Goal: Task Accomplishment & Management: Use online tool/utility

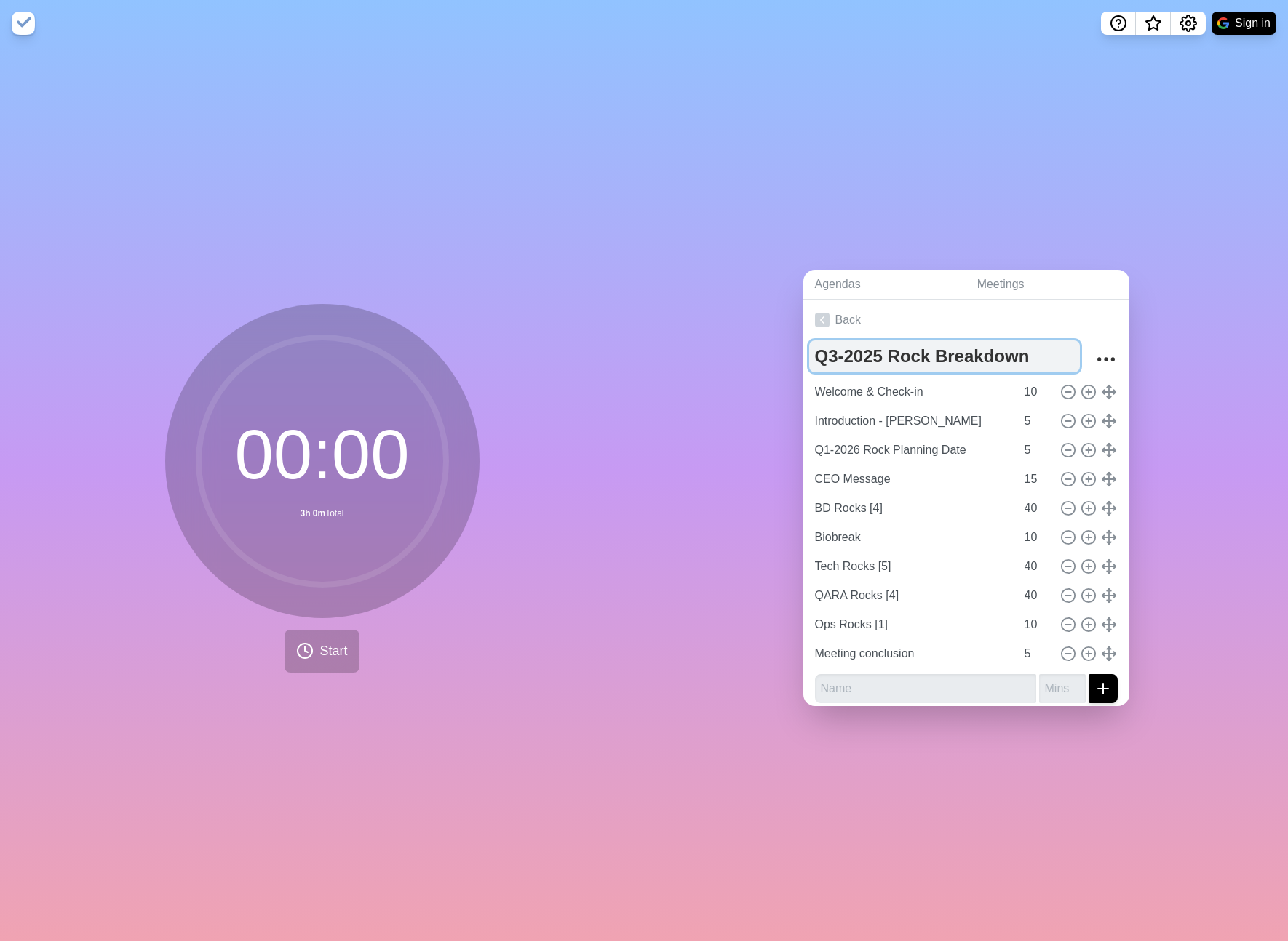
click at [838, 352] on textarea "Q3-2025 Rock Breakdown" at bounding box center [944, 356] width 270 height 32
type textarea "Q4-2025 Rock Breakdown"
click at [837, 322] on link "Back" at bounding box center [966, 320] width 326 height 41
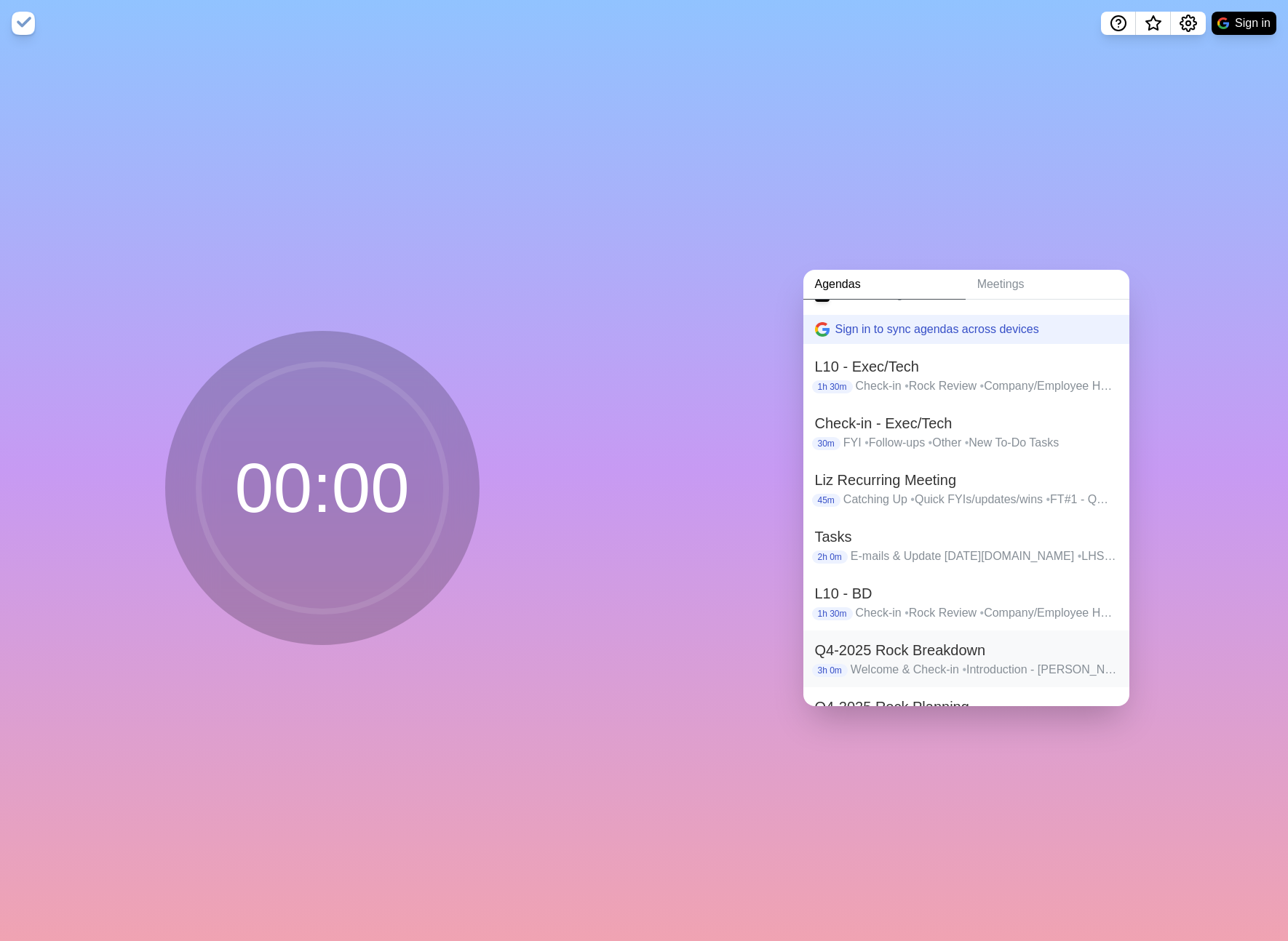
scroll to position [2, 0]
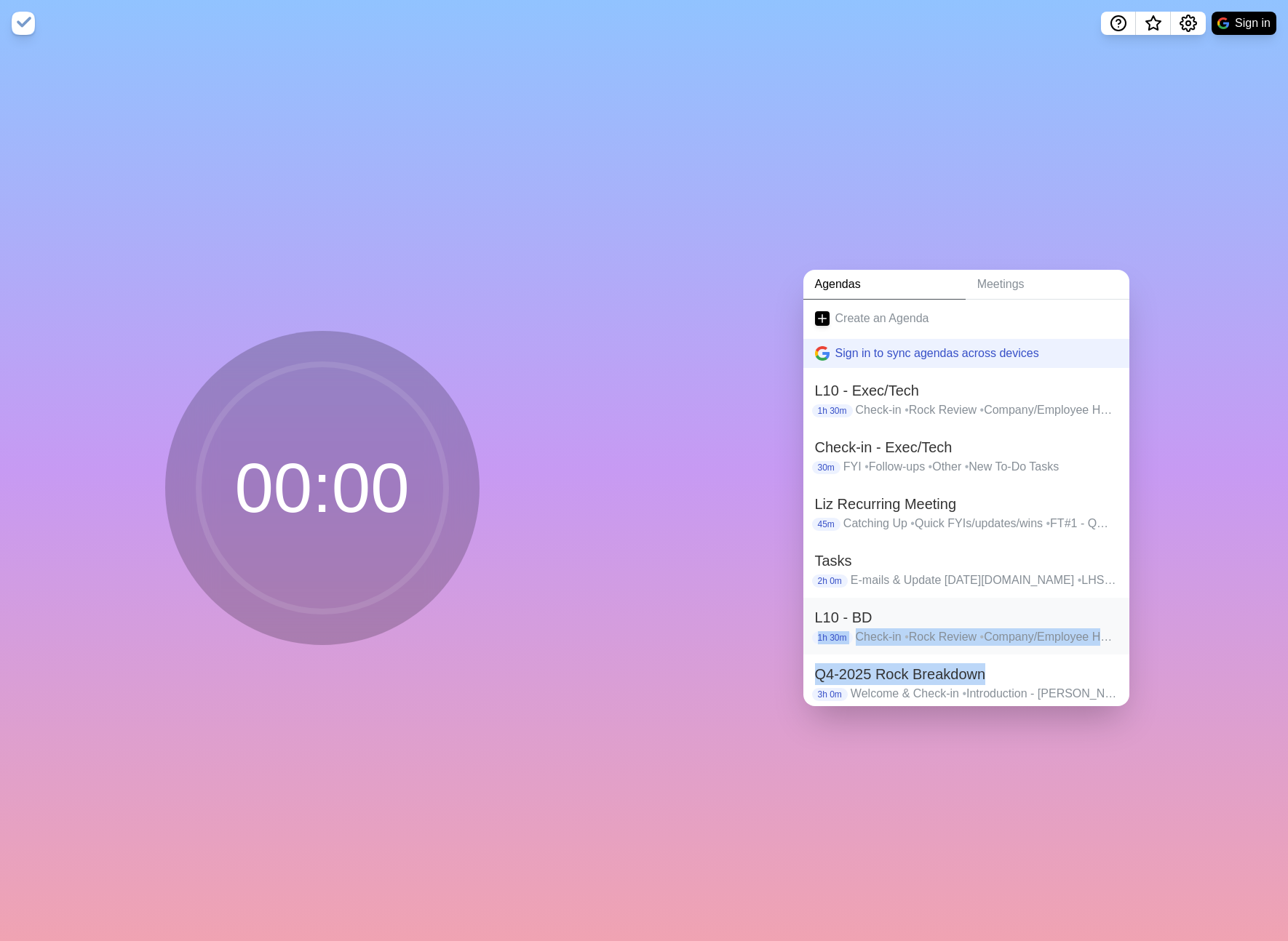
drag, startPoint x: 1025, startPoint y: 670, endPoint x: 1024, endPoint y: 612, distance: 58.0
click at [1024, 612] on div "Create an Agenda Sign in to sync agendas across devices L10 - Exec/Tech 1h 30m …" at bounding box center [966, 502] width 326 height 406
click at [1013, 667] on h2 "Q4-2025 Rock Breakdown" at bounding box center [966, 675] width 303 height 22
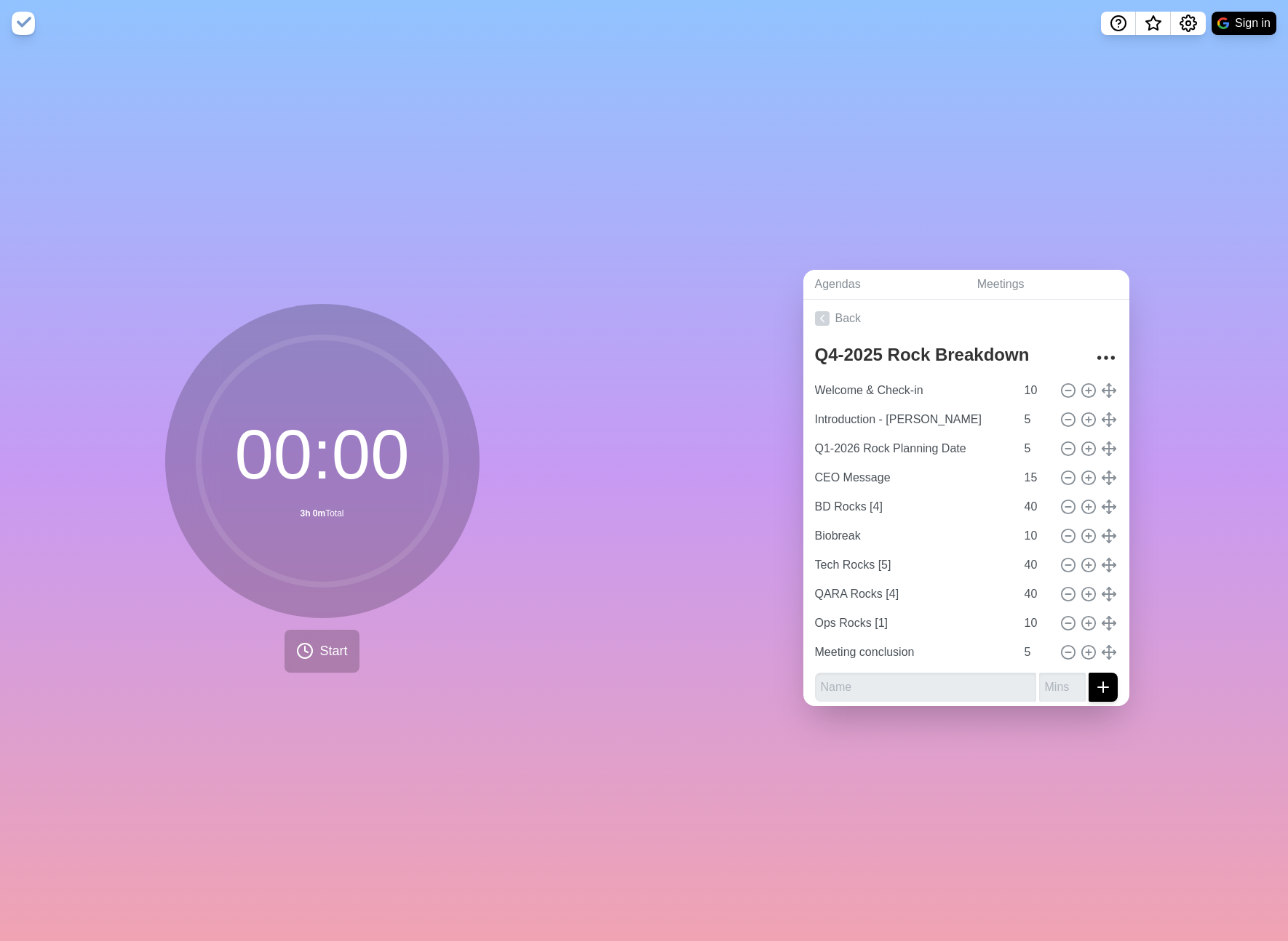
scroll to position [2, 0]
click at [836, 312] on link "Back" at bounding box center [966, 318] width 326 height 41
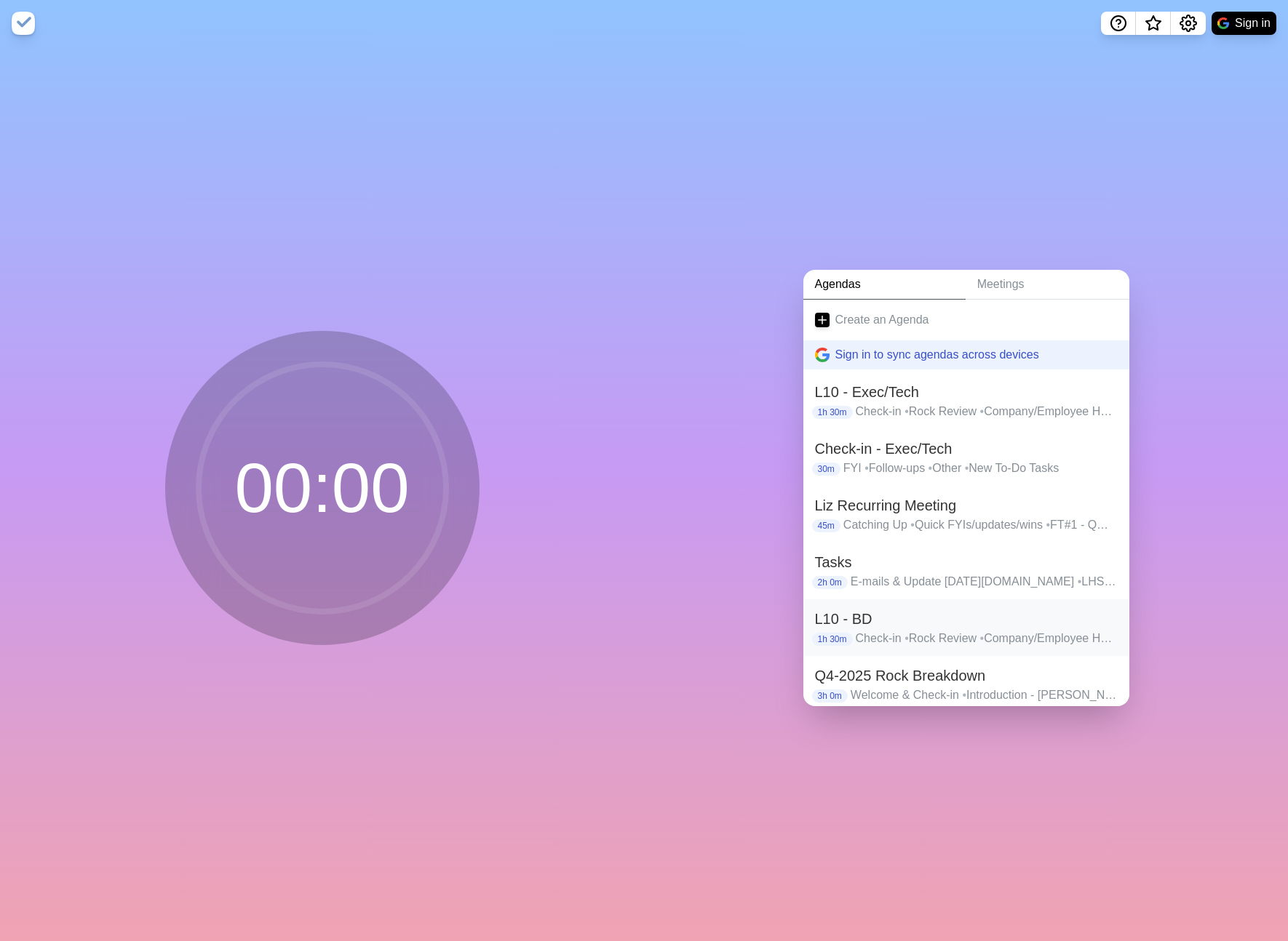
click at [942, 616] on h2 "L10 - BD" at bounding box center [966, 619] width 303 height 22
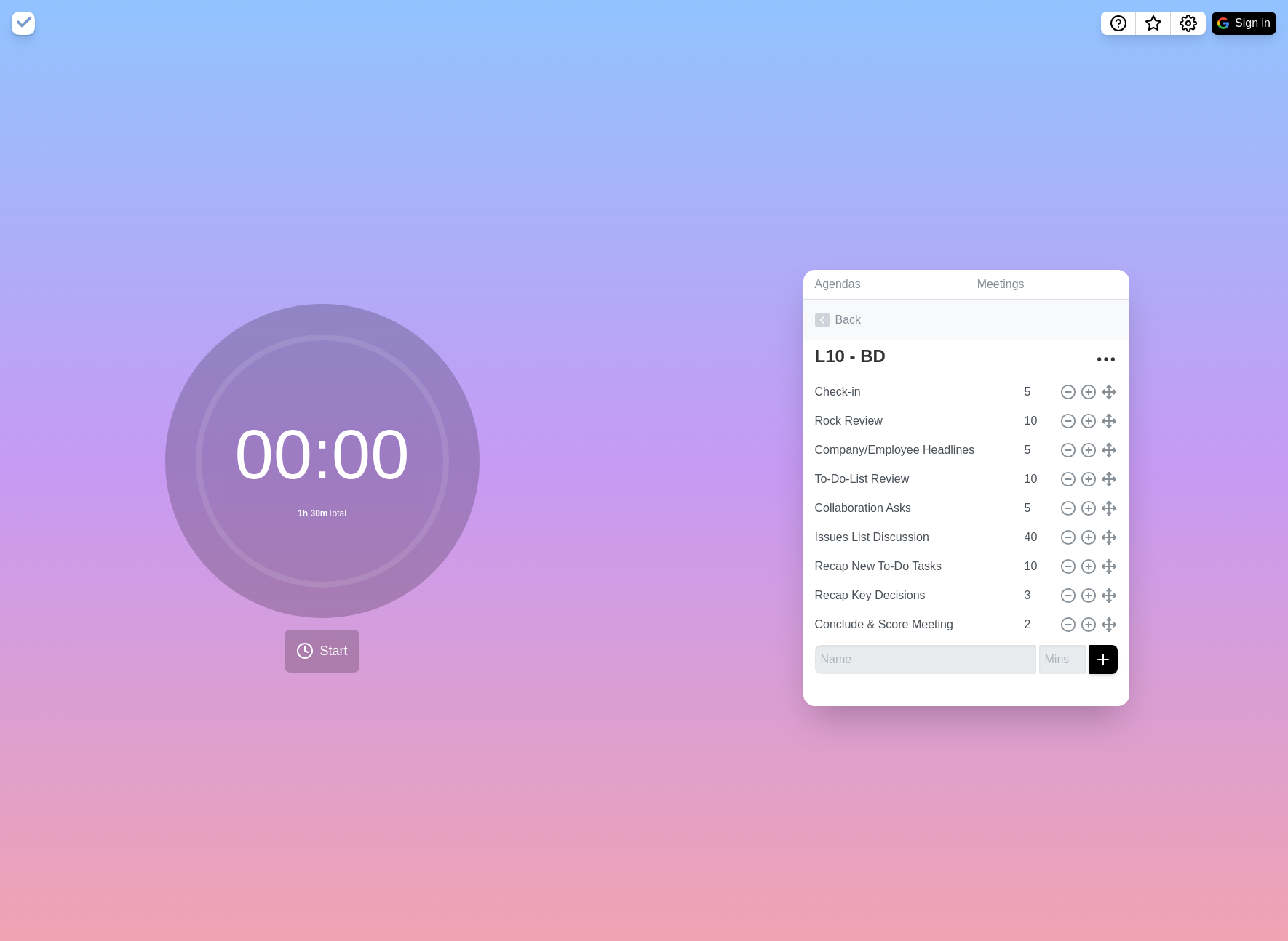
click at [845, 318] on link "Back" at bounding box center [966, 320] width 326 height 41
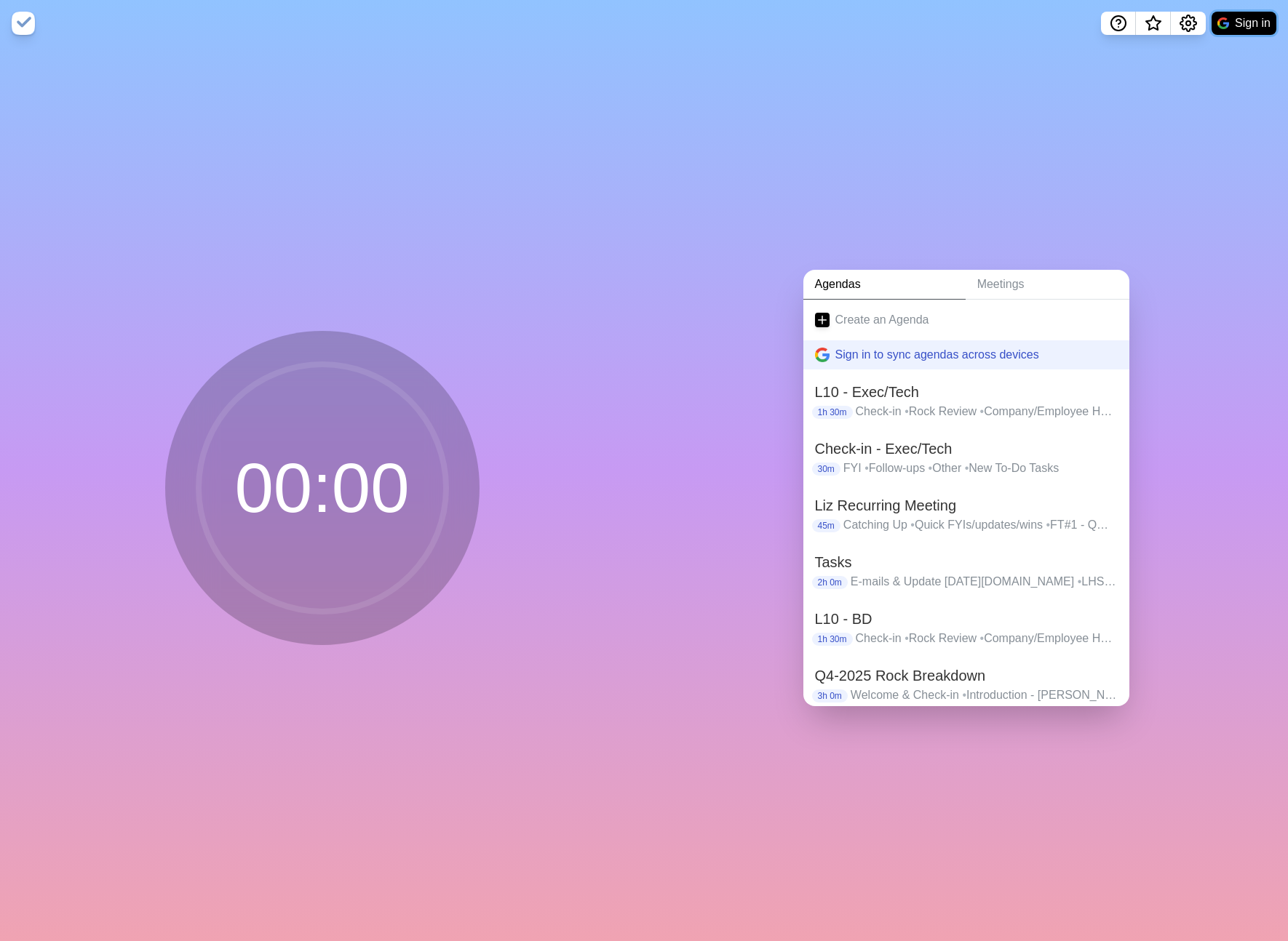
click at [1235, 20] on button "Sign in" at bounding box center [1244, 24] width 64 height 24
click at [1194, 27] on icon "Settings" at bounding box center [1188, 24] width 17 height 17
click at [1153, 50] on p "Preferences" at bounding box center [1141, 55] width 63 height 17
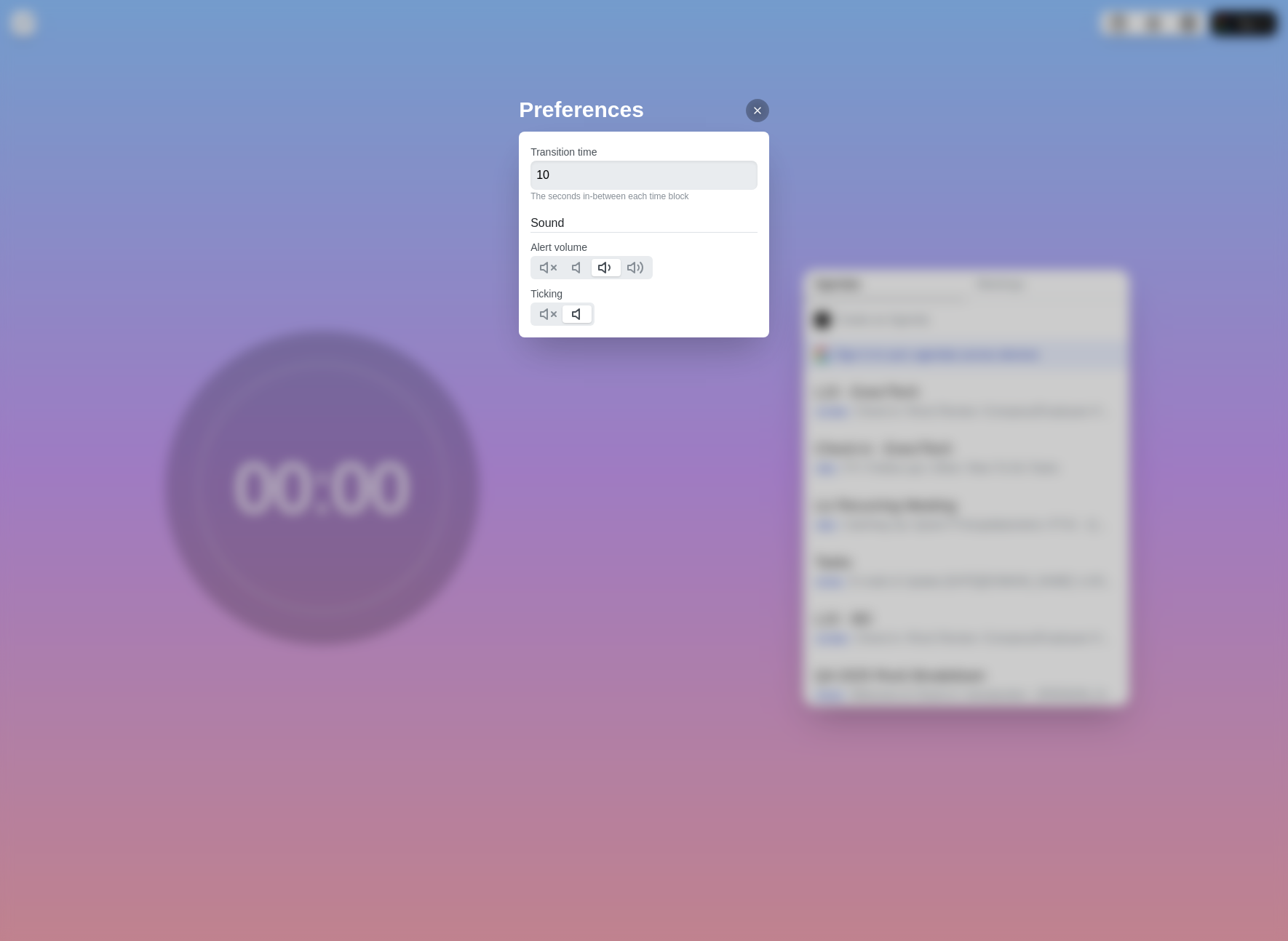
click at [752, 116] on icon at bounding box center [757, 110] width 12 height 12
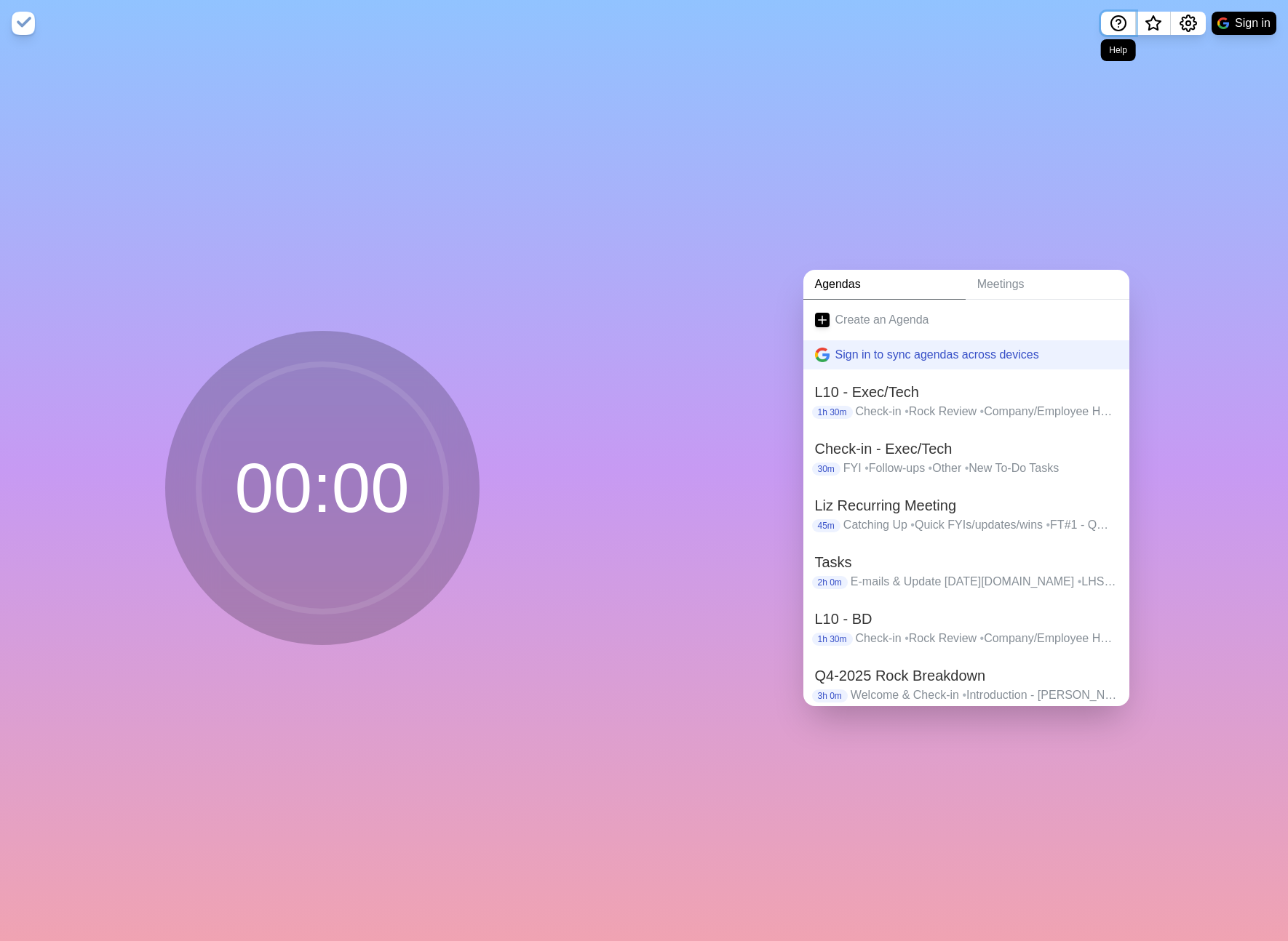
click at [1123, 23] on icon "Help" at bounding box center [1118, 24] width 17 height 17
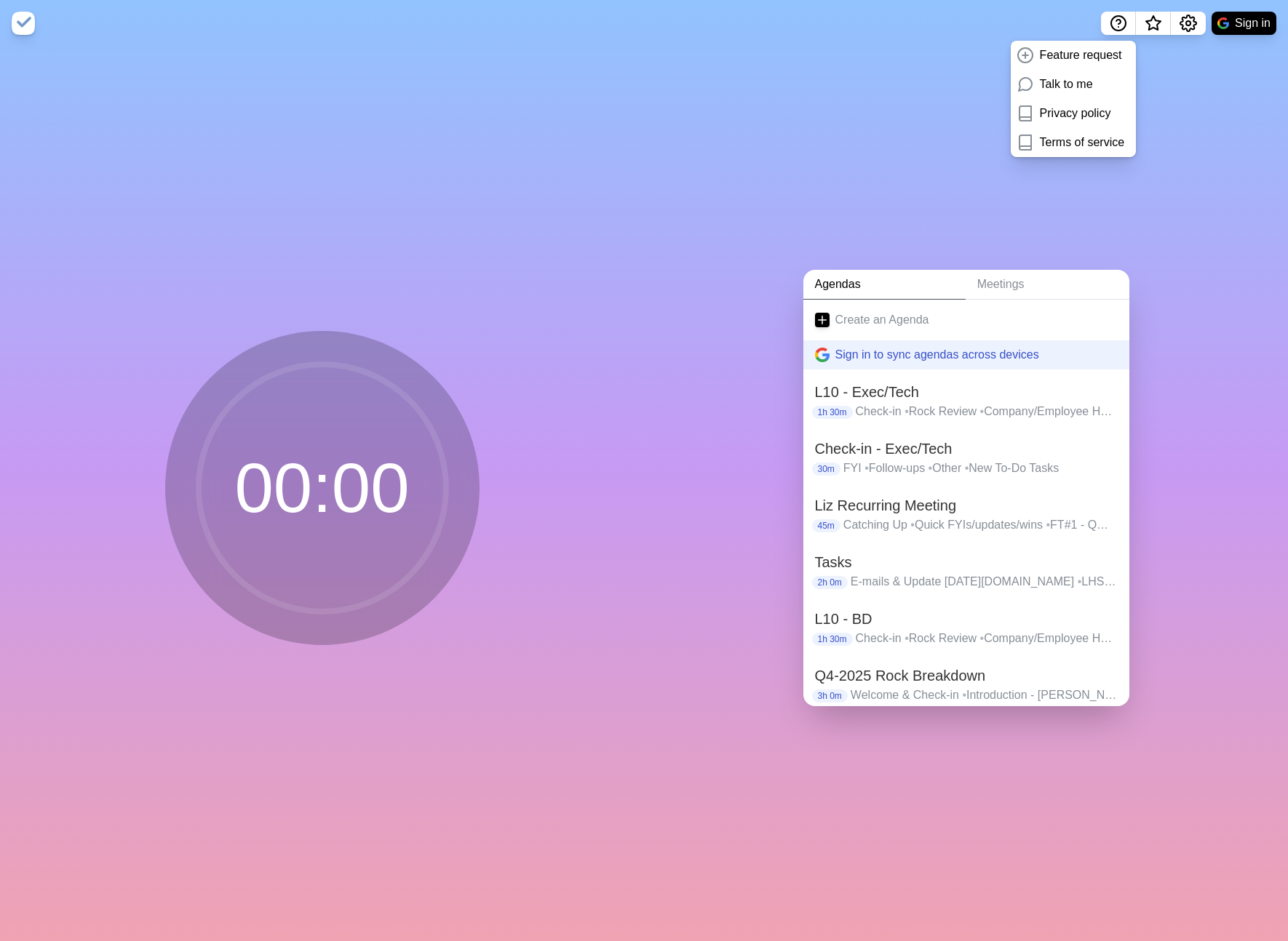
click at [1136, 171] on div "Agendas Meetings Create an Agenda Sign in to sync agendas across devices L10 - …" at bounding box center [966, 494] width 644 height 895
click at [976, 283] on link "Meetings" at bounding box center [1047, 285] width 164 height 30
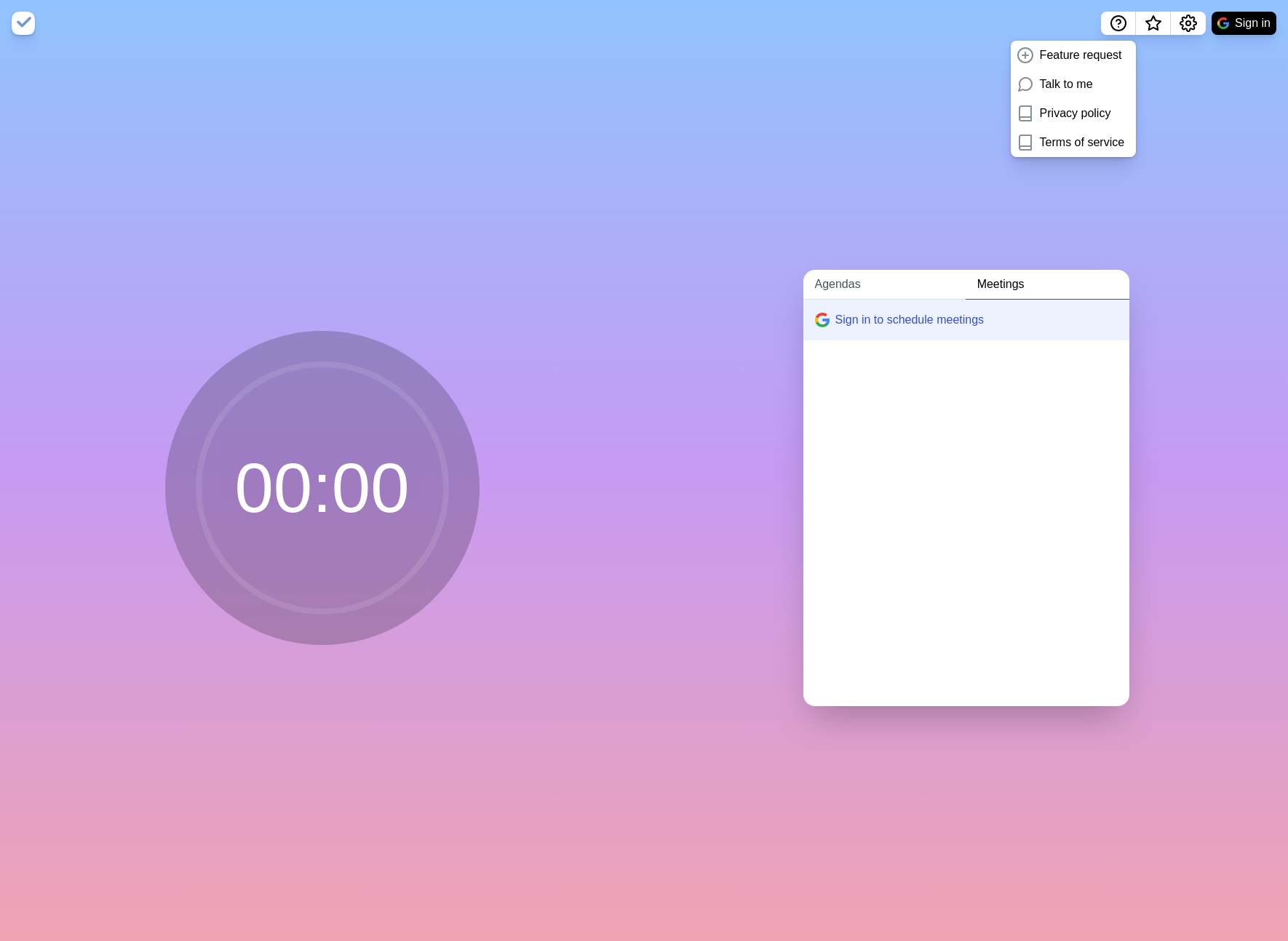
click at [870, 288] on link "Agendas" at bounding box center [885, 285] width 162 height 30
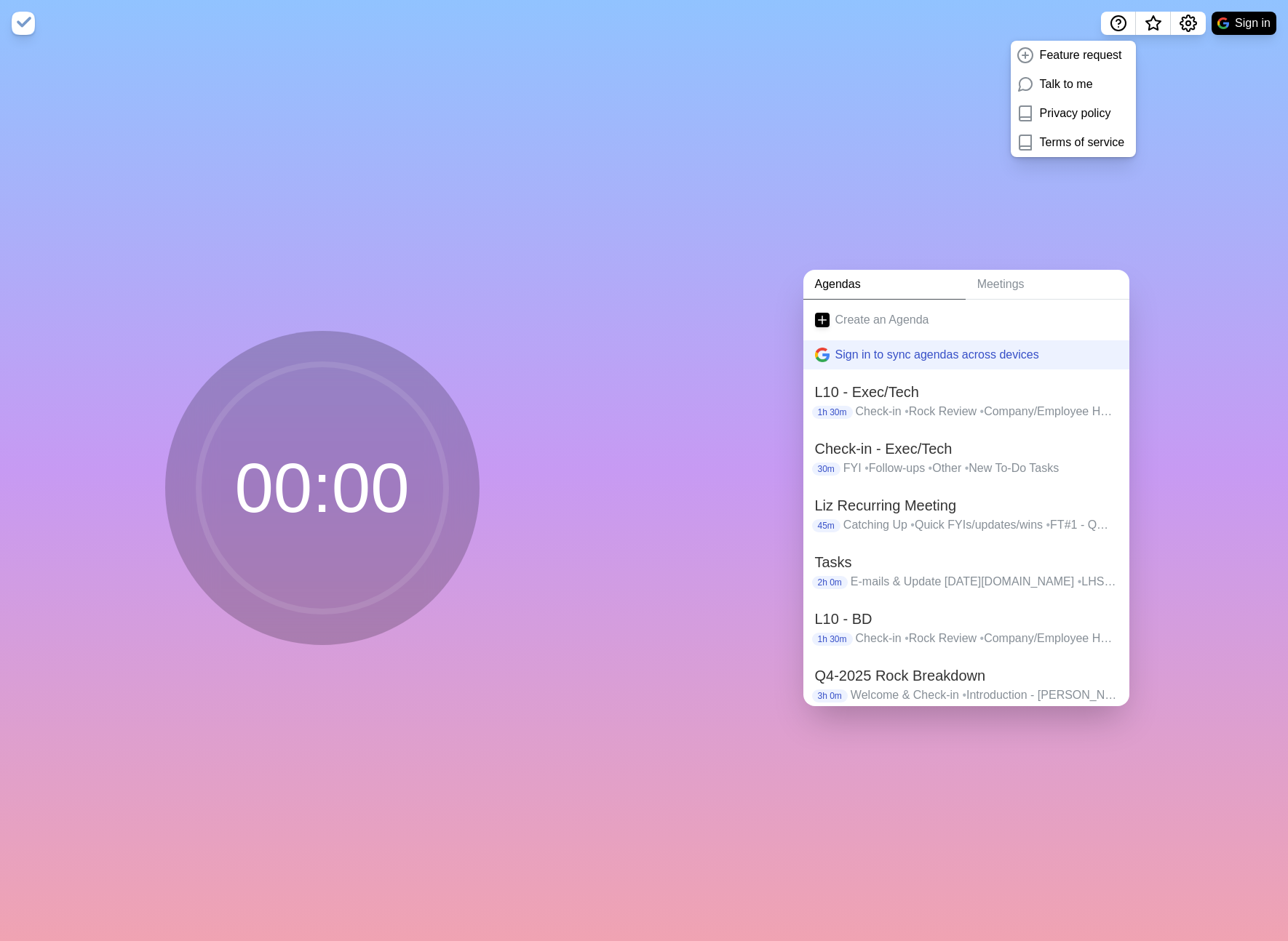
click at [1165, 439] on div "Agendas Meetings Create an Agenda Sign in to sync agendas across devices L10 - …" at bounding box center [966, 494] width 644 height 895
click at [1170, 274] on div "Agendas Meetings Create an Agenda Sign in to sync agendas across devices L10 - …" at bounding box center [966, 494] width 644 height 895
click at [1179, 86] on div "Agendas Meetings Create an Agenda Sign in to sync agendas across devices L10 - …" at bounding box center [966, 494] width 644 height 895
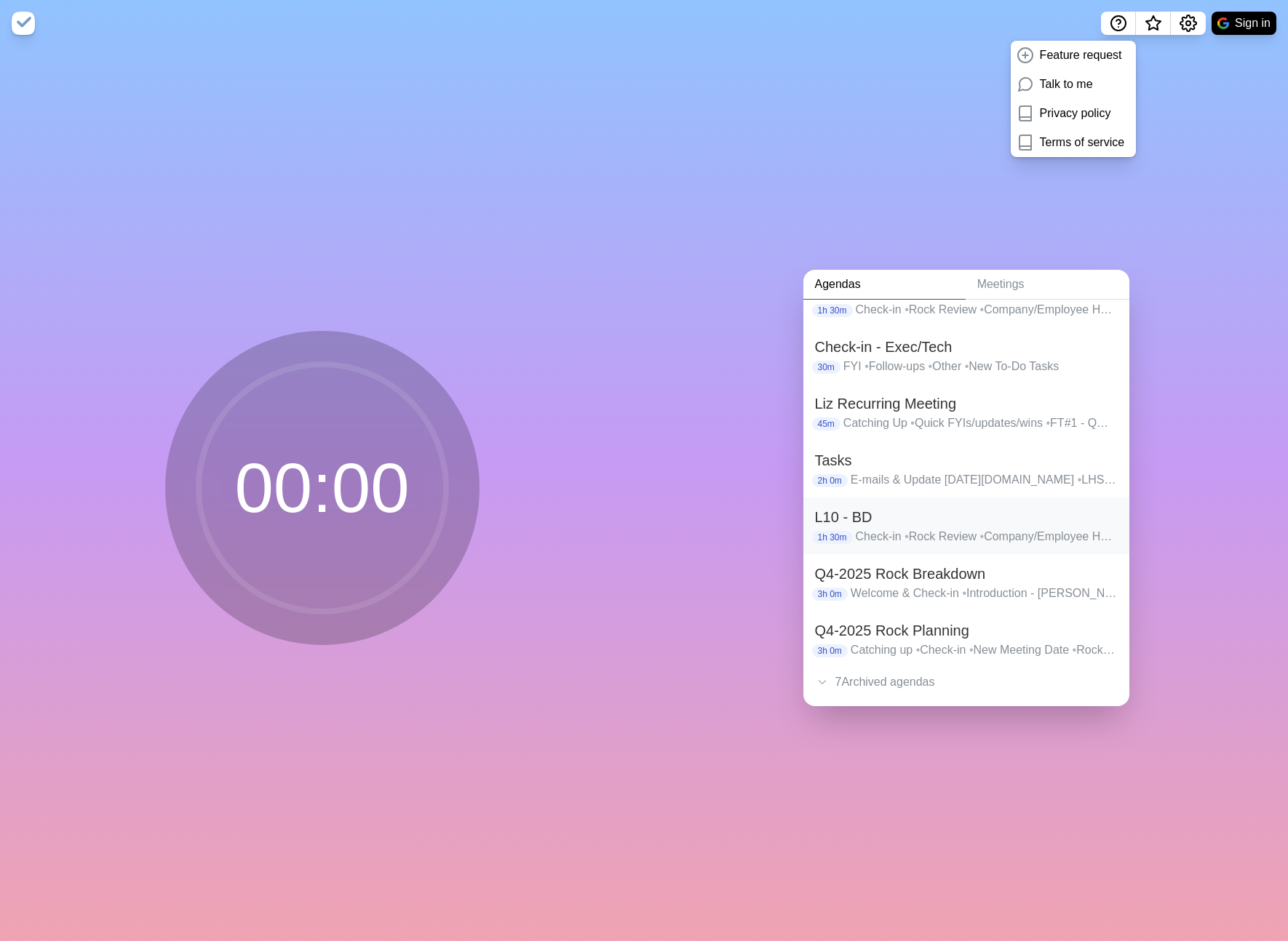
scroll to position [110, 0]
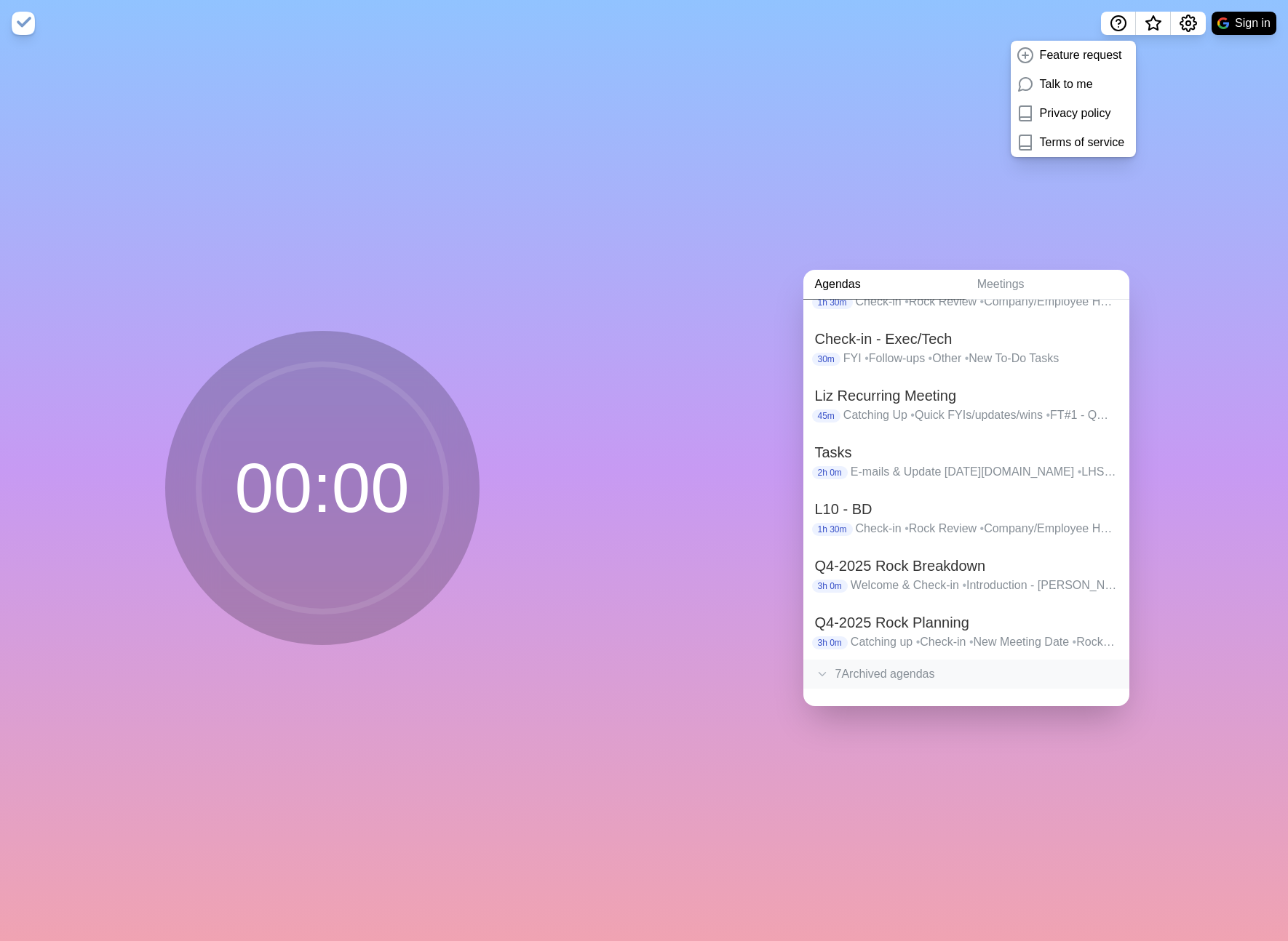
click at [926, 676] on div "7 Archived agenda s" at bounding box center [966, 674] width 326 height 29
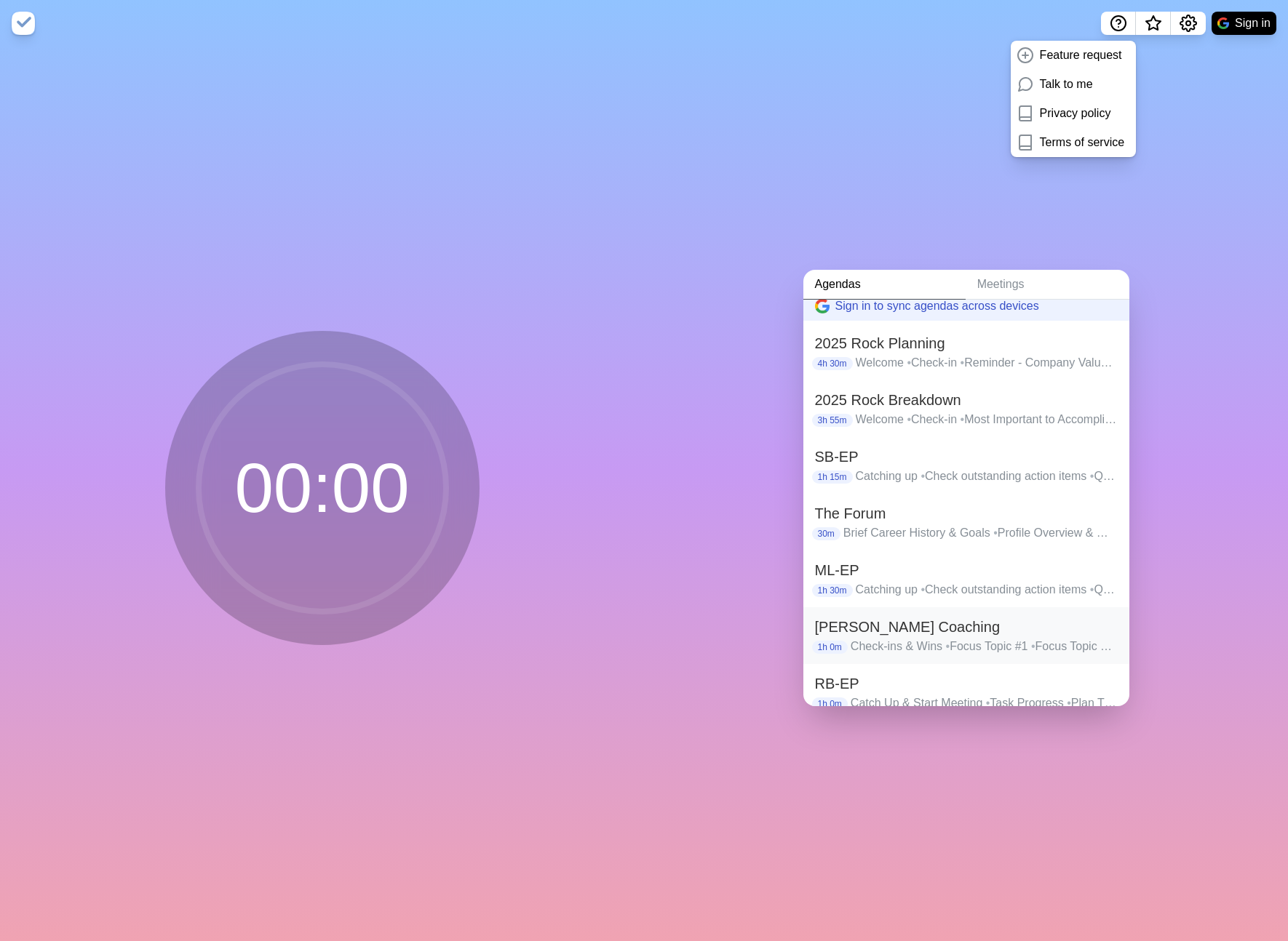
scroll to position [495, 0]
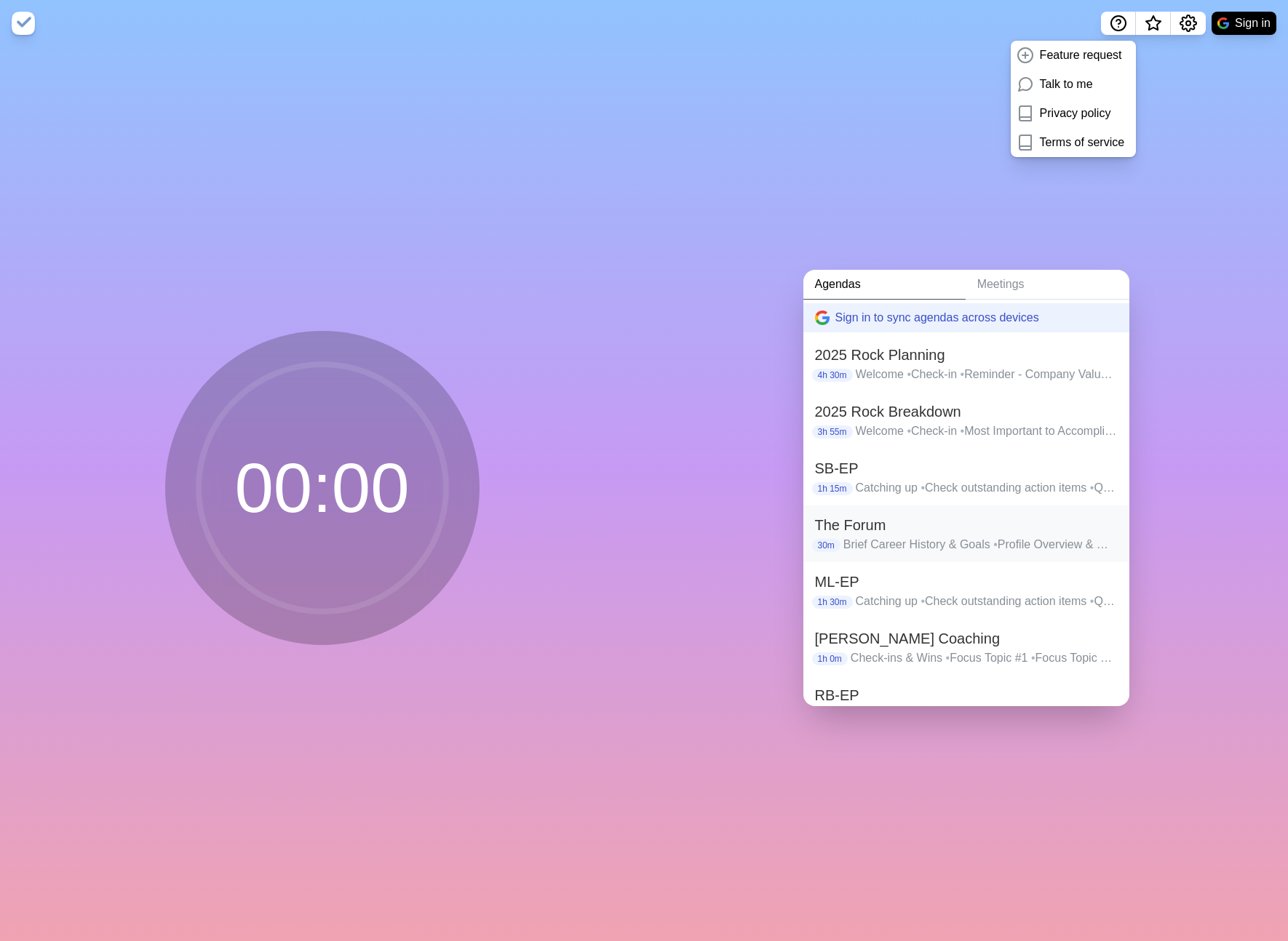
click at [960, 532] on h2 "The Forum" at bounding box center [966, 525] width 303 height 22
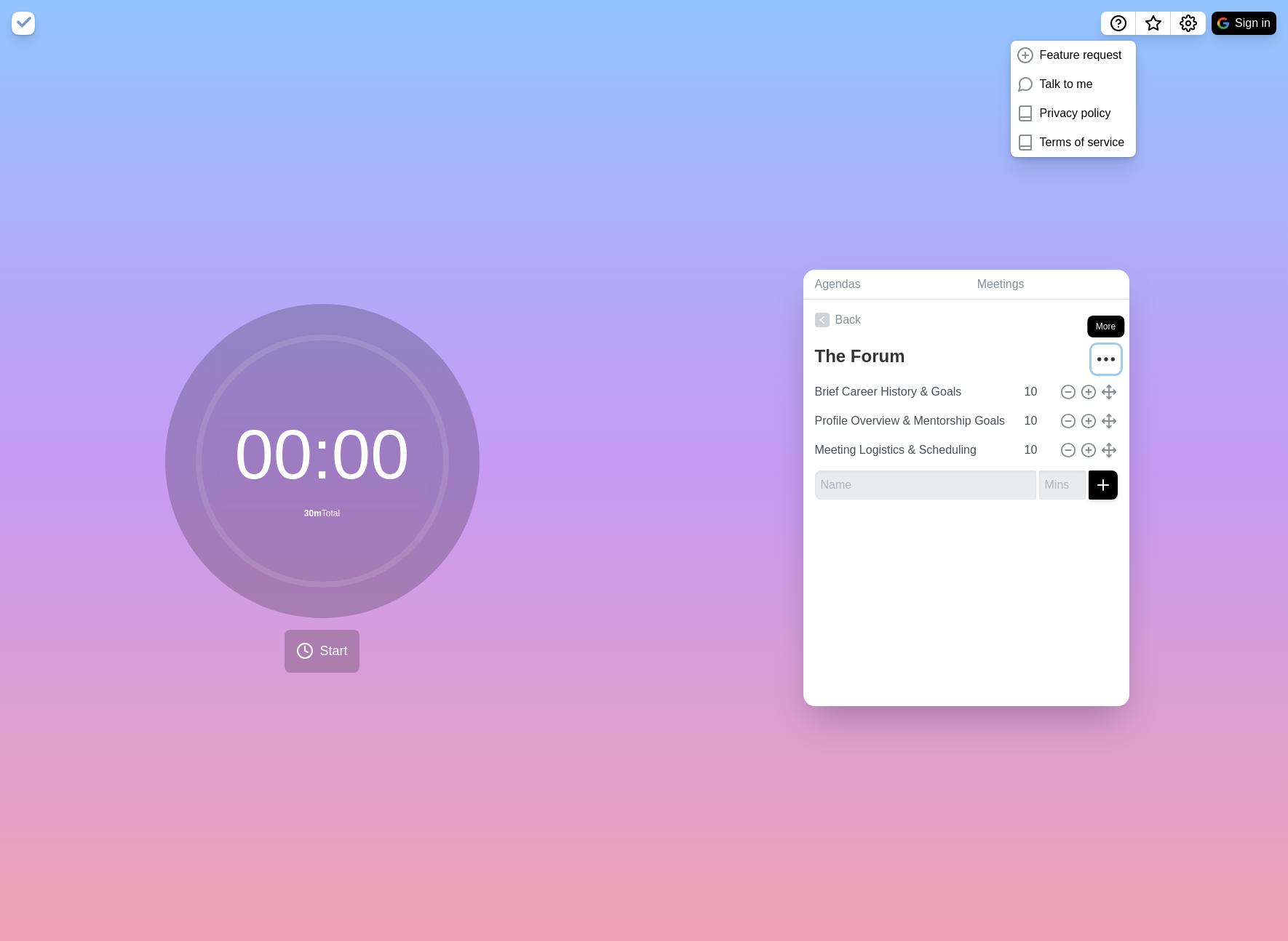
click at [1106, 351] on icon "More" at bounding box center [1106, 359] width 24 height 24
click at [1061, 436] on p "Delete agenda" at bounding box center [1053, 441] width 75 height 17
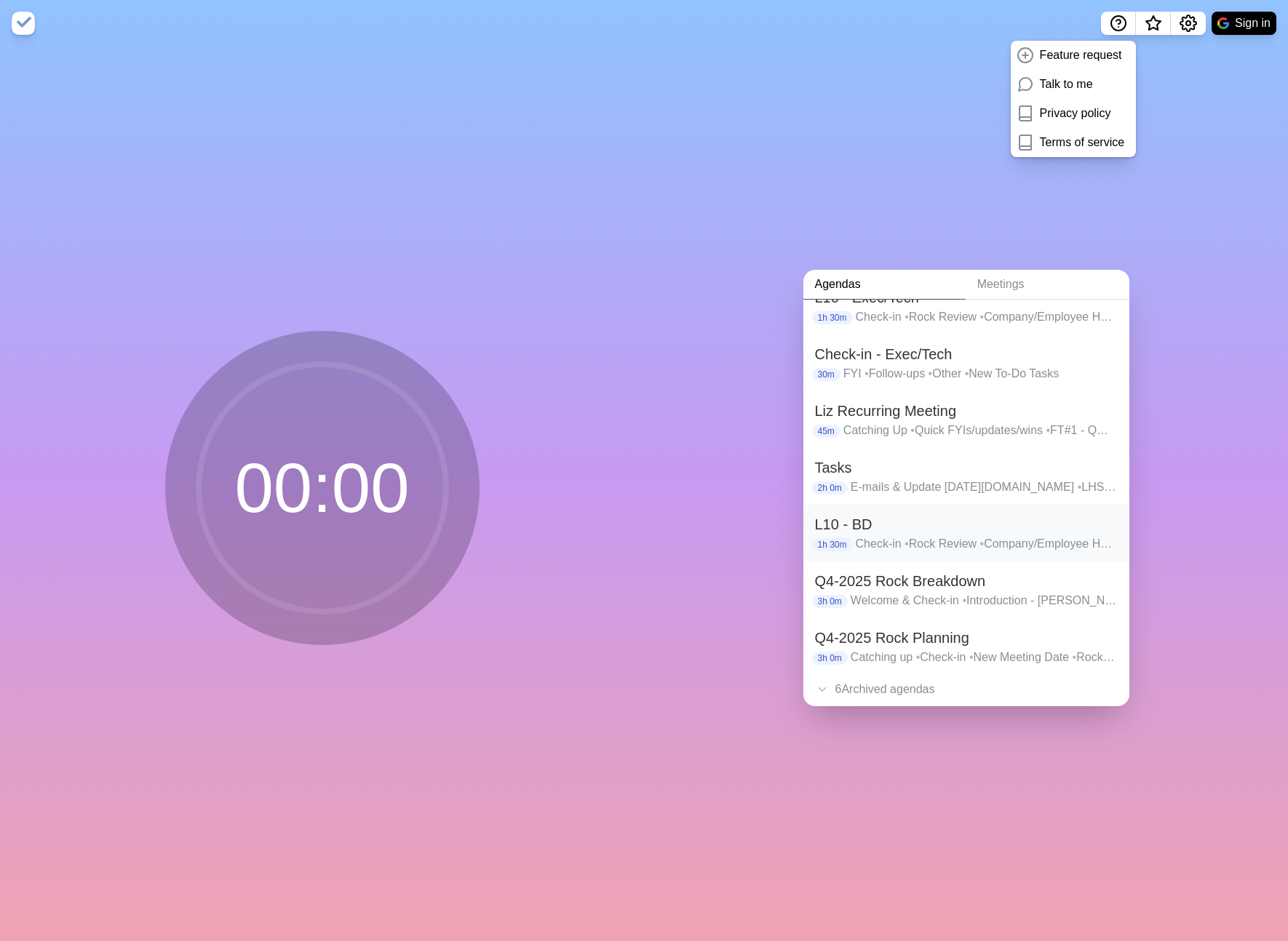
scroll to position [110, 0]
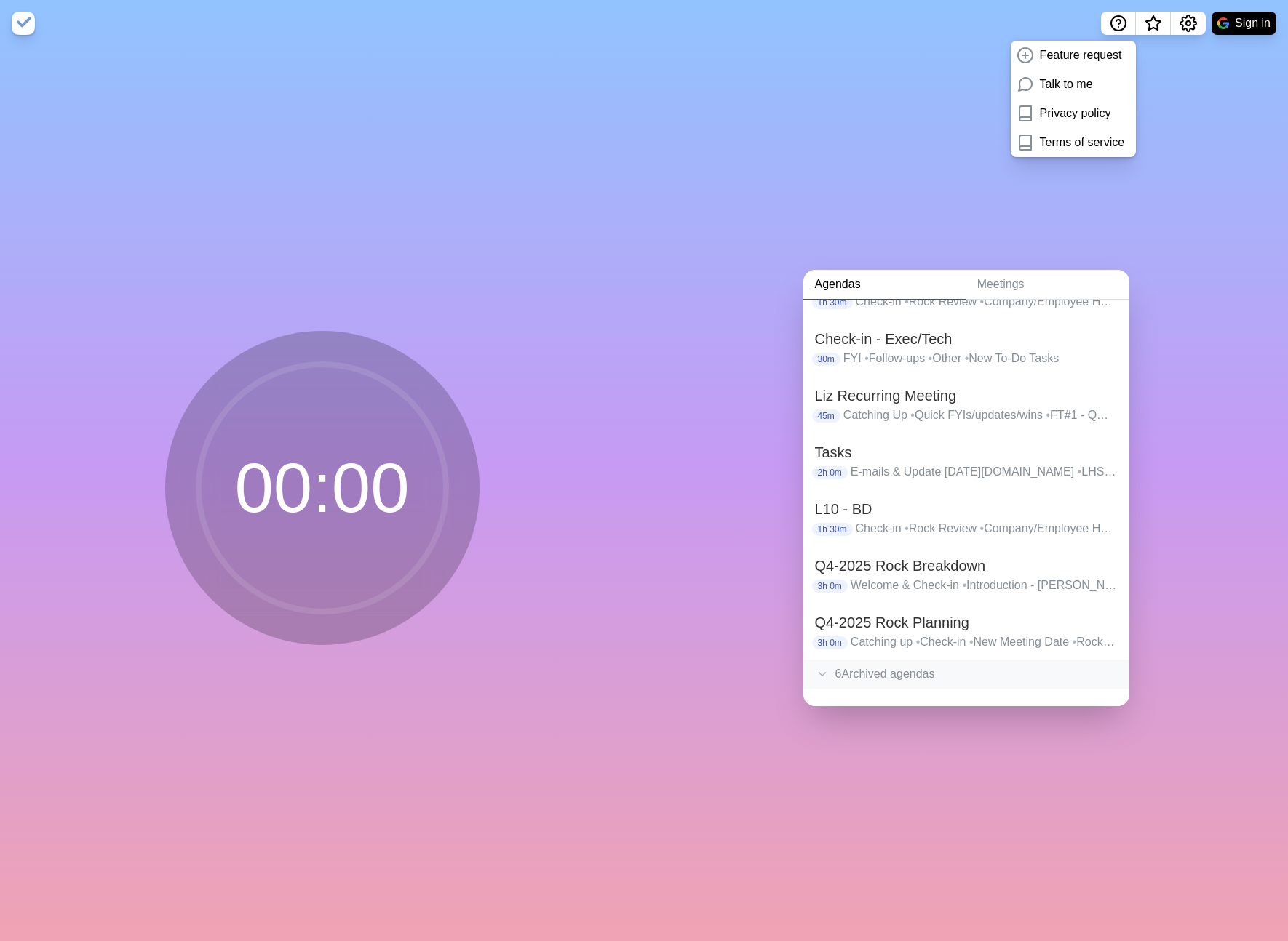
click at [891, 668] on div "6 Archived agenda s" at bounding box center [966, 674] width 326 height 29
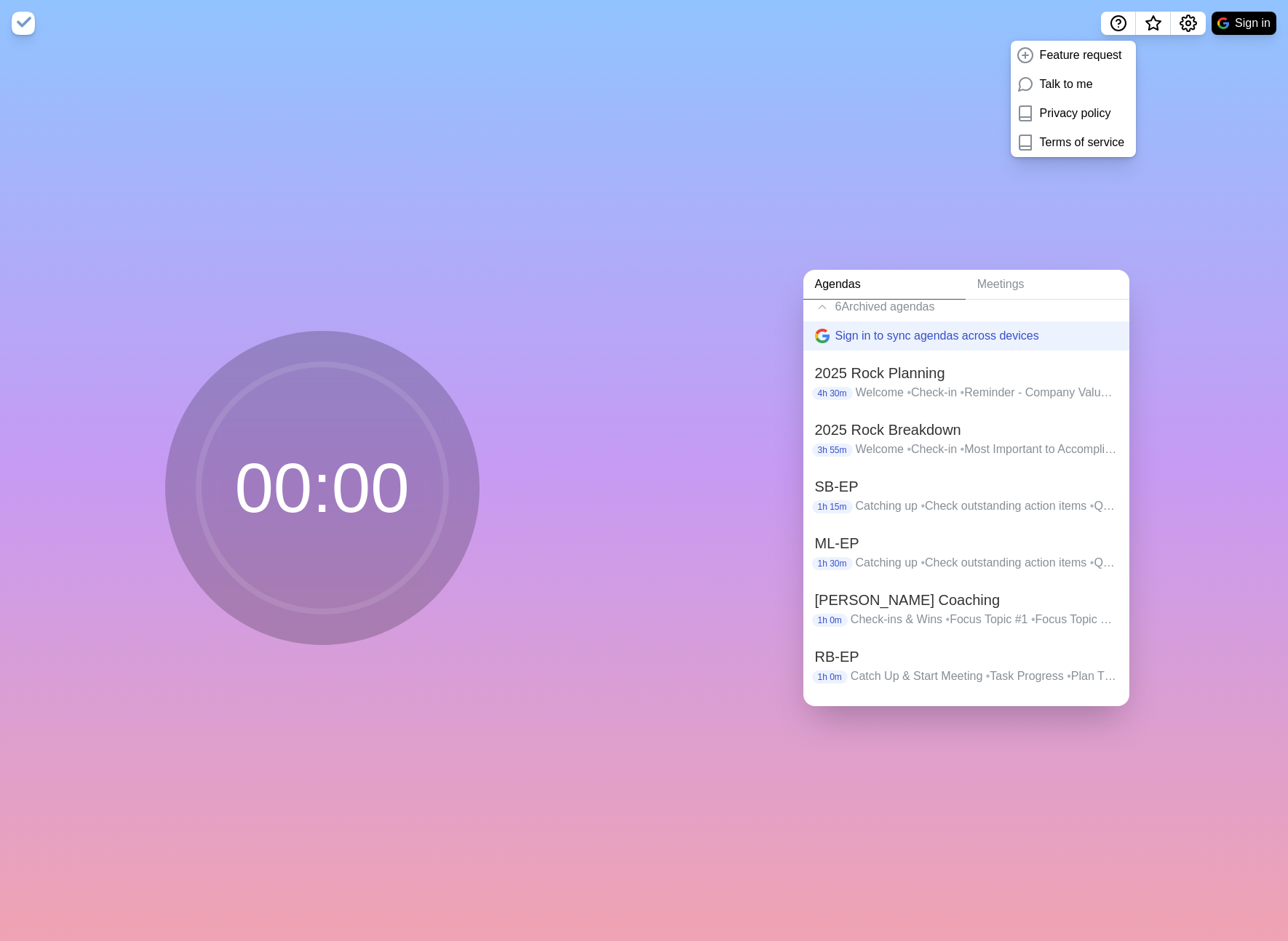
scroll to position [482, 0]
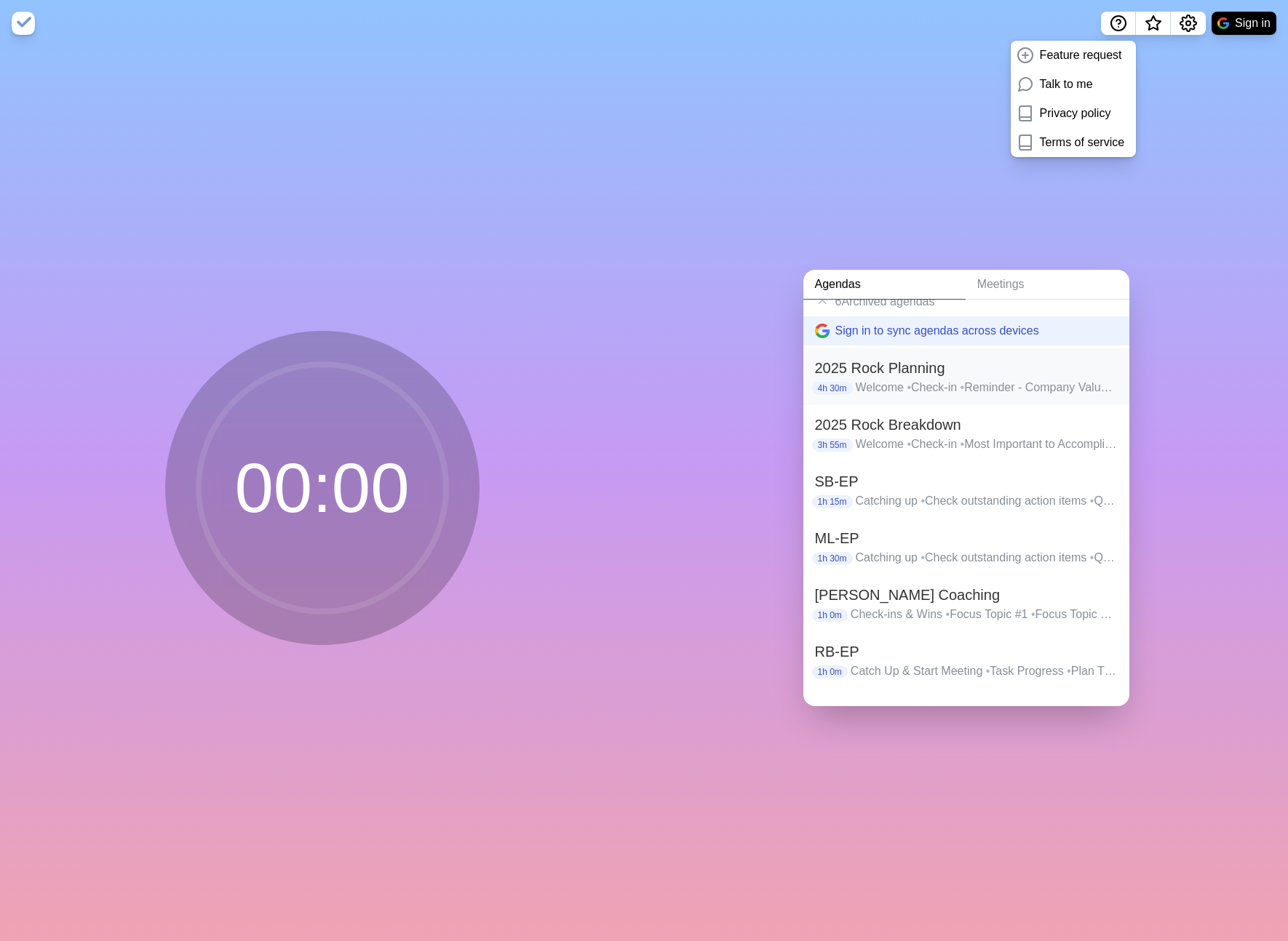
click at [1014, 373] on h2 "2025 Rock Planning" at bounding box center [966, 368] width 303 height 22
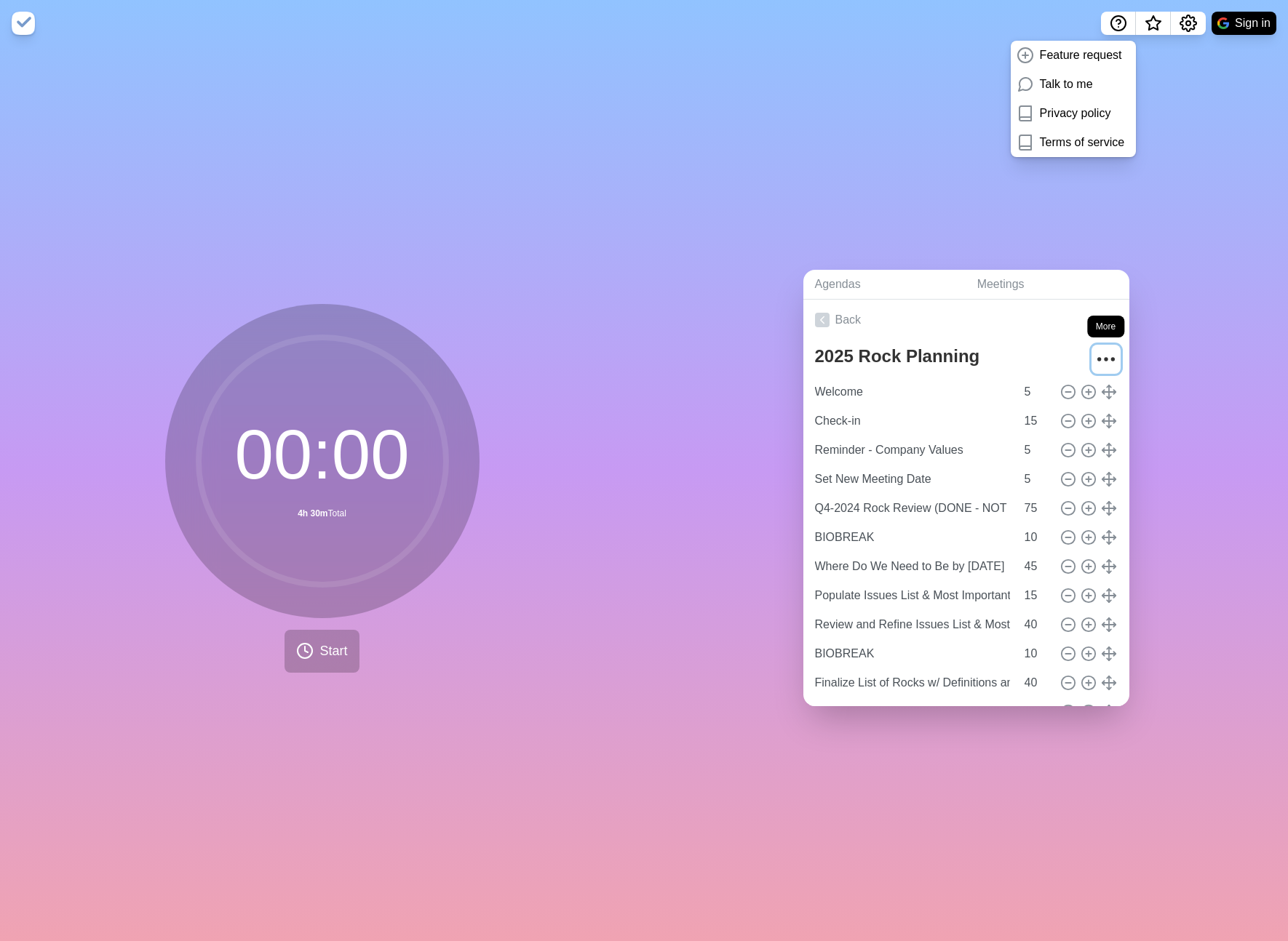
click at [1100, 358] on circle "More" at bounding box center [1098, 358] width 2 height 2
click at [1072, 438] on p "Delete agenda" at bounding box center [1053, 441] width 75 height 17
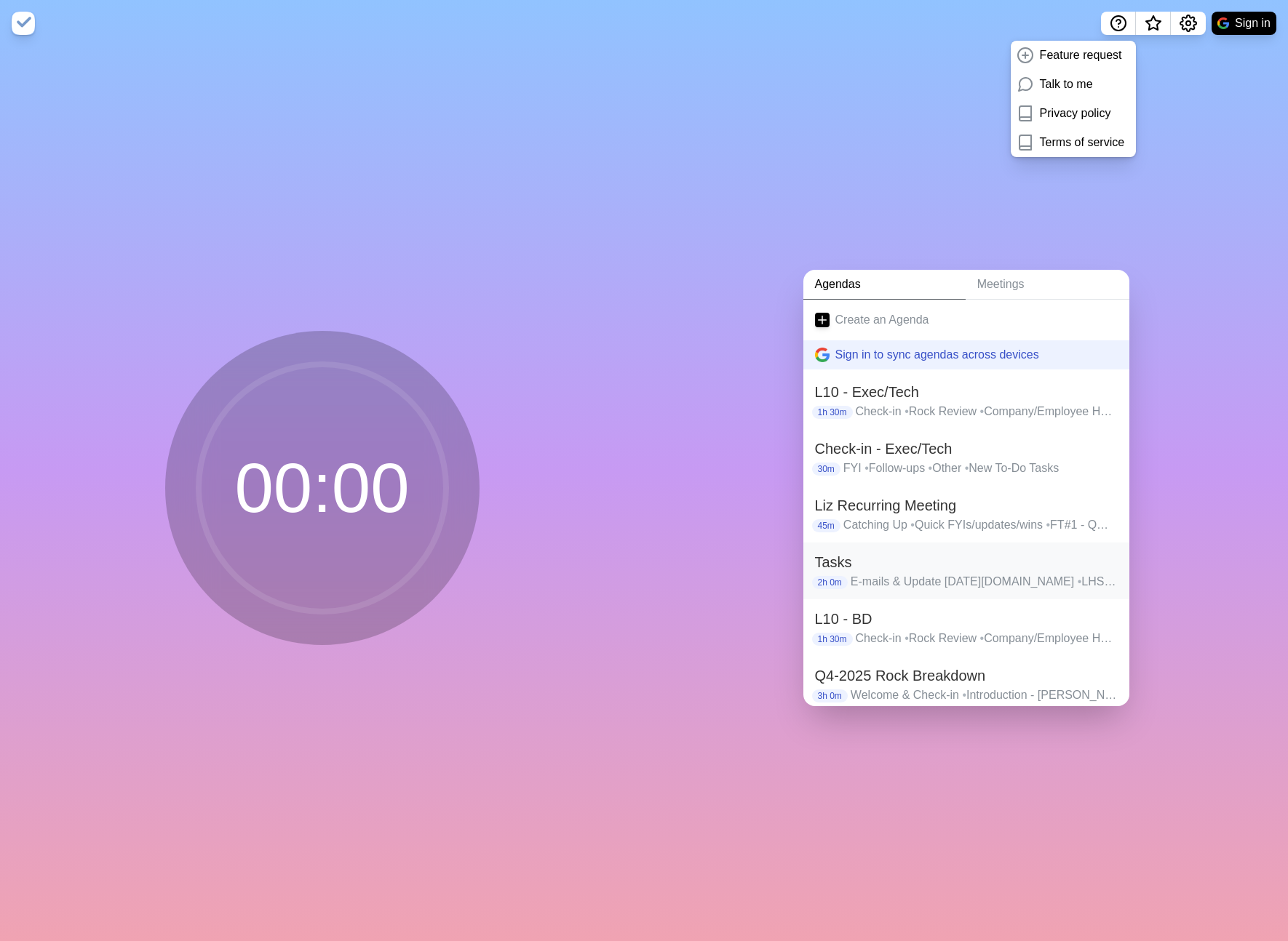
scroll to position [110, 0]
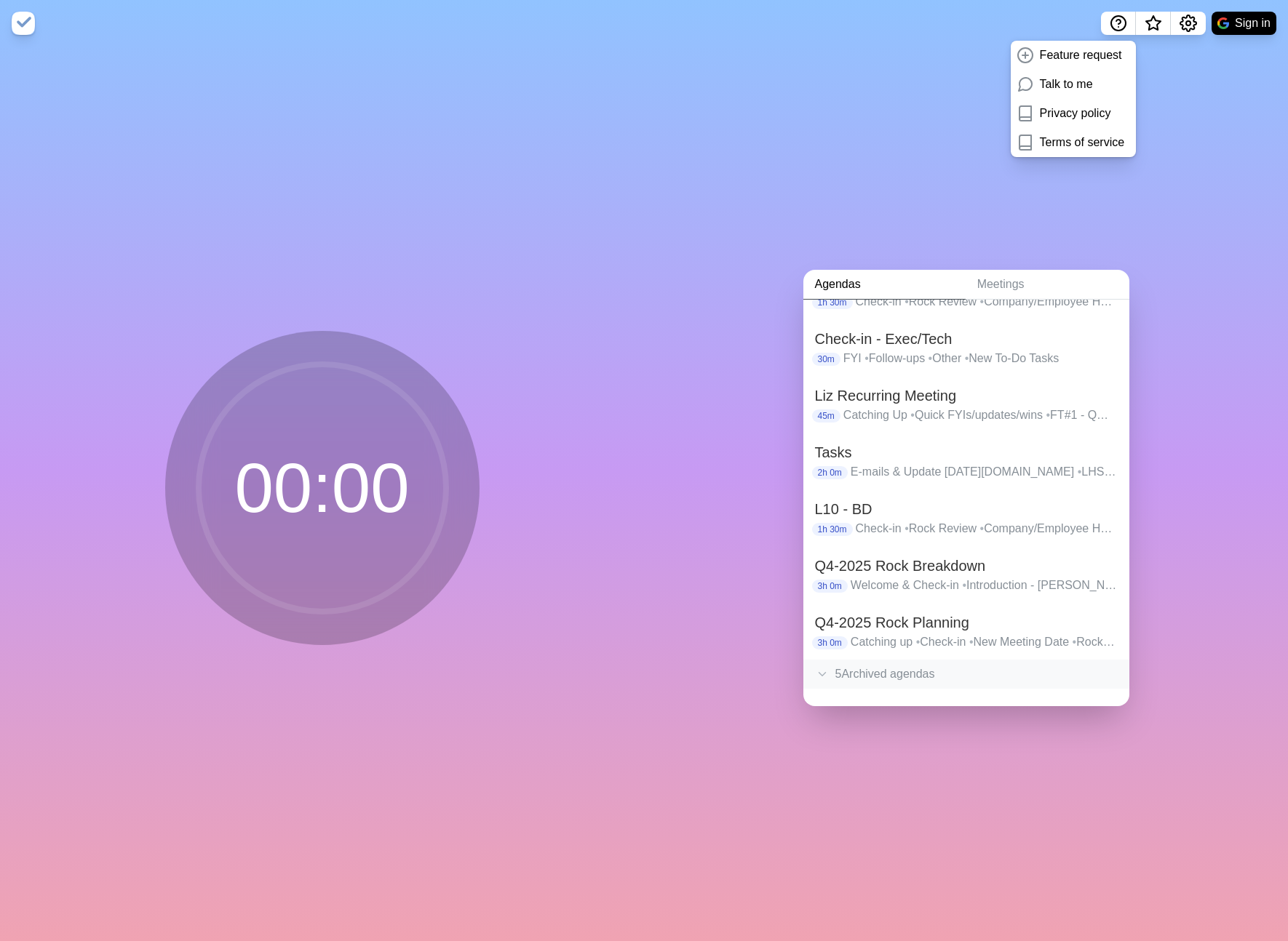
click at [892, 664] on div "5 Archived agenda s" at bounding box center [966, 674] width 326 height 29
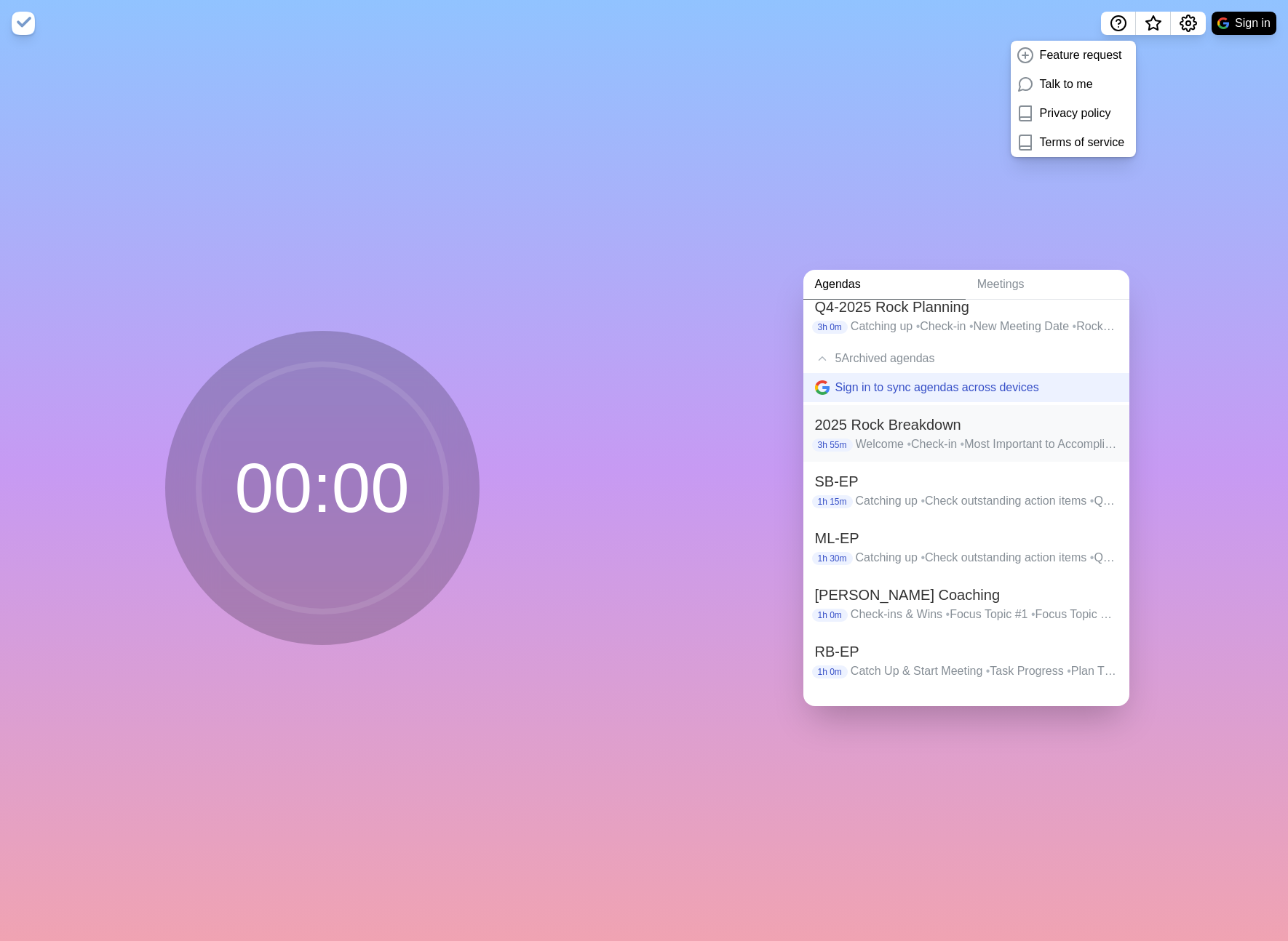
scroll to position [425, 0]
click at [920, 433] on h2 "2025 Rock Breakdown" at bounding box center [966, 425] width 303 height 22
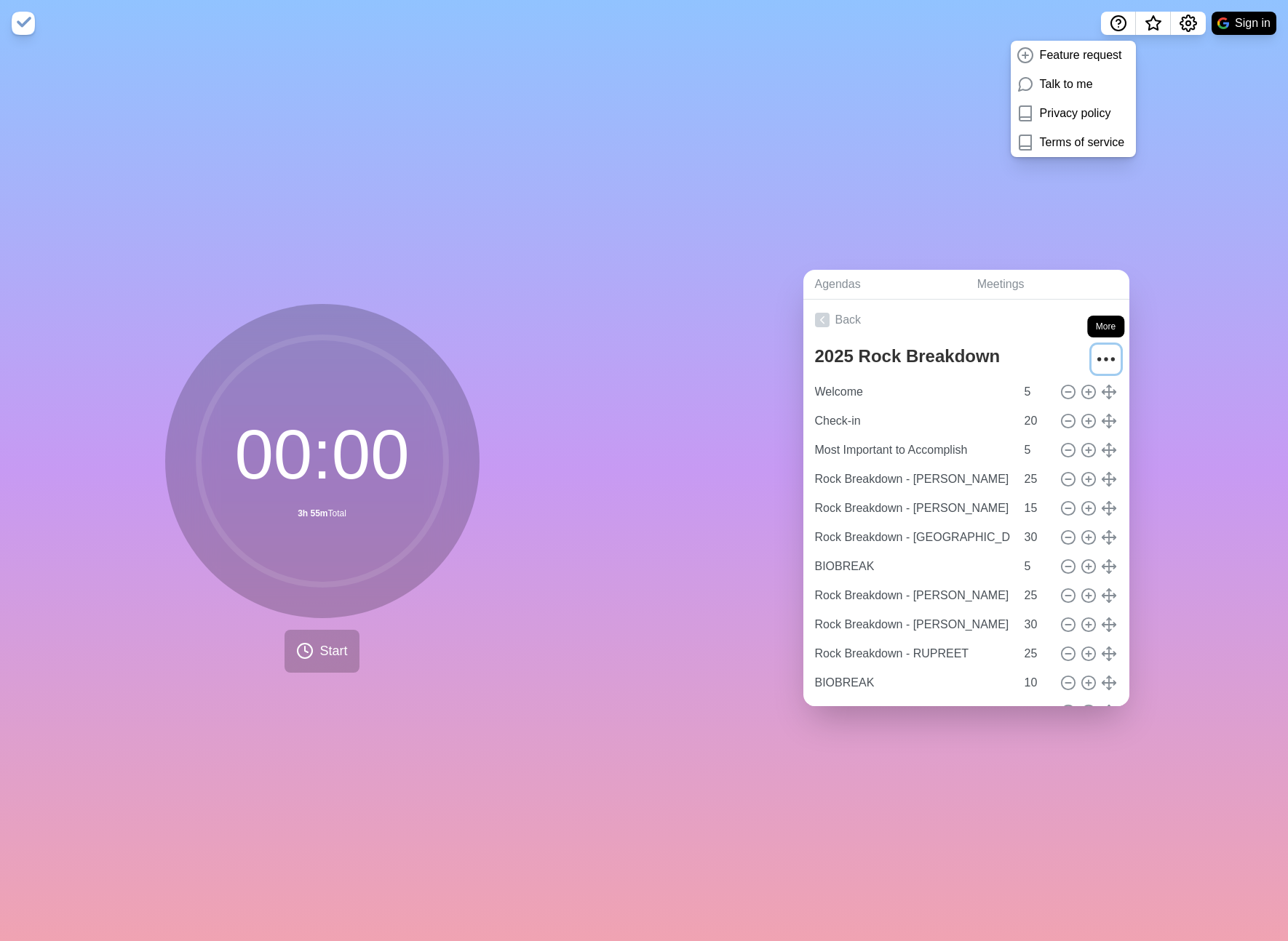
click at [1107, 355] on icon "More" at bounding box center [1106, 359] width 24 height 24
click at [1047, 439] on p "Delete agenda" at bounding box center [1053, 441] width 75 height 17
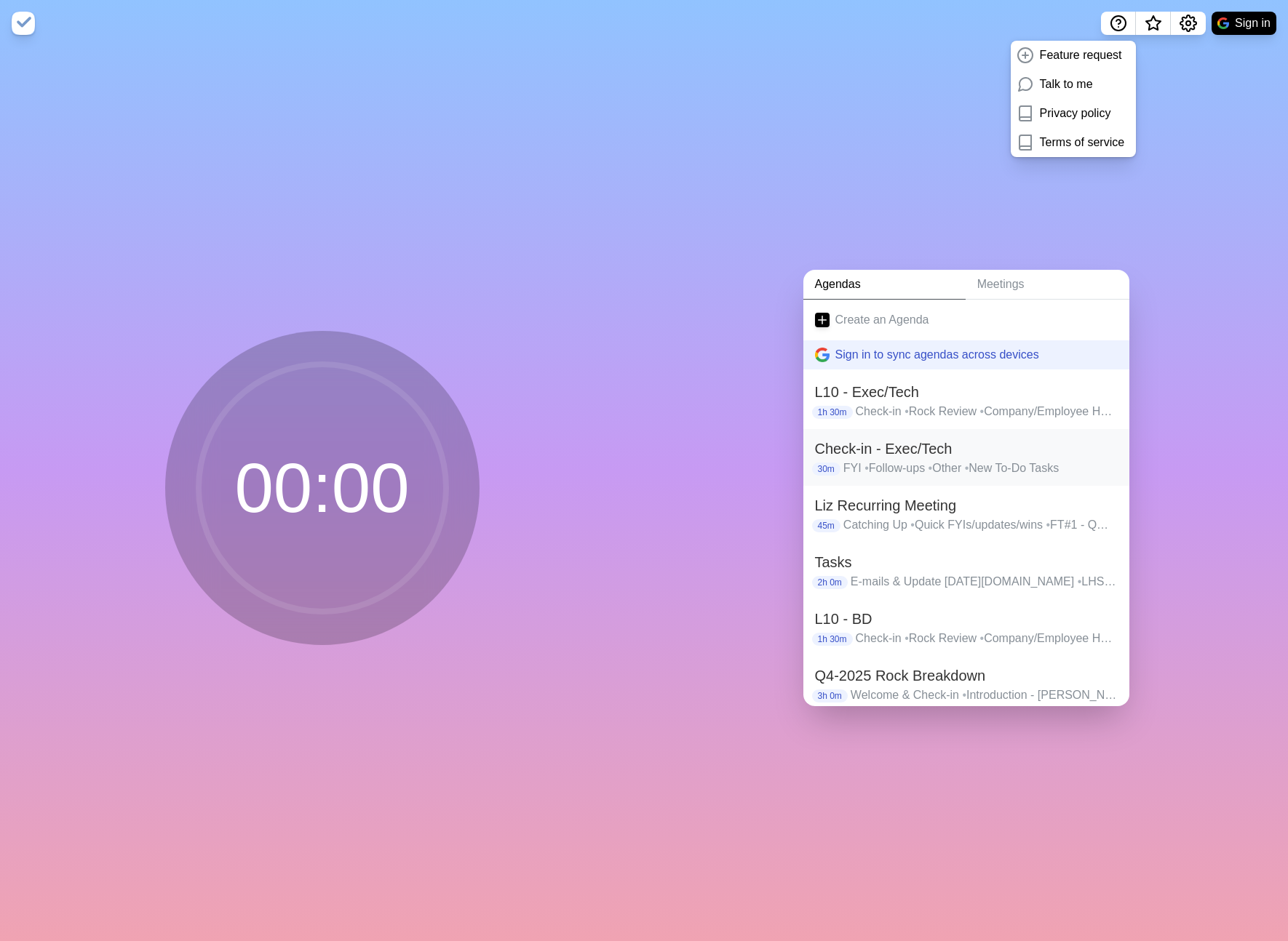
scroll to position [110, 0]
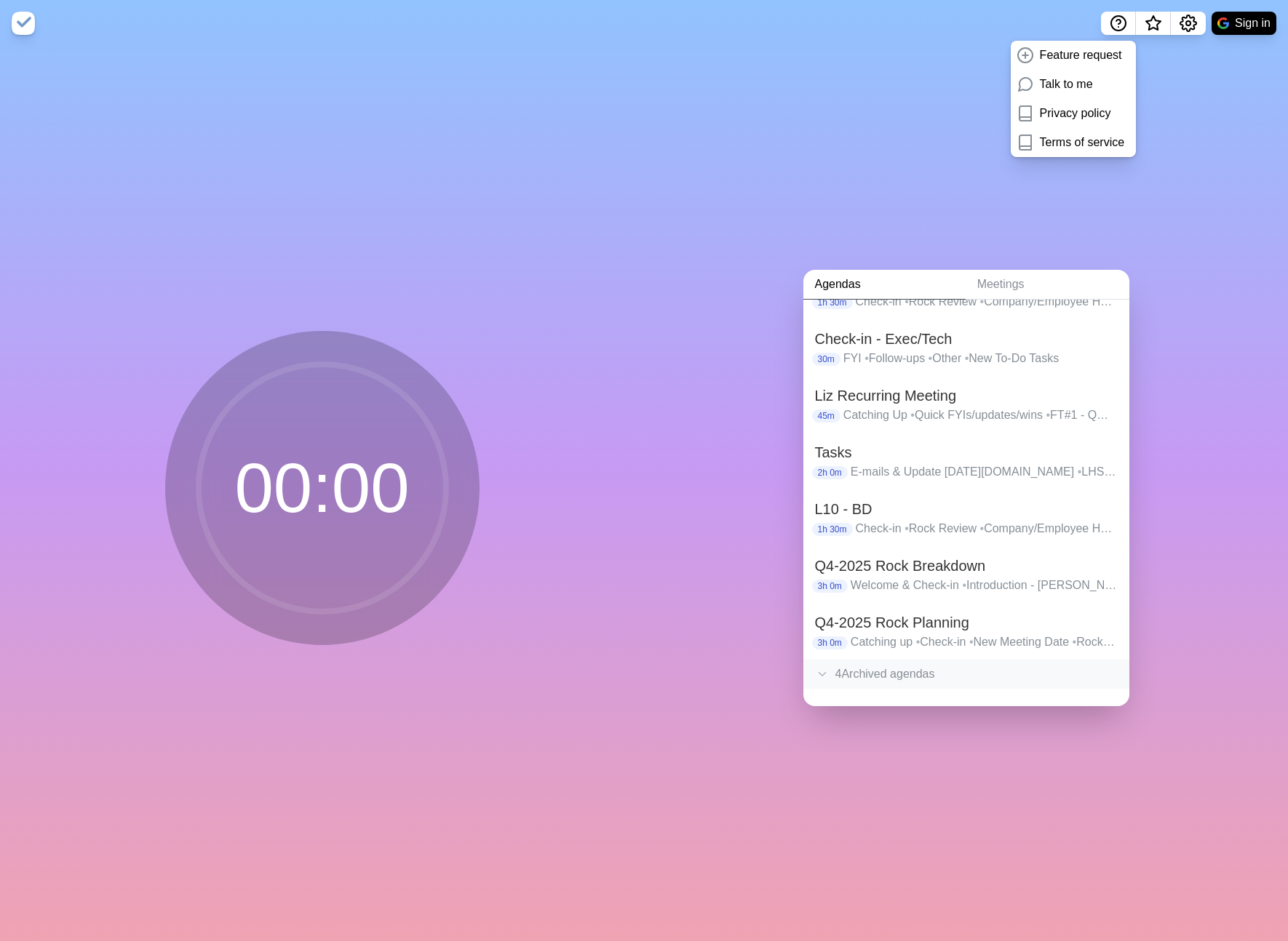
click at [889, 669] on div "4 Archived agenda s" at bounding box center [966, 674] width 326 height 29
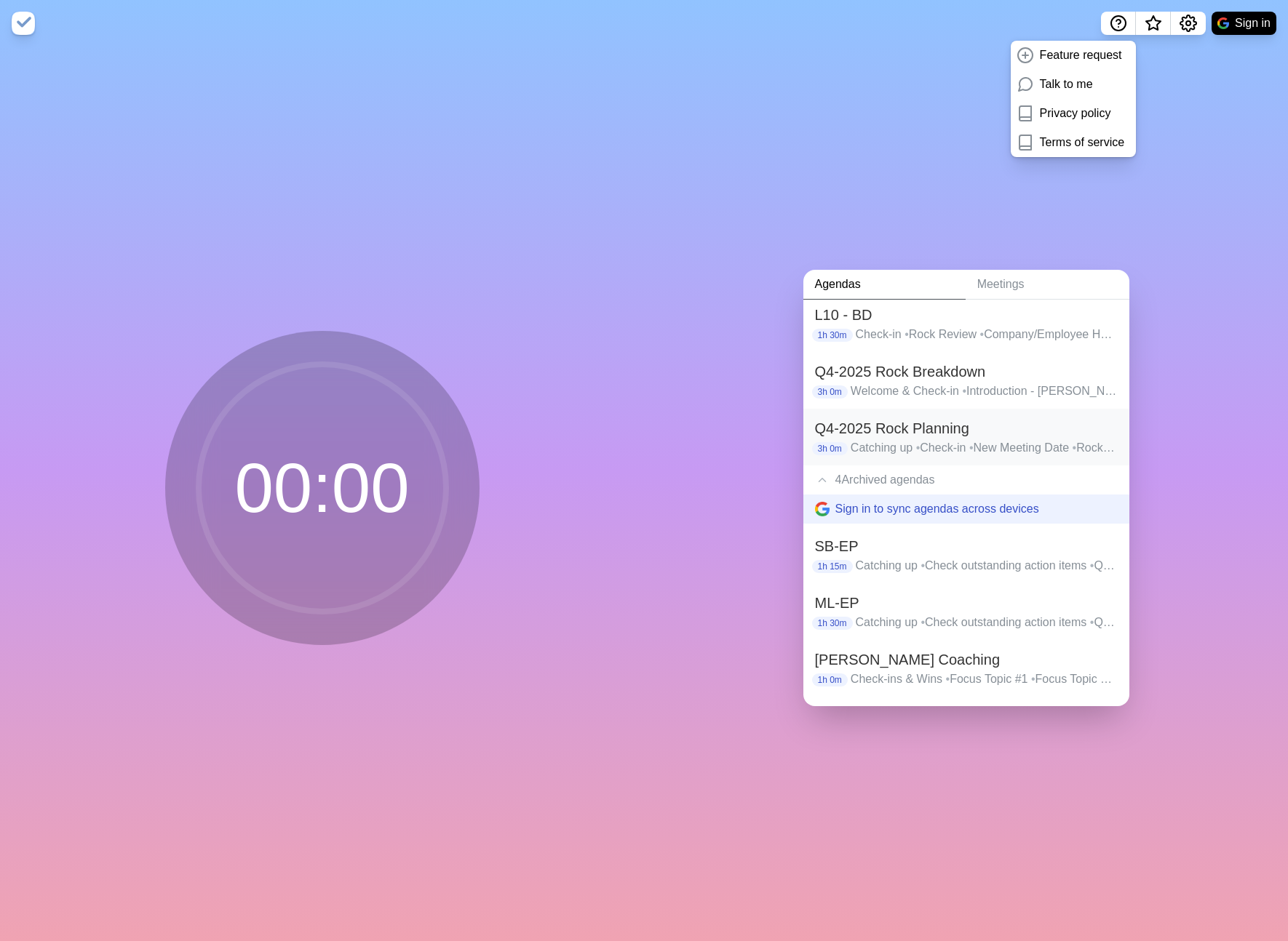
scroll to position [369, 0]
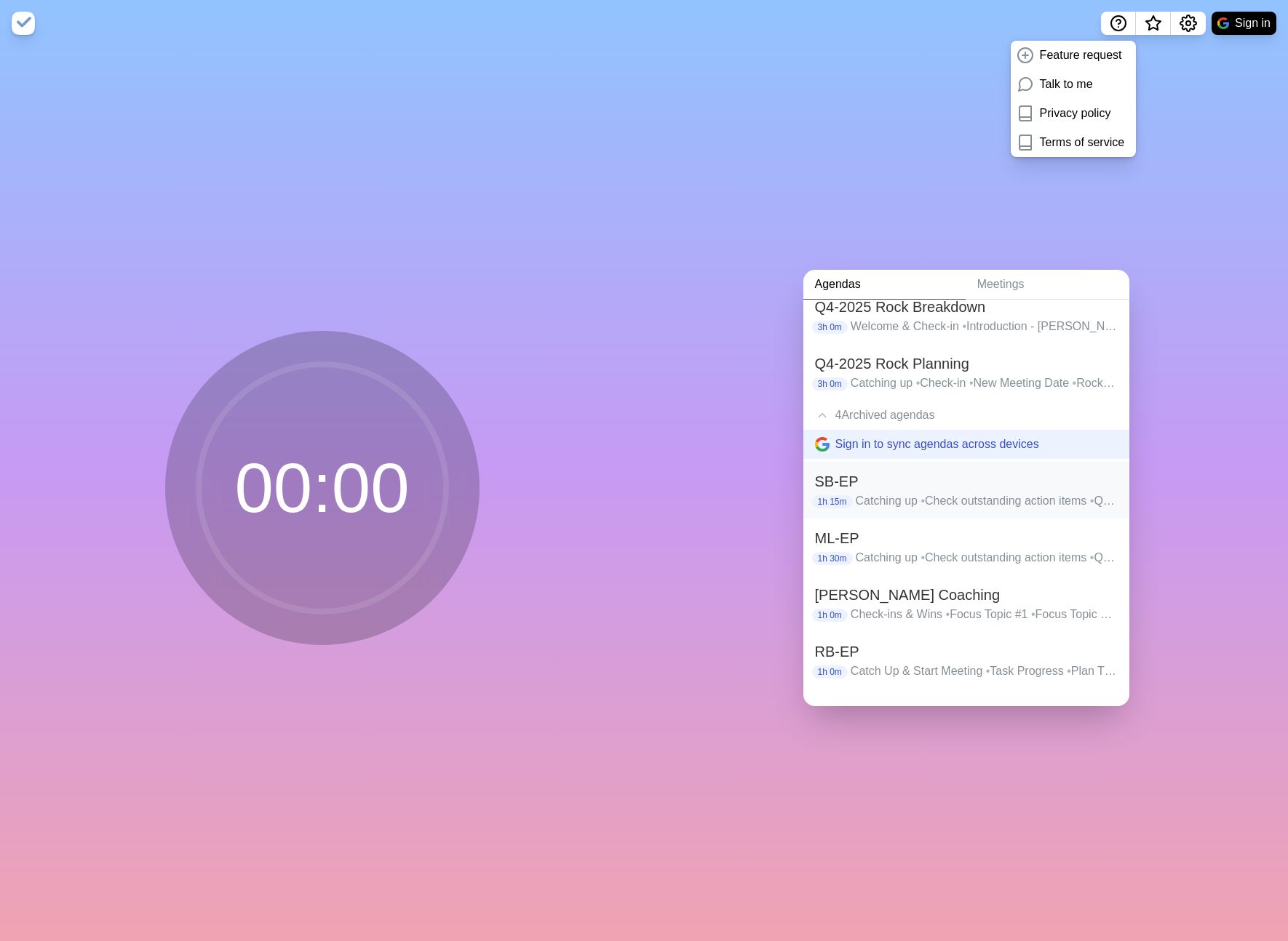
click at [885, 490] on h2 "SB-EP" at bounding box center [966, 482] width 303 height 22
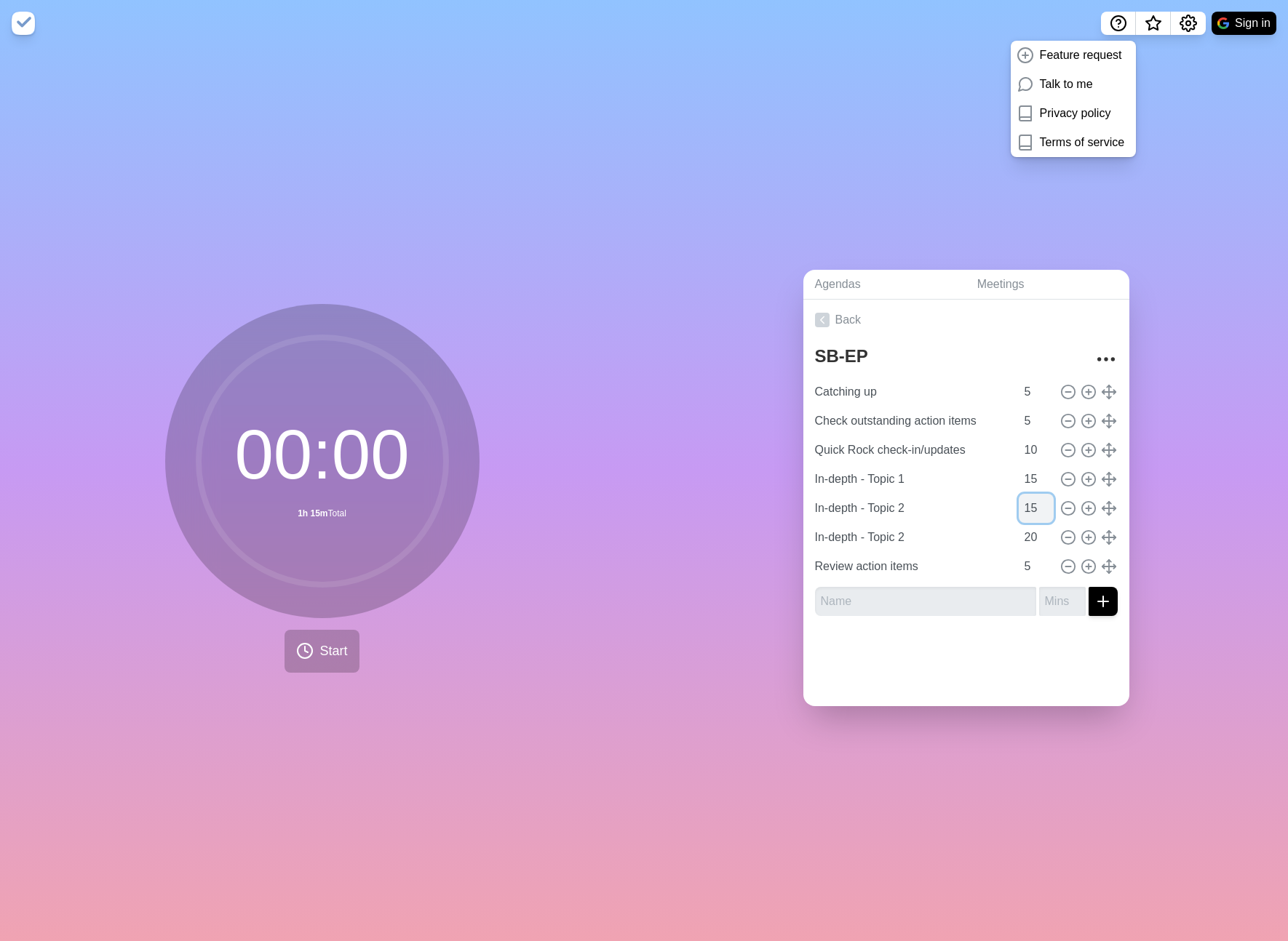
click at [1036, 509] on input "15" at bounding box center [1036, 508] width 35 height 29
type input "1"
type input "0"
click at [1073, 532] on circle at bounding box center [1067, 537] width 13 height 13
type input "Review action items"
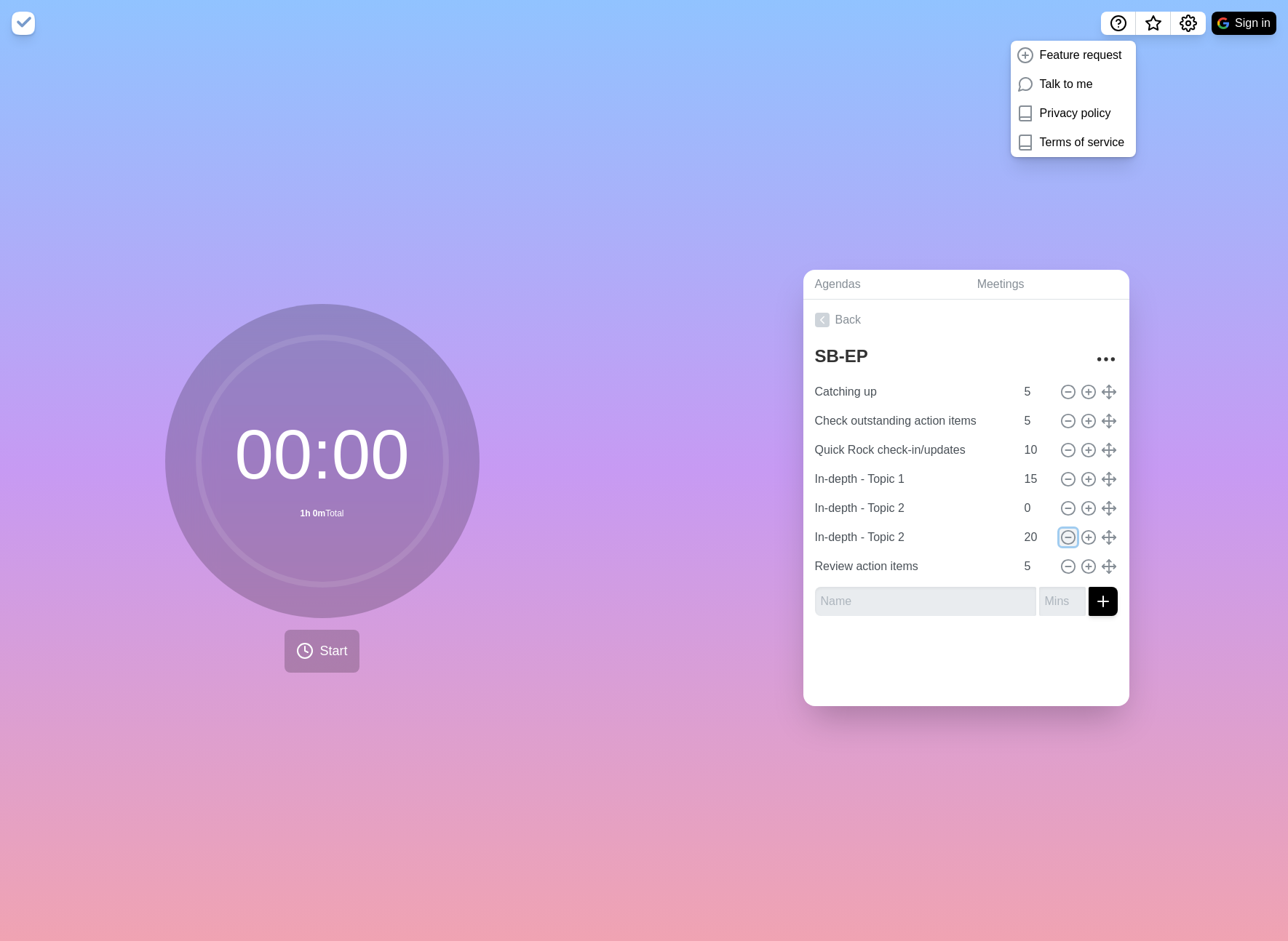
type input "5"
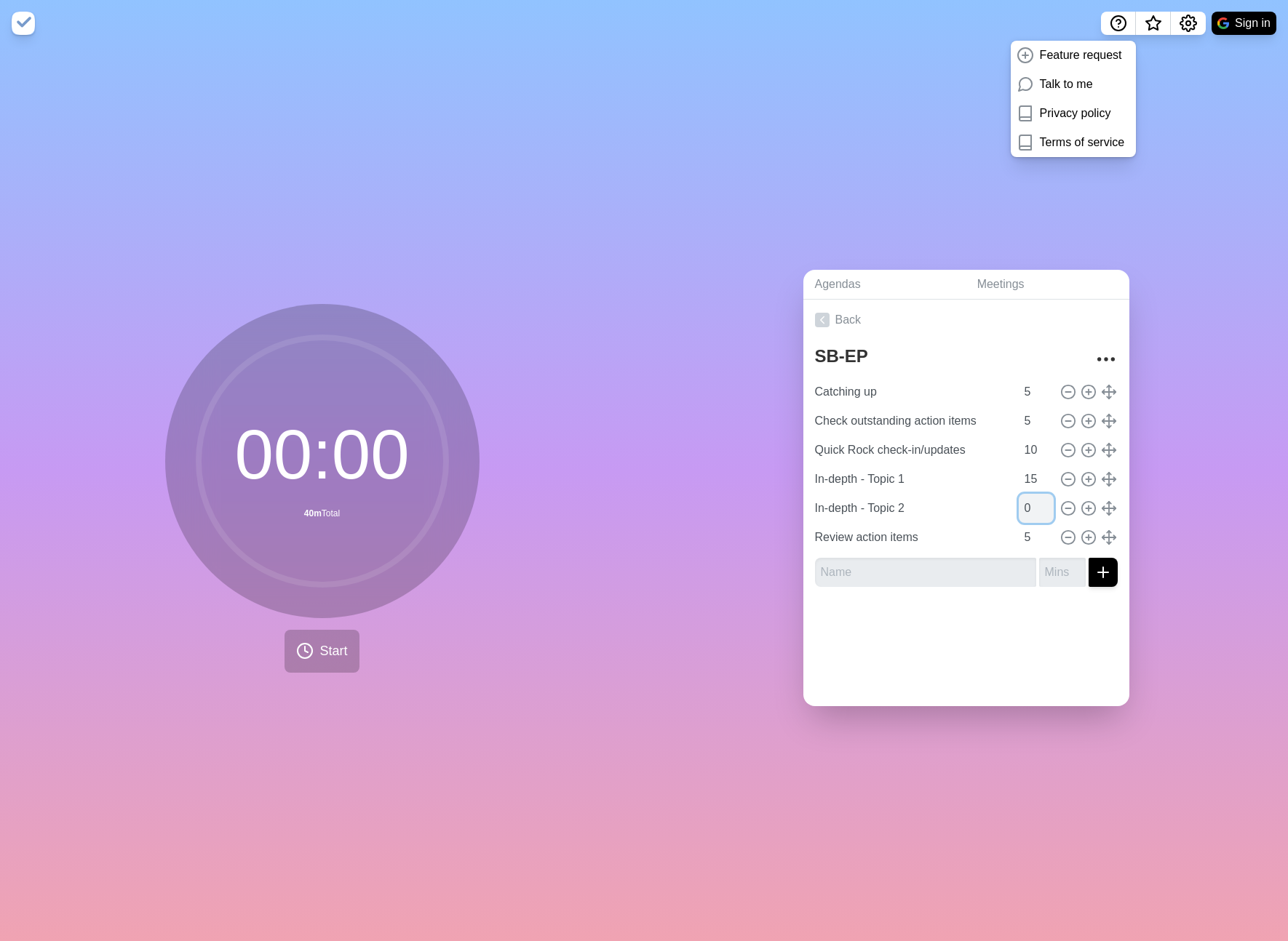
click at [1036, 503] on input "0" at bounding box center [1036, 508] width 35 height 29
type input "0"
click at [1032, 481] on input "15" at bounding box center [1036, 479] width 35 height 29
type input "1"
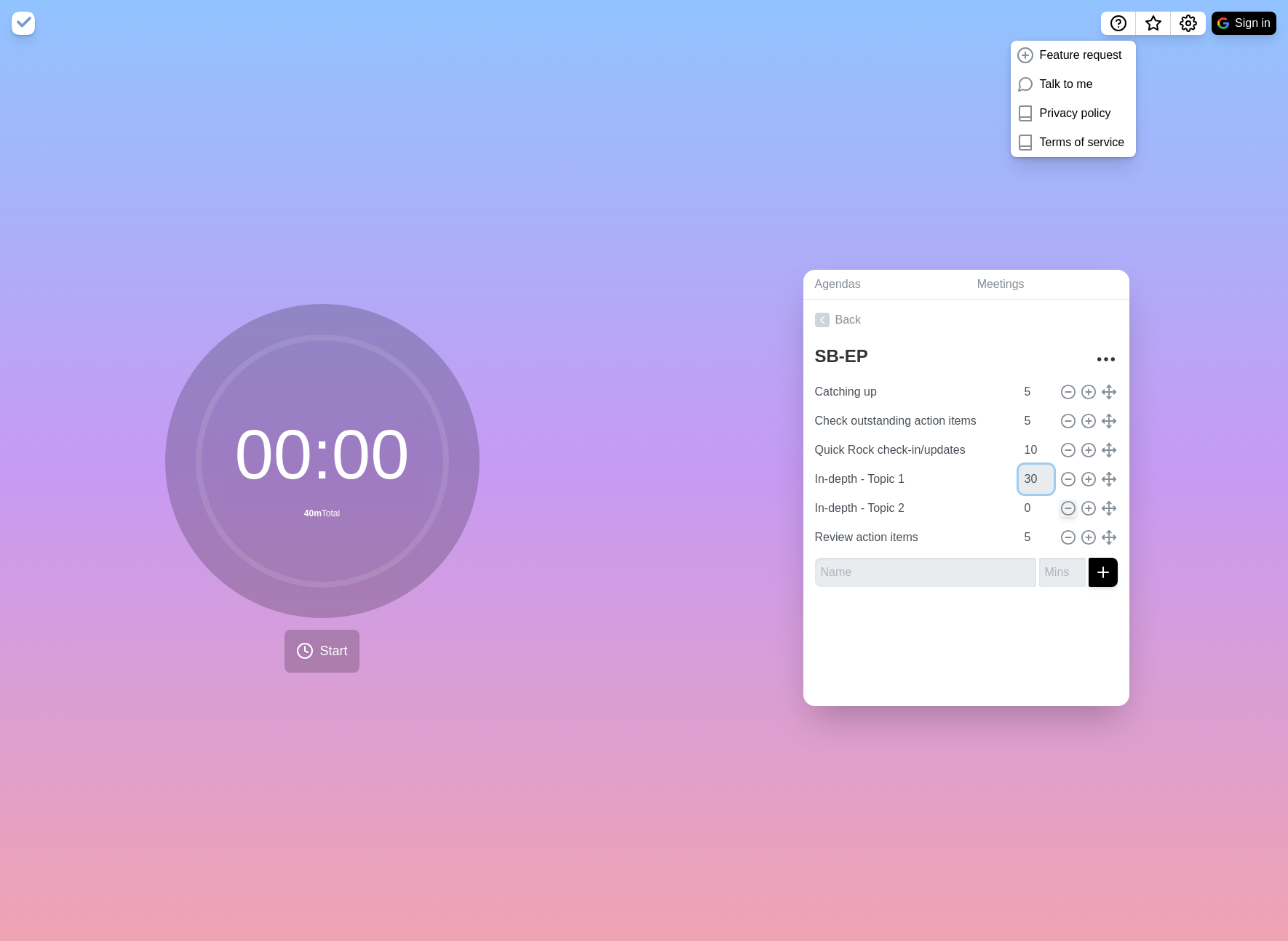
type input "30"
click at [1069, 509] on icon at bounding box center [1068, 509] width 16 height 16
type input "Review action items"
type input "5"
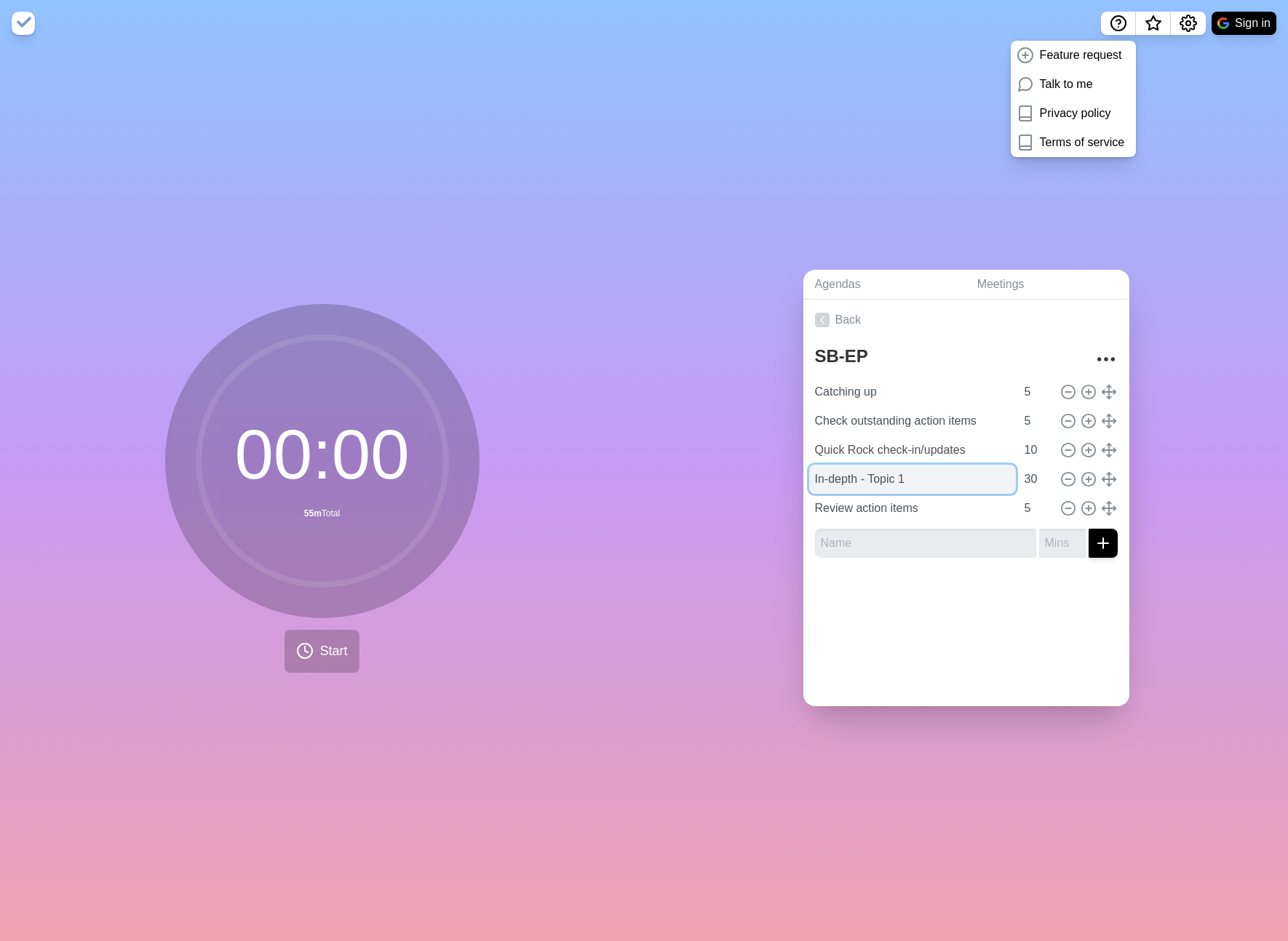
click at [913, 482] on input "In-depth - Topic 1" at bounding box center [912, 479] width 207 height 29
type input "In-depth Topic"
click at [937, 623] on div at bounding box center [966, 599] width 326 height 58
click at [855, 318] on link "Back" at bounding box center [966, 320] width 326 height 41
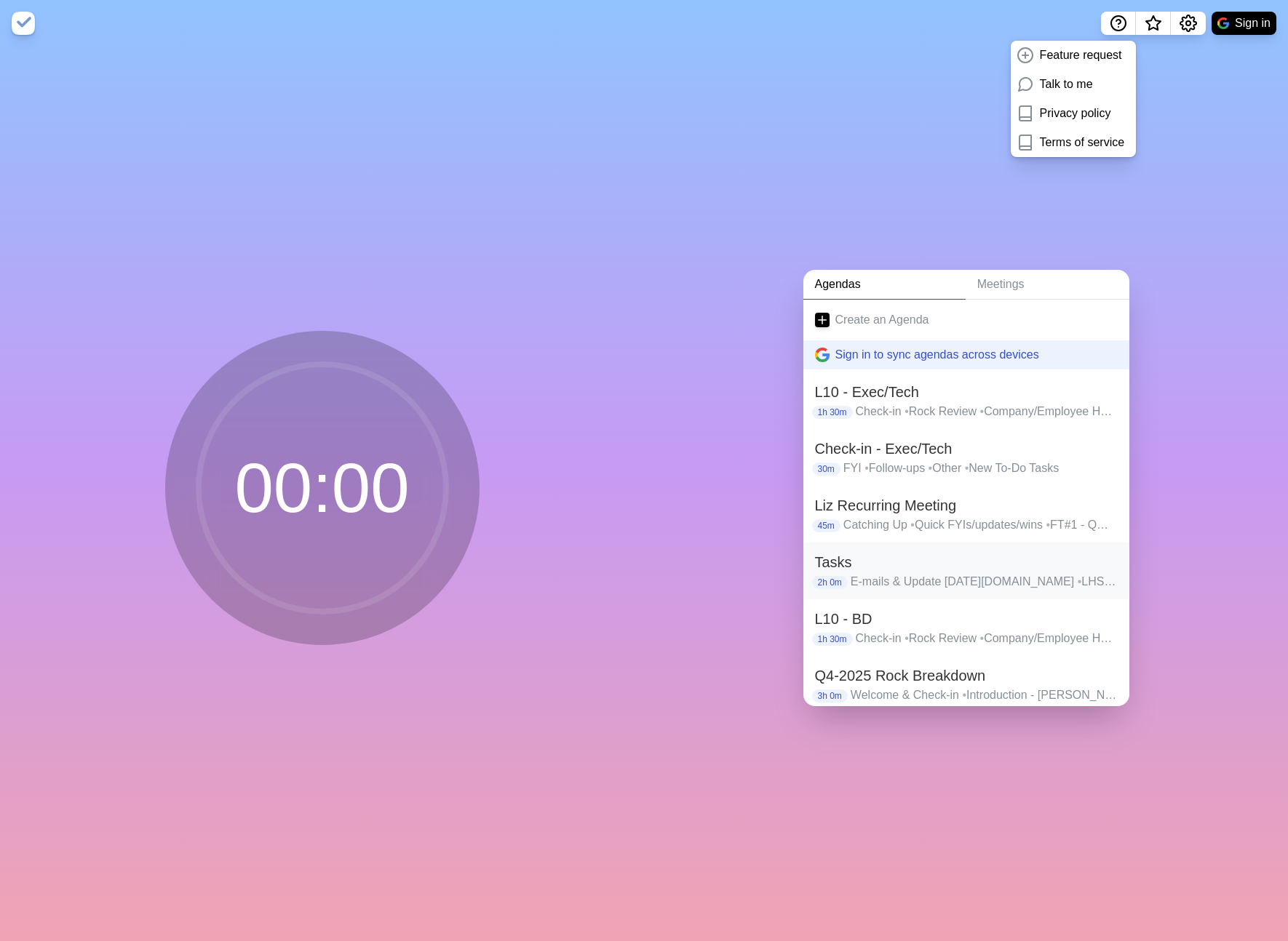
scroll to position [110, 0]
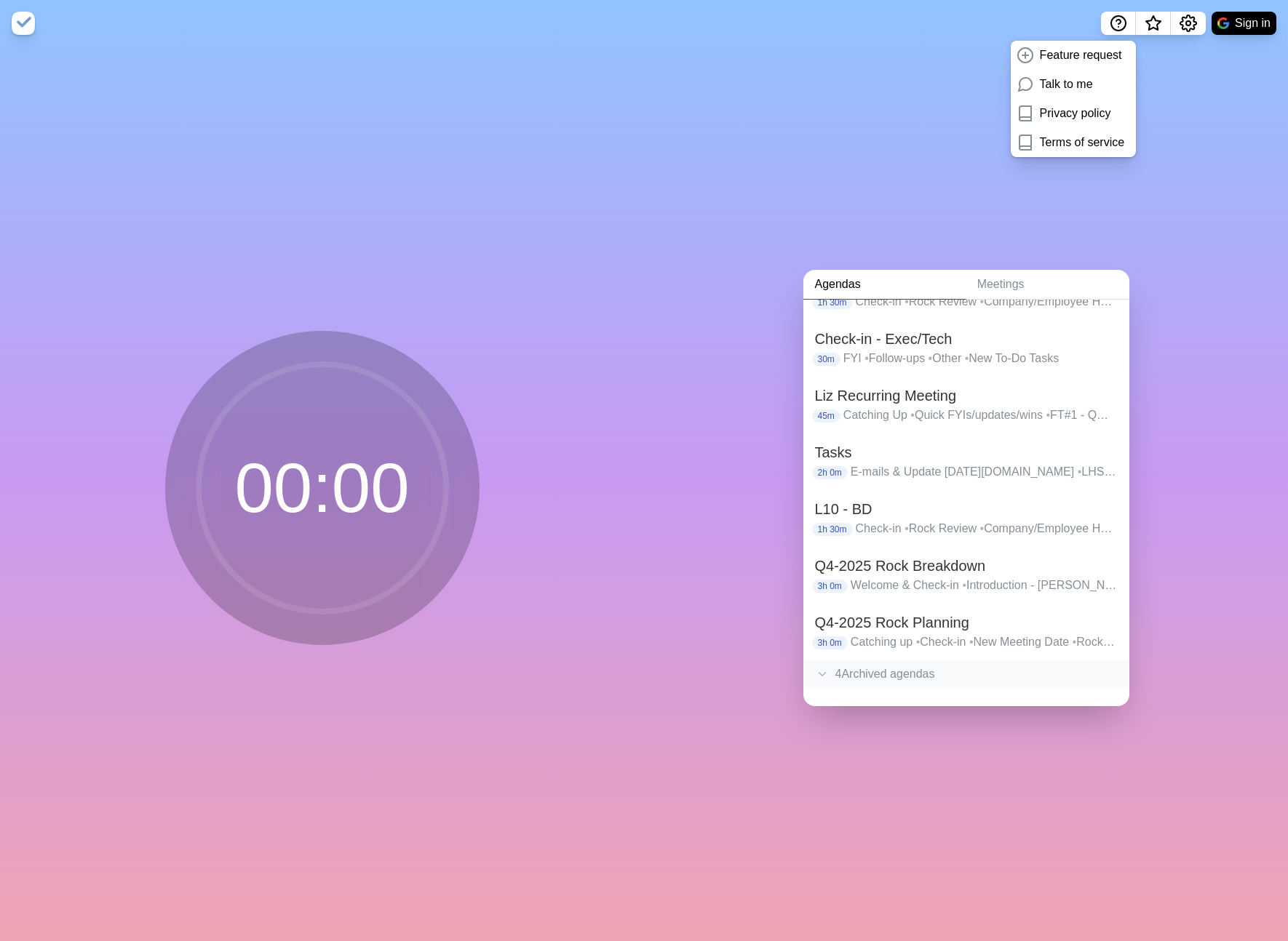
click at [894, 671] on div "4 Archived agenda s" at bounding box center [966, 674] width 326 height 29
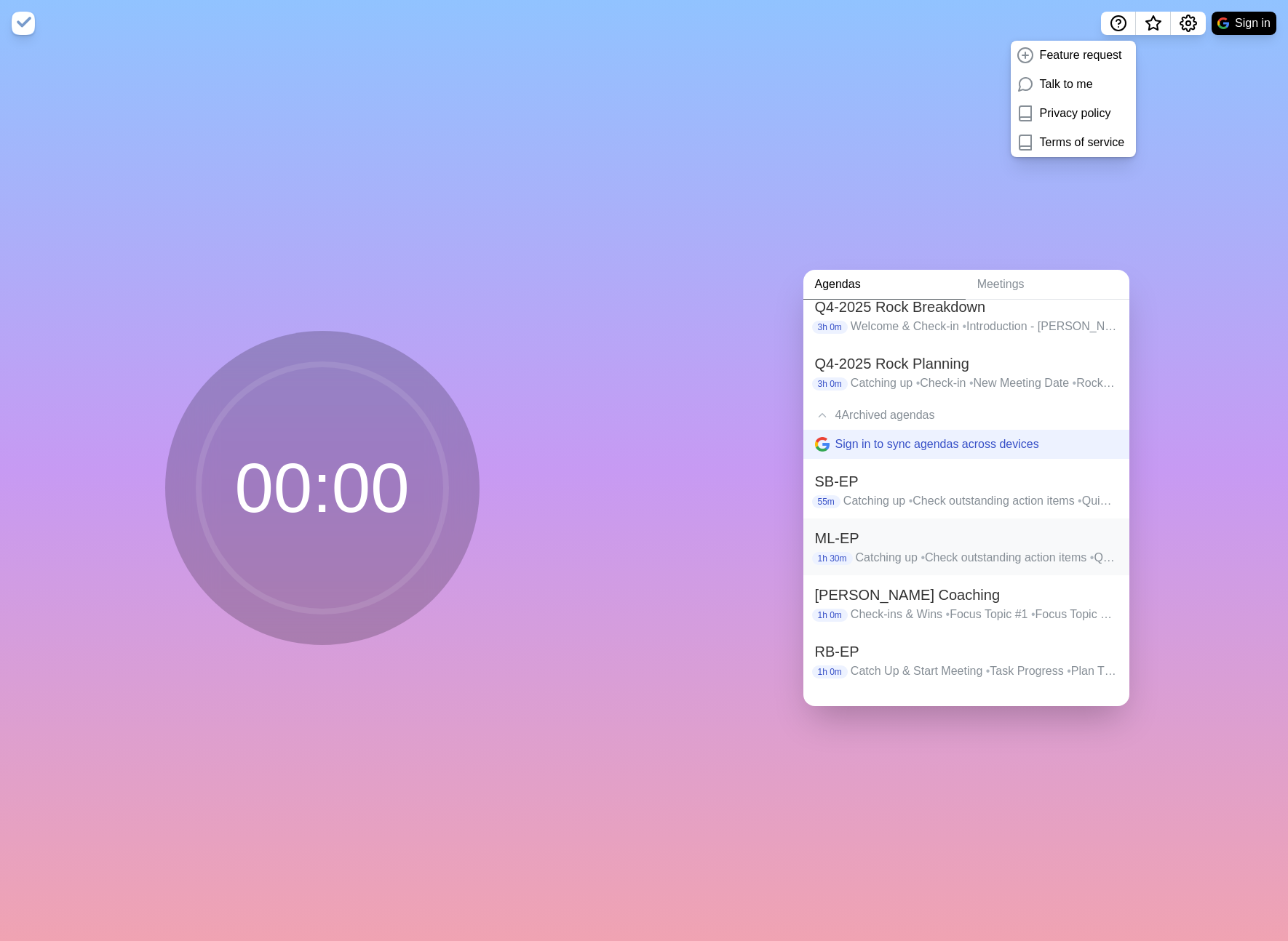
click at [912, 546] on h2 "ML-EP" at bounding box center [966, 539] width 303 height 22
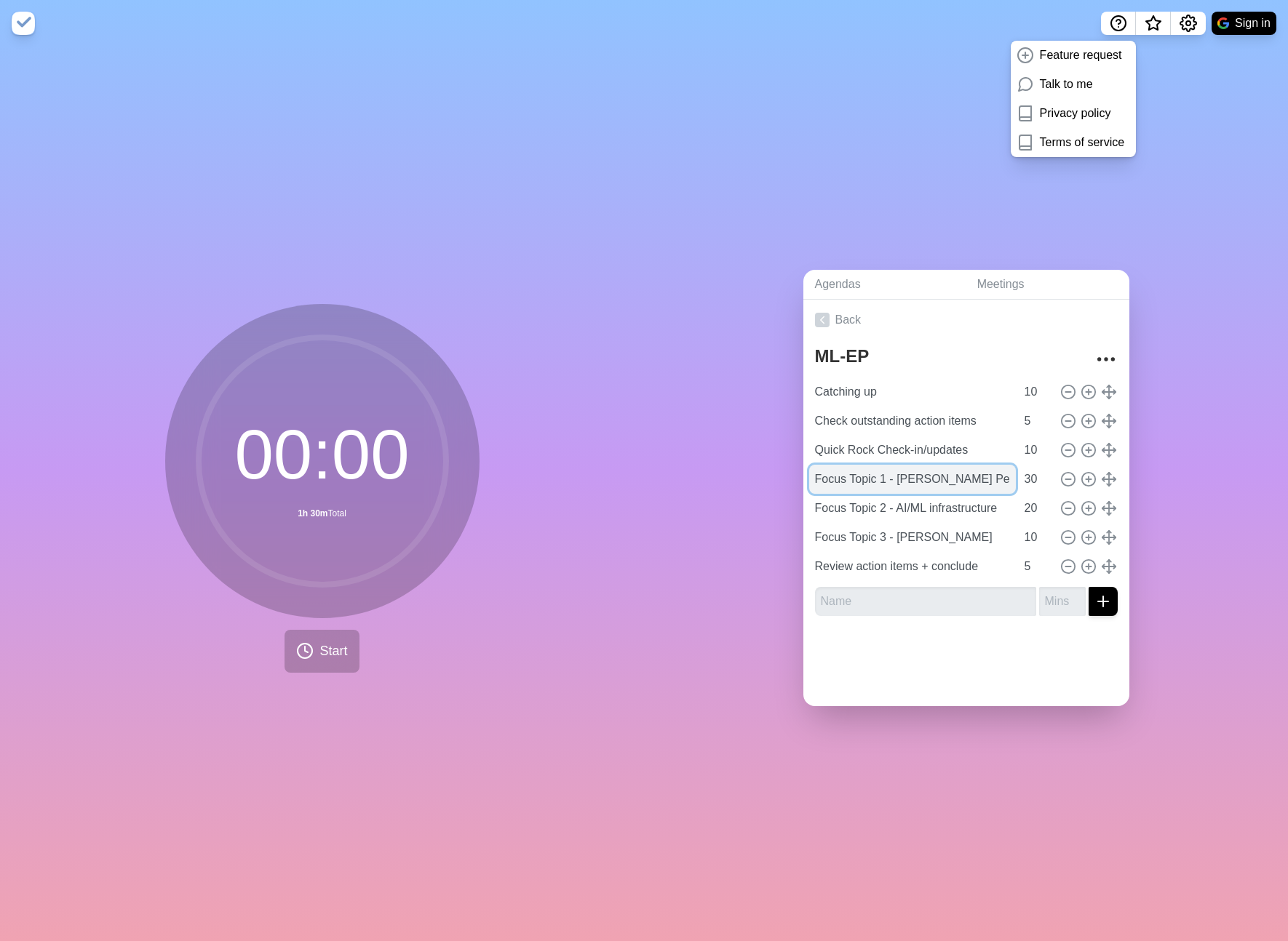
click at [972, 480] on input "Focus Topic 1 - Jamie Performance" at bounding box center [912, 479] width 207 height 29
drag, startPoint x: 1003, startPoint y: 482, endPoint x: 889, endPoint y: 483, distance: 114.0
click at [889, 483] on input "Focus Topic 1 - Jamie Performance" at bounding box center [912, 479] width 207 height 29
type input "Focus Topic 1"
click at [1004, 506] on input "Focus Topic 2 - AI/ML infrastructure" at bounding box center [912, 508] width 207 height 29
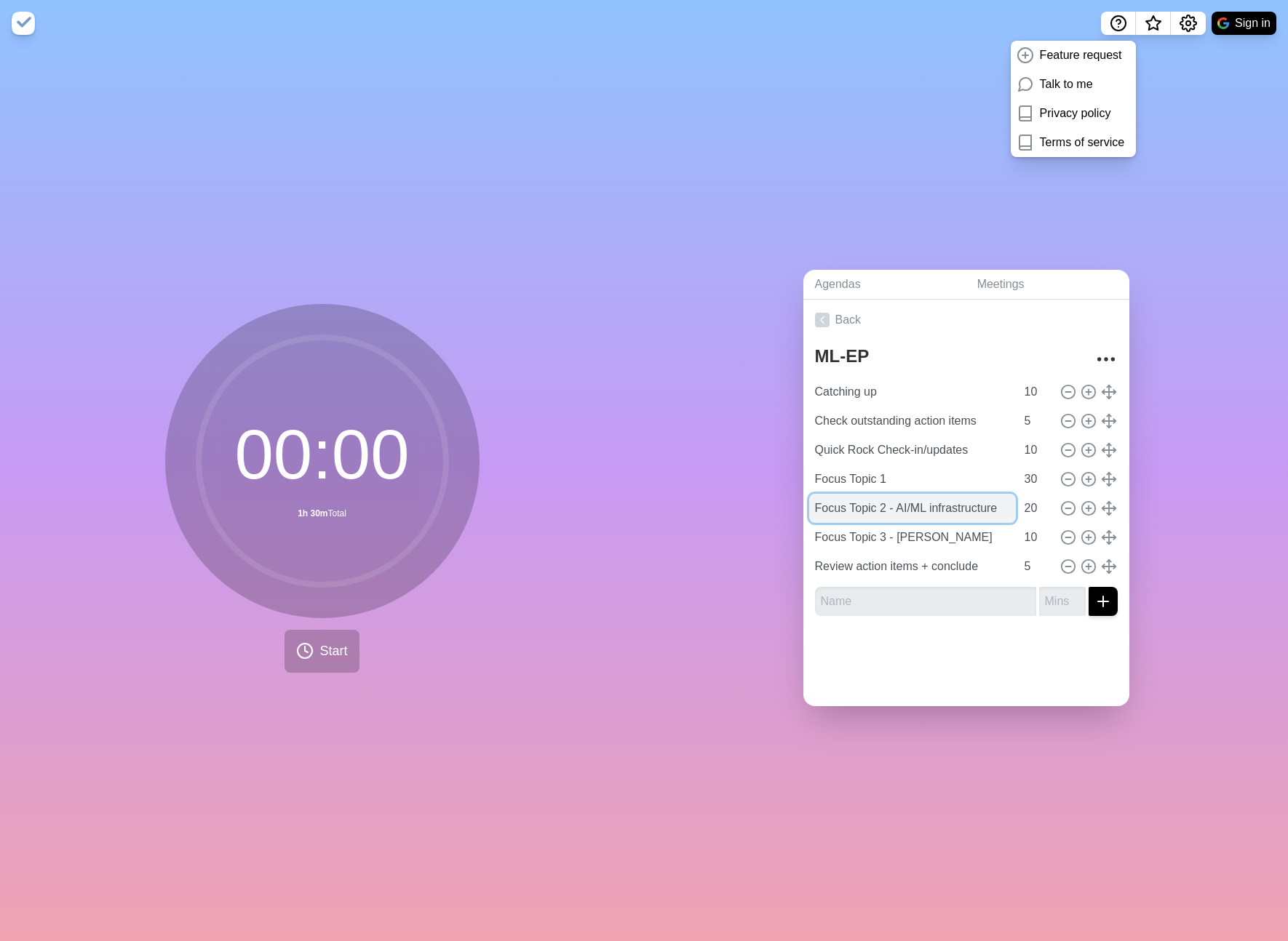
drag, startPoint x: 1004, startPoint y: 506, endPoint x: 891, endPoint y: 509, distance: 113.0
click at [891, 509] on input "Focus Topic 2 - AI/ML infrastructure" at bounding box center [912, 508] width 207 height 29
type input "Focus Topic 2"
click at [932, 541] on input "Focus Topic 3 - Jake" at bounding box center [912, 537] width 207 height 29
drag, startPoint x: 931, startPoint y: 535, endPoint x: 888, endPoint y: 535, distance: 43.0
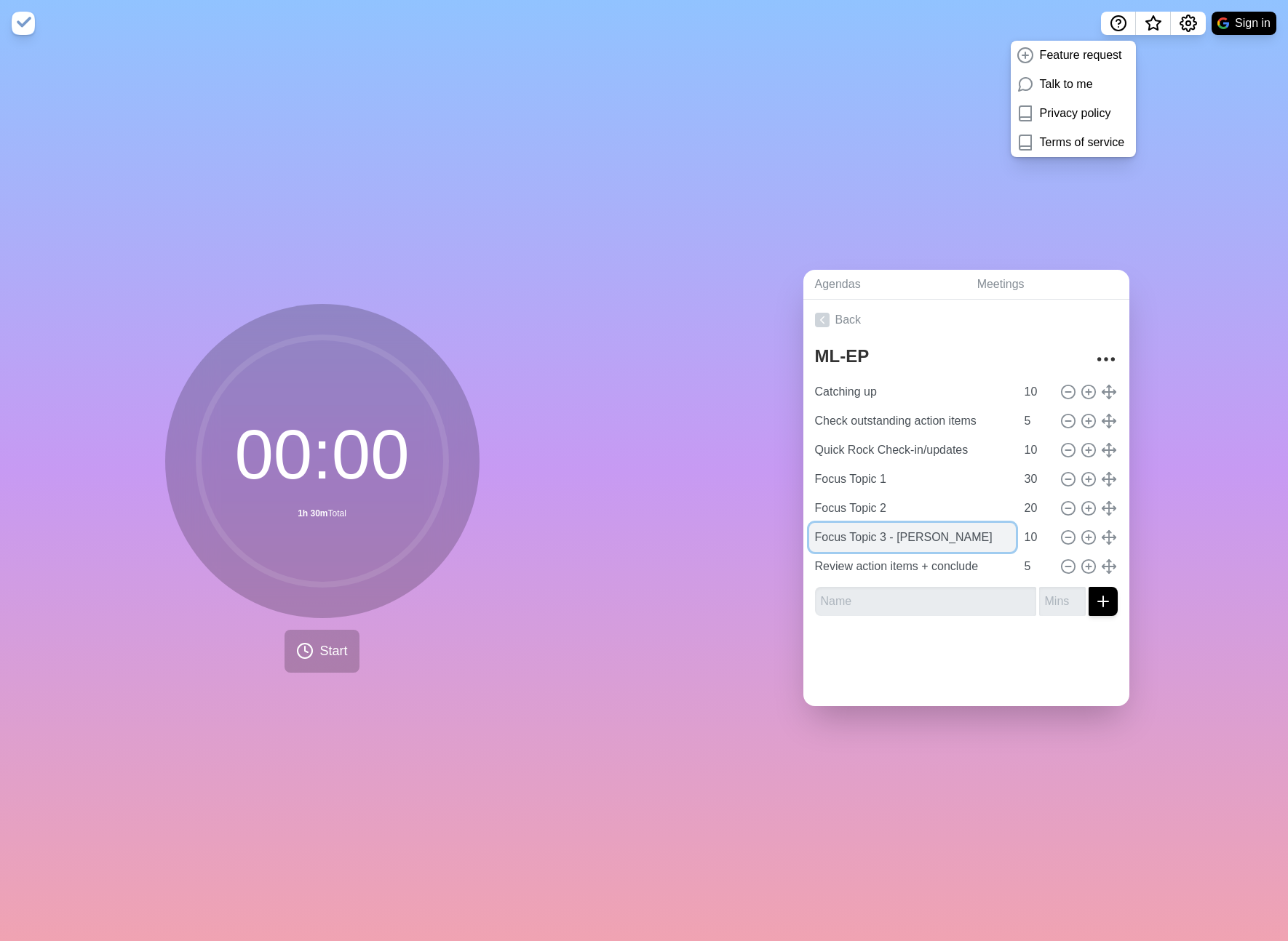
click at [888, 535] on input "Focus Topic 3 - Jake" at bounding box center [912, 537] width 207 height 29
click at [1069, 532] on icon at bounding box center [1068, 538] width 16 height 16
type input "Review action items + conclude"
type input "5"
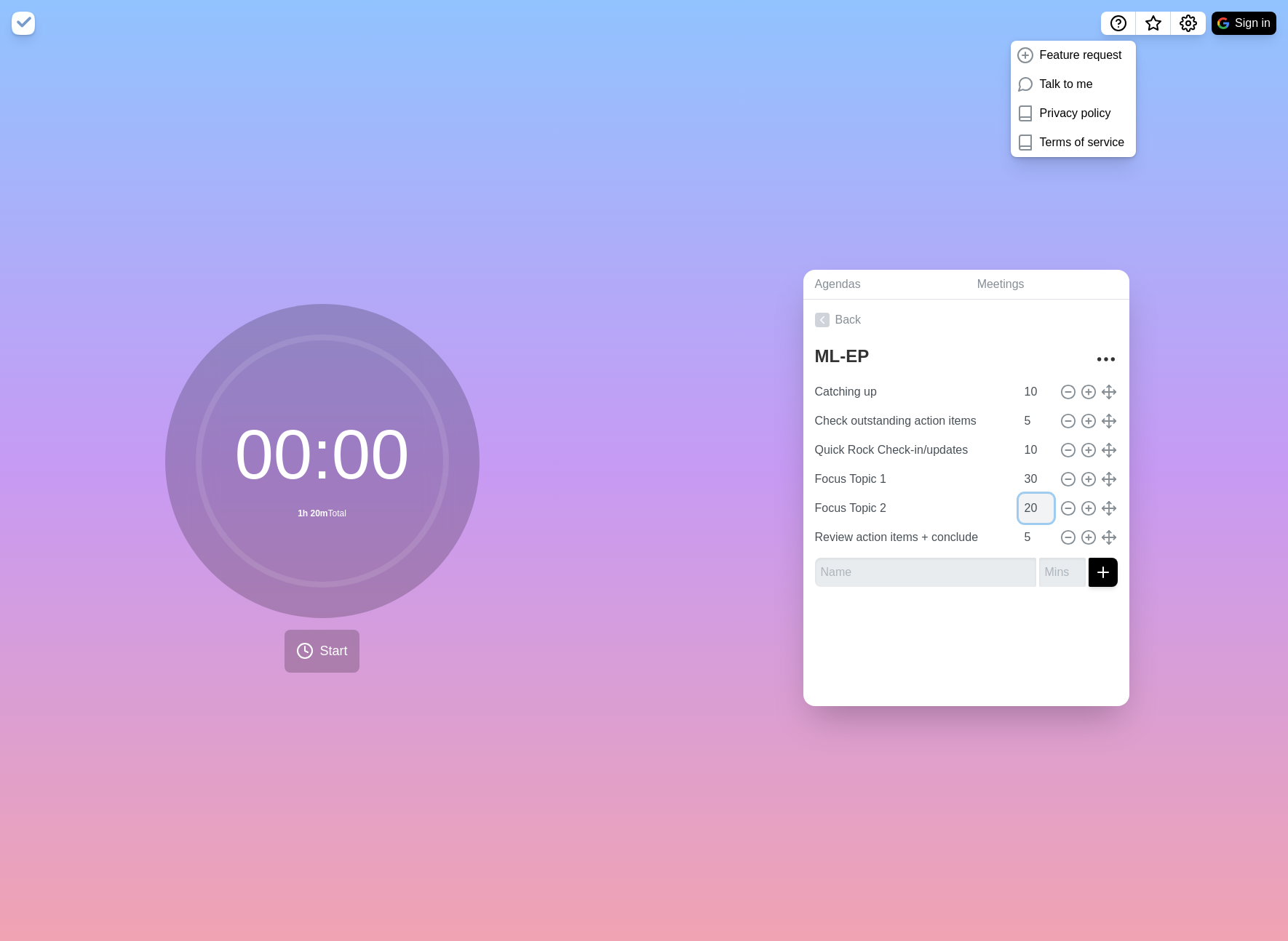
click at [1037, 511] on input "20" at bounding box center [1036, 508] width 35 height 29
type input "30"
click at [1012, 622] on div at bounding box center [966, 628] width 326 height 58
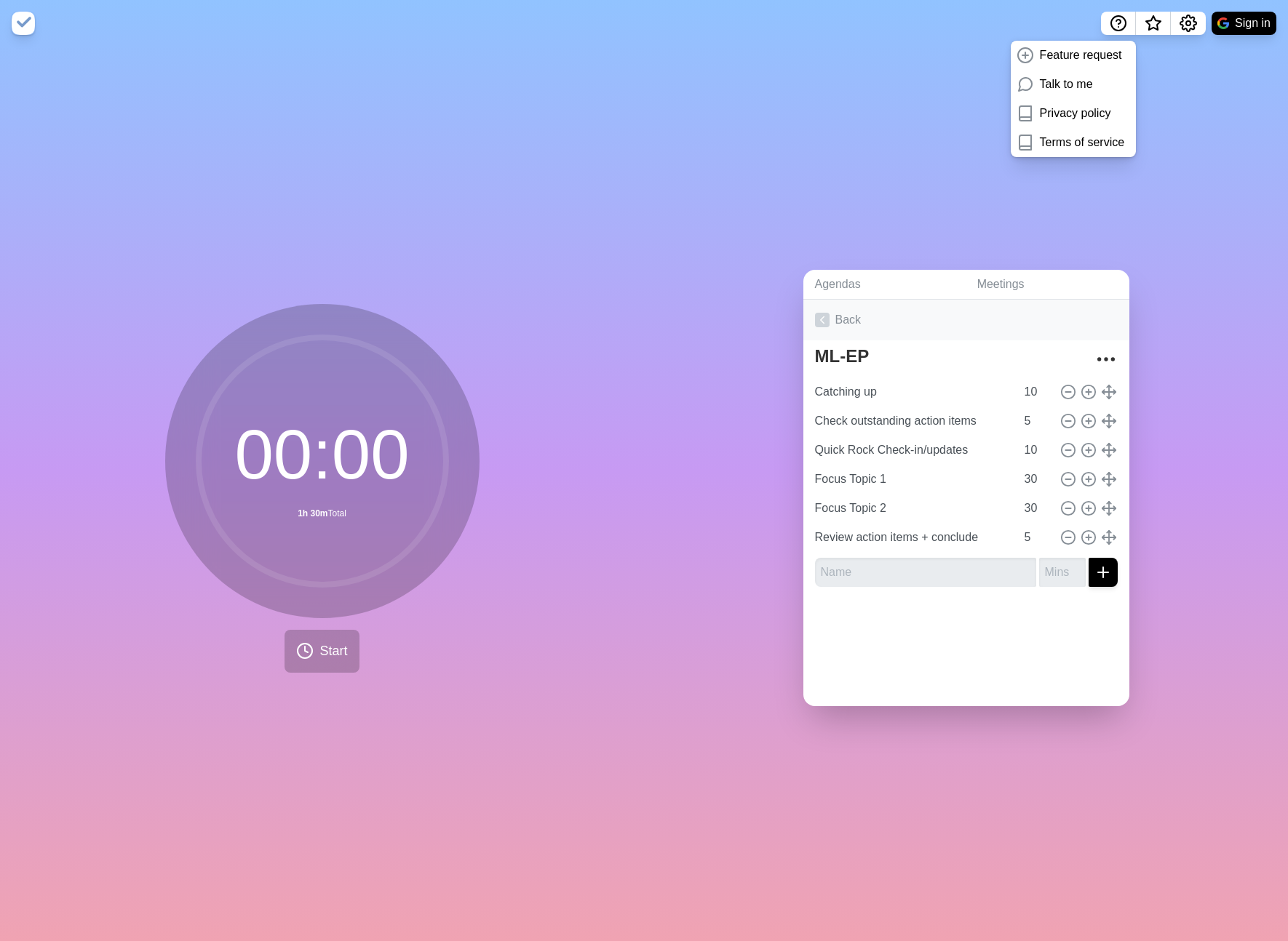
click at [837, 316] on link "Back" at bounding box center [966, 320] width 326 height 41
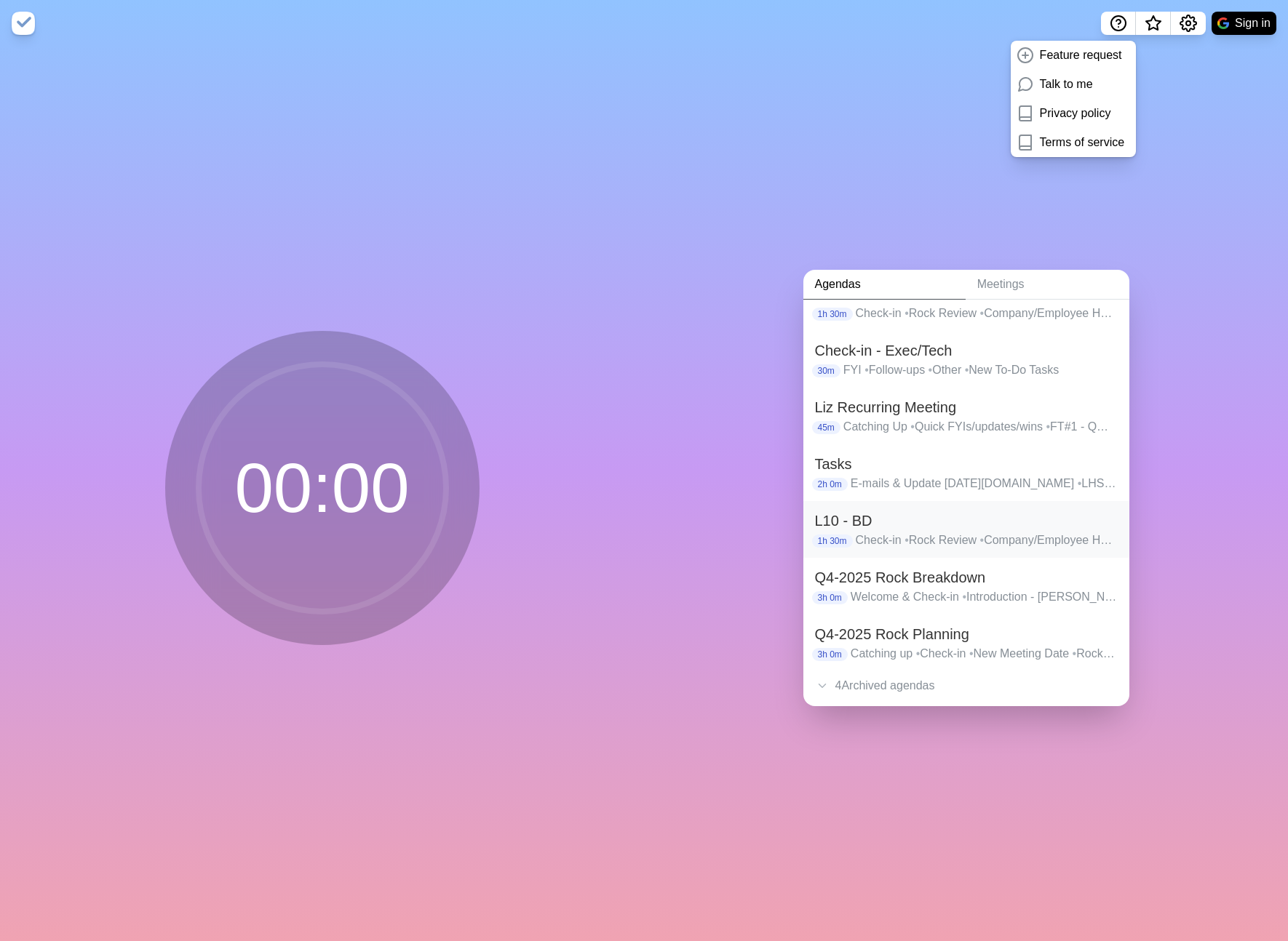
scroll to position [110, 0]
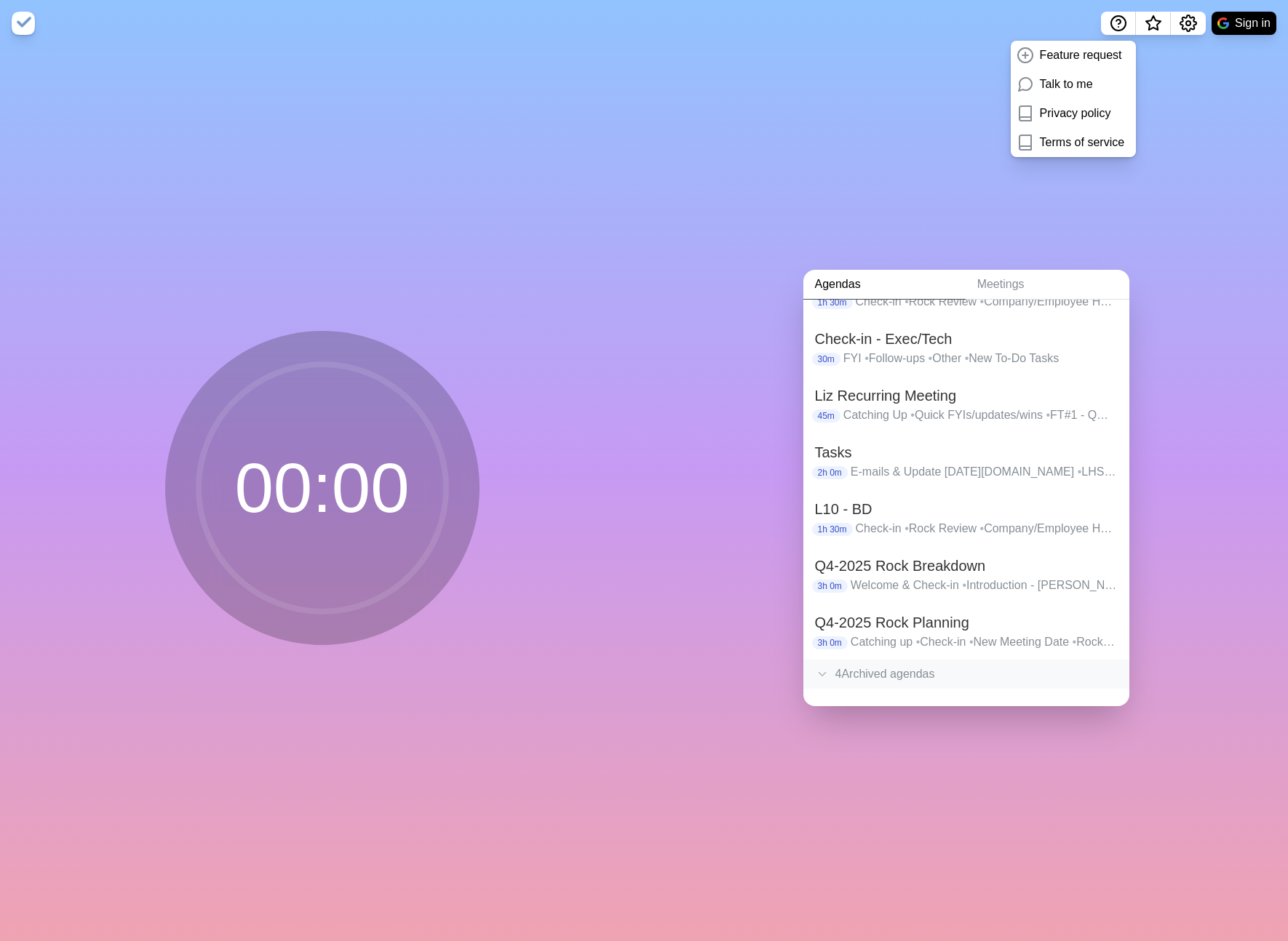
click at [900, 672] on div "4 Archived agenda s" at bounding box center [966, 674] width 326 height 29
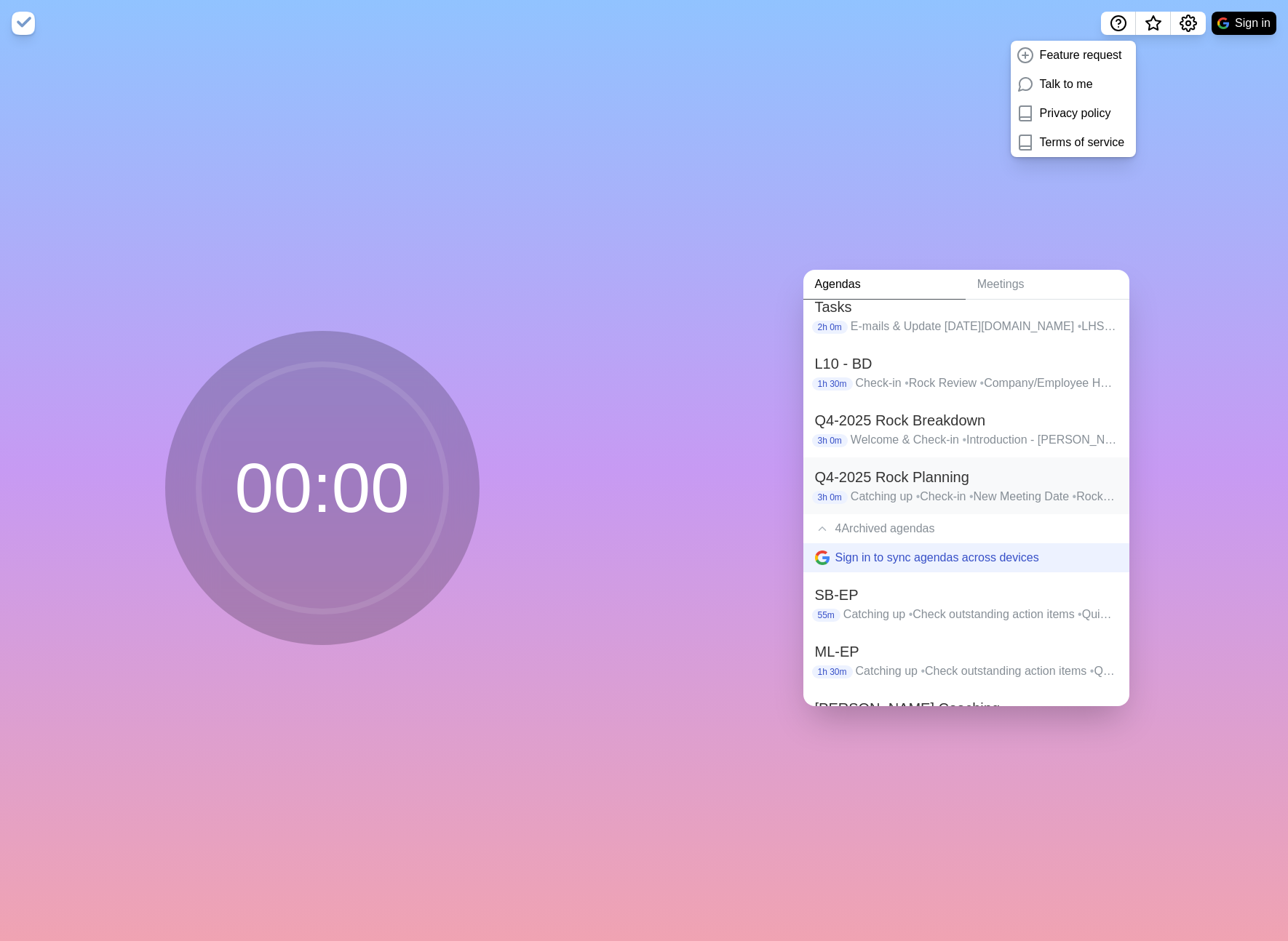
scroll to position [369, 0]
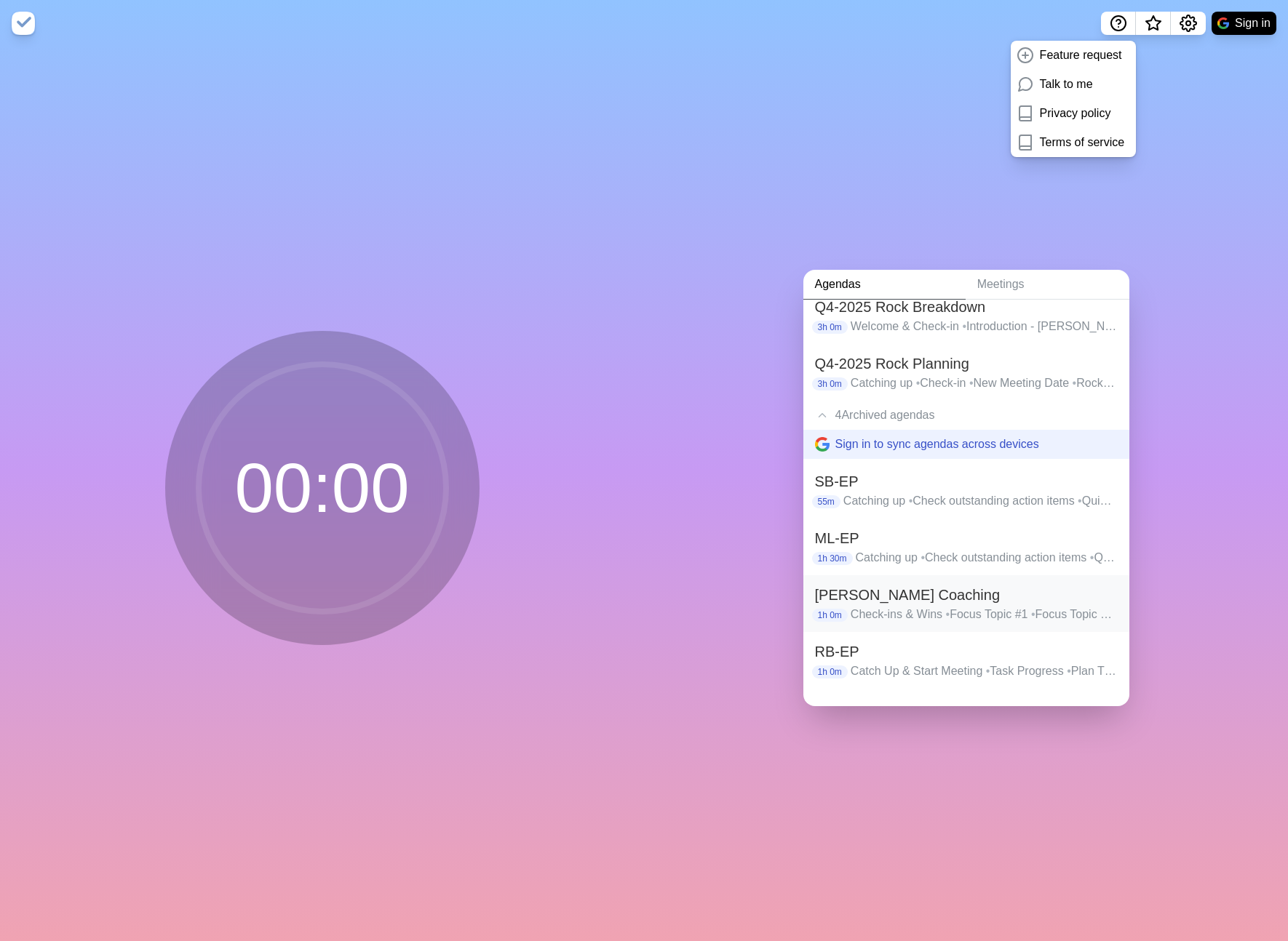
click at [944, 597] on h2 "Amy Coaching" at bounding box center [966, 595] width 303 height 22
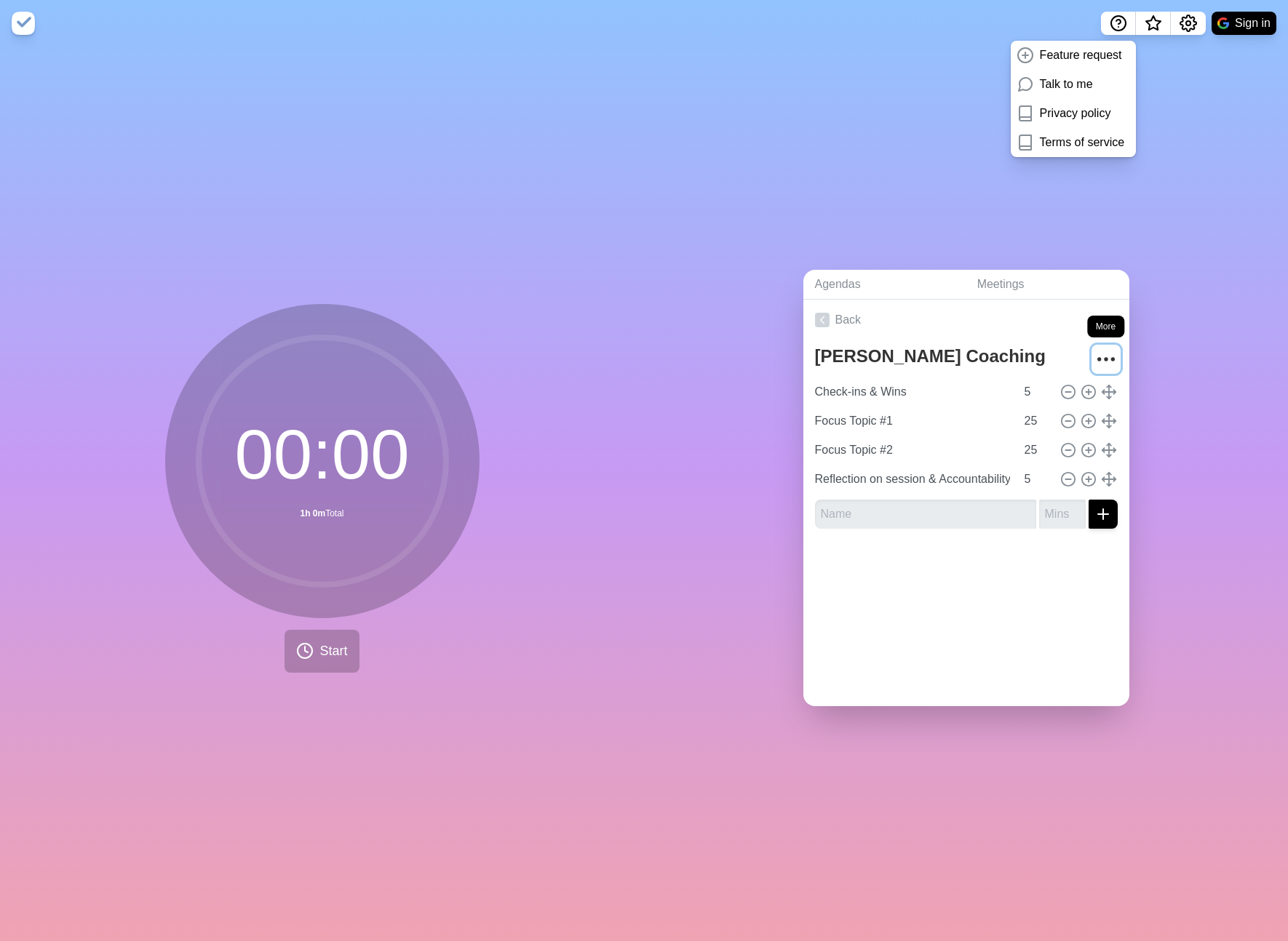
click at [1105, 358] on circle "More" at bounding box center [1106, 358] width 2 height 2
click at [1067, 437] on p "Delete agenda" at bounding box center [1053, 441] width 75 height 17
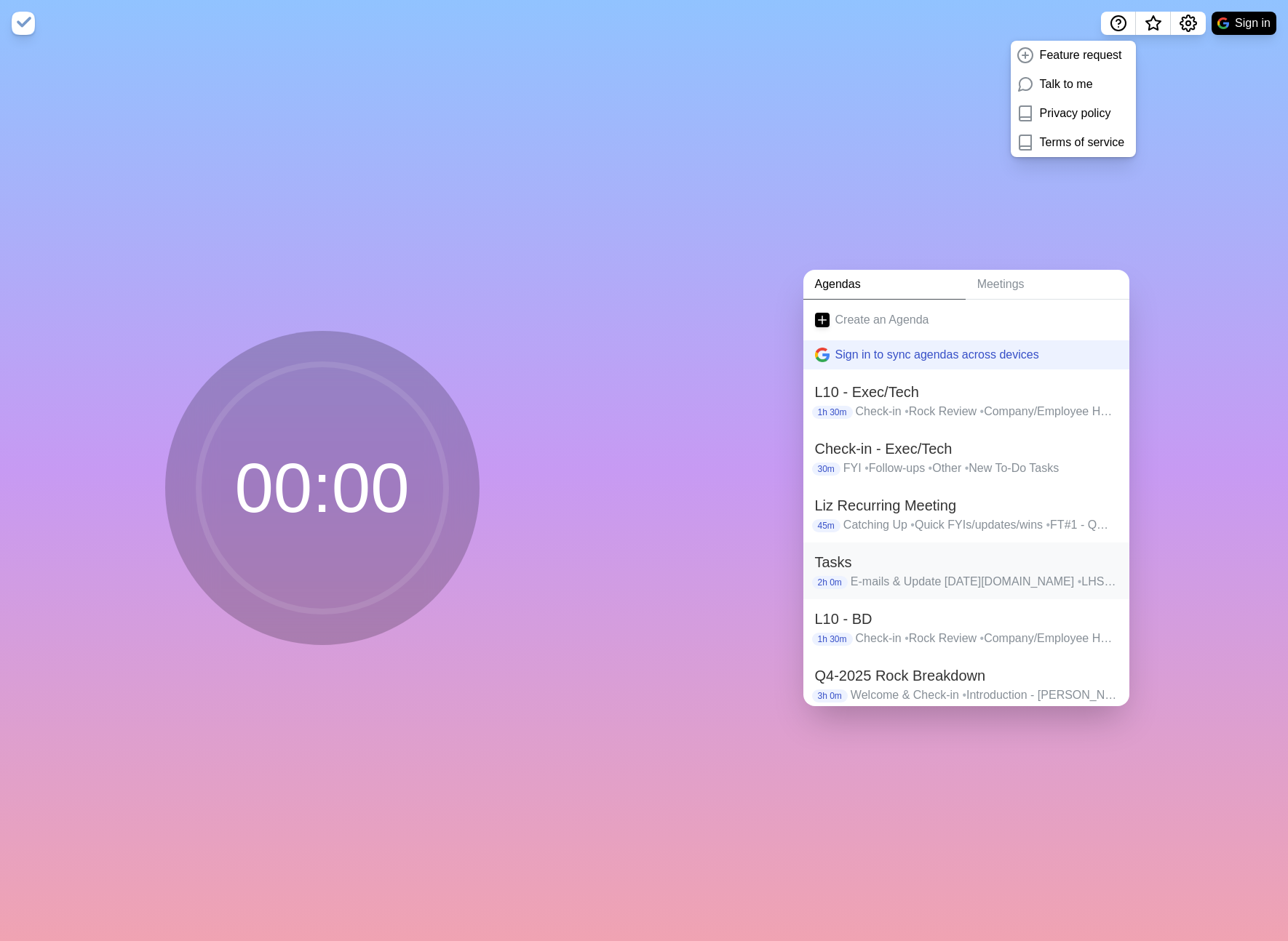
scroll to position [110, 0]
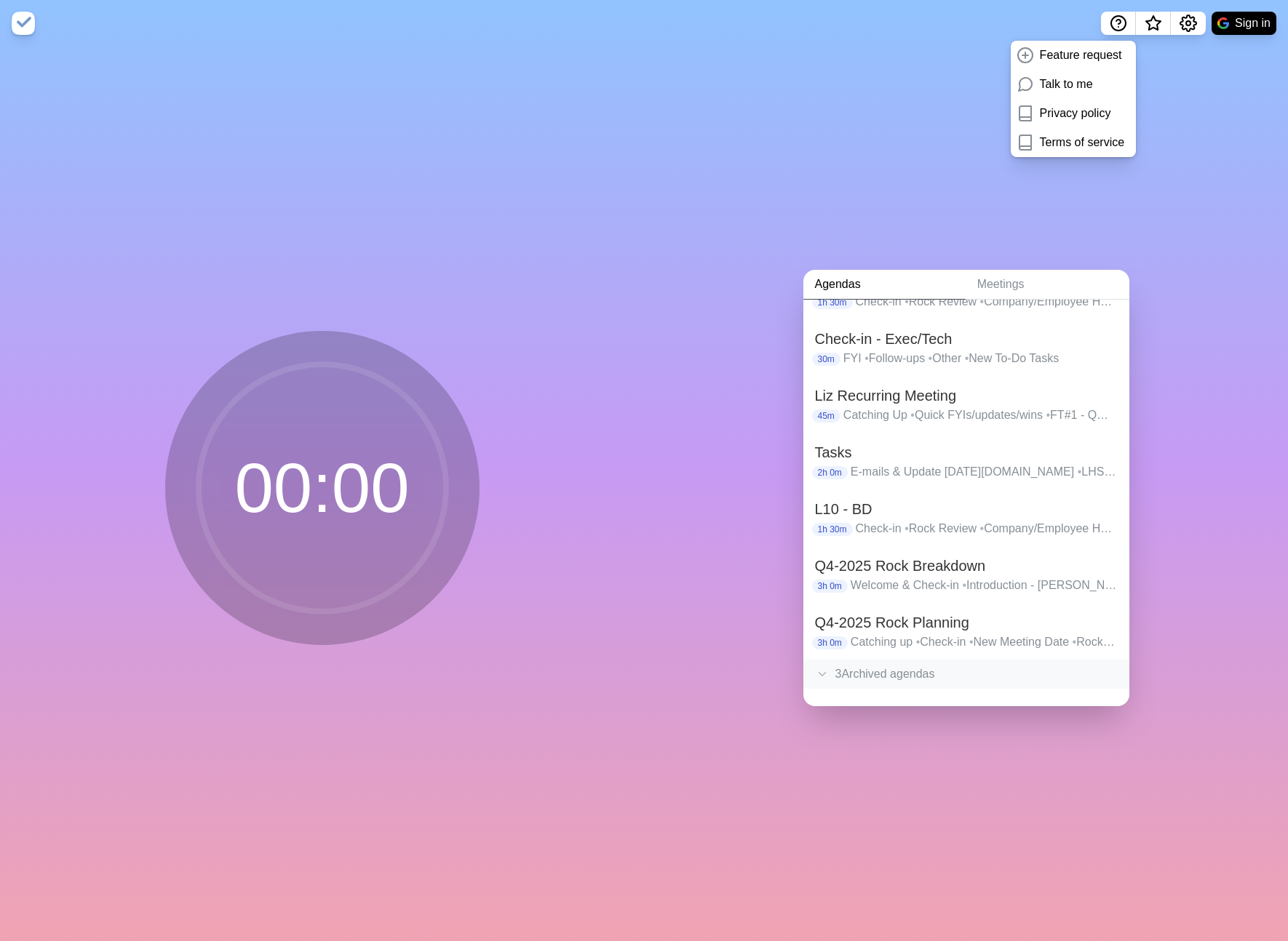
click at [892, 668] on div "3 Archived agenda s" at bounding box center [966, 674] width 326 height 29
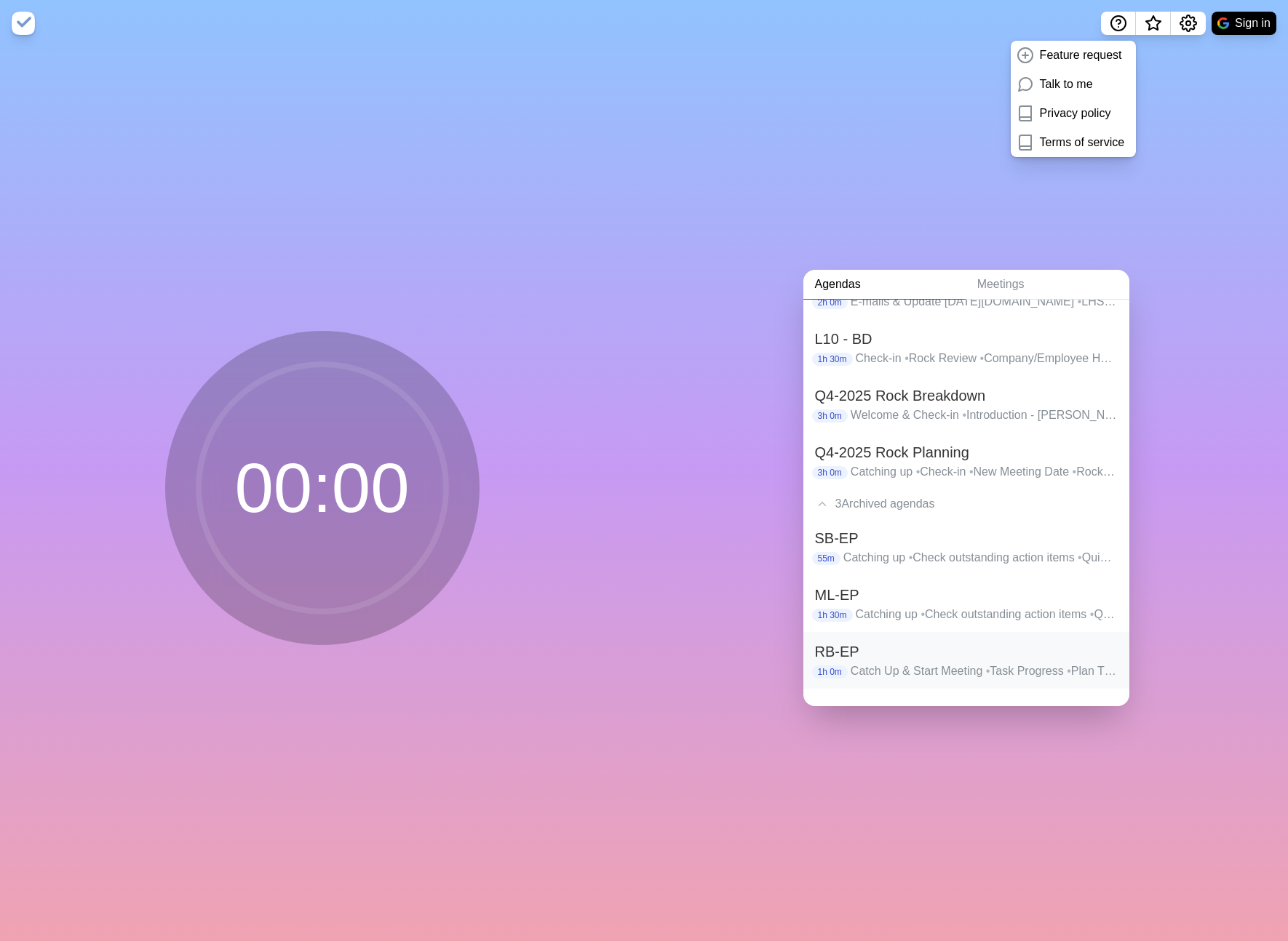
click at [881, 656] on h2 "RB-EP" at bounding box center [966, 652] width 303 height 22
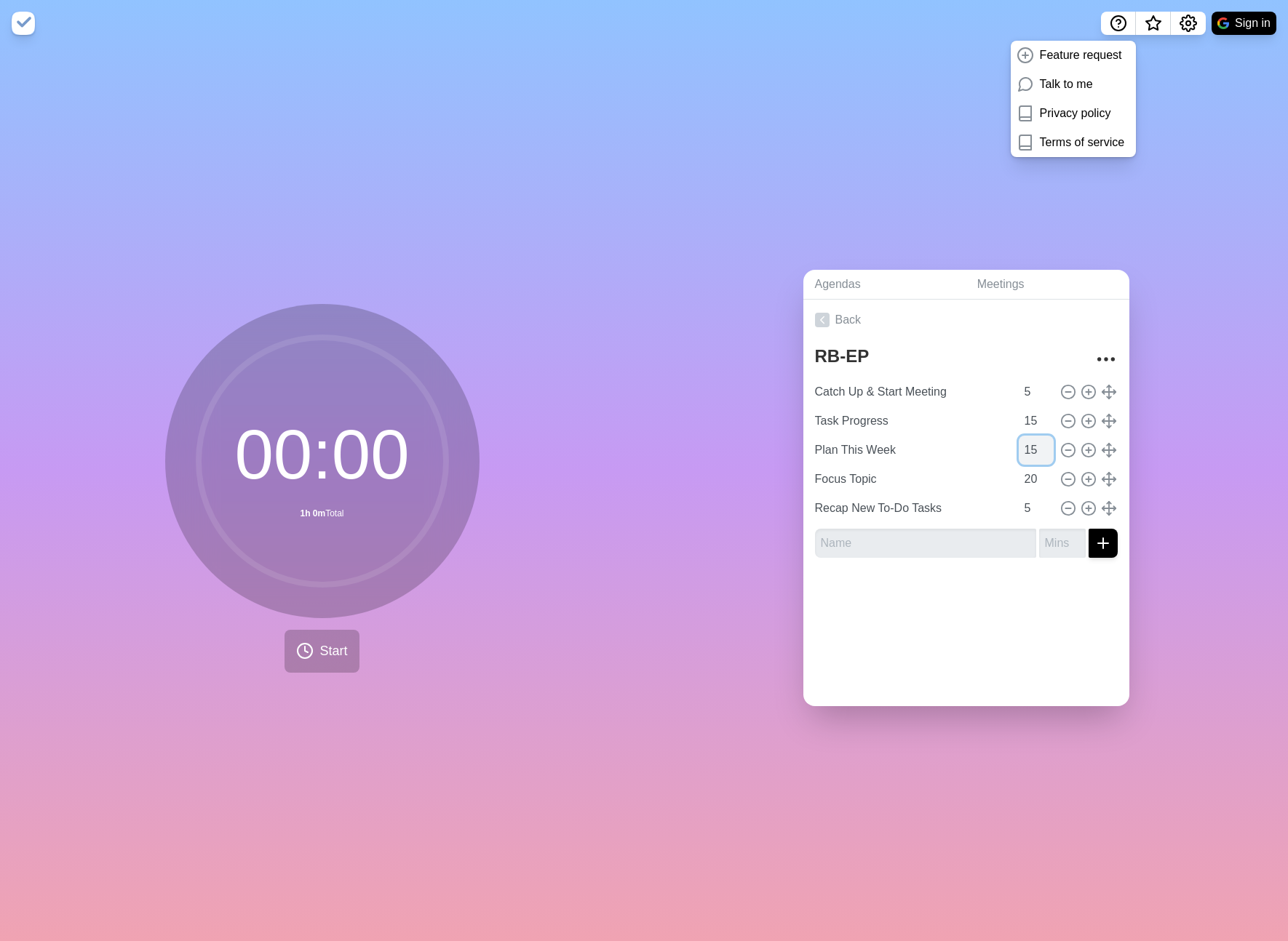
click at [1032, 457] on input "15" at bounding box center [1036, 450] width 35 height 29
type input "20"
click at [1028, 475] on input "20" at bounding box center [1036, 479] width 35 height 29
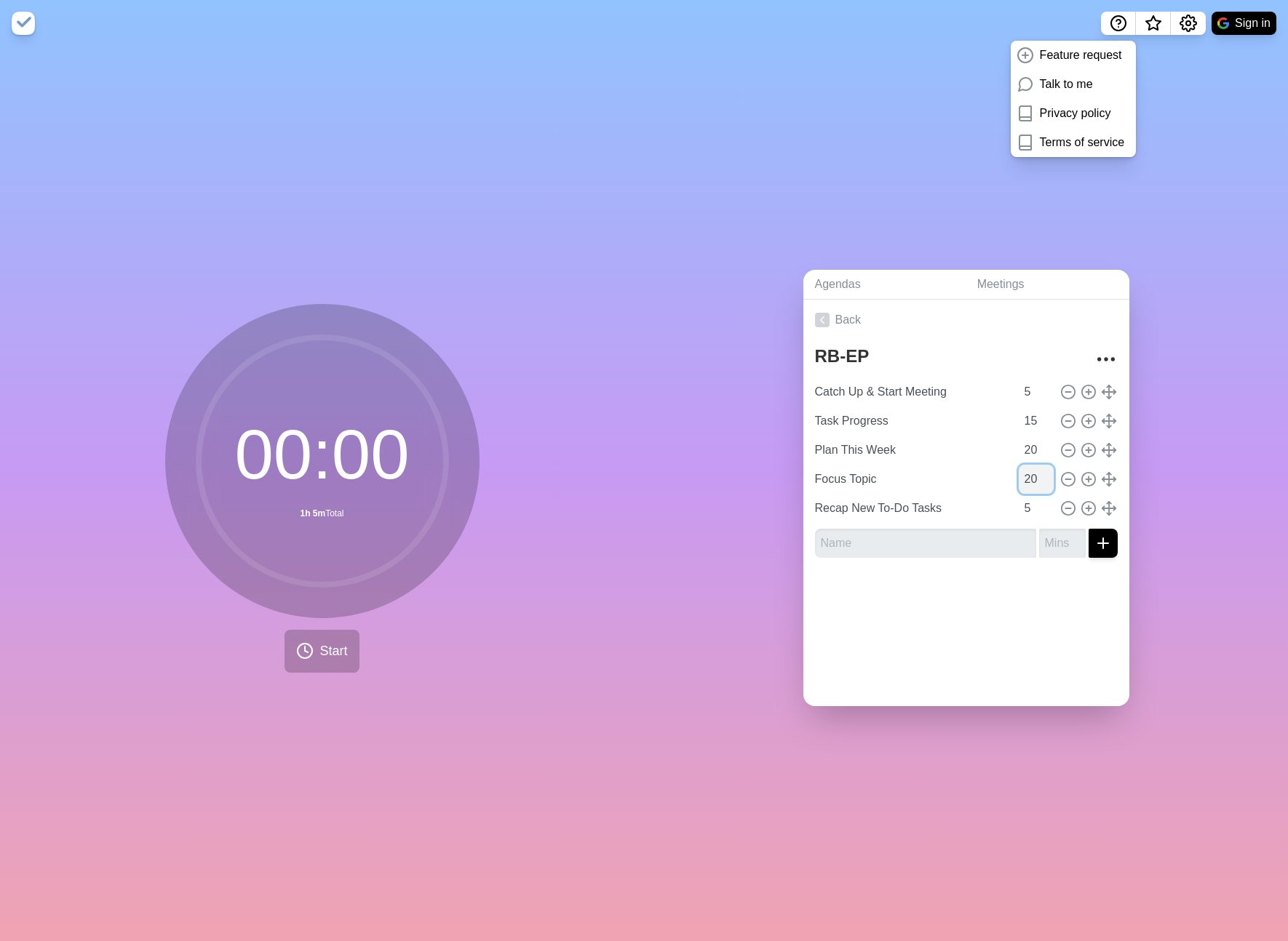
click at [1028, 475] on input "20" at bounding box center [1036, 479] width 35 height 29
type input "15"
click at [1007, 599] on div at bounding box center [966, 599] width 326 height 58
click at [846, 357] on textarea "RB-EP" at bounding box center [944, 356] width 270 height 32
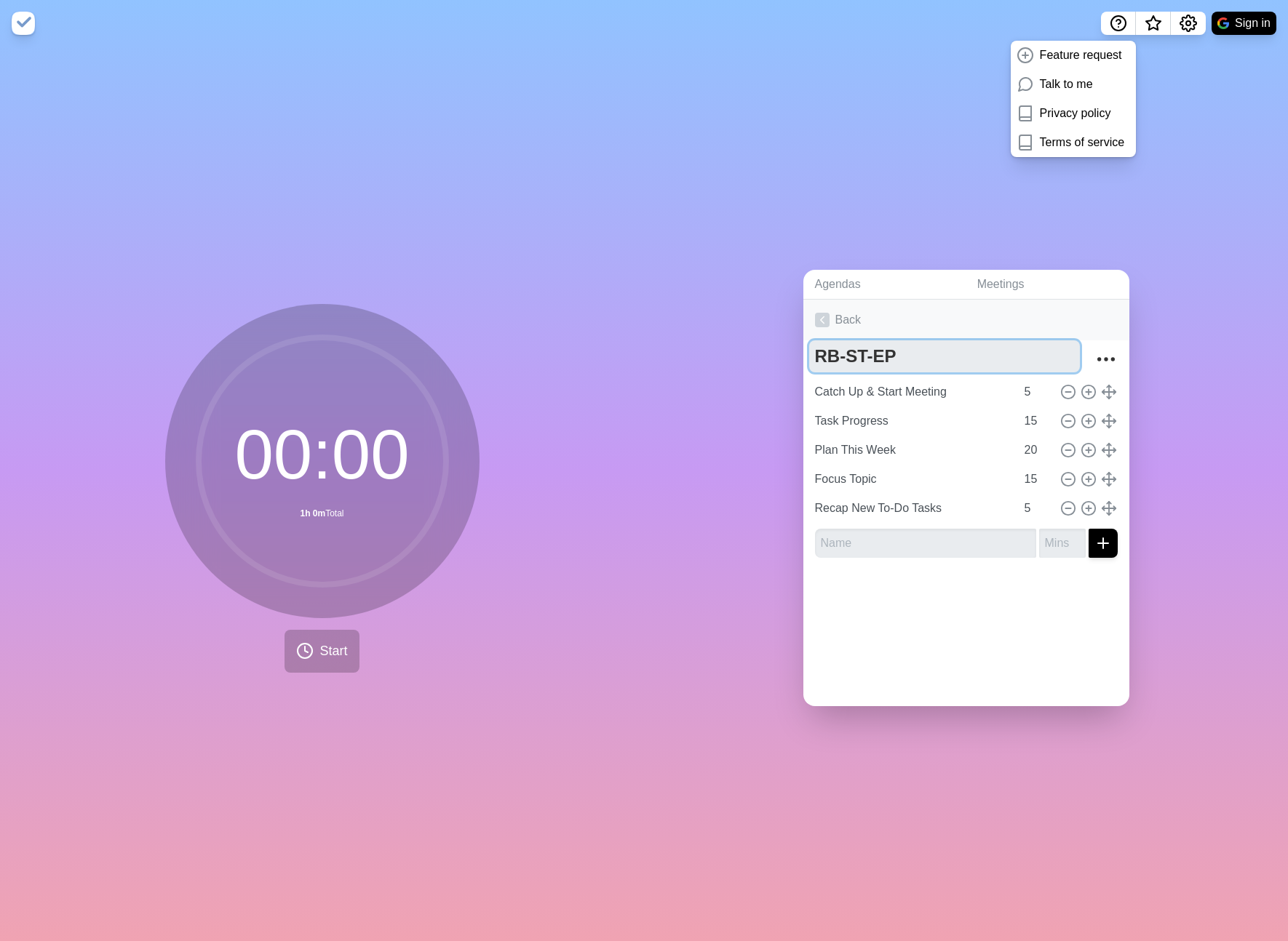
type textarea "RB-ST-EP"
click at [843, 316] on link "Back" at bounding box center [966, 320] width 326 height 41
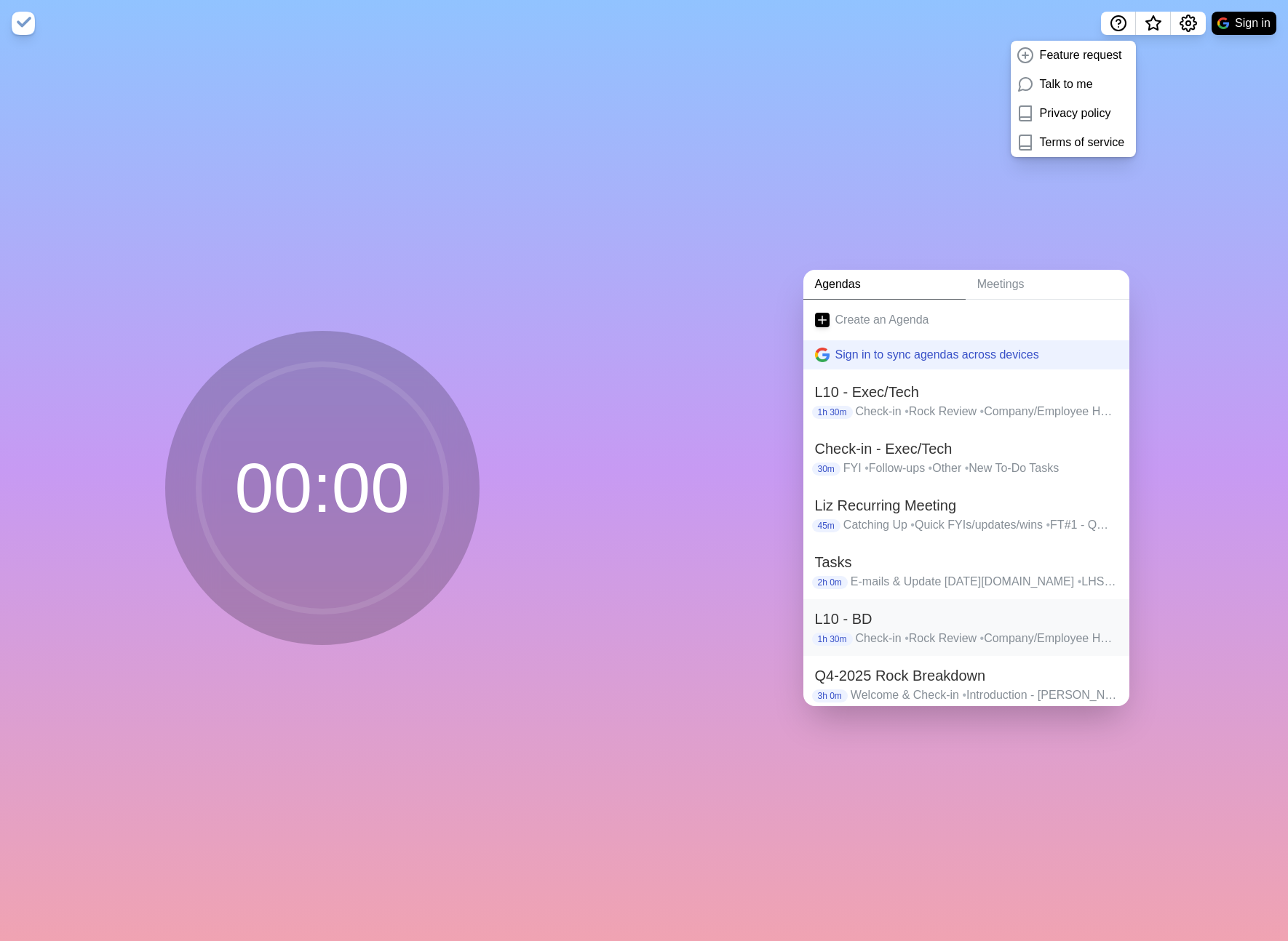
scroll to position [110, 0]
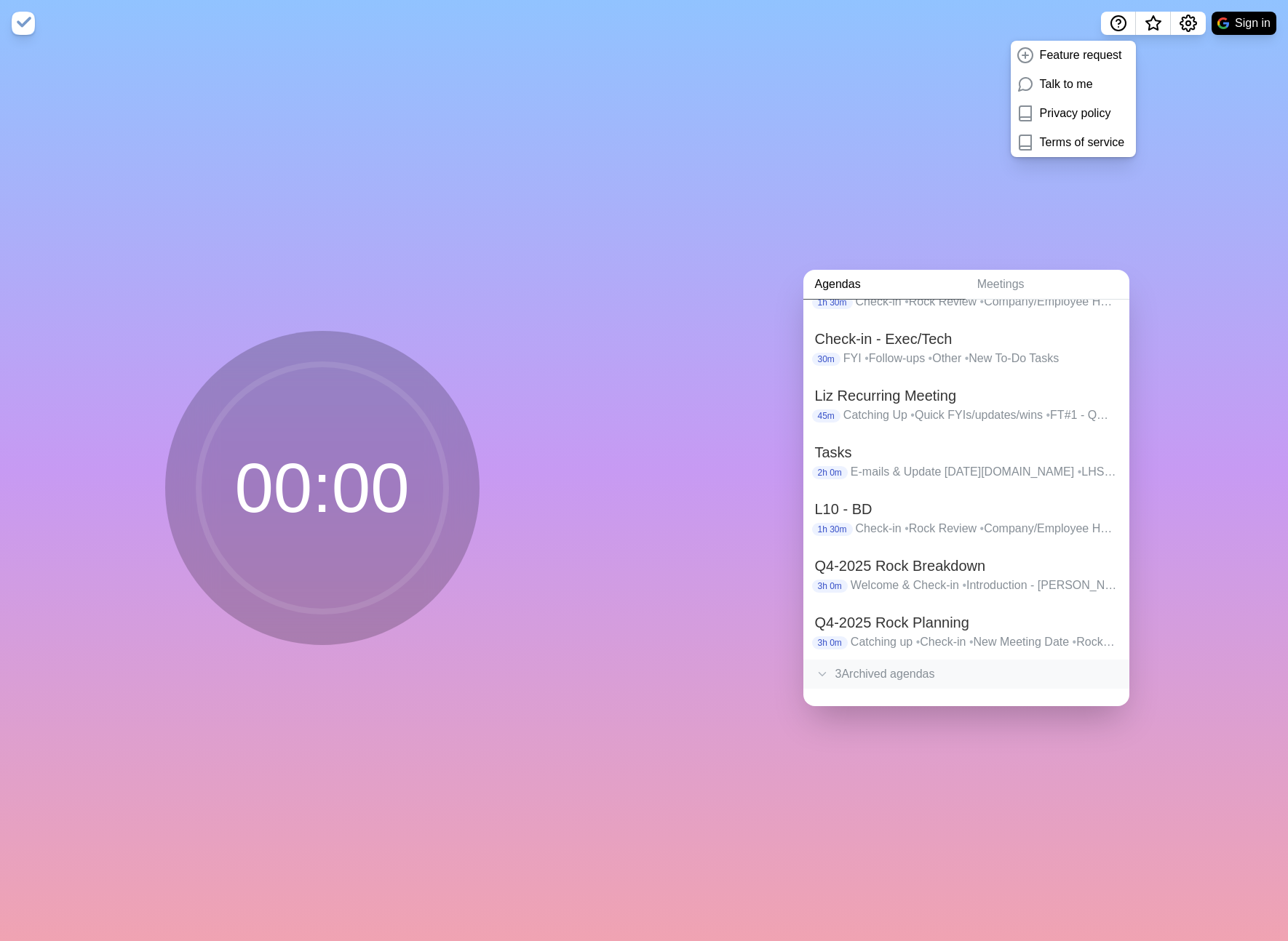
click at [908, 677] on div "3 Archived agenda s" at bounding box center [966, 674] width 326 height 29
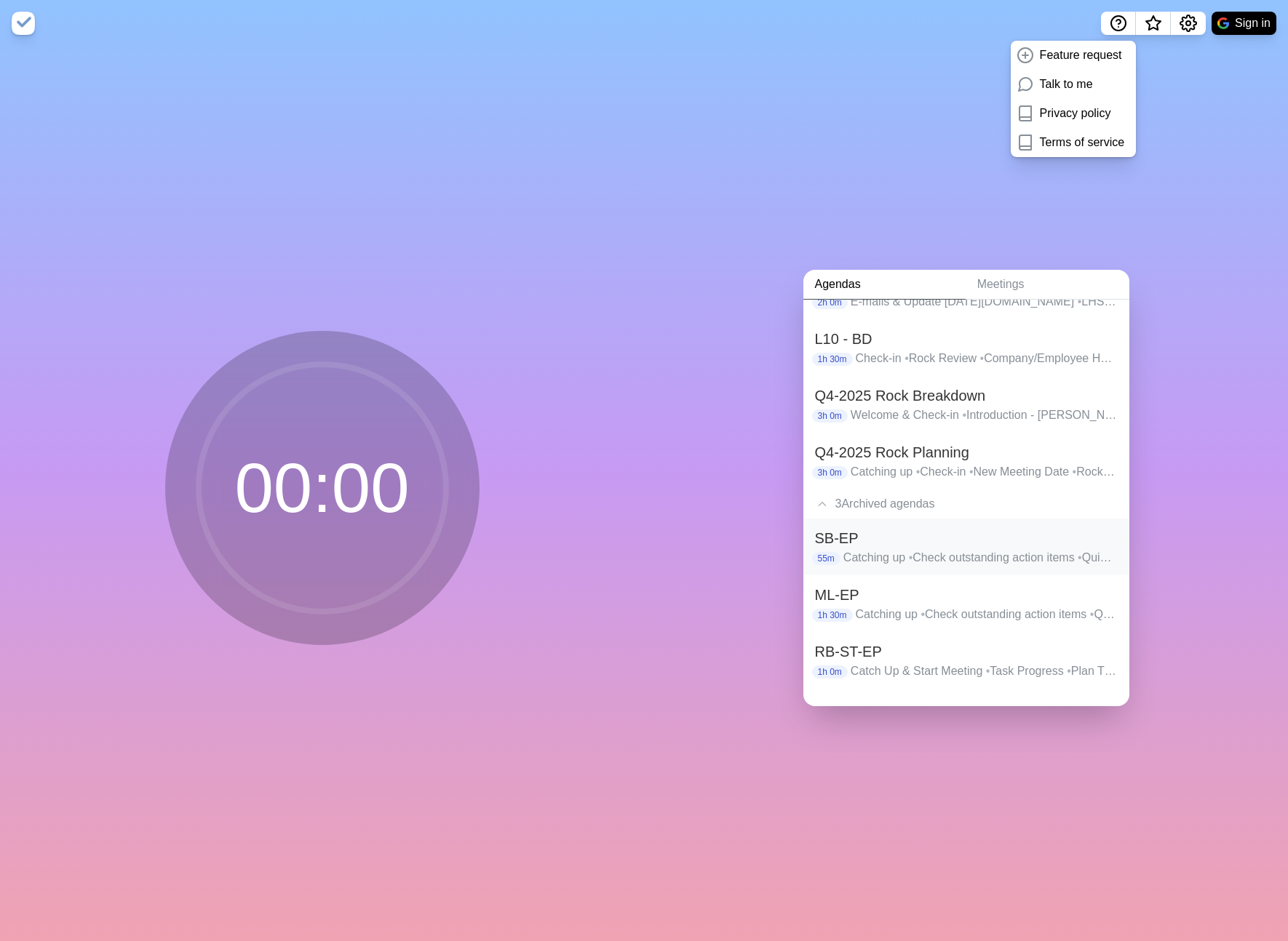
click at [942, 543] on h2 "SB-EP" at bounding box center [966, 539] width 303 height 22
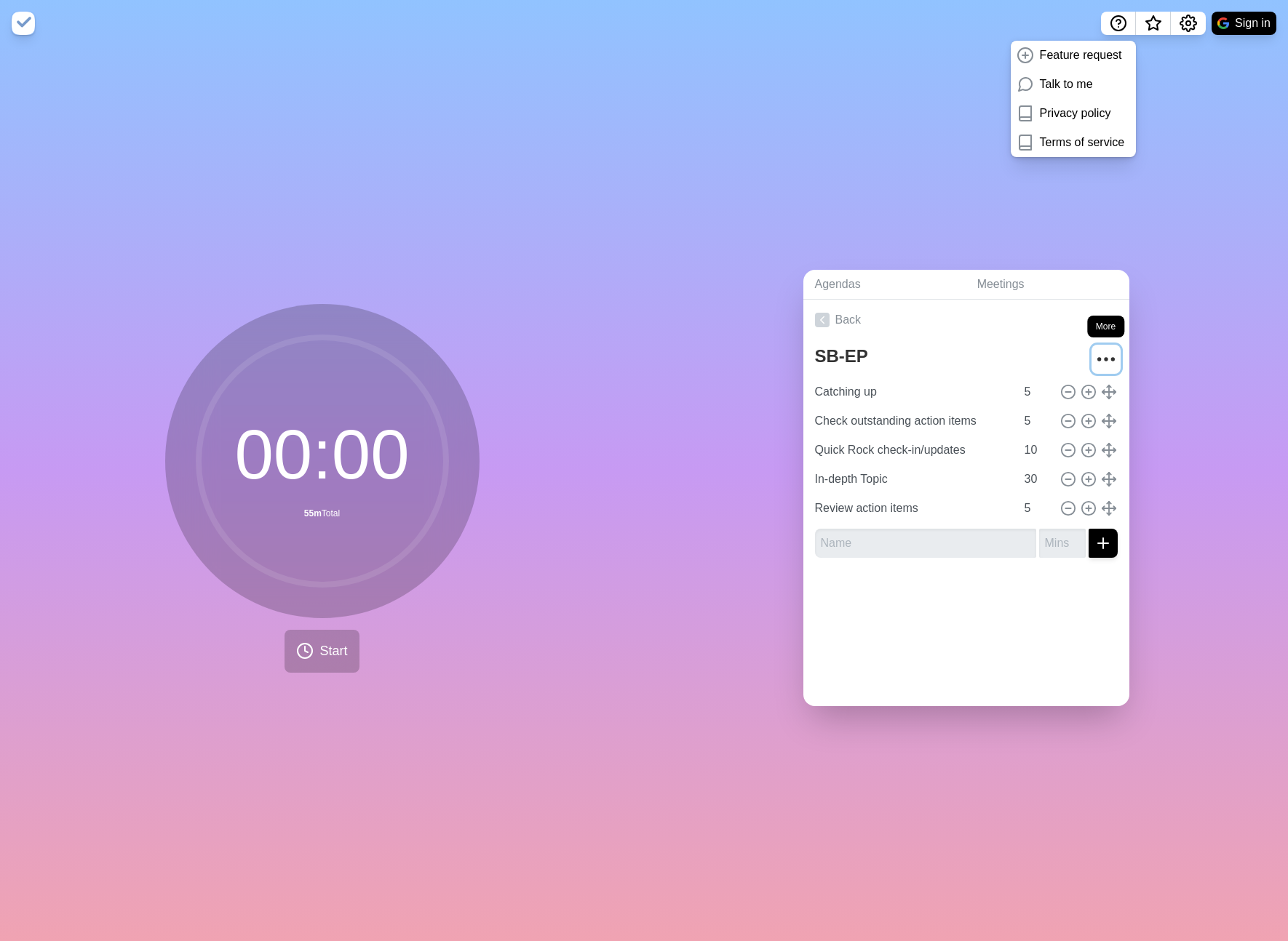
click at [1106, 358] on circle "More" at bounding box center [1106, 358] width 2 height 2
click at [1067, 461] on p "Un-archive" at bounding box center [1043, 470] width 56 height 17
click at [1036, 480] on div "Archive" at bounding box center [1051, 469] width 131 height 29
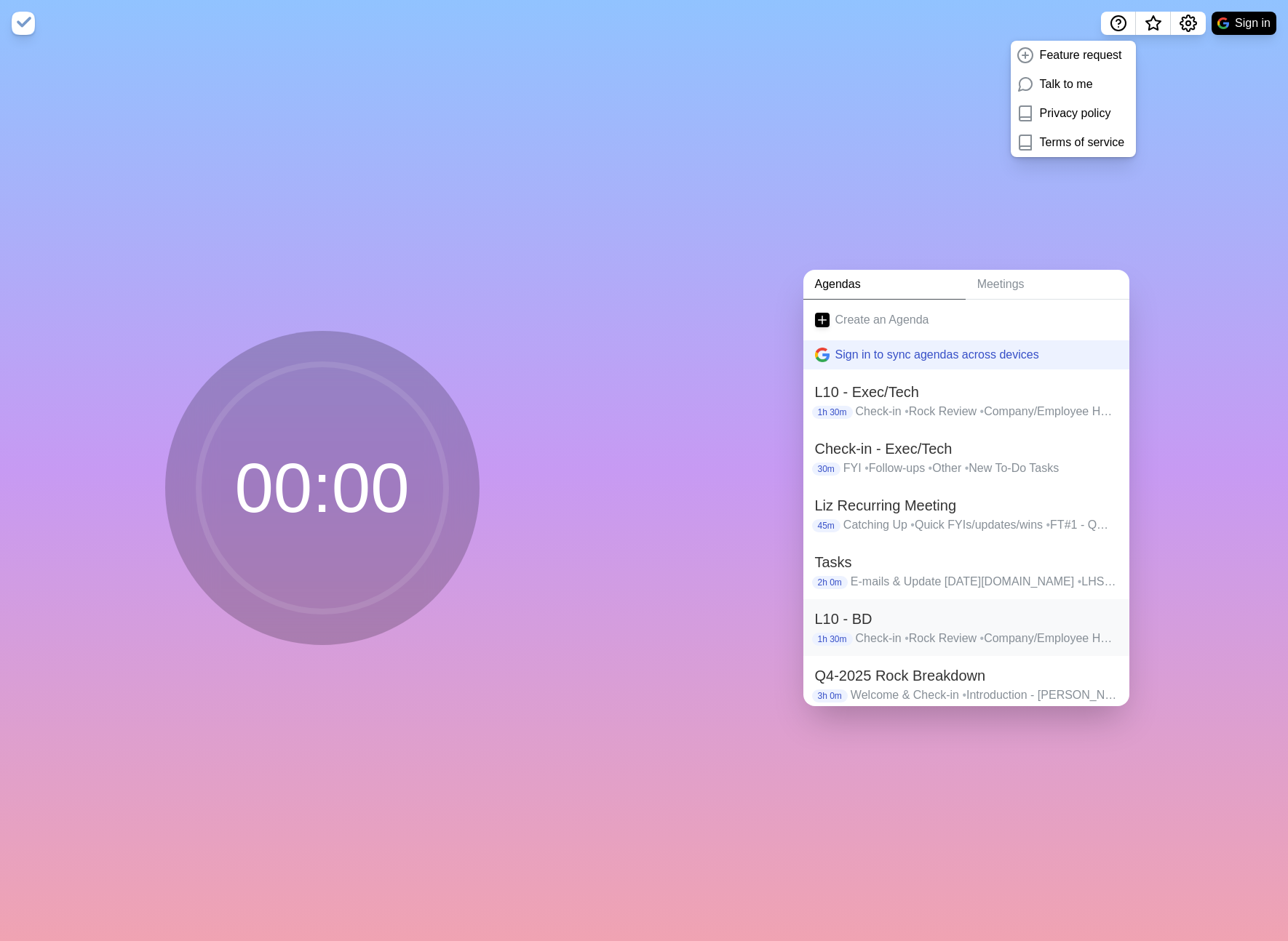
scroll to position [110, 0]
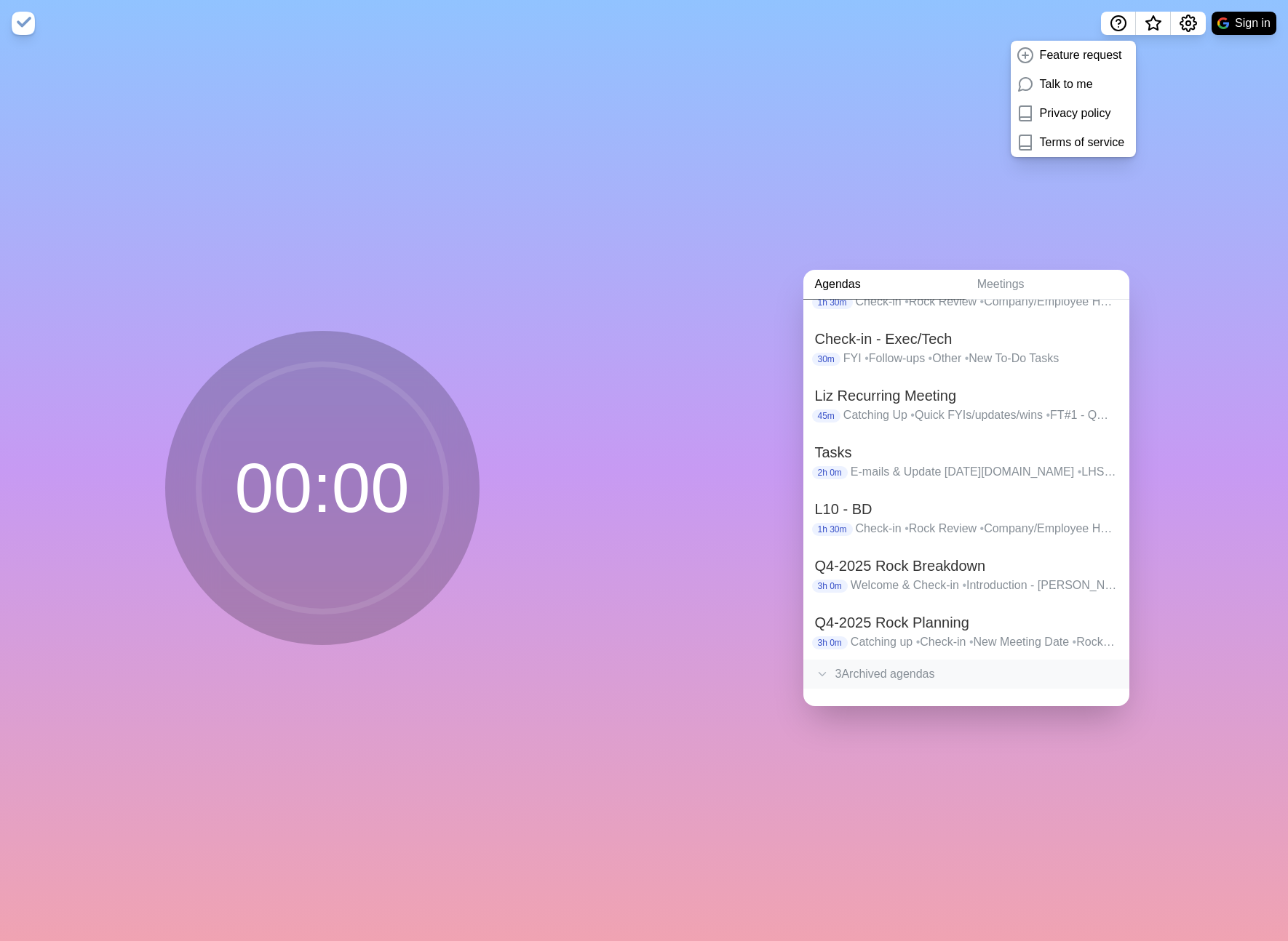
click at [914, 670] on div "3 Archived agenda s" at bounding box center [966, 674] width 326 height 29
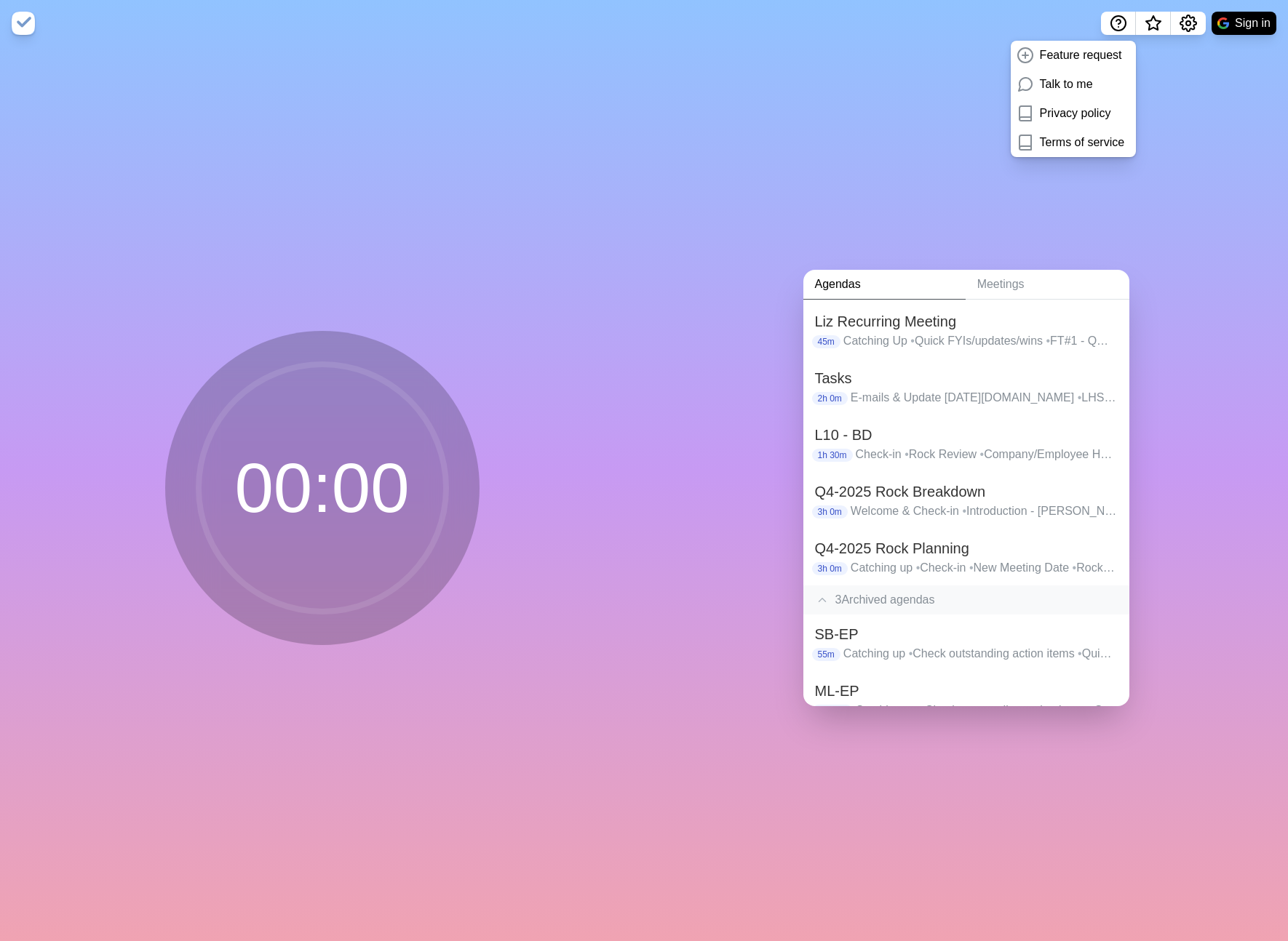
scroll to position [280, 0]
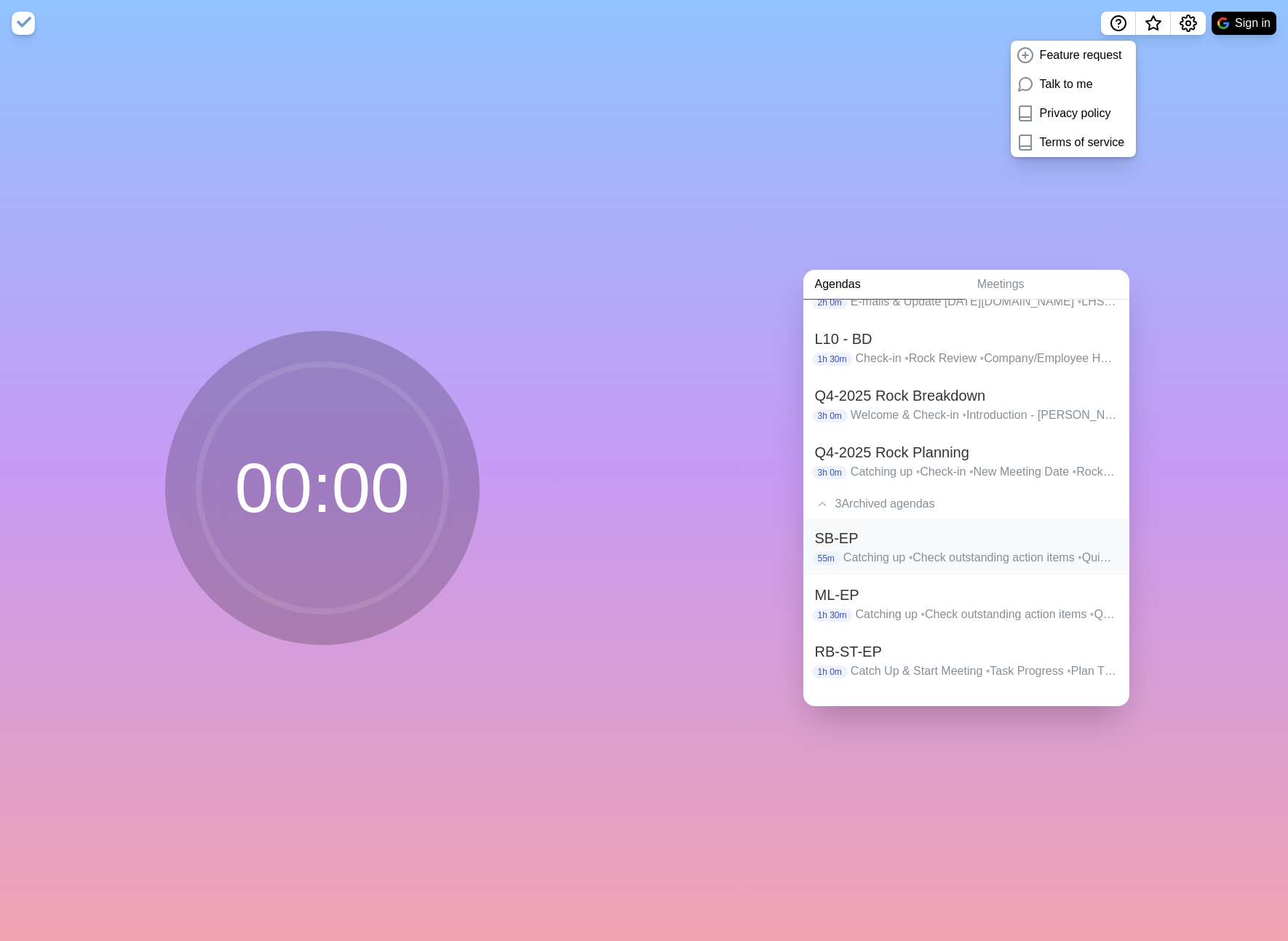
click at [892, 559] on p "Catching up • Check outstanding action items • Quick Rock check-in/updates • In…" at bounding box center [980, 558] width 274 height 17
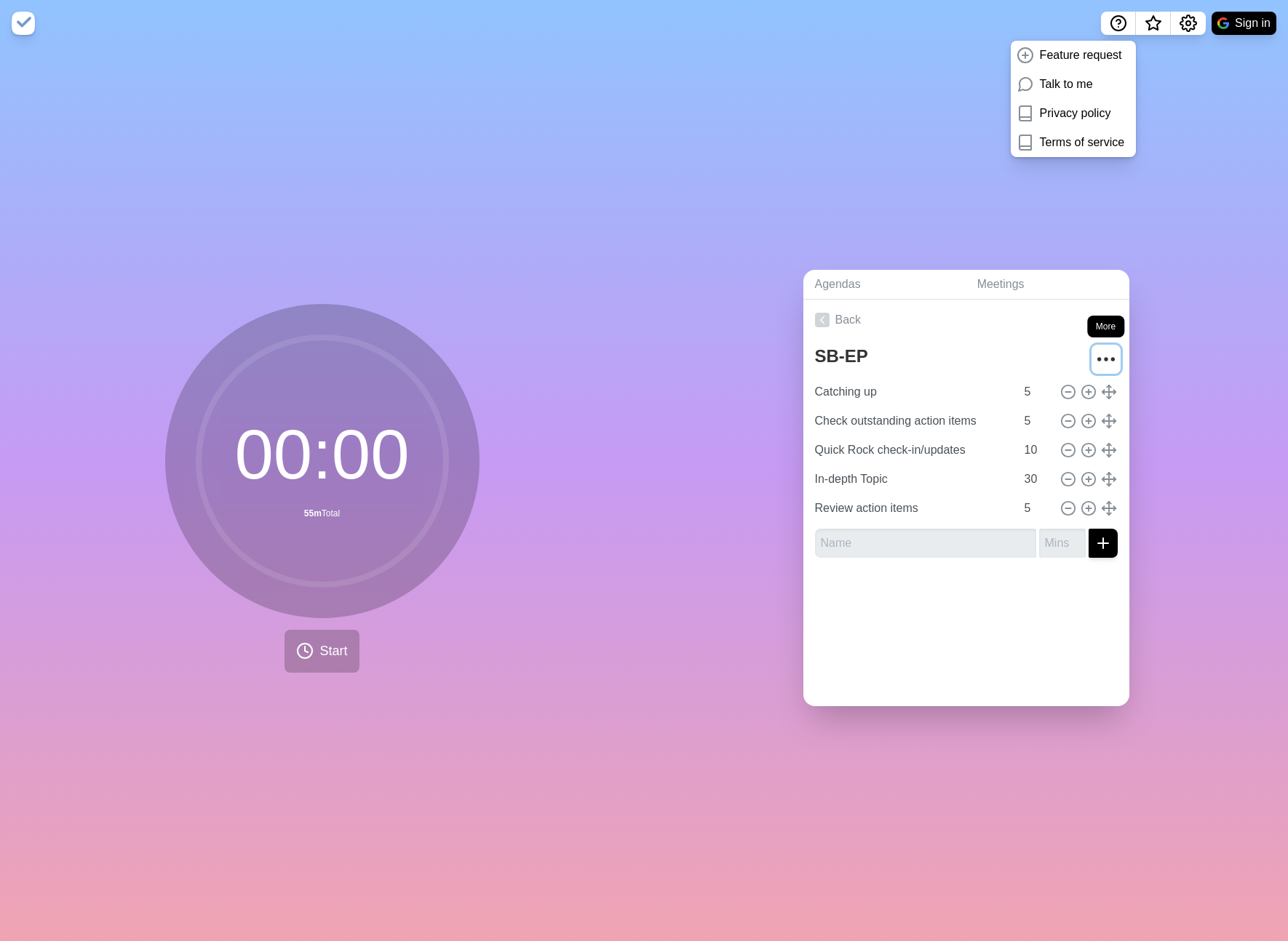
click at [1104, 355] on icon "More" at bounding box center [1106, 359] width 24 height 24
click at [1065, 465] on p "Un-archive" at bounding box center [1043, 470] width 56 height 17
click at [822, 317] on icon at bounding box center [822, 320] width 15 height 15
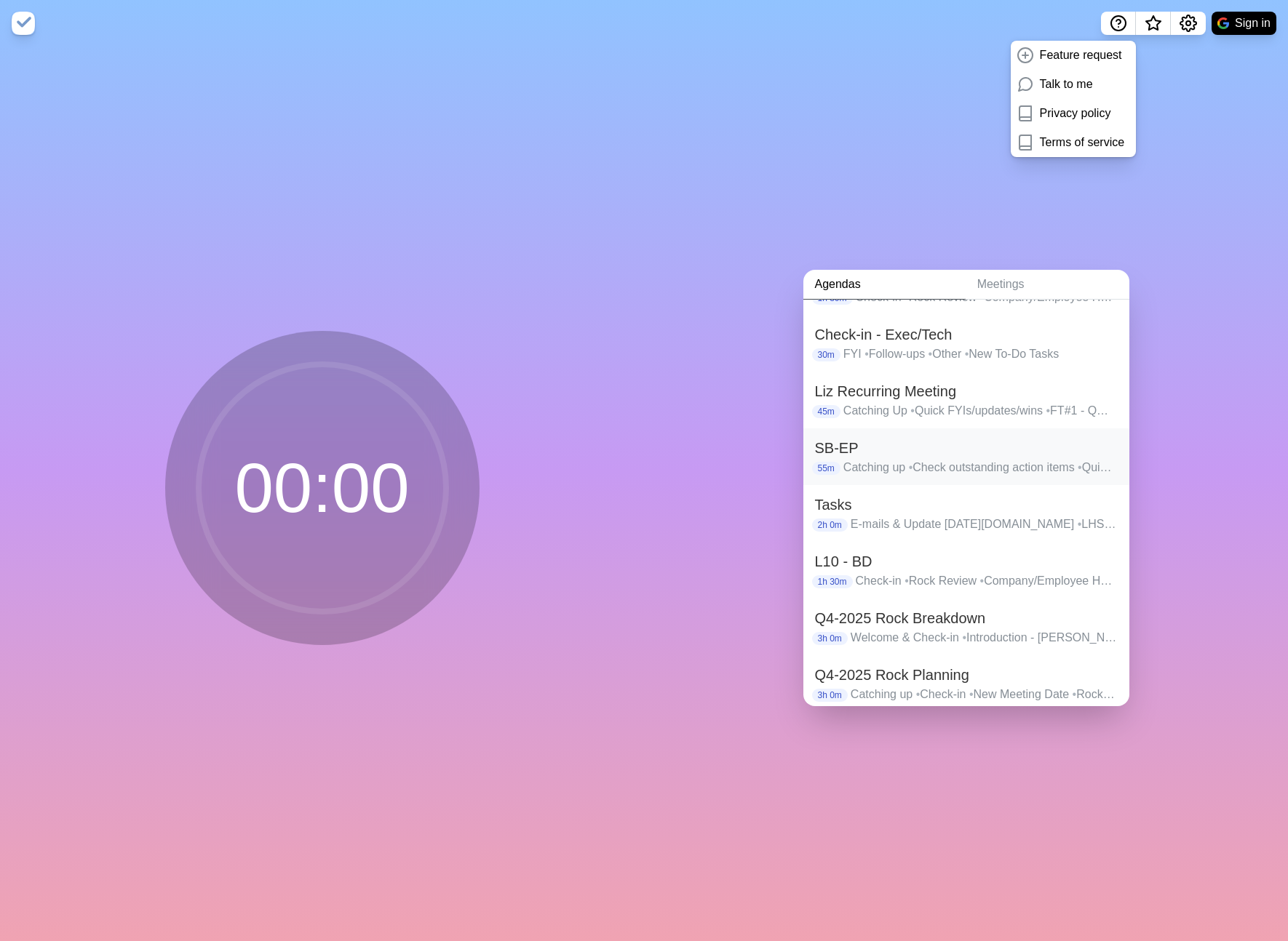
scroll to position [167, 0]
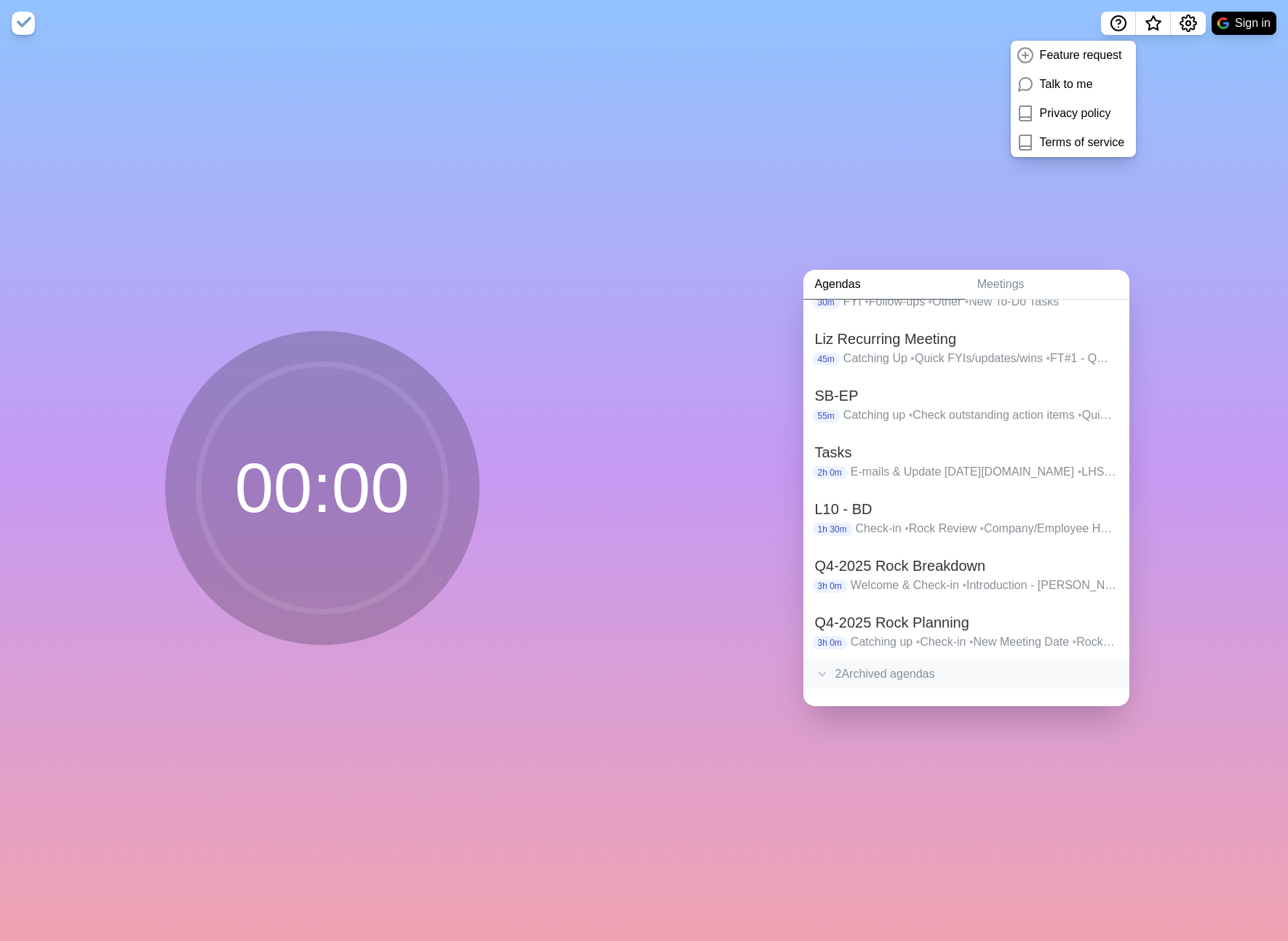
click at [900, 671] on div "2 Archived agenda s" at bounding box center [966, 674] width 326 height 29
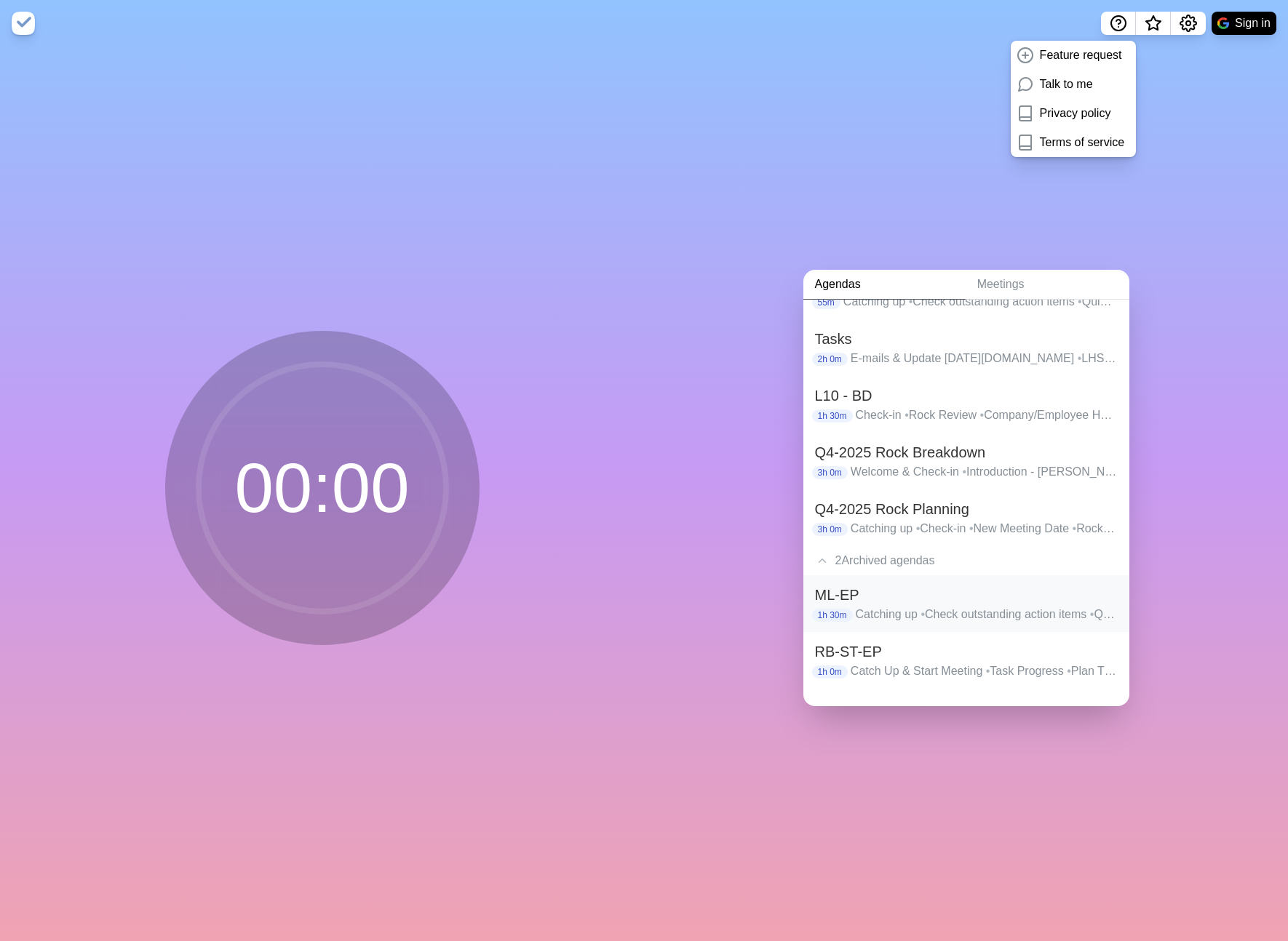
click at [881, 612] on p "Catching up • Check outstanding action items • Quick Rock Check-in/updates • Fo…" at bounding box center [986, 615] width 262 height 17
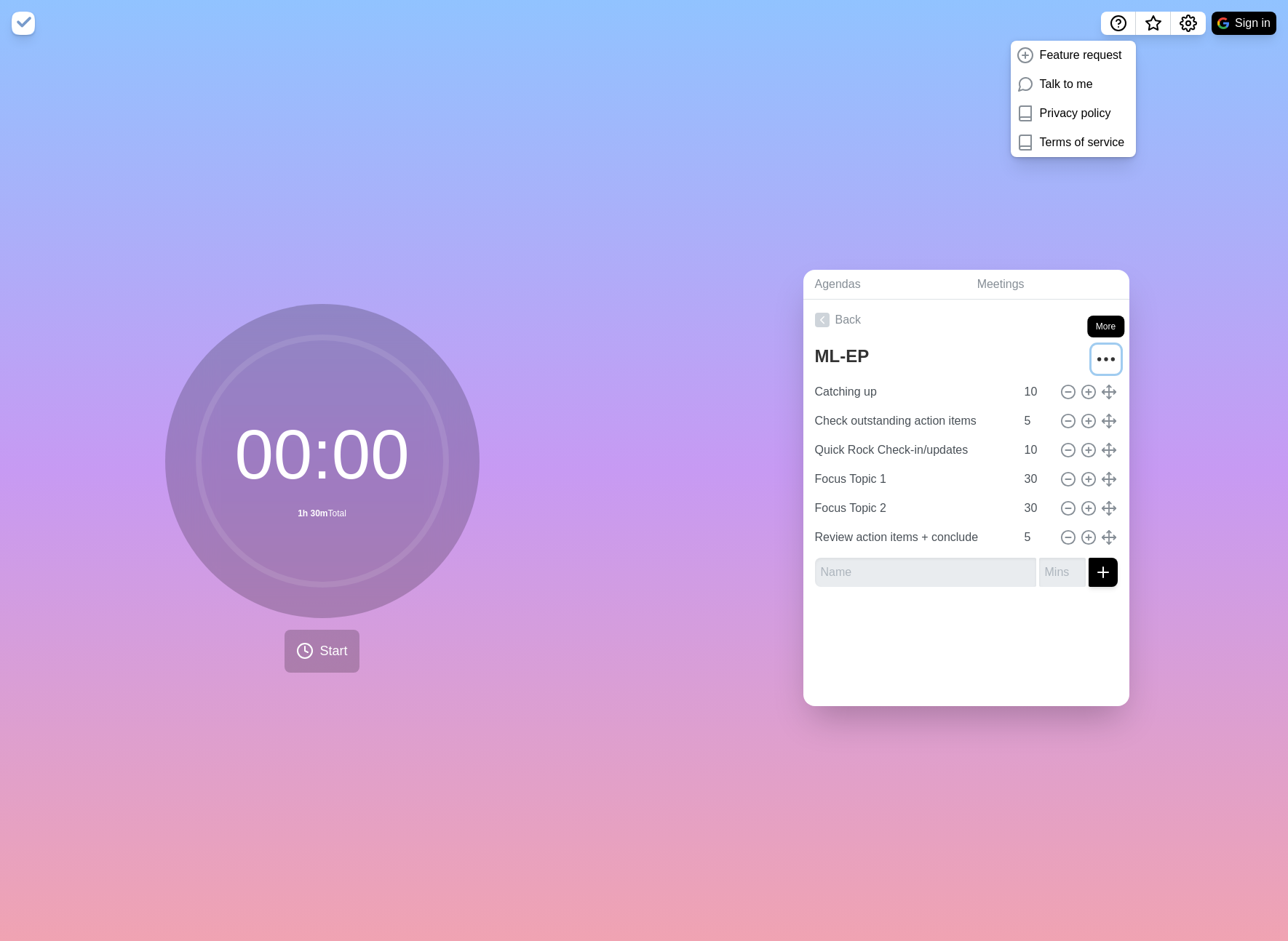
click at [1105, 358] on circle "More" at bounding box center [1106, 358] width 2 height 2
click at [1025, 468] on p "Un-archive" at bounding box center [1043, 470] width 56 height 17
click at [822, 320] on icon at bounding box center [822, 320] width 15 height 15
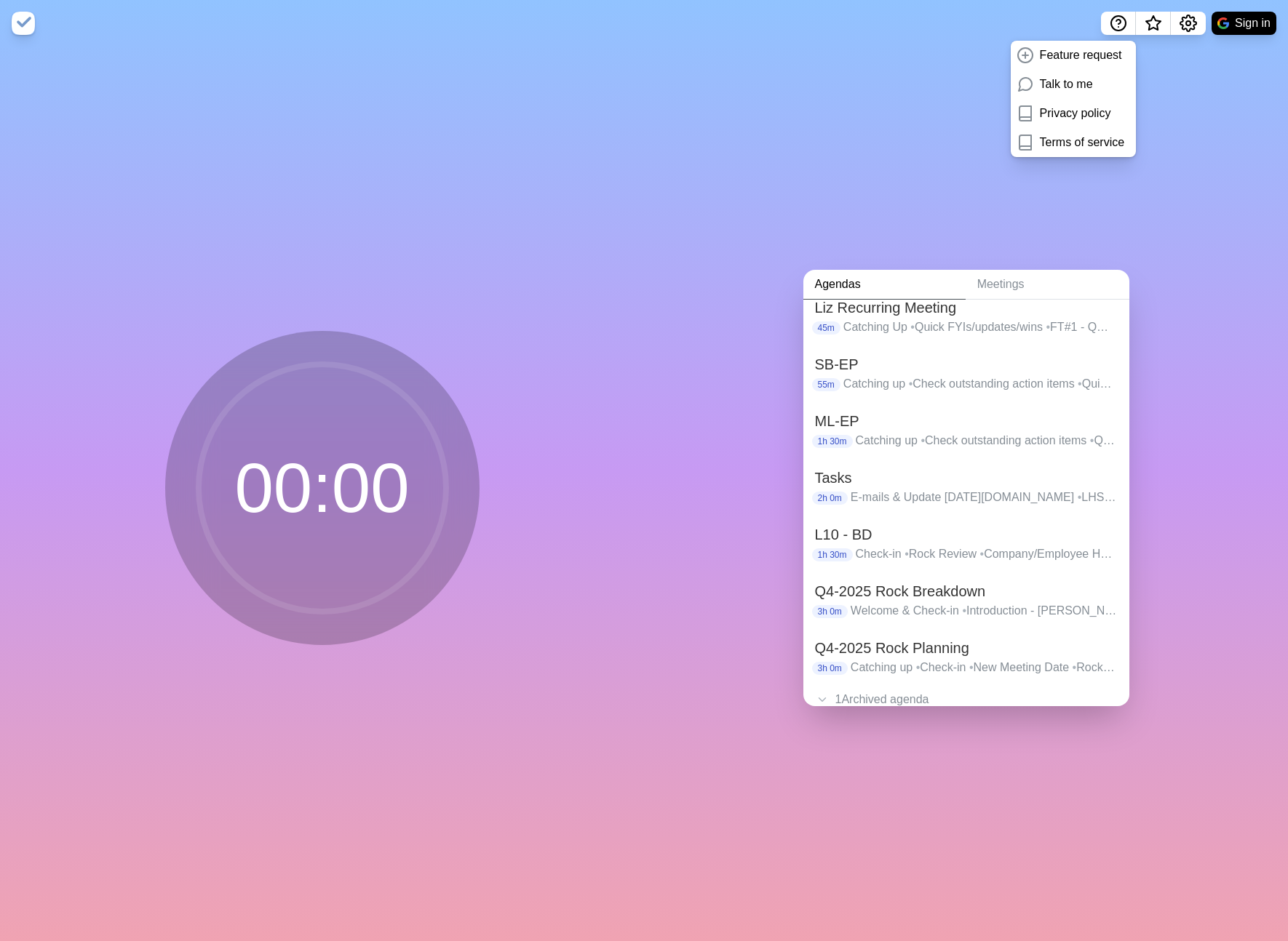
scroll to position [223, 0]
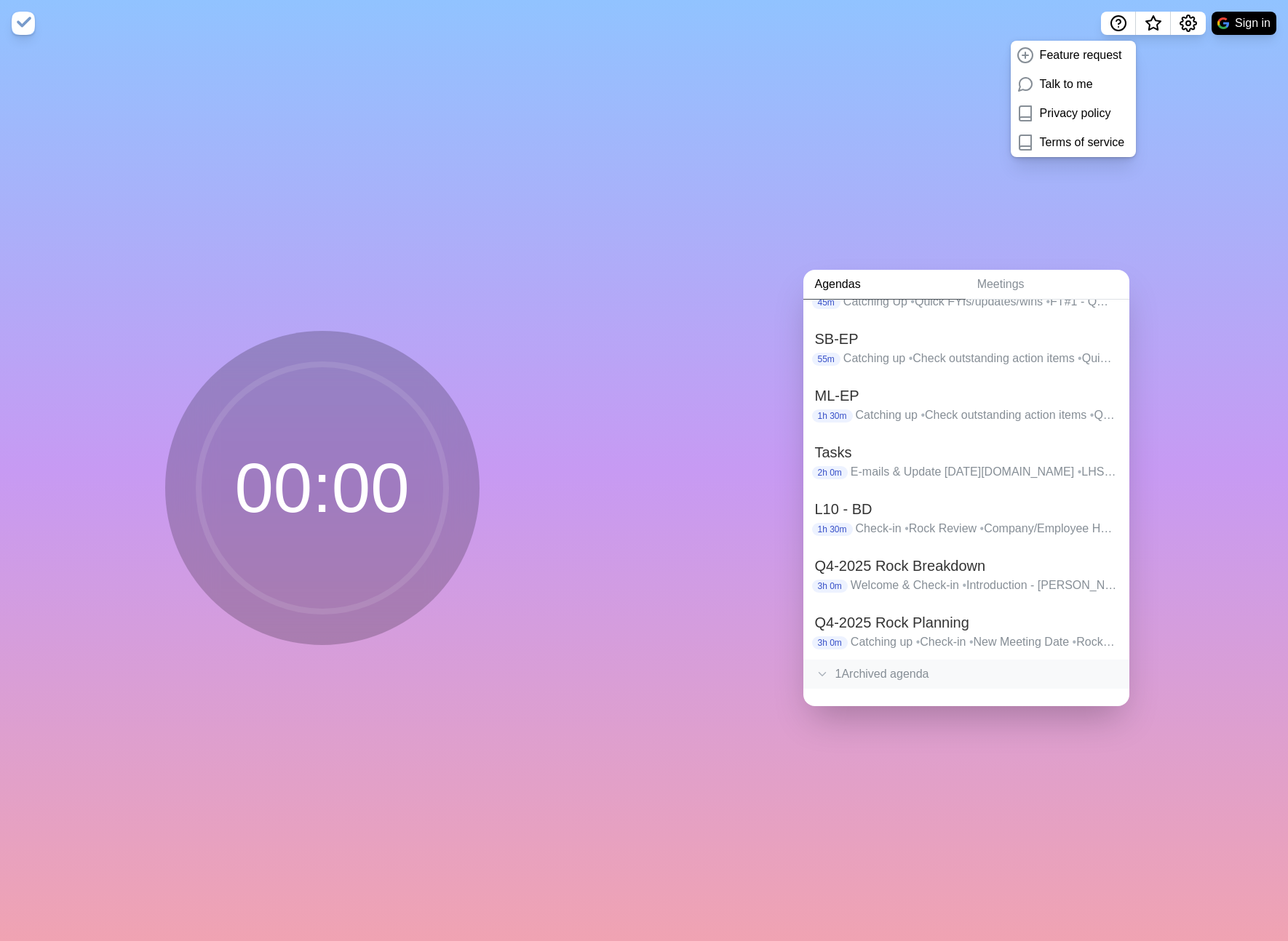
click at [892, 679] on div "1 Archived agenda" at bounding box center [966, 674] width 326 height 29
click at [874, 651] on h2 "RB-ST-EP" at bounding box center [966, 652] width 303 height 22
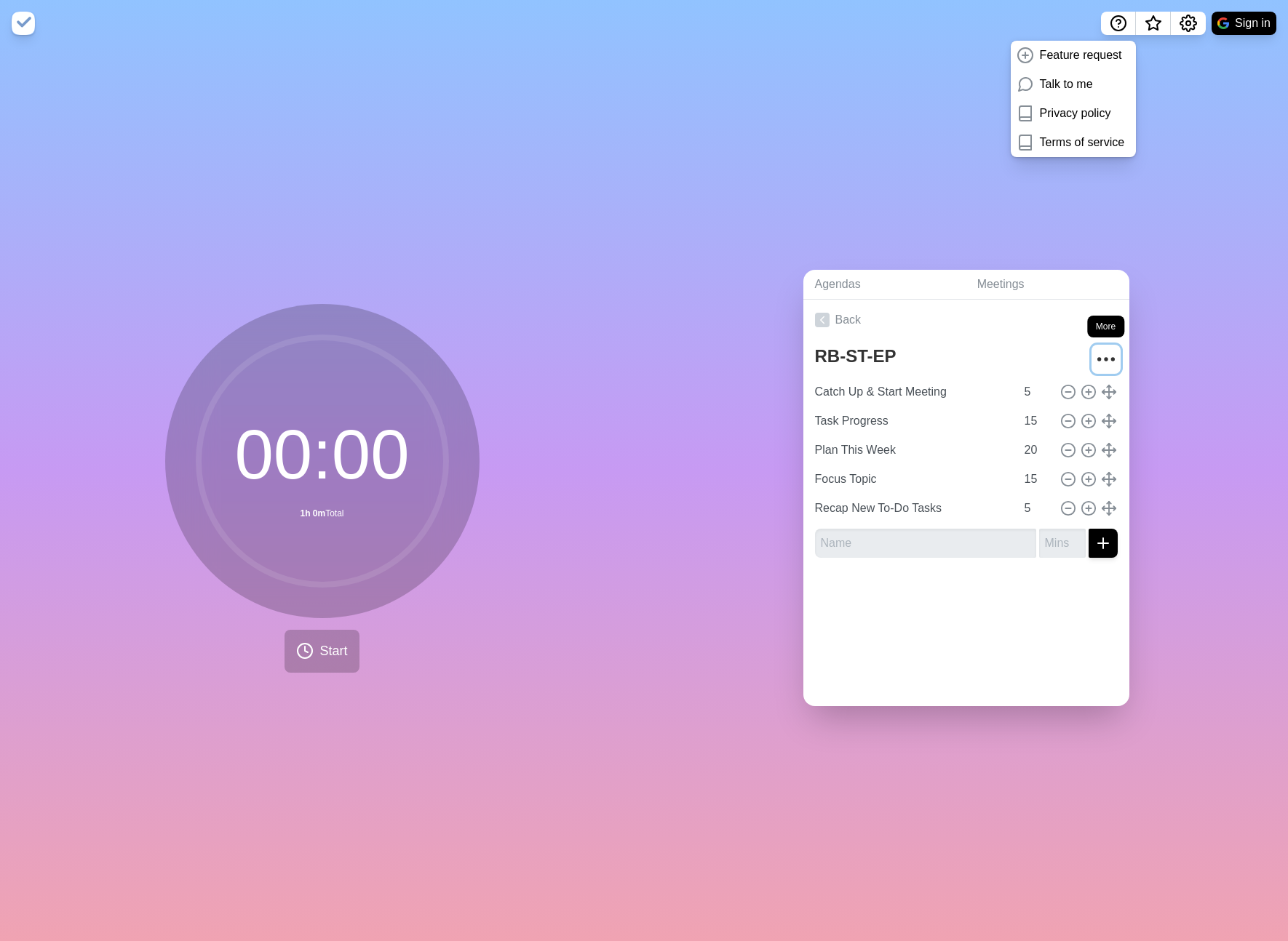
click at [1102, 355] on icon "More" at bounding box center [1106, 359] width 24 height 24
click at [1045, 465] on p "Un-archive" at bounding box center [1043, 470] width 56 height 17
click at [824, 318] on icon at bounding box center [822, 320] width 15 height 15
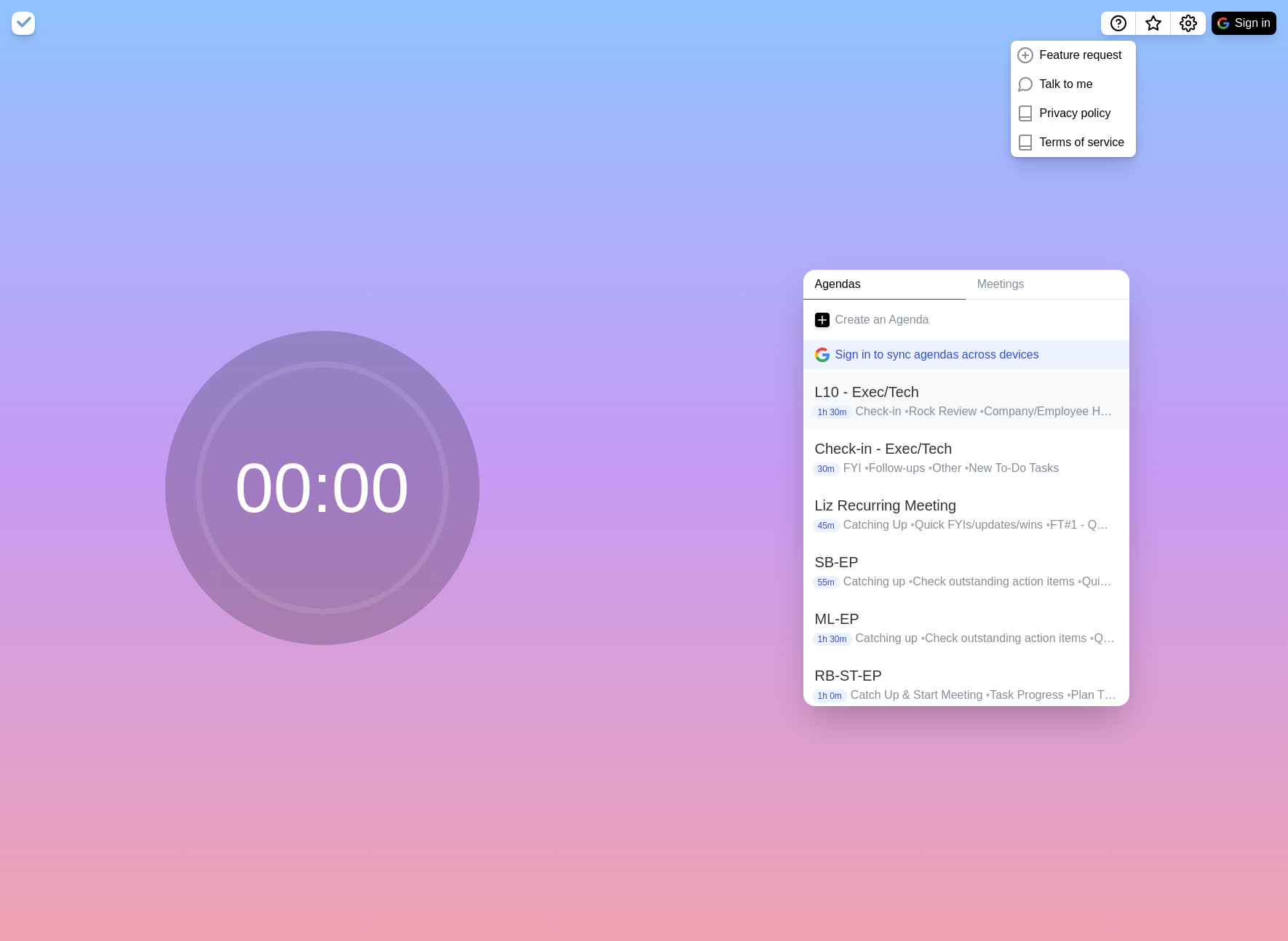
click at [886, 396] on h2 "L10 - Exec/Tech" at bounding box center [966, 392] width 303 height 22
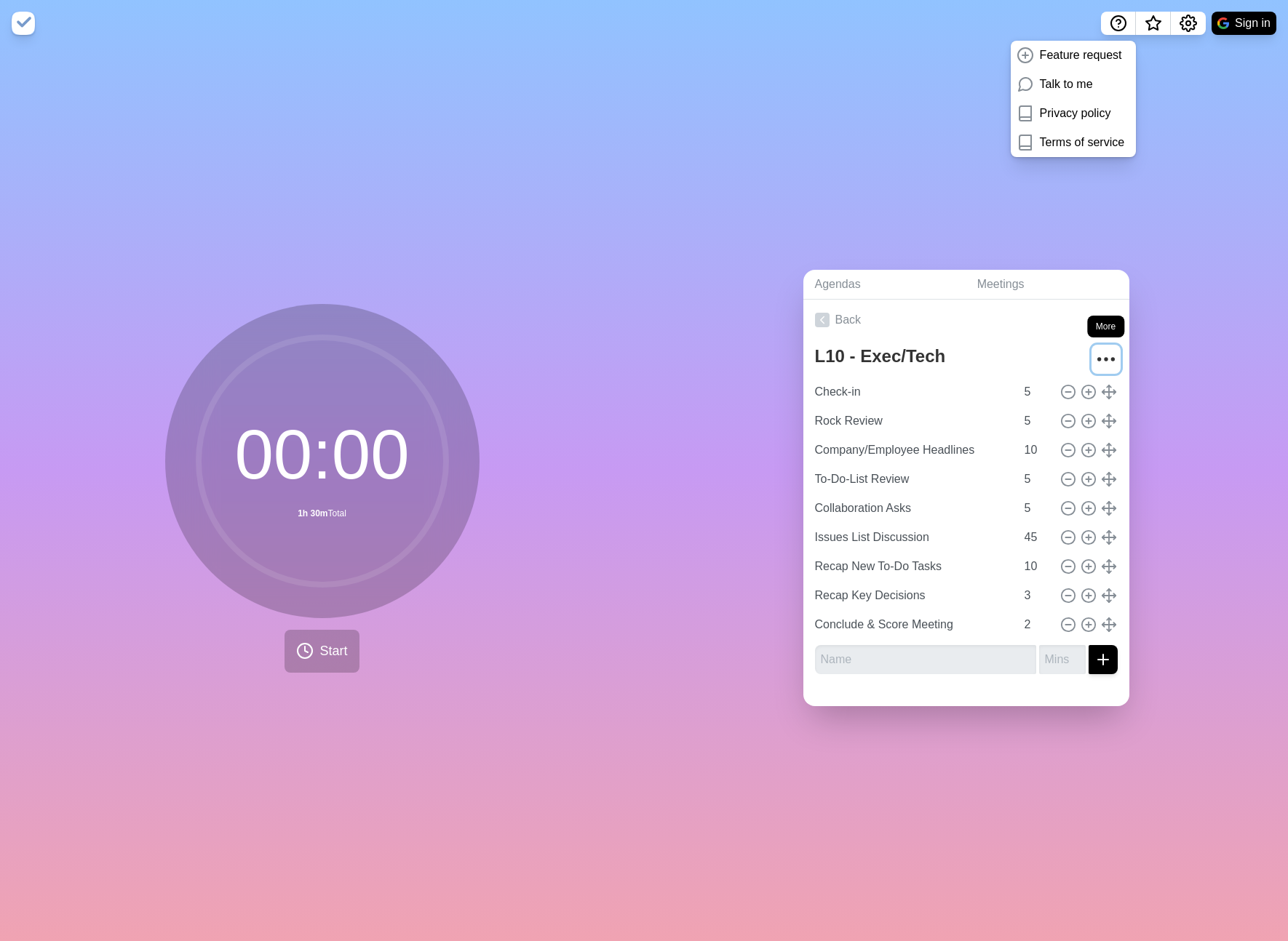
click at [1113, 362] on icon "More" at bounding box center [1106, 359] width 24 height 24
click at [1062, 458] on div "Archive" at bounding box center [1051, 469] width 131 height 29
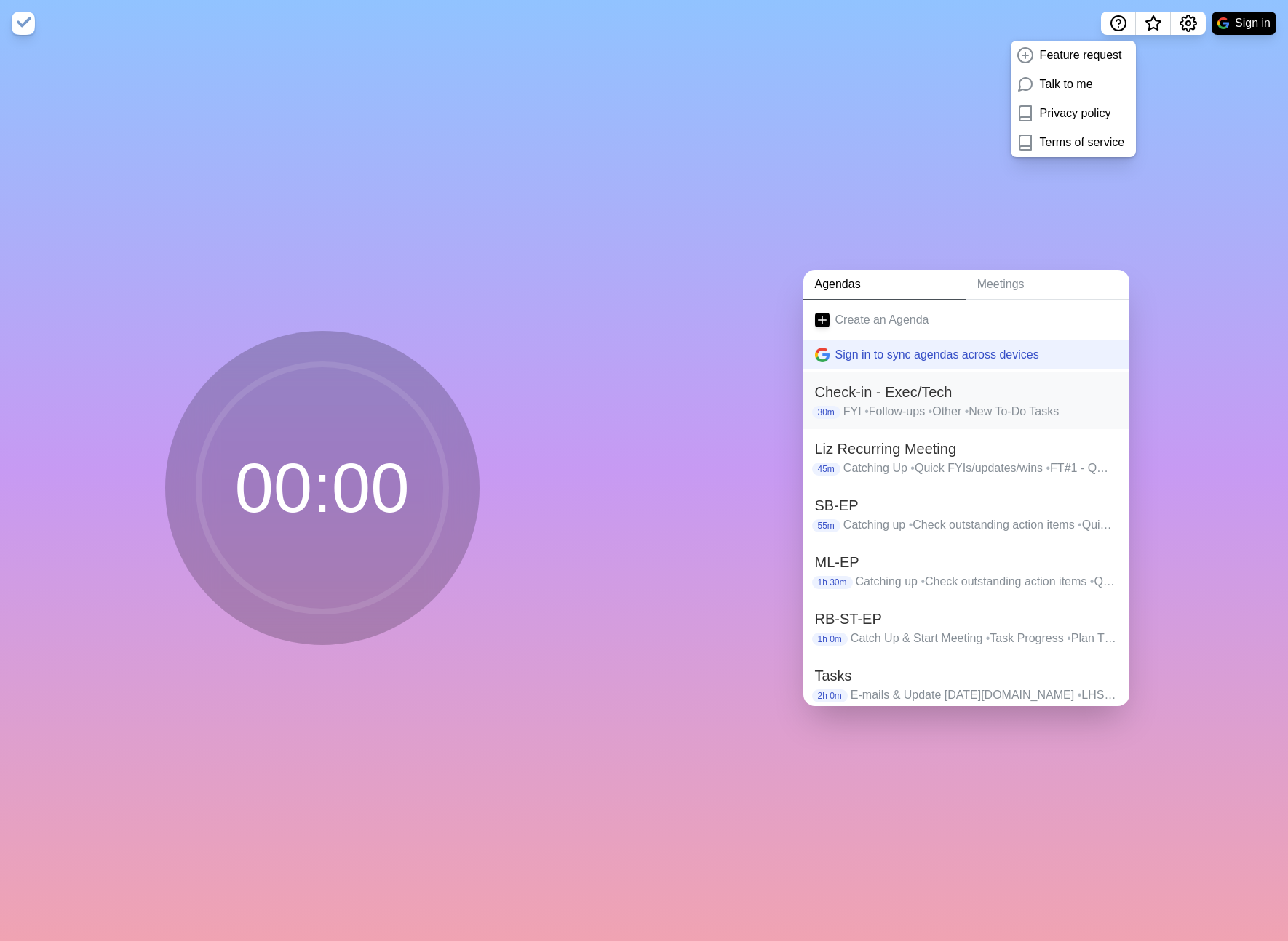
click at [940, 399] on h2 "Check-in - Exec/Tech" at bounding box center [966, 392] width 303 height 22
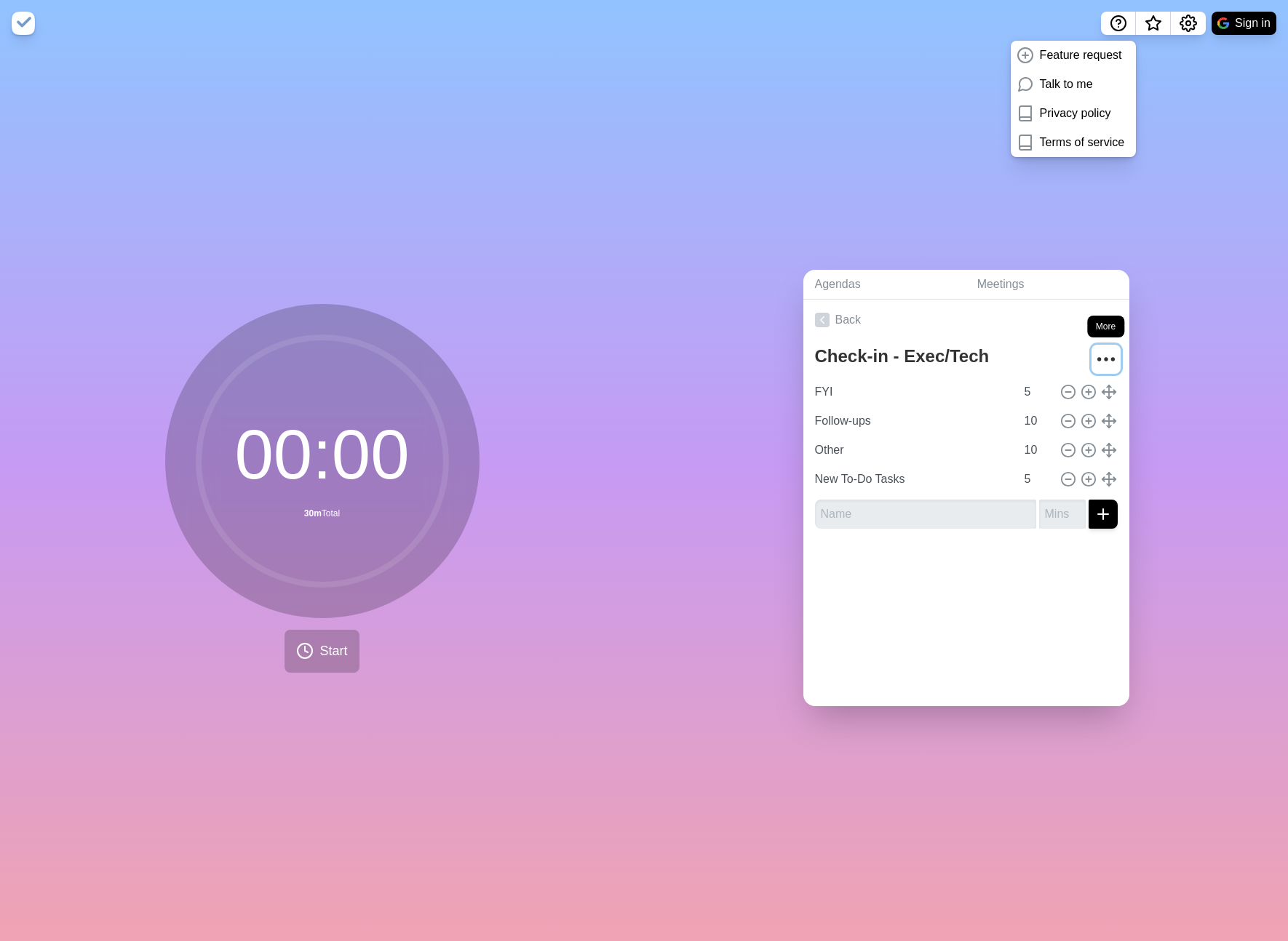
click at [1099, 359] on circle "More" at bounding box center [1098, 358] width 2 height 2
click at [1066, 470] on div "Archive" at bounding box center [1051, 469] width 131 height 29
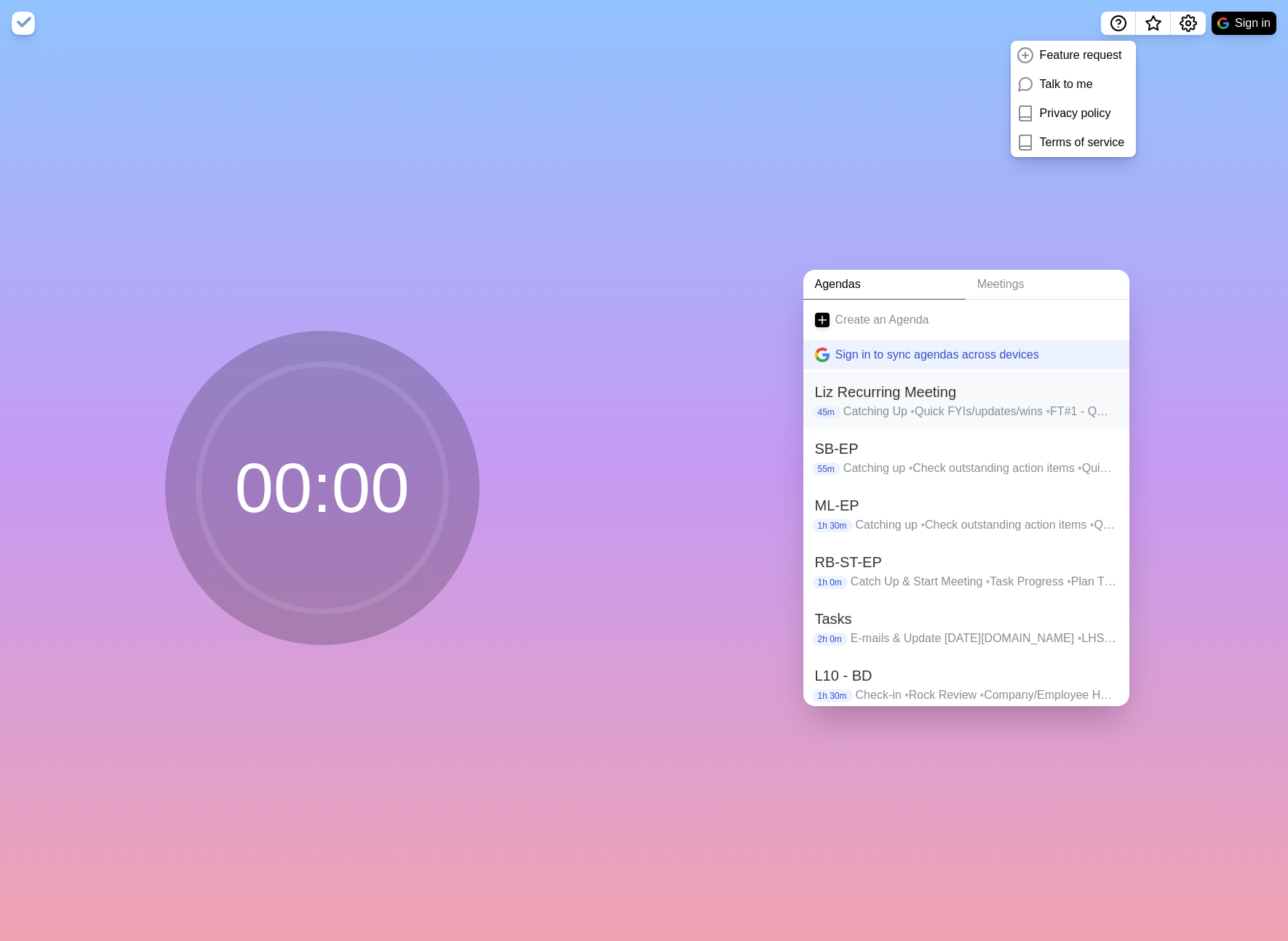
click at [971, 397] on h2 "Liz Recurring Meeting" at bounding box center [966, 392] width 303 height 22
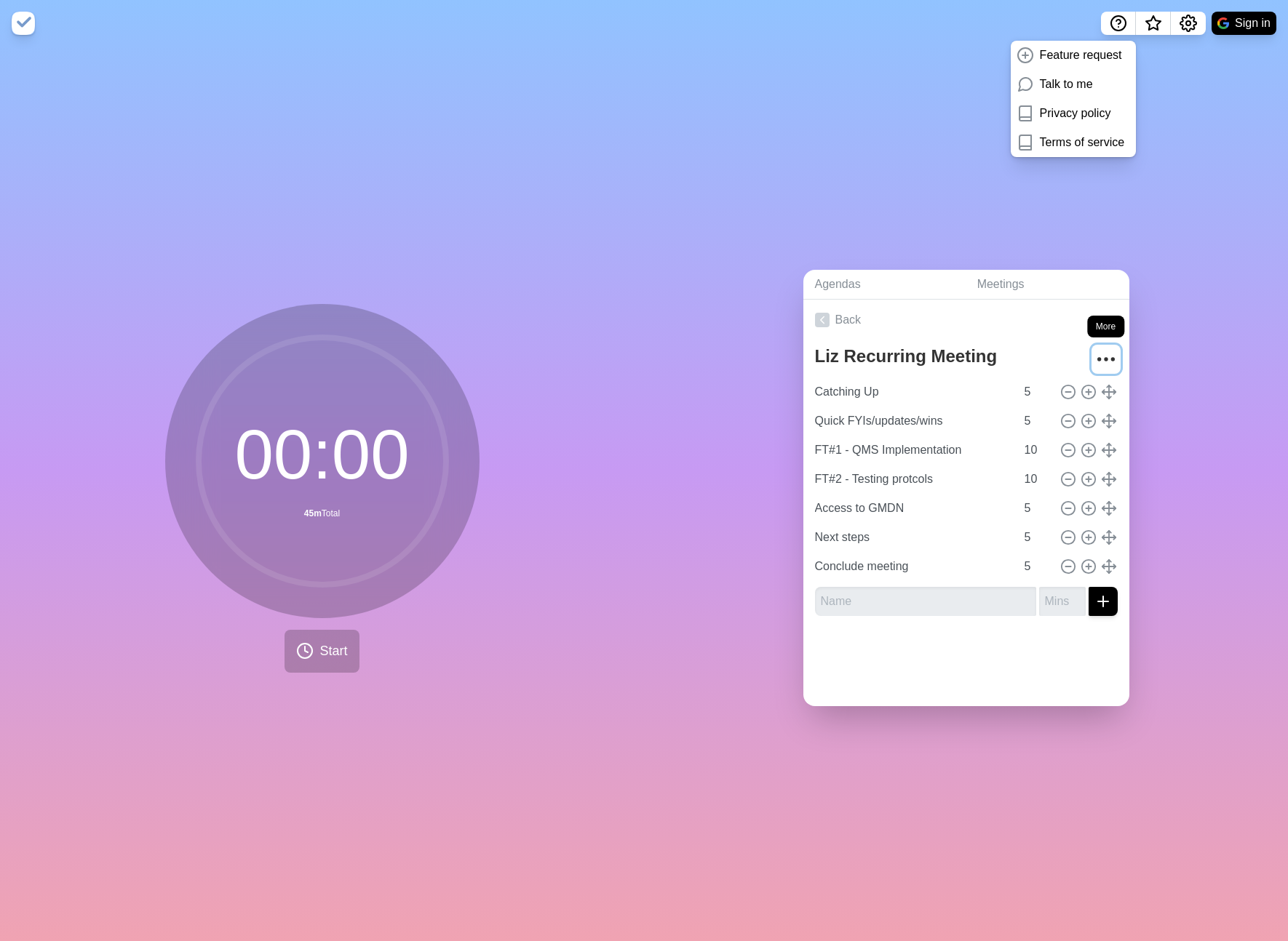
click at [1106, 360] on circle "More" at bounding box center [1106, 358] width 2 height 2
click at [1076, 465] on div "Archive" at bounding box center [1051, 469] width 131 height 29
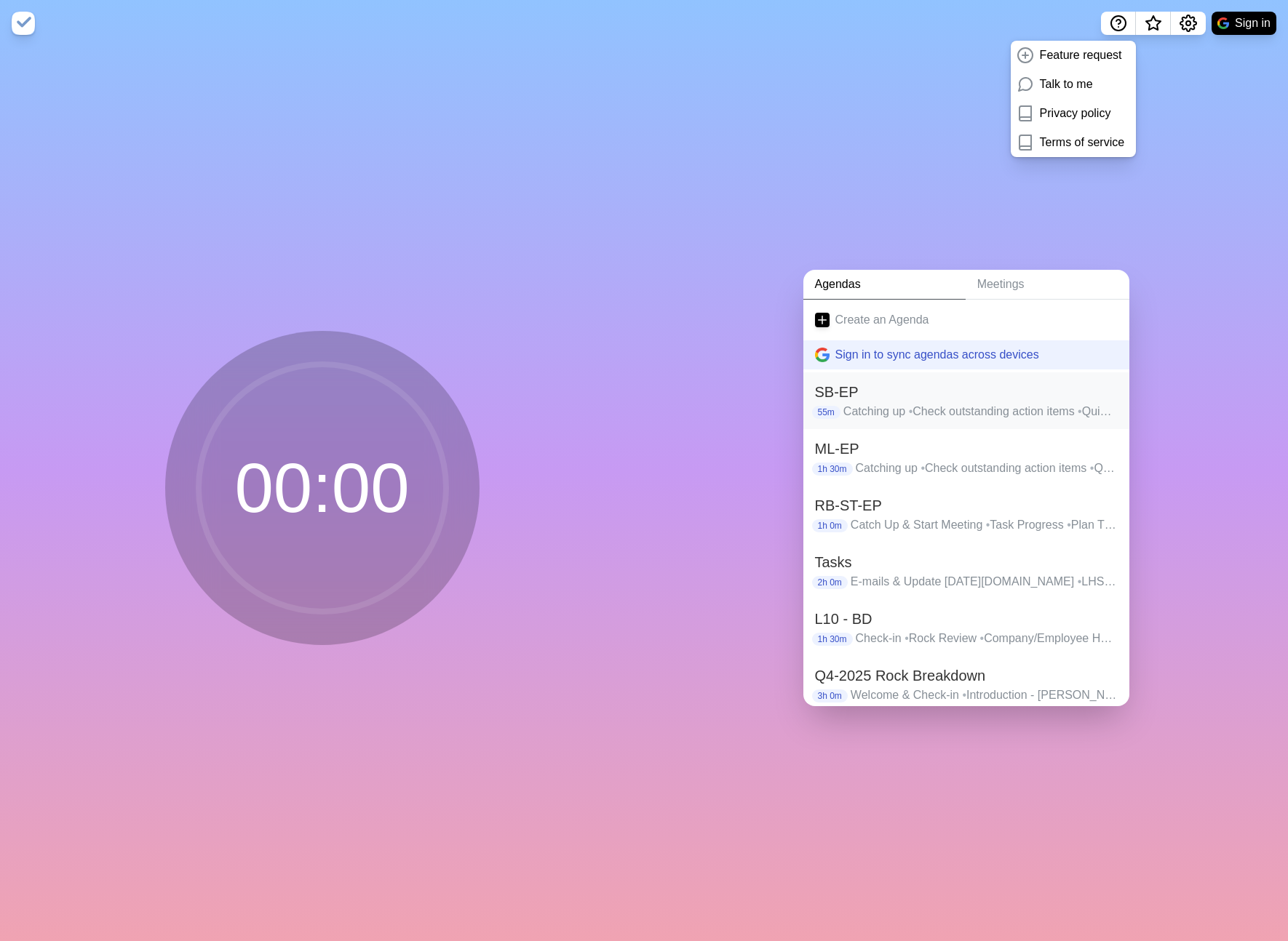
click at [967, 395] on h2 "SB-EP" at bounding box center [966, 392] width 303 height 22
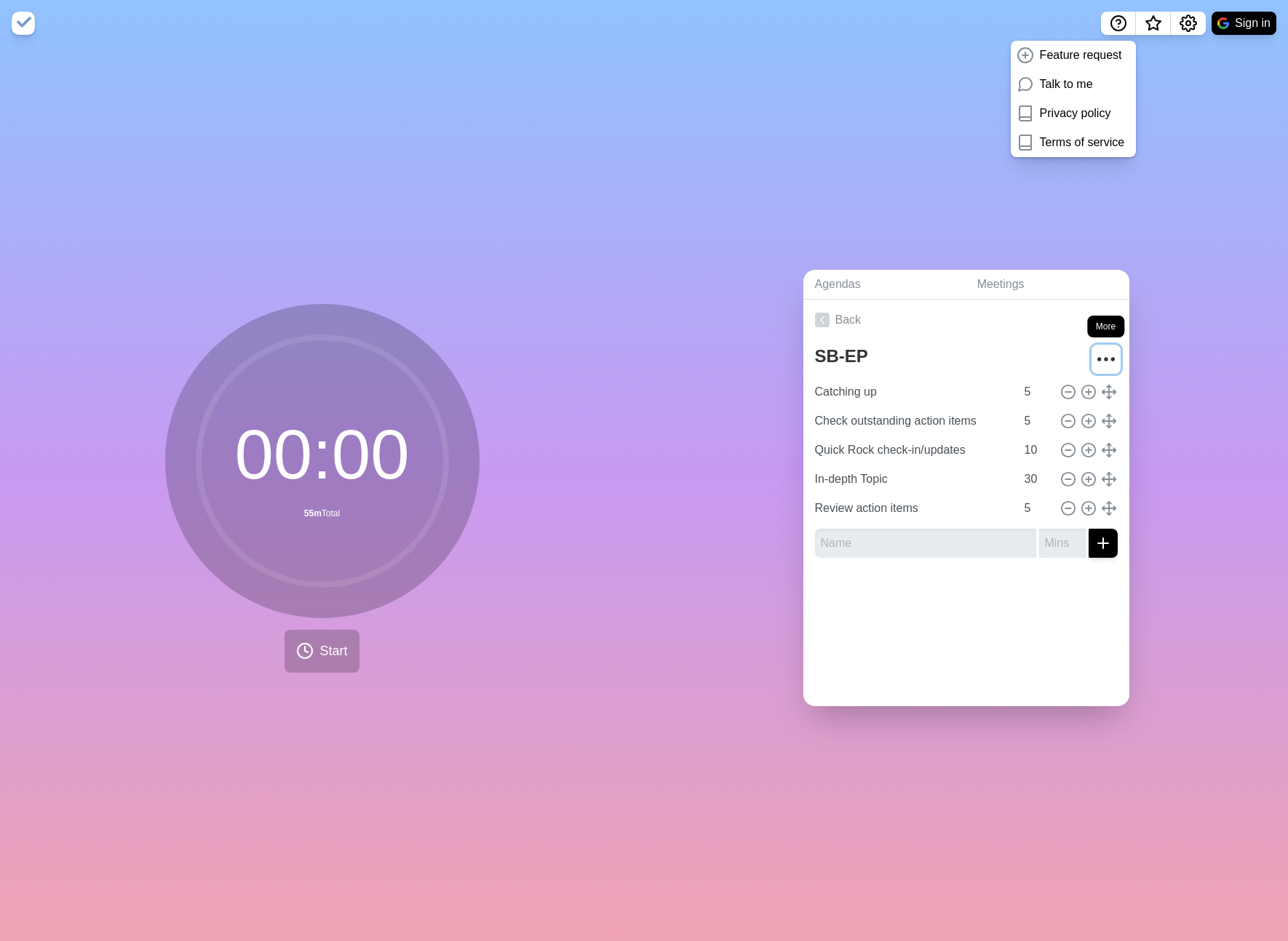
click at [1106, 356] on icon "More" at bounding box center [1106, 359] width 24 height 24
click at [1051, 472] on p "Archive" at bounding box center [1034, 470] width 39 height 17
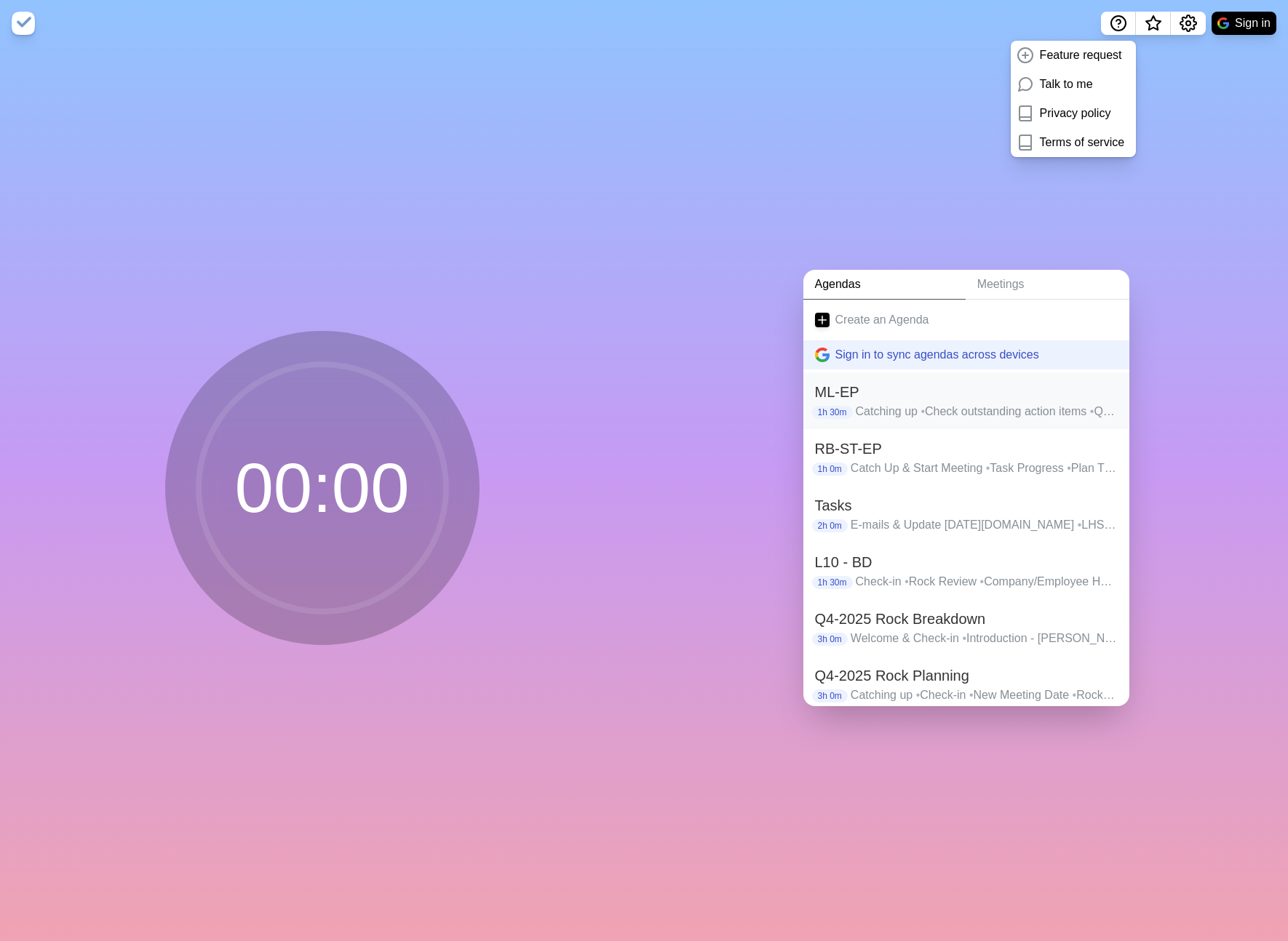
click at [956, 400] on h2 "ML-EP" at bounding box center [966, 392] width 303 height 22
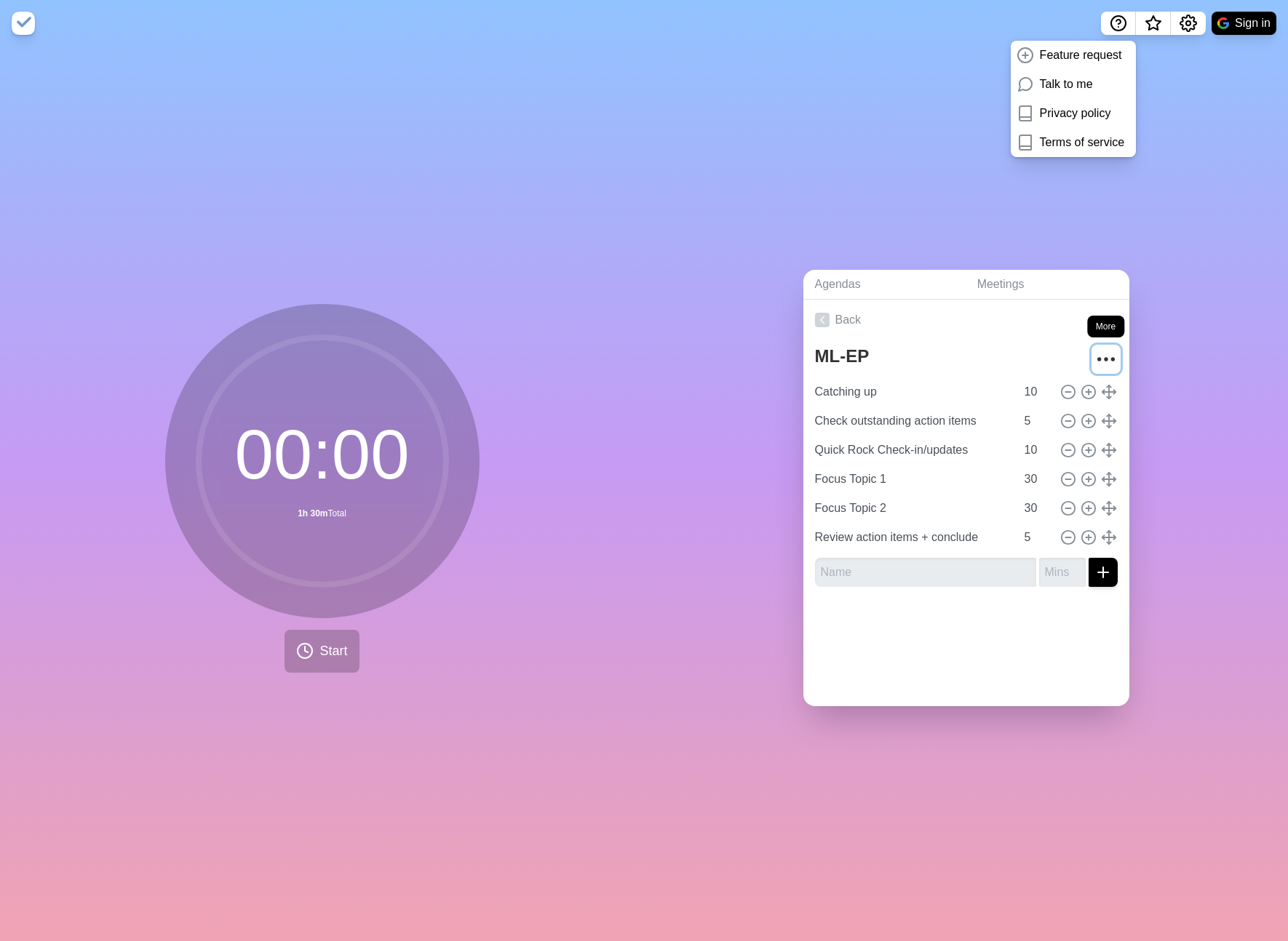
click at [1101, 359] on icon "More" at bounding box center [1106, 359] width 24 height 24
click at [1076, 463] on div "Archive" at bounding box center [1051, 469] width 131 height 29
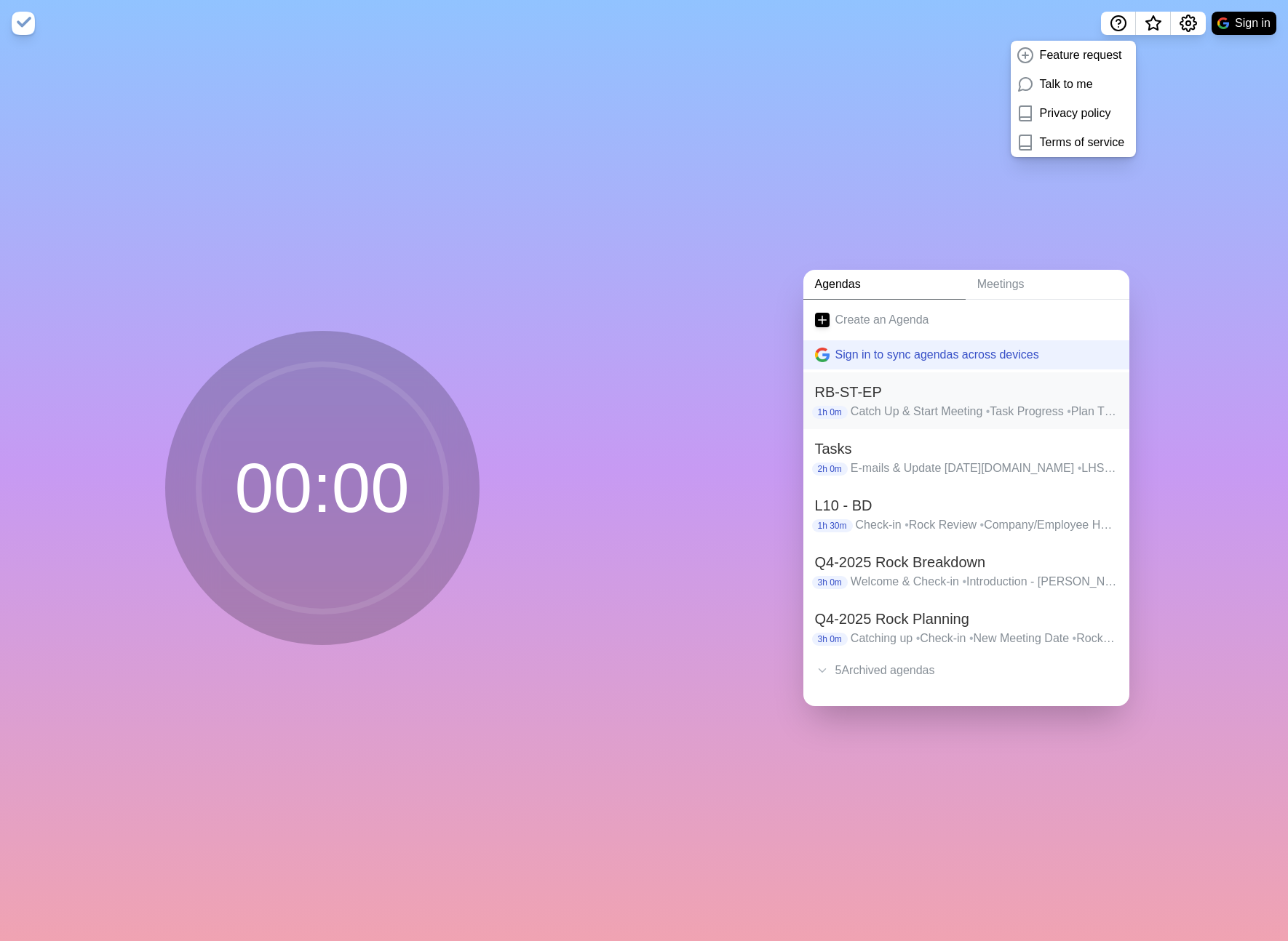
click at [951, 406] on p "Catch Up & Start Meeting • Task Progress • Plan This Week • Focus Topic • Recap…" at bounding box center [984, 412] width 267 height 17
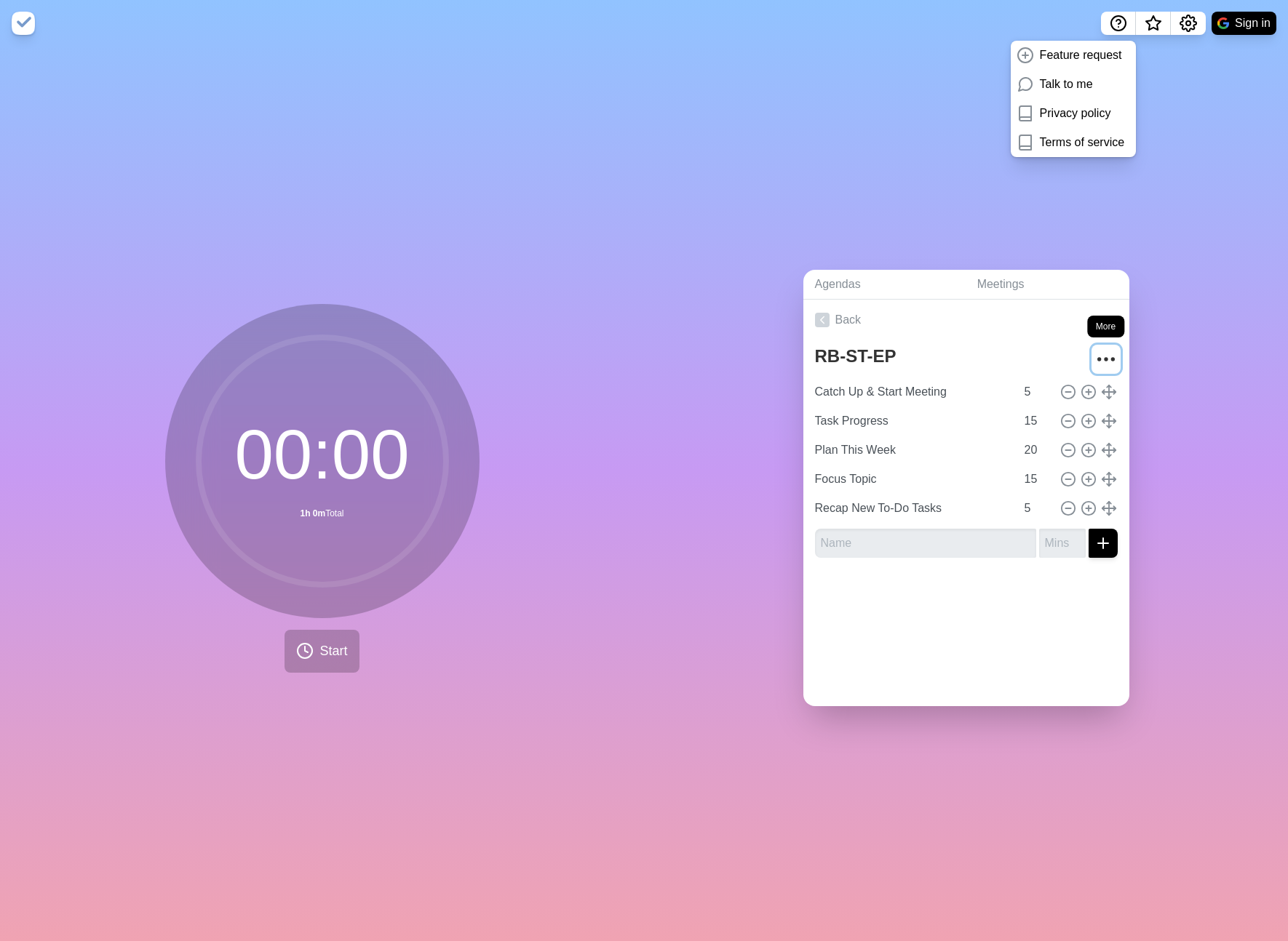
click at [1101, 355] on icon "More" at bounding box center [1106, 359] width 24 height 24
click at [1061, 469] on div "Archive" at bounding box center [1051, 469] width 131 height 29
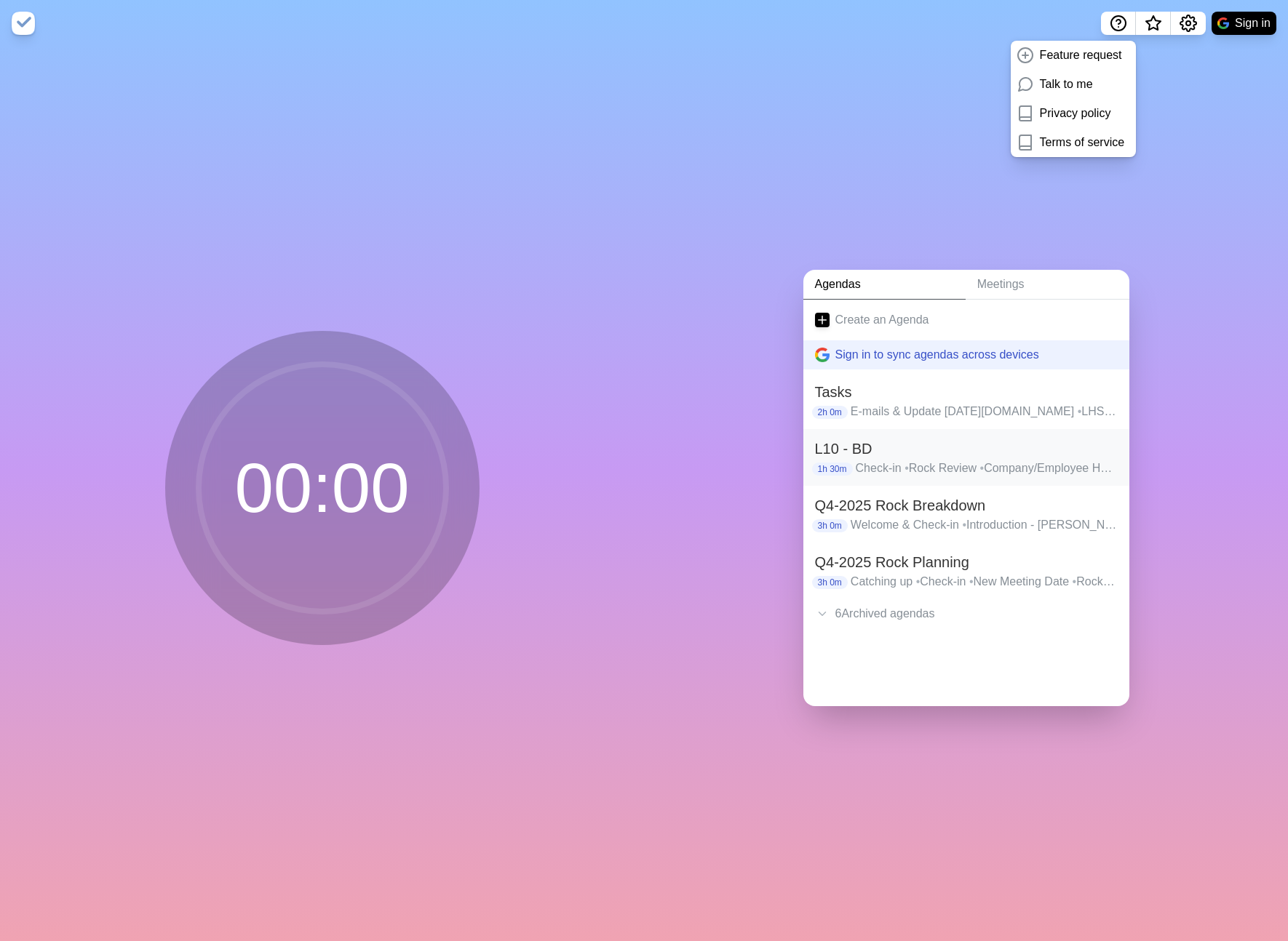
click at [975, 449] on h2 "L10 - BD" at bounding box center [966, 449] width 303 height 22
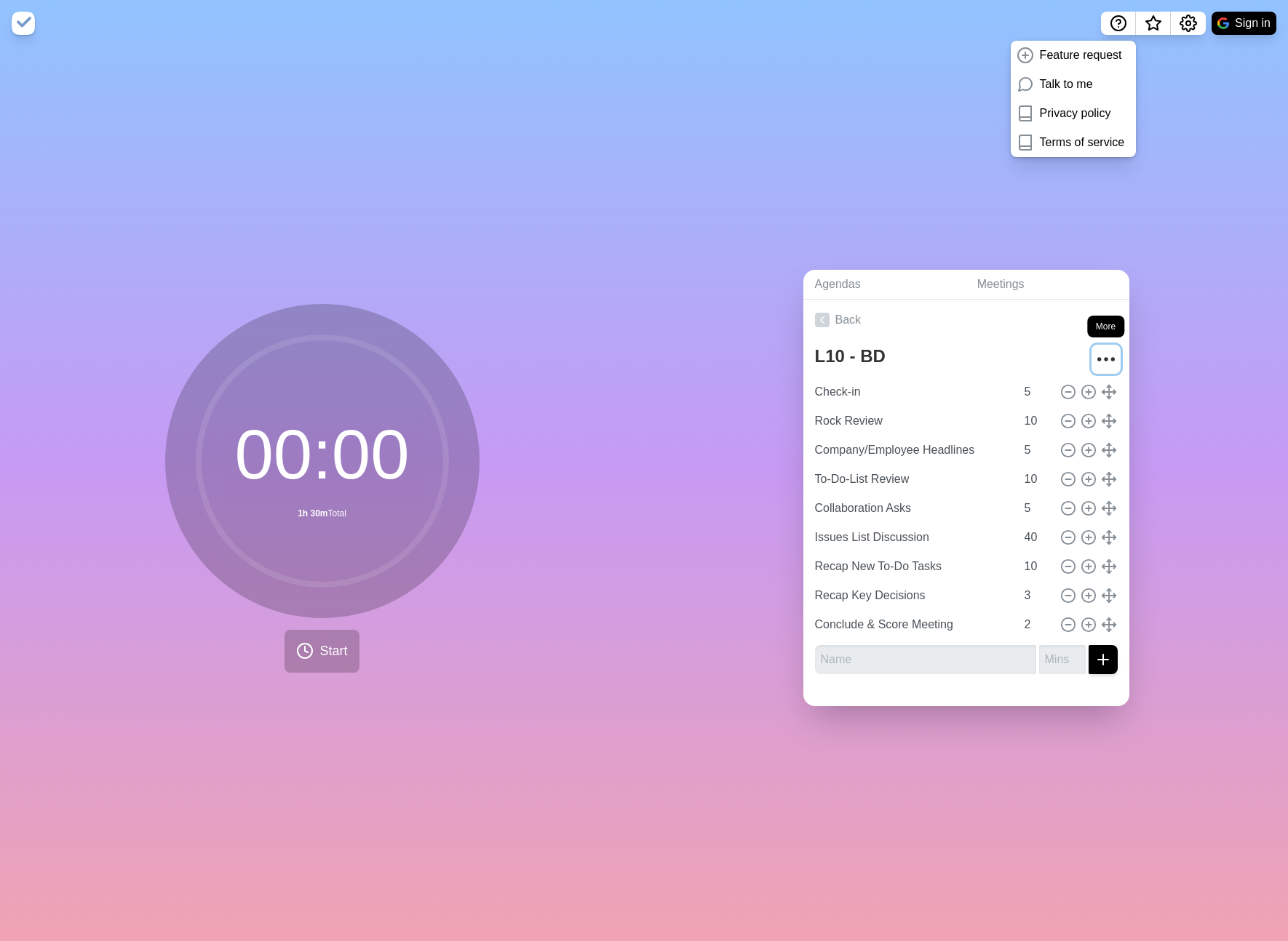
click at [1100, 368] on icon "More" at bounding box center [1106, 359] width 24 height 24
click at [1064, 467] on div "Archive" at bounding box center [1051, 469] width 131 height 29
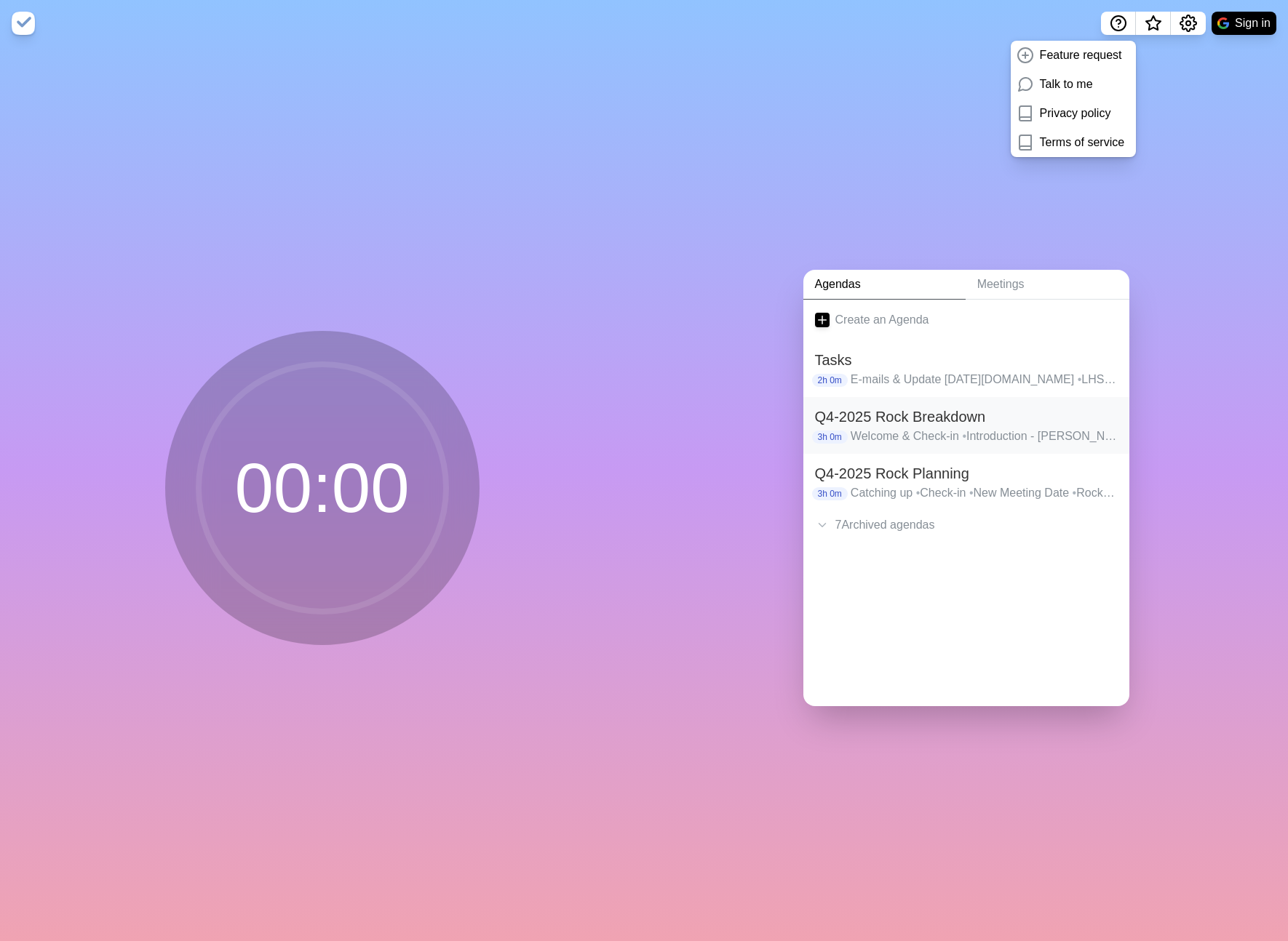
click at [961, 431] on p "Welcome & Check-in • Introduction - Jason Blumhardt • Q1-2026 Rock Planning Dat…" at bounding box center [984, 436] width 267 height 17
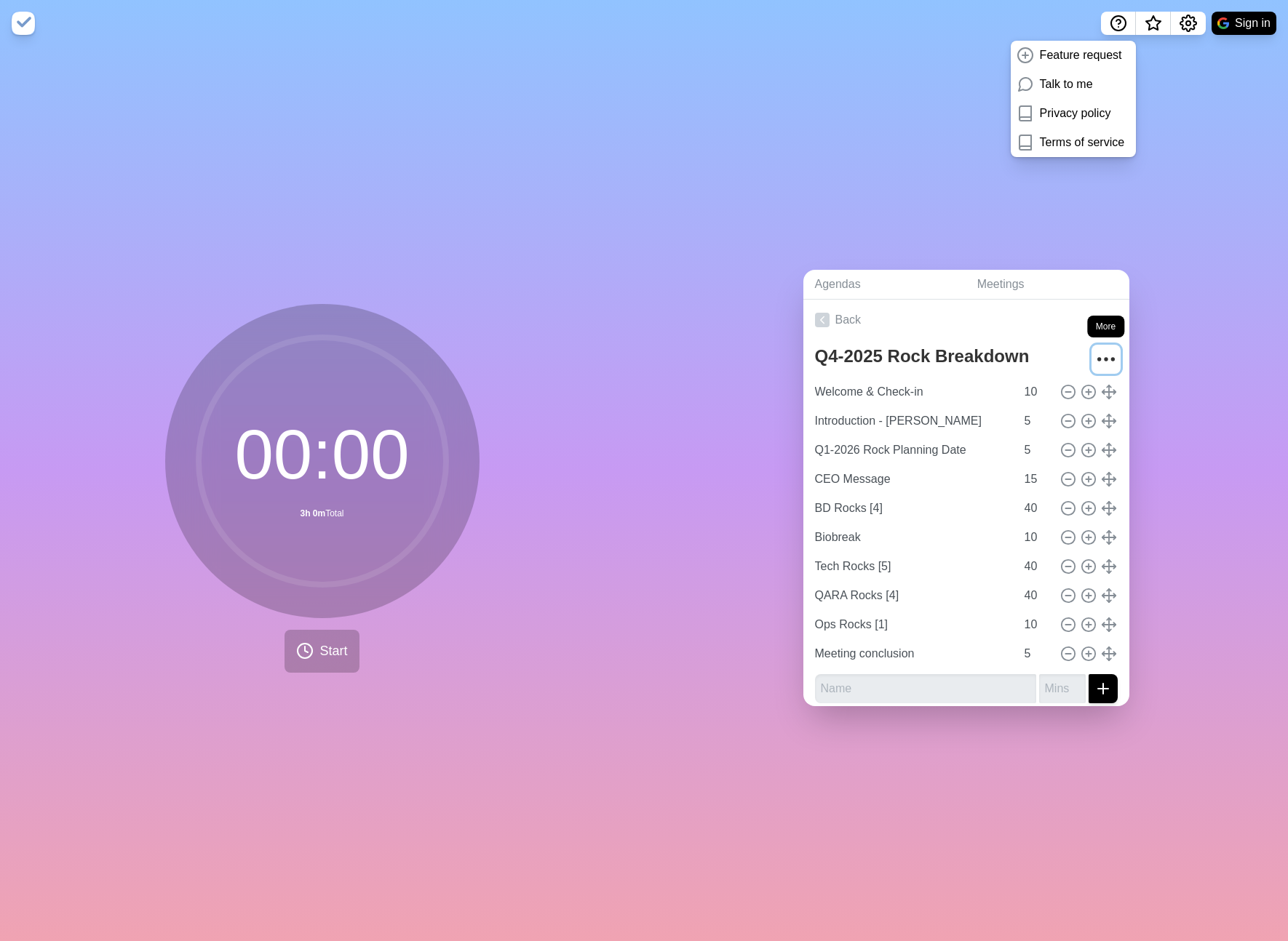
click at [1116, 355] on icon "More" at bounding box center [1106, 359] width 24 height 24
click at [1069, 469] on div "Archive" at bounding box center [1051, 469] width 131 height 29
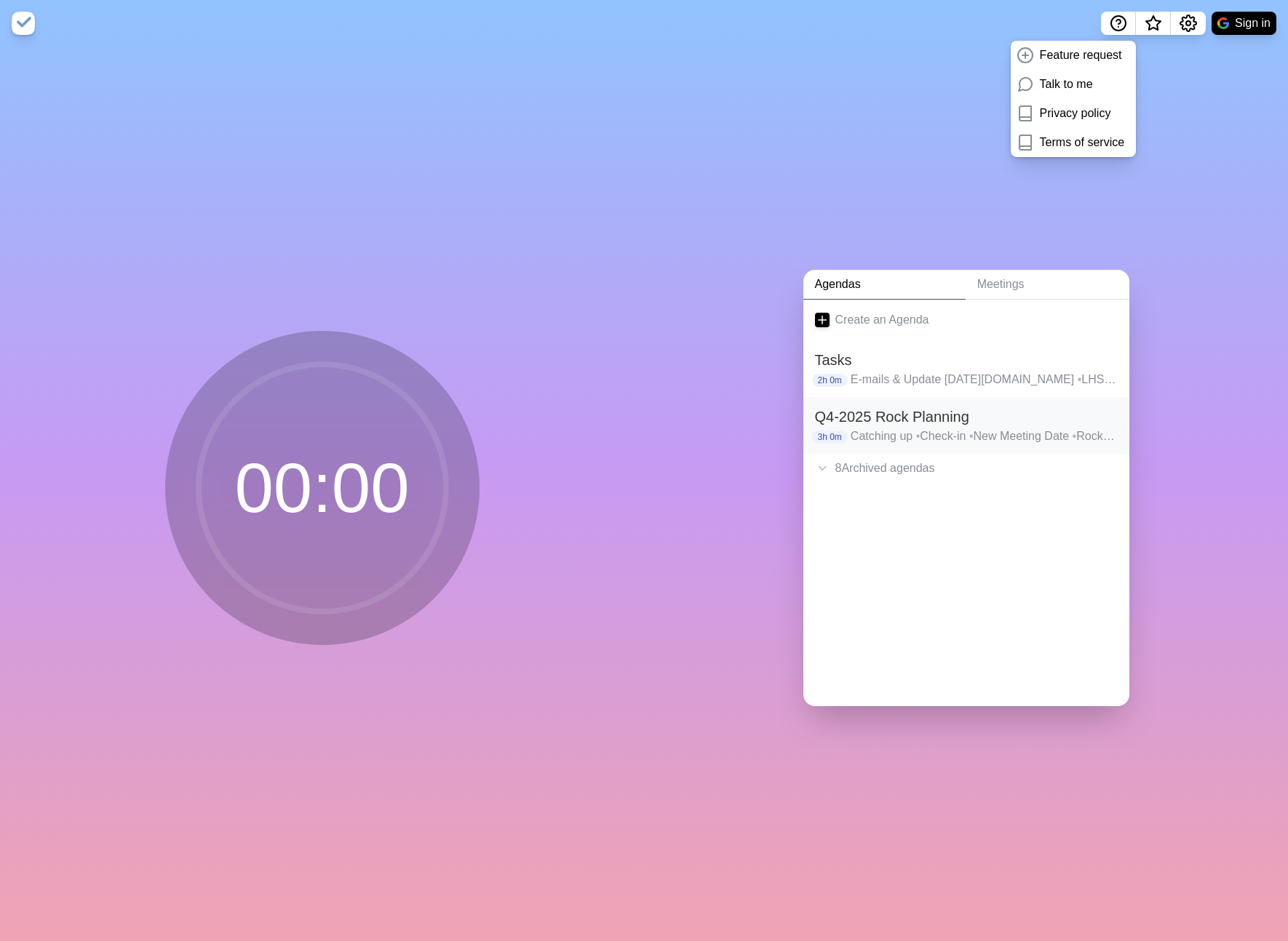
click at [955, 433] on p "Catching up • Check-in • New Meeting Date • Rock Review • BIOBREAK • Most Impor…" at bounding box center [984, 436] width 267 height 17
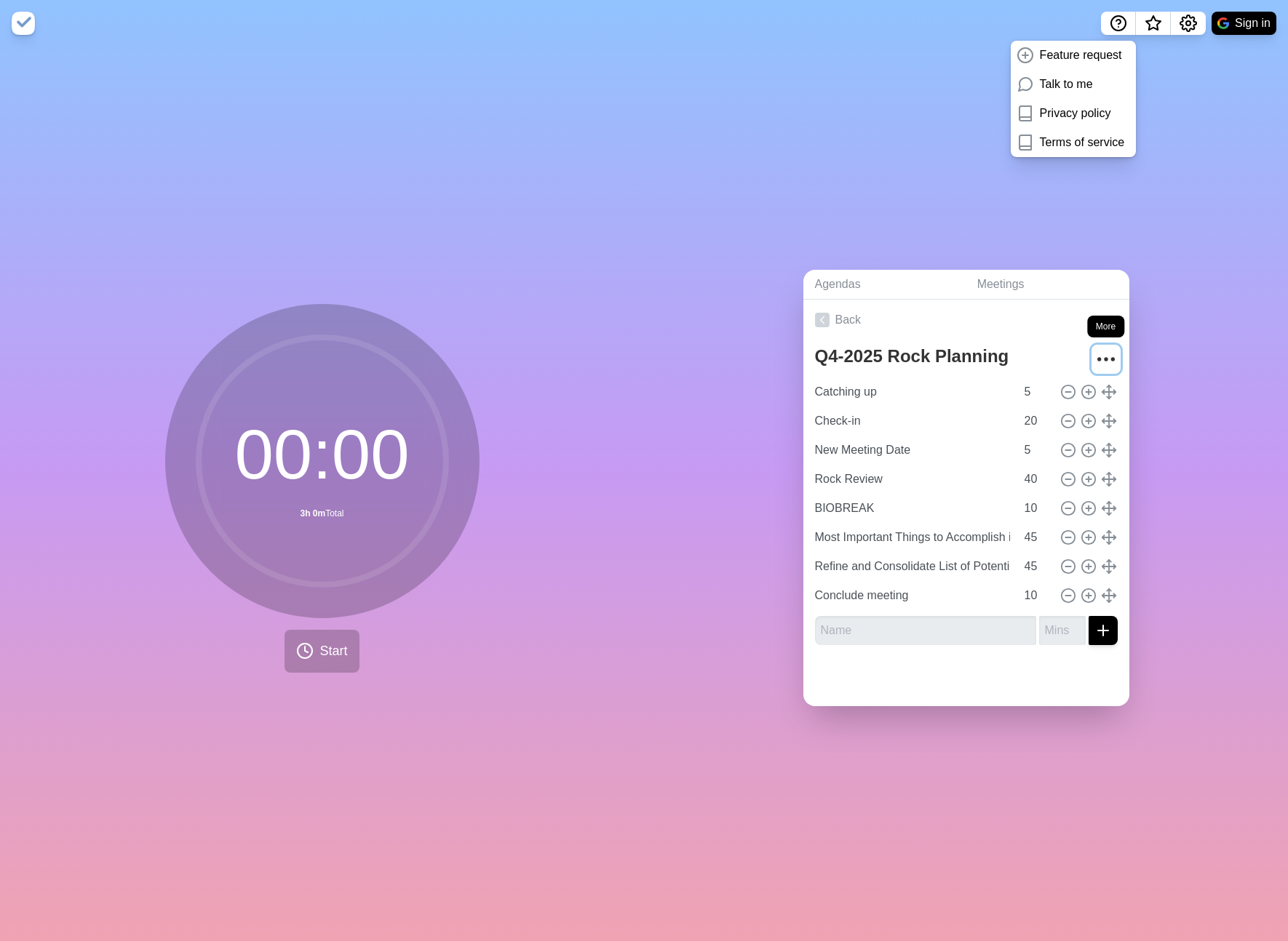
click at [1105, 365] on icon "More" at bounding box center [1106, 359] width 24 height 24
click at [1076, 472] on div "Archive" at bounding box center [1051, 469] width 131 height 29
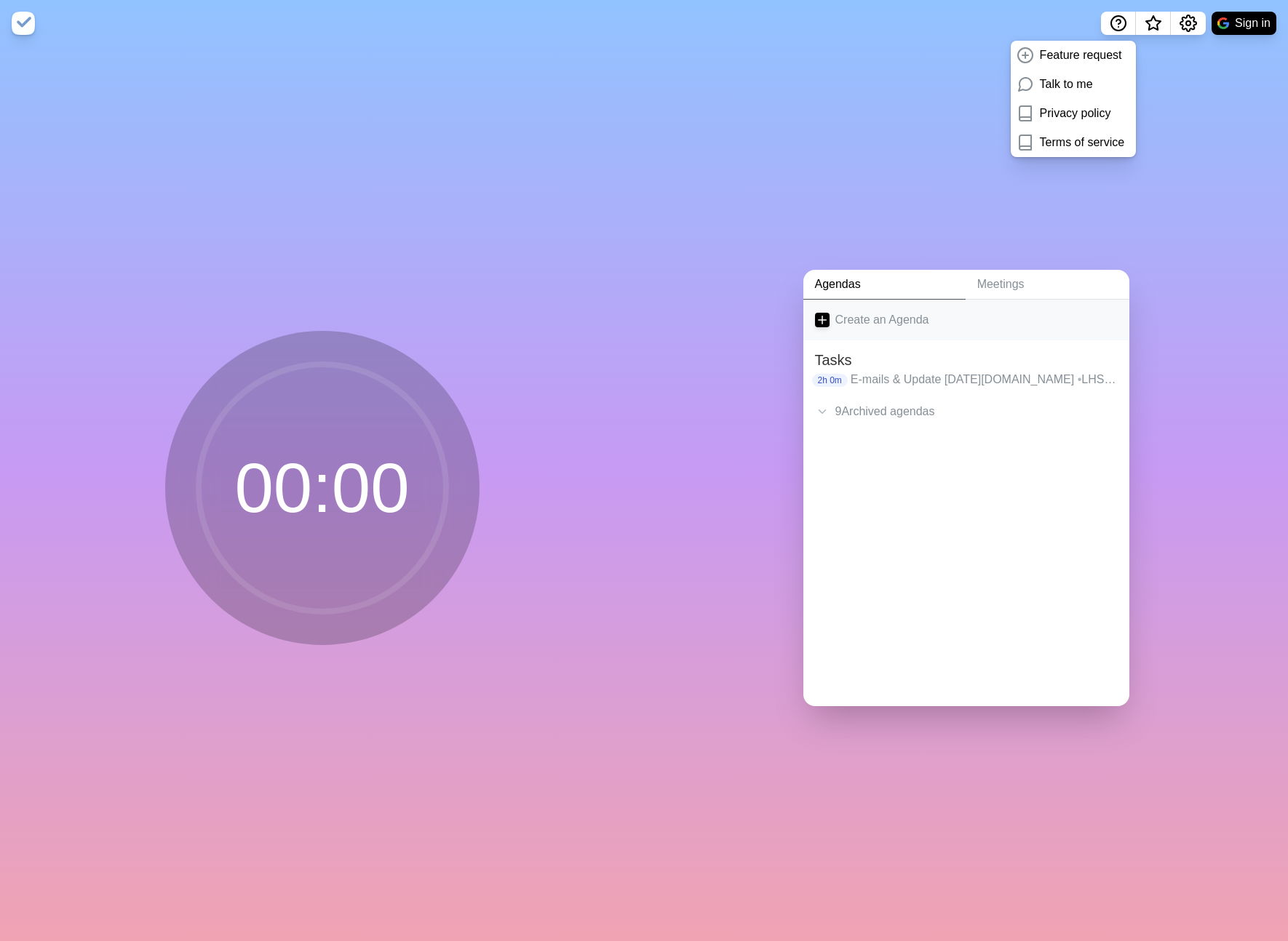
click at [911, 322] on link "Create an Agenda" at bounding box center [966, 320] width 326 height 41
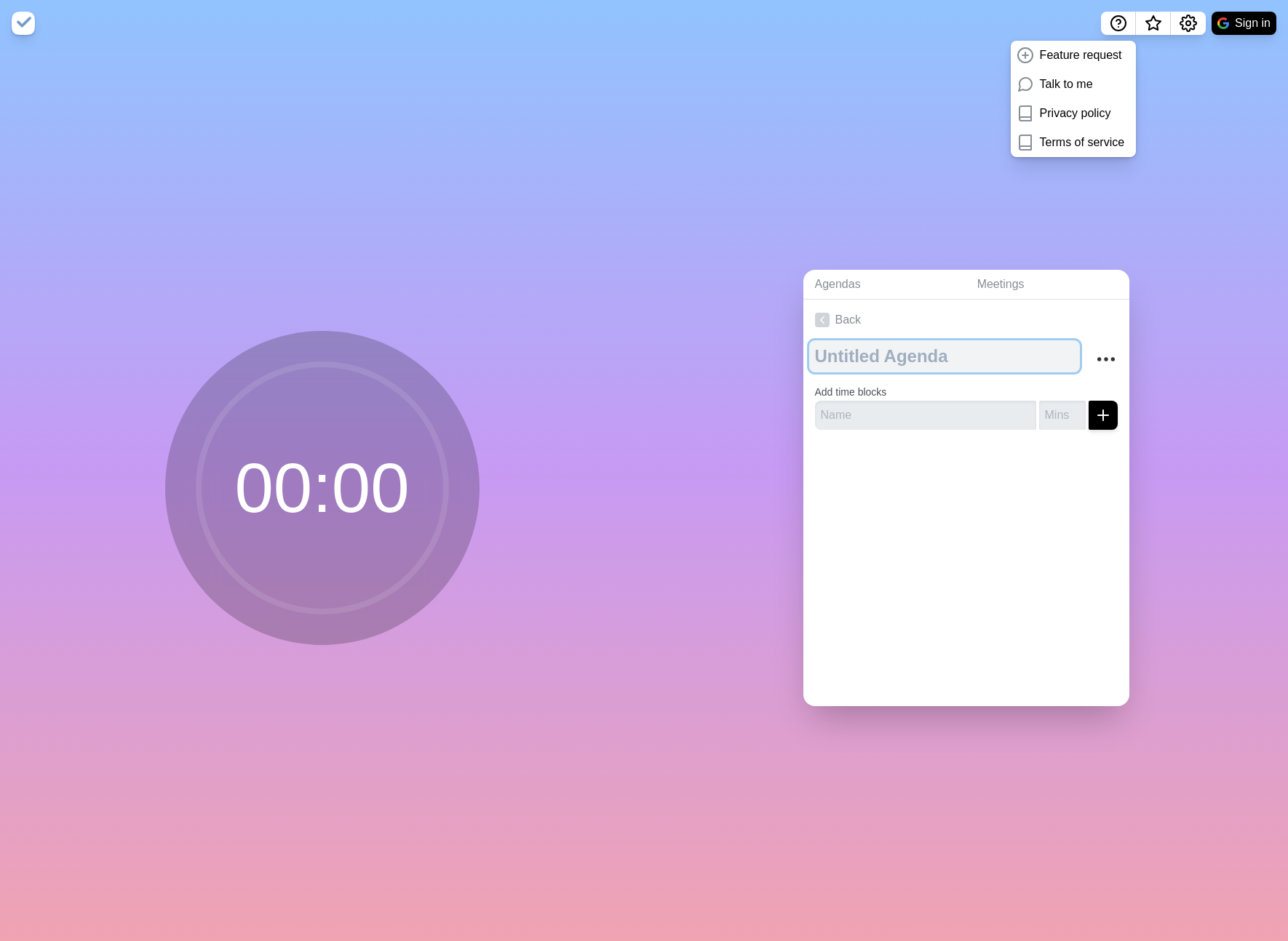
click at [907, 350] on textarea at bounding box center [944, 356] width 270 height 32
type textarea "Quick Agenda"
click at [928, 410] on input "text" at bounding box center [925, 415] width 221 height 29
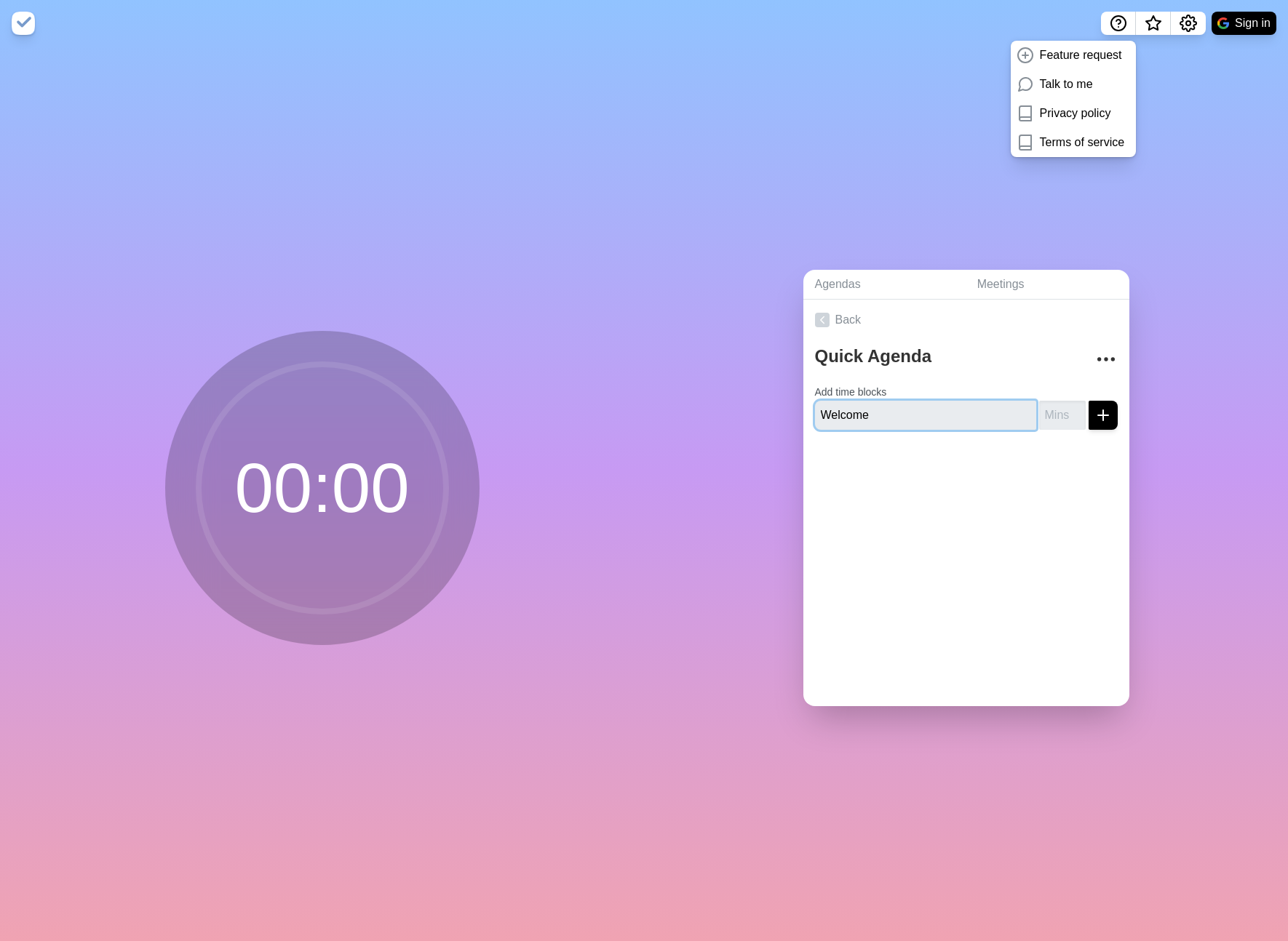
type input "Welcome"
click at [1062, 404] on input "number" at bounding box center [1062, 415] width 46 height 29
type input "5"
click at [1096, 420] on icon "submit" at bounding box center [1103, 415] width 17 height 17
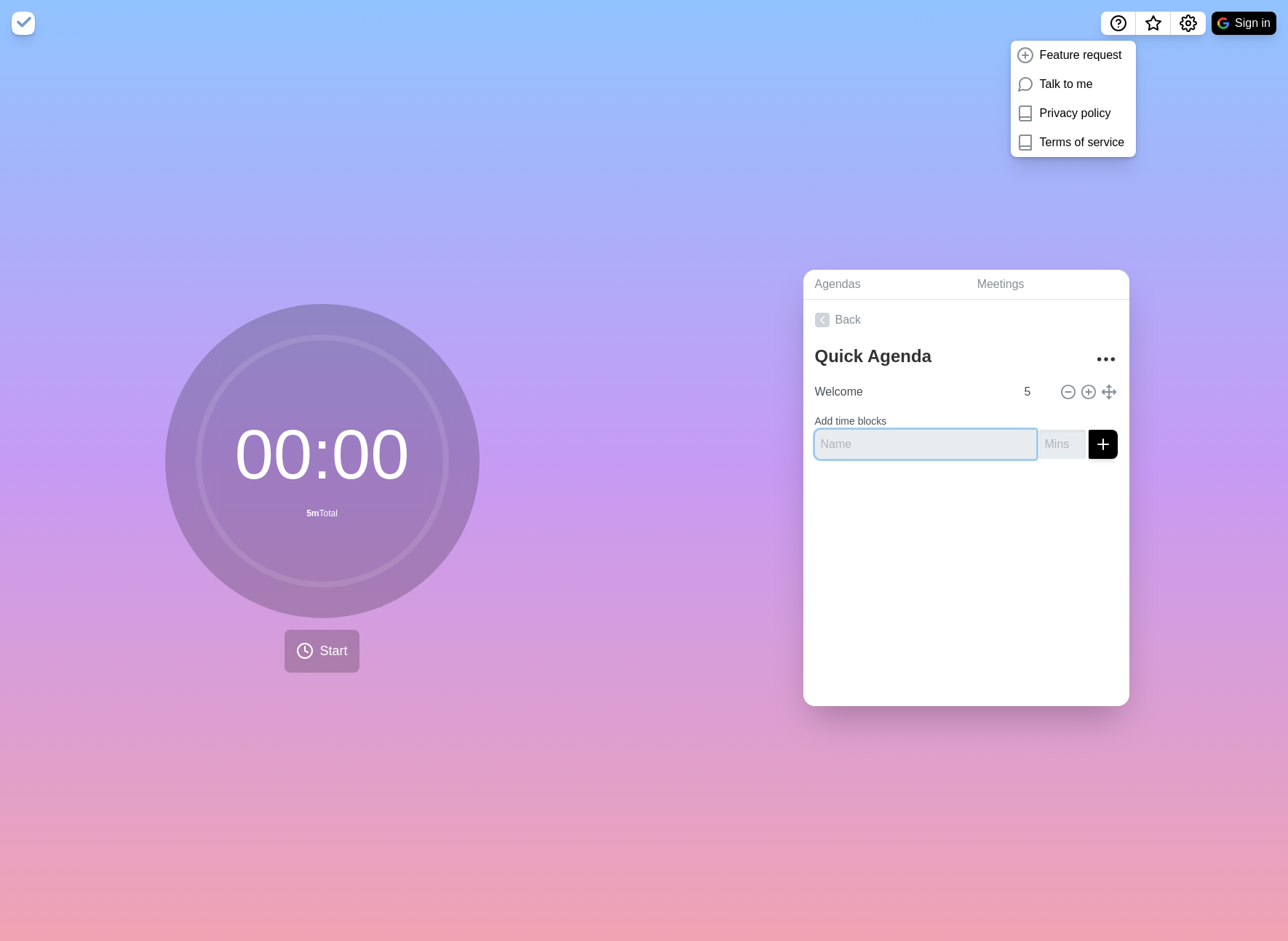
click at [955, 443] on input "text" at bounding box center [925, 444] width 221 height 29
click at [923, 356] on textarea "Quick Agenda" at bounding box center [944, 356] width 270 height 32
type textarea "Quick Agenda - 30 MIN"
click at [905, 453] on input "text" at bounding box center [925, 444] width 221 height 29
type input "Focus Topic"
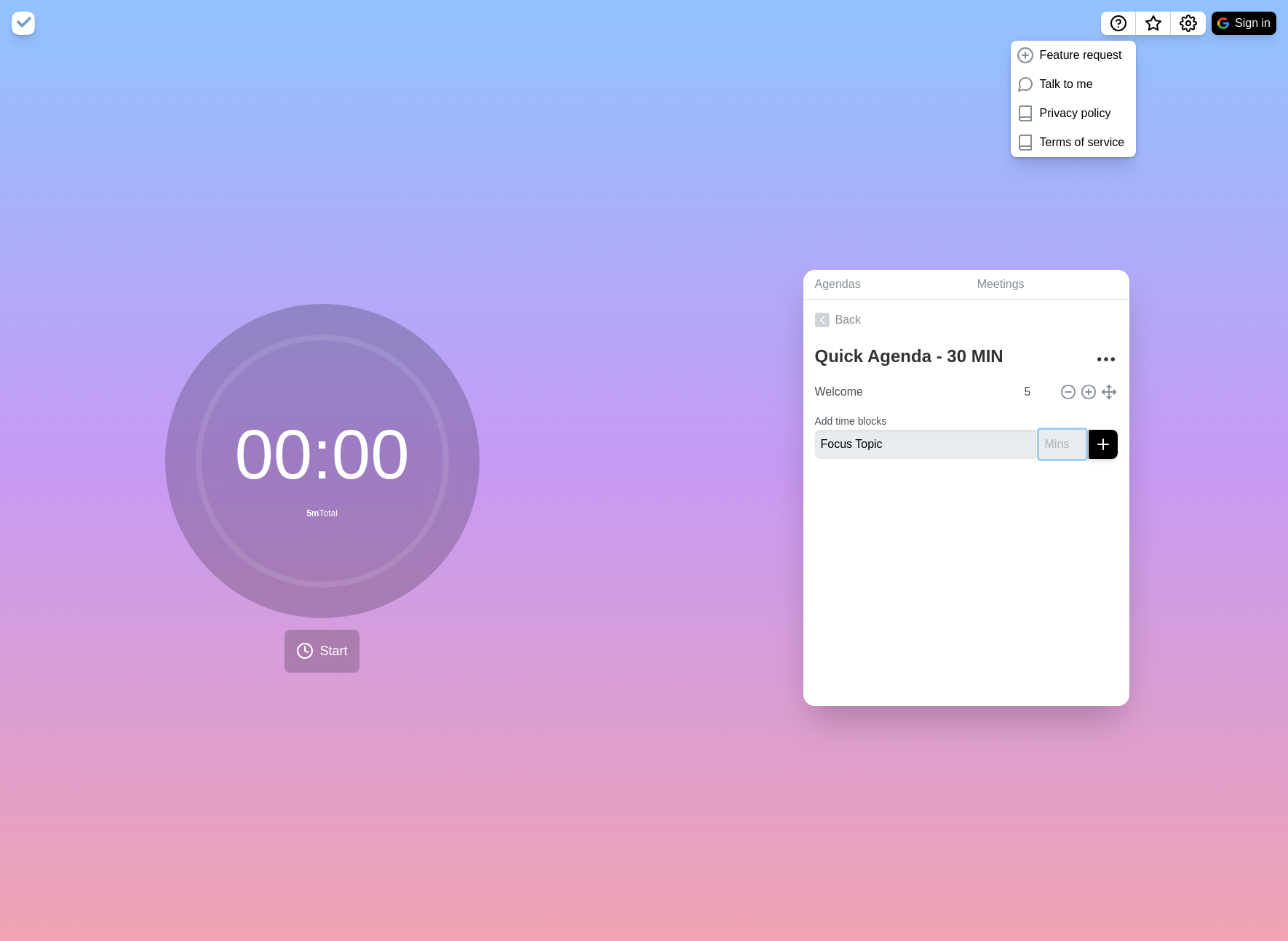
click at [1061, 443] on input "number" at bounding box center [1062, 444] width 46 height 29
type input "20"
click at [1100, 443] on icon "submit" at bounding box center [1103, 444] width 17 height 17
click at [913, 461] on input "text" at bounding box center [925, 456] width 221 height 29
type input "Conclude Meeting"
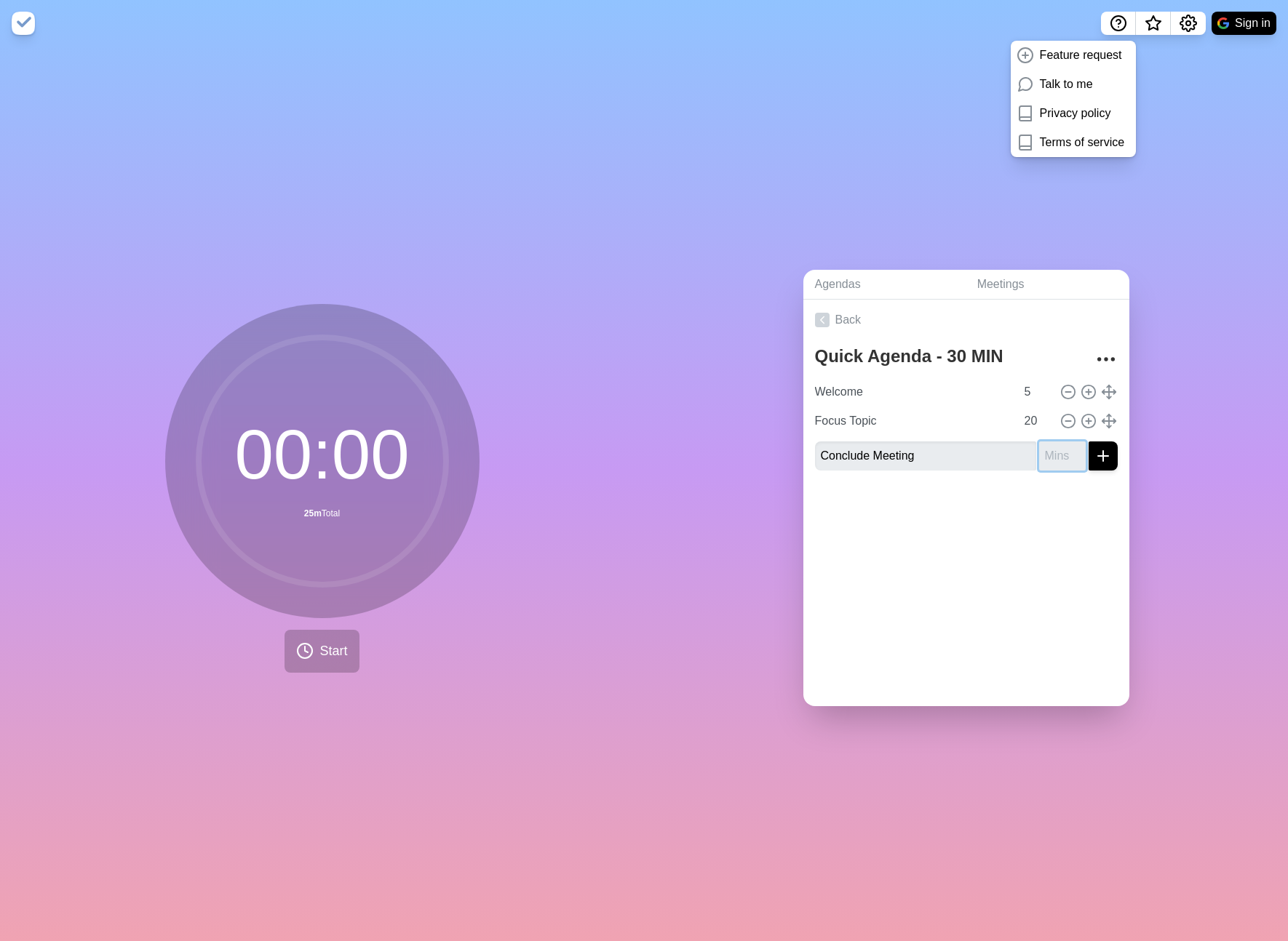
click at [1057, 461] on input "number" at bounding box center [1062, 456] width 46 height 29
type input "5"
click at [1101, 465] on button "submit" at bounding box center [1102, 456] width 29 height 29
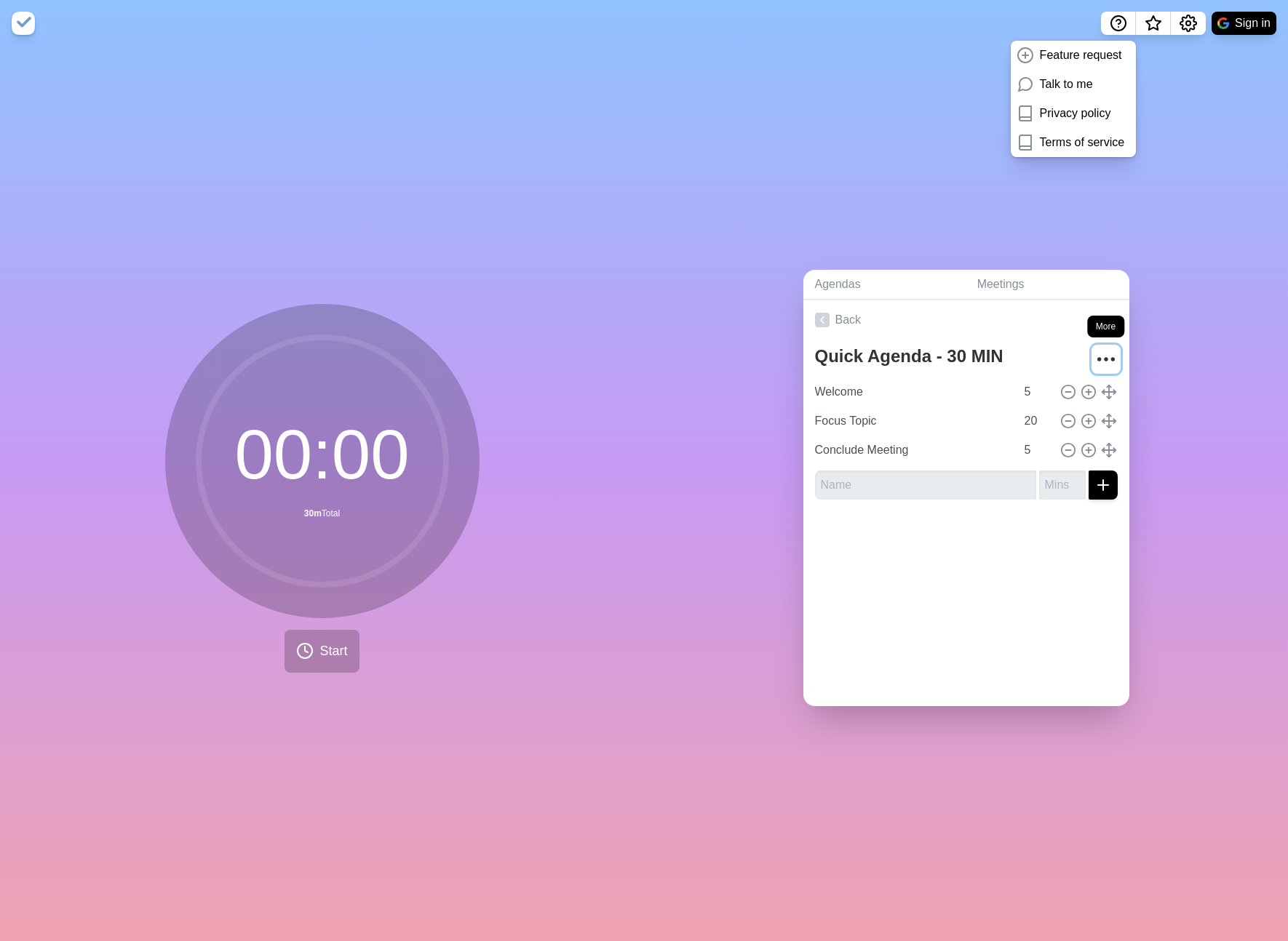
click at [1101, 355] on icon "More" at bounding box center [1106, 359] width 24 height 24
click at [1077, 406] on p "Duplicate agenda" at bounding box center [1061, 412] width 91 height 17
click at [962, 356] on textarea "Quick Agenda - 30 MIN copy" at bounding box center [944, 356] width 270 height 32
click at [1043, 358] on textarea "Quick Agenda - 60 MIN copy" at bounding box center [944, 356] width 270 height 32
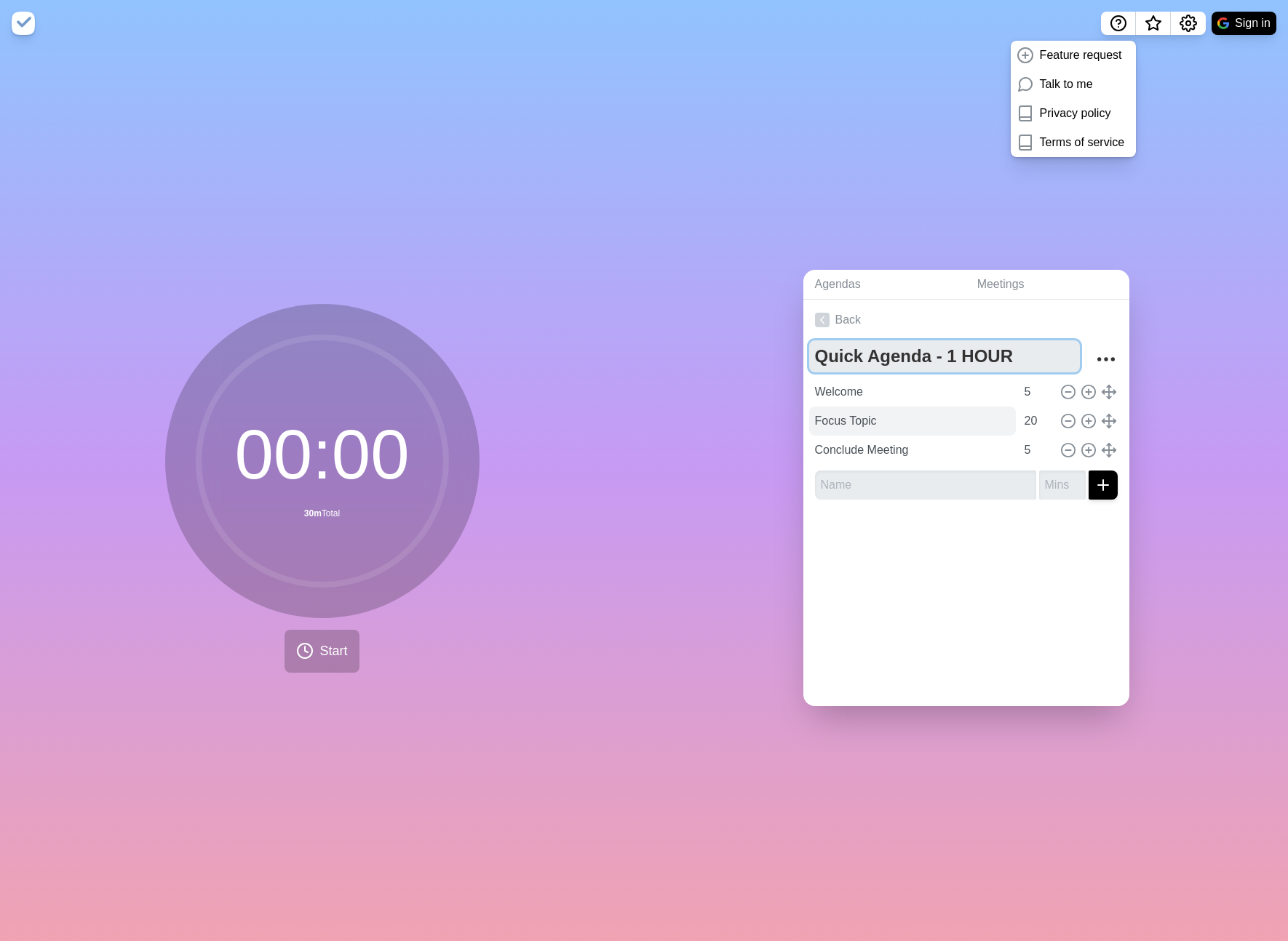
type textarea "Quick Agenda - 1 HOUR"
click at [893, 423] on input "Focus Topic" at bounding box center [912, 421] width 207 height 29
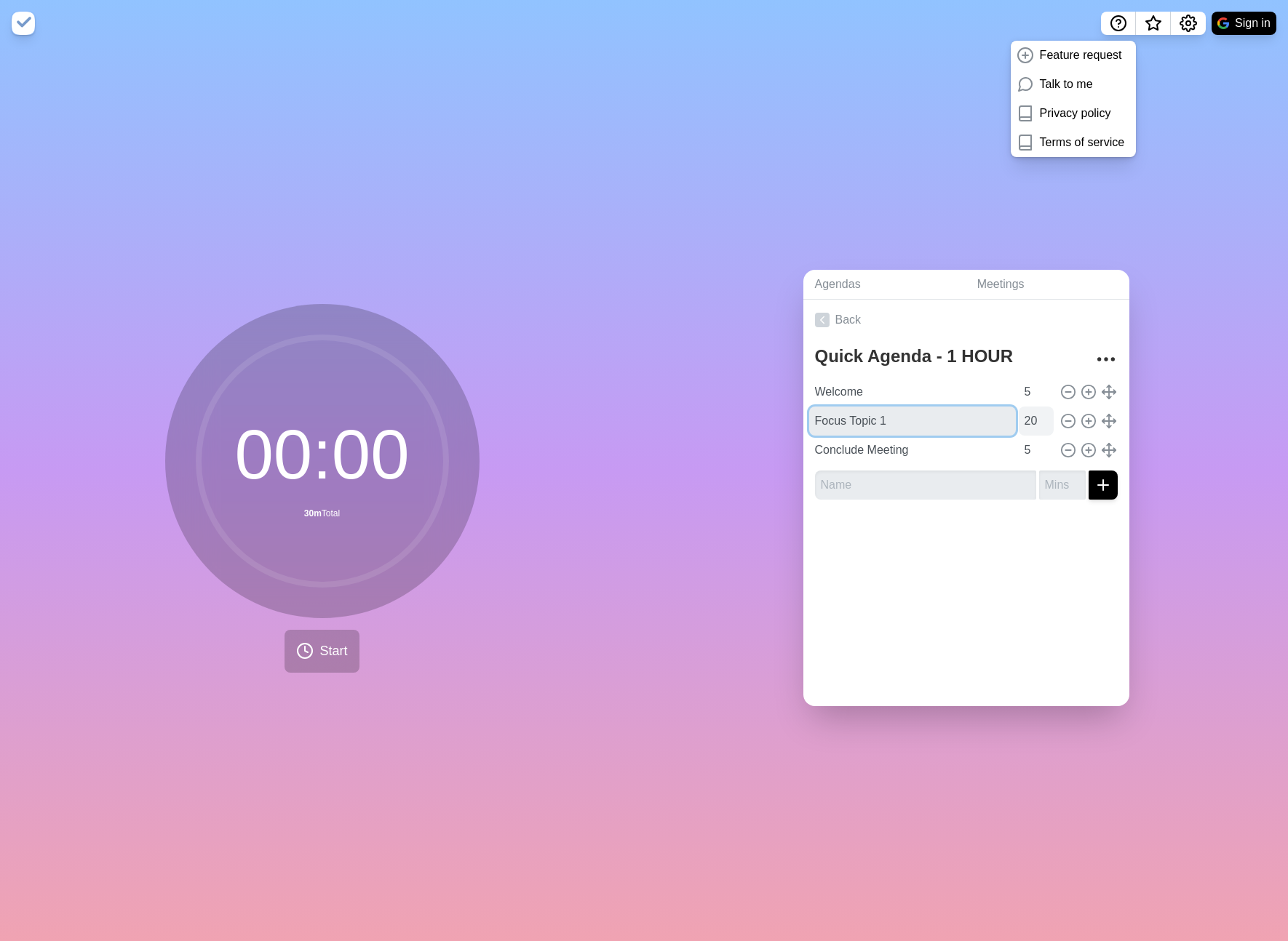
type input "Focus Topic 1"
click at [1036, 424] on input "20" at bounding box center [1036, 421] width 35 height 29
type input "25"
click at [1086, 579] on div "Back Quick Agenda - 1 HOUR Welcome 5 Focus Topic 1 25 Conclude Meeting 5" at bounding box center [966, 502] width 326 height 406
click at [1089, 424] on icon at bounding box center [1088, 421] width 16 height 16
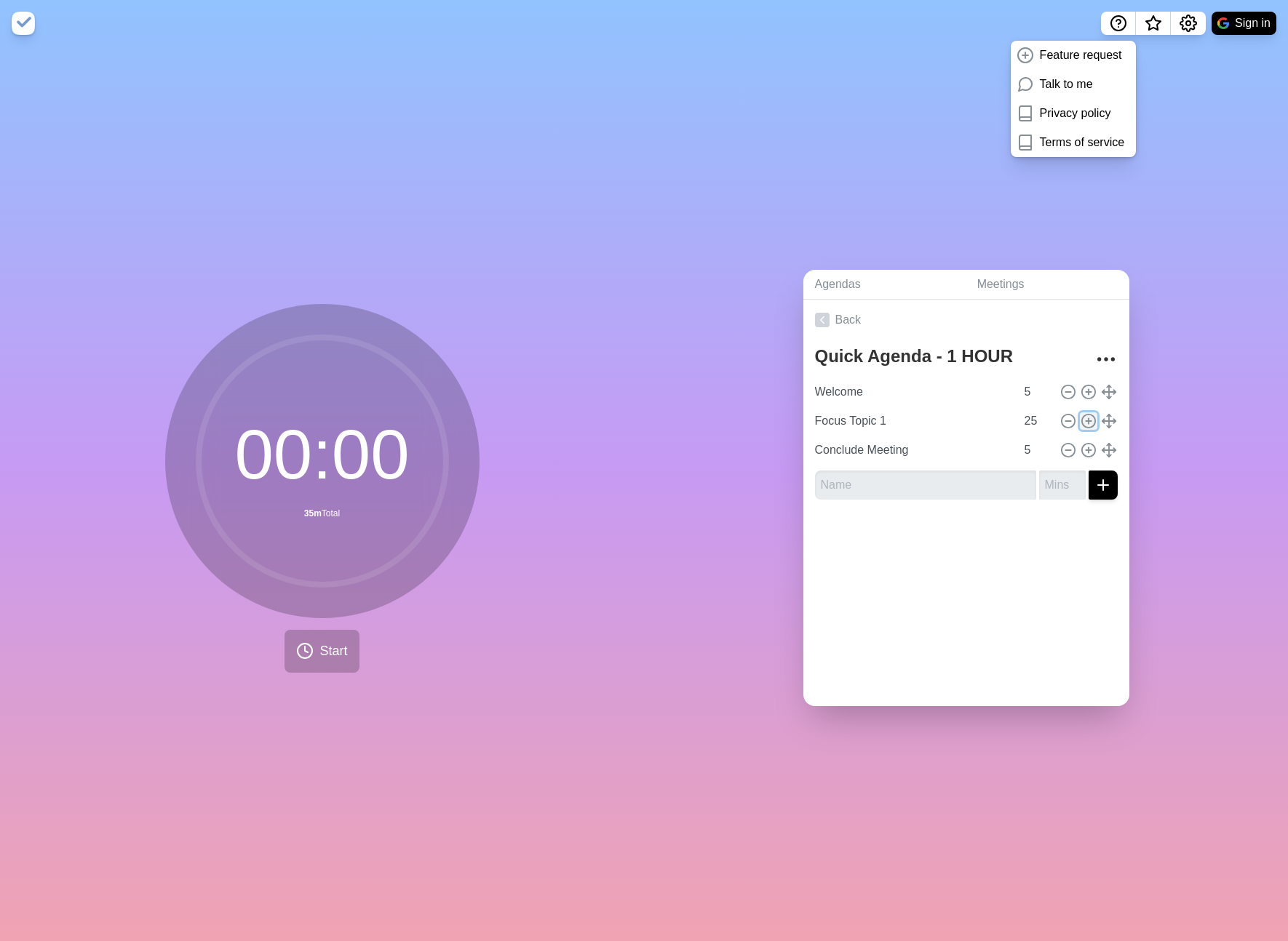
type input "Focus Topic 1"
type input "25"
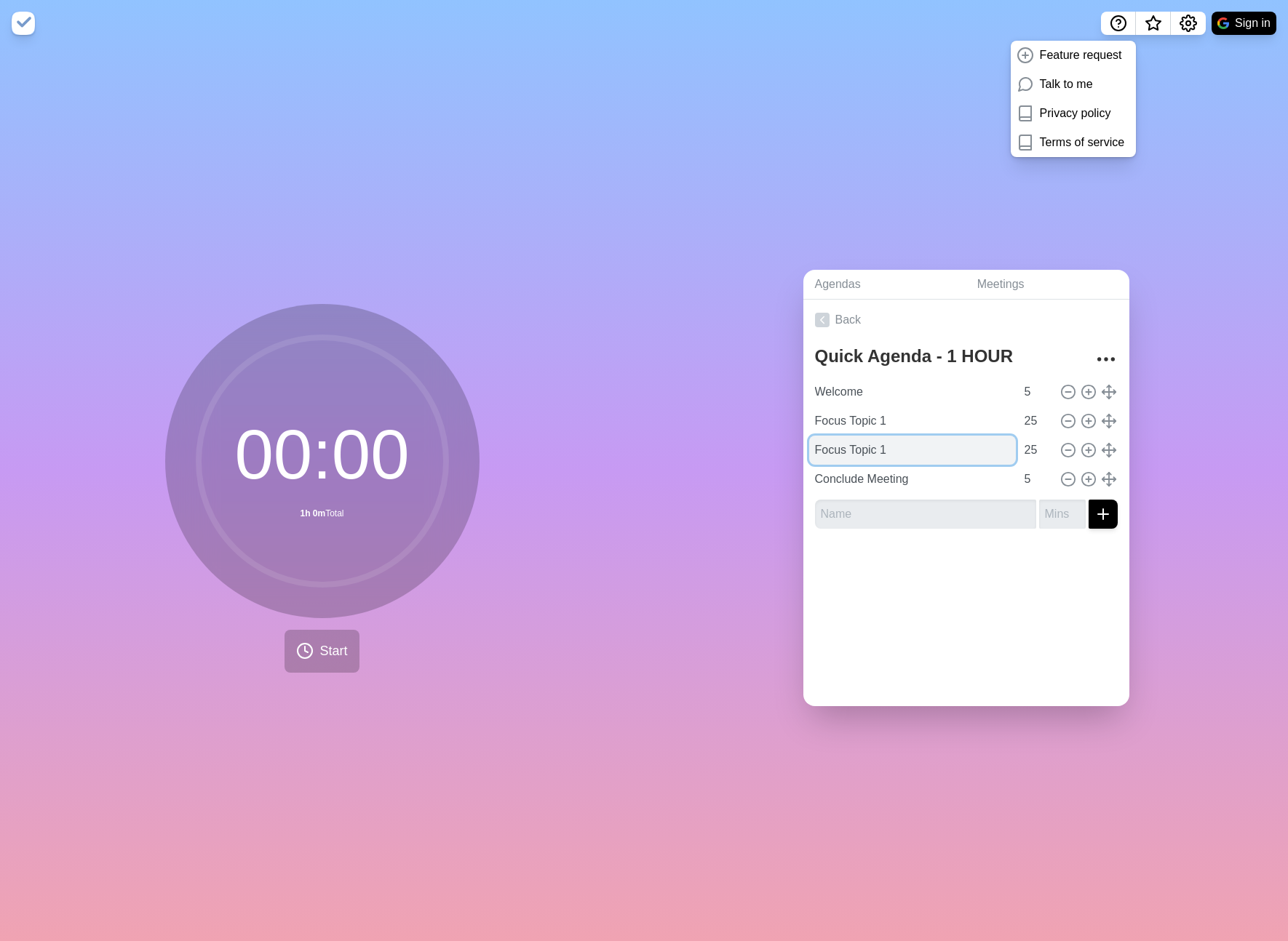
click at [898, 451] on input "Focus Topic 1" at bounding box center [912, 450] width 207 height 29
type input "Focus Topic 2"
click at [926, 543] on div at bounding box center [966, 570] width 326 height 58
click at [854, 318] on link "Back" at bounding box center [966, 320] width 326 height 41
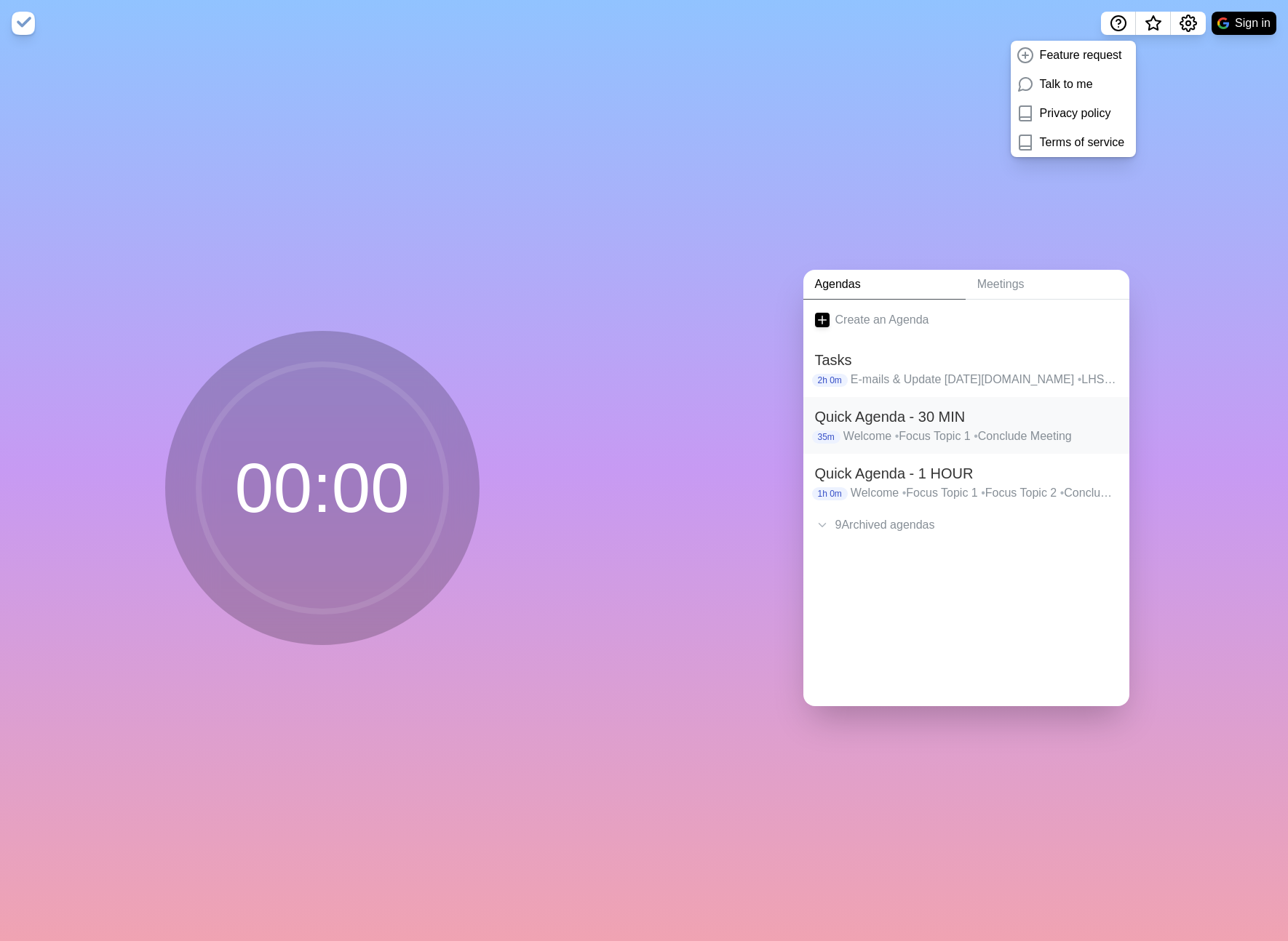
click at [941, 428] on p "Welcome • Focus Topic 1 • Conclude Meeting" at bounding box center [980, 436] width 274 height 17
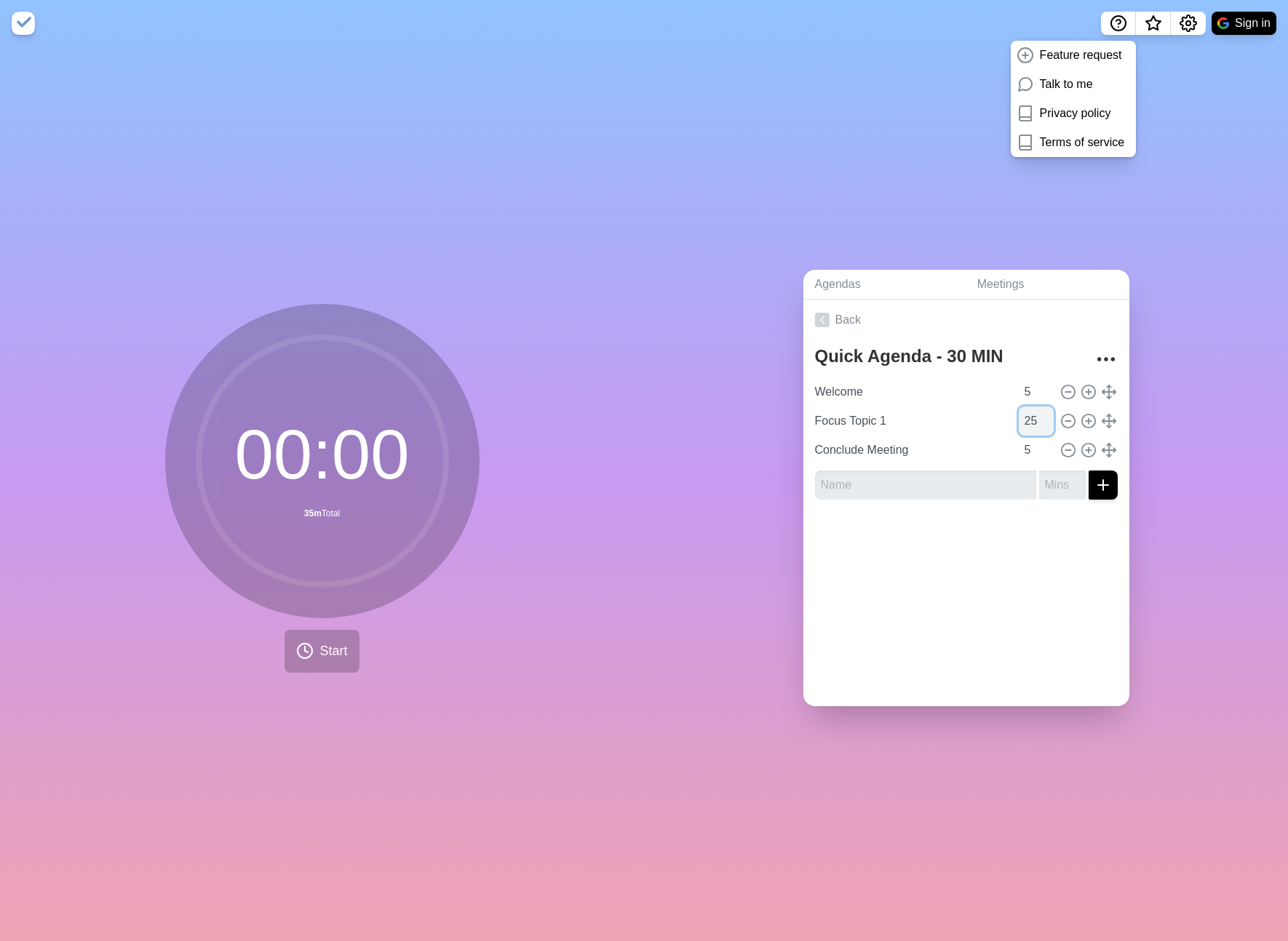
click at [1031, 423] on input "25" at bounding box center [1036, 421] width 35 height 29
click at [1034, 423] on input "25" at bounding box center [1036, 421] width 35 height 29
type input "20"
click at [1045, 543] on div at bounding box center [966, 541] width 326 height 58
click at [822, 318] on icon at bounding box center [822, 320] width 15 height 15
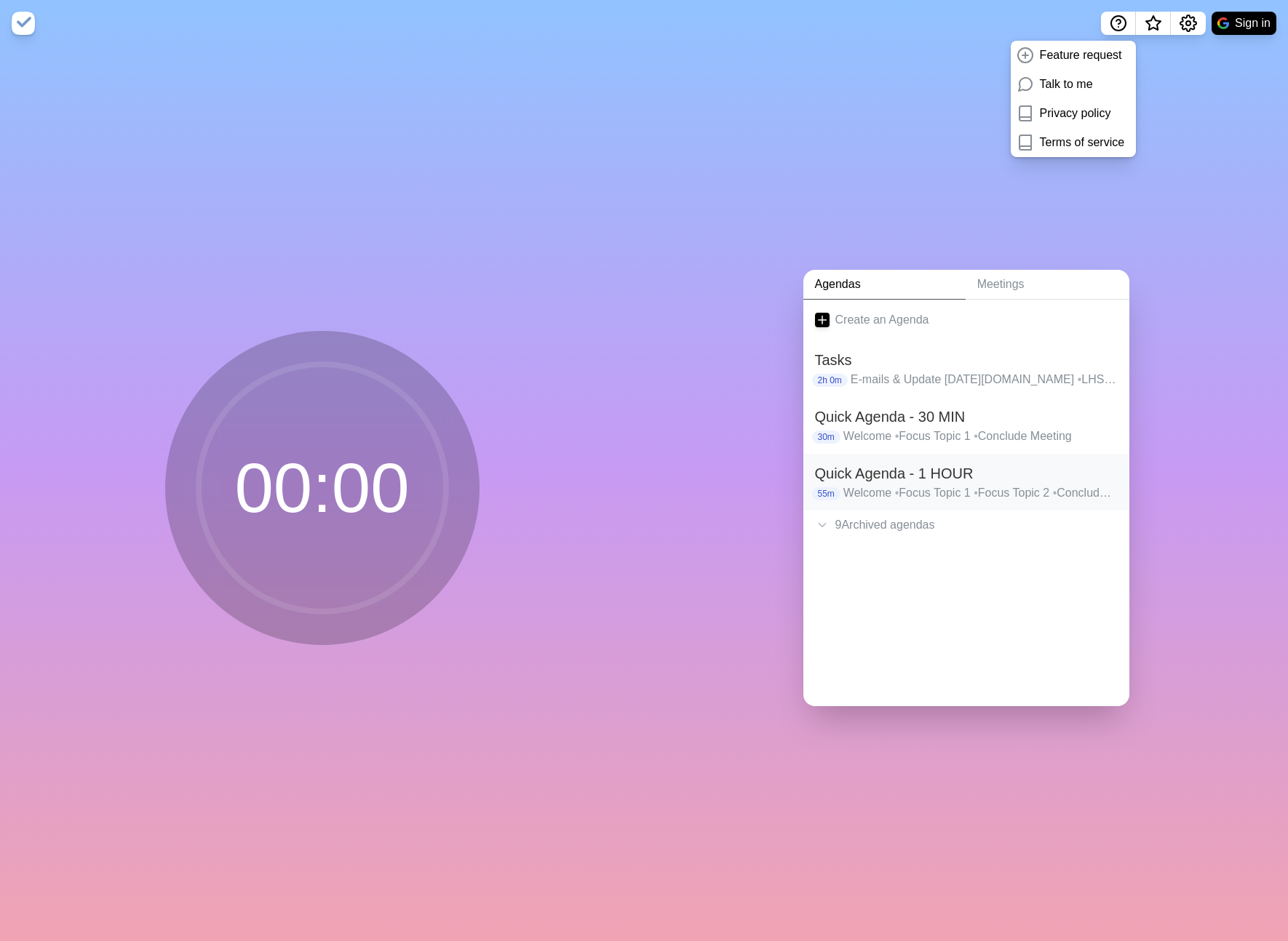
click at [917, 476] on h2 "Quick Agenda - 1 HOUR" at bounding box center [966, 474] width 303 height 22
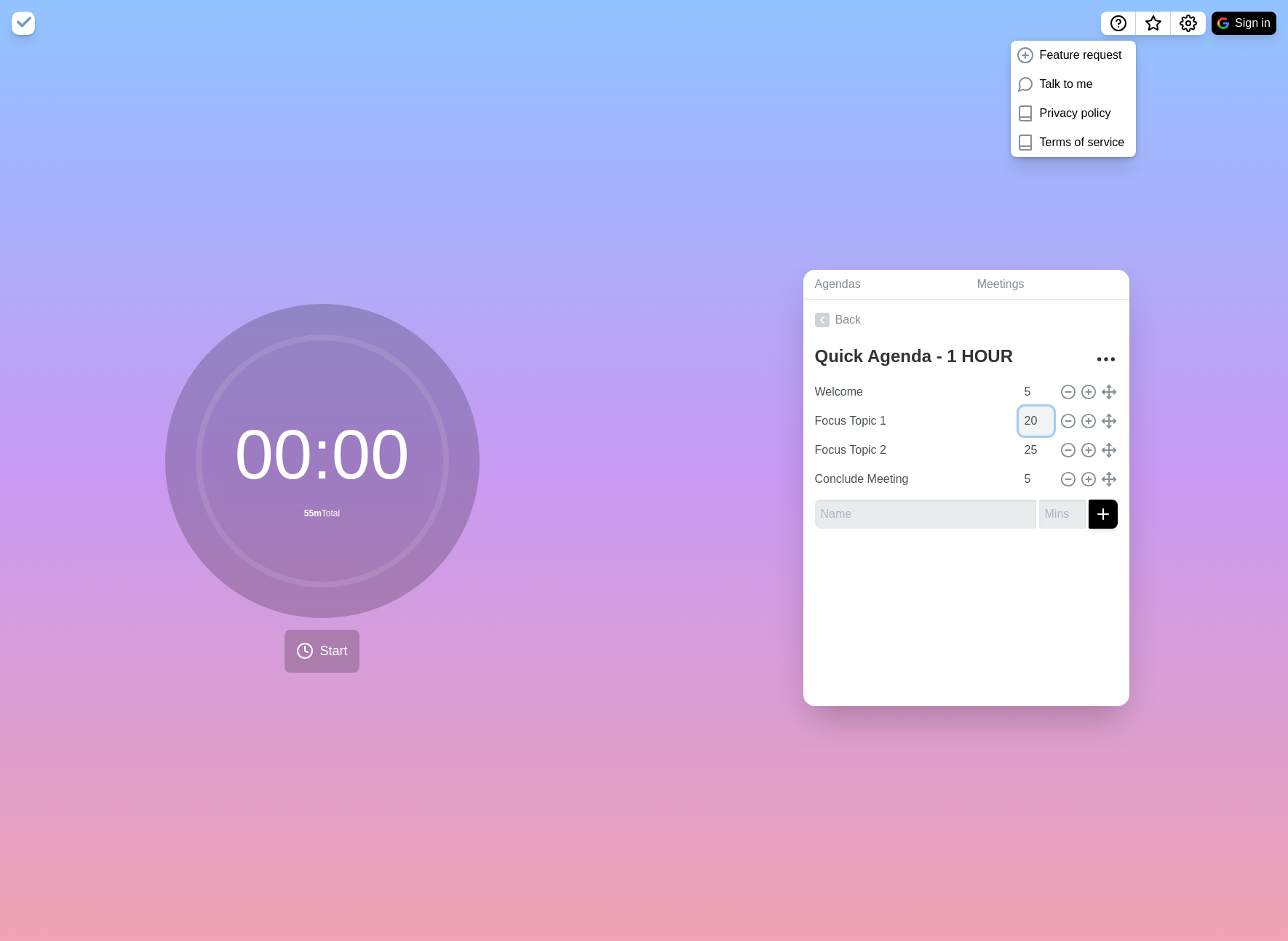
click at [1036, 417] on input "20" at bounding box center [1036, 421] width 35 height 29
type input "25"
click at [963, 619] on div "Back Quick Agenda - 1 HOUR Welcome 5 Focus Topic 1 25 Focus Topic 2 25 Conclude…" at bounding box center [966, 502] width 326 height 406
click at [824, 329] on link "Back" at bounding box center [966, 320] width 326 height 41
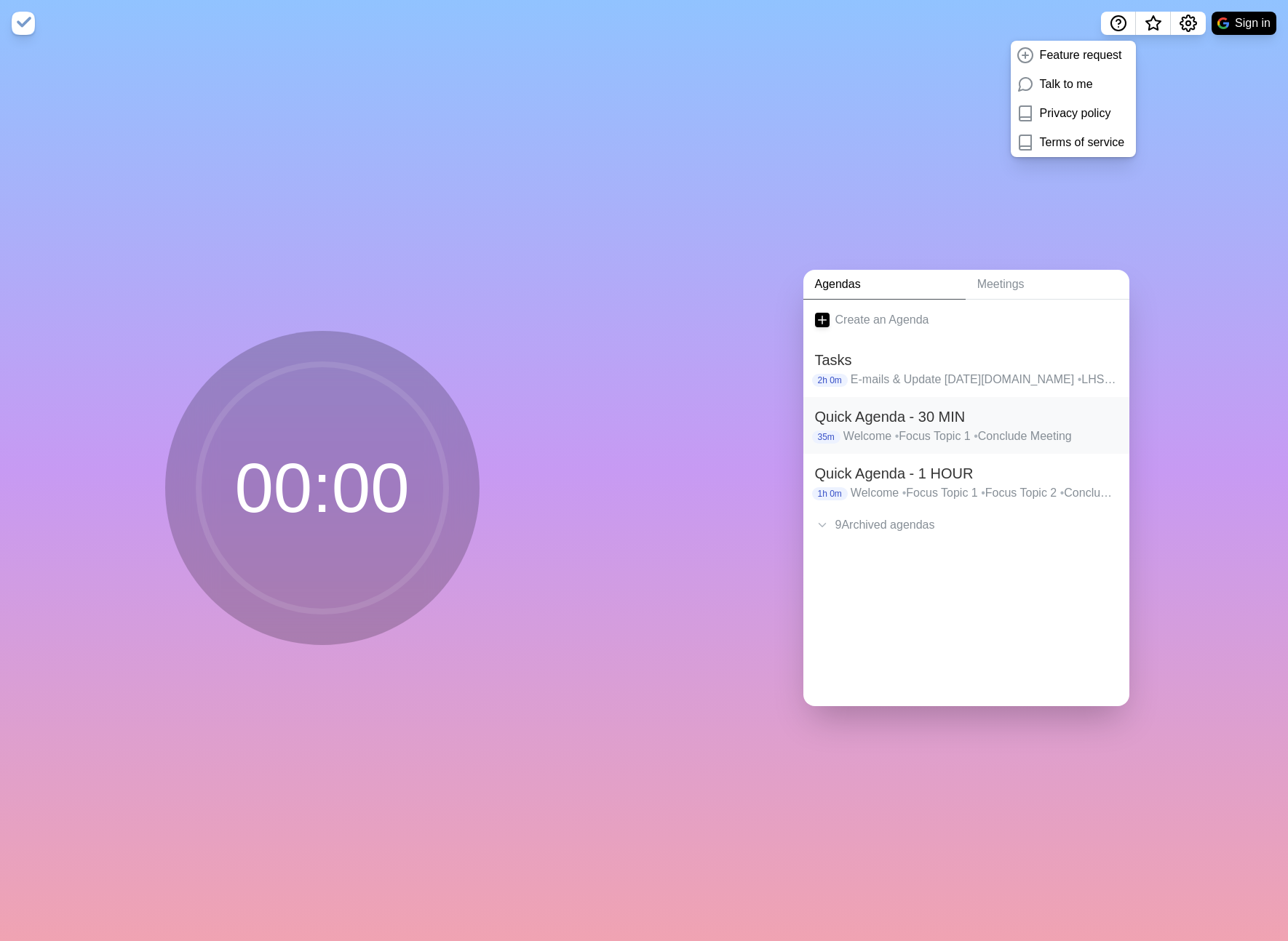
click at [854, 428] on p "Welcome • Focus Topic 1 • Conclude Meeting" at bounding box center [980, 436] width 274 height 17
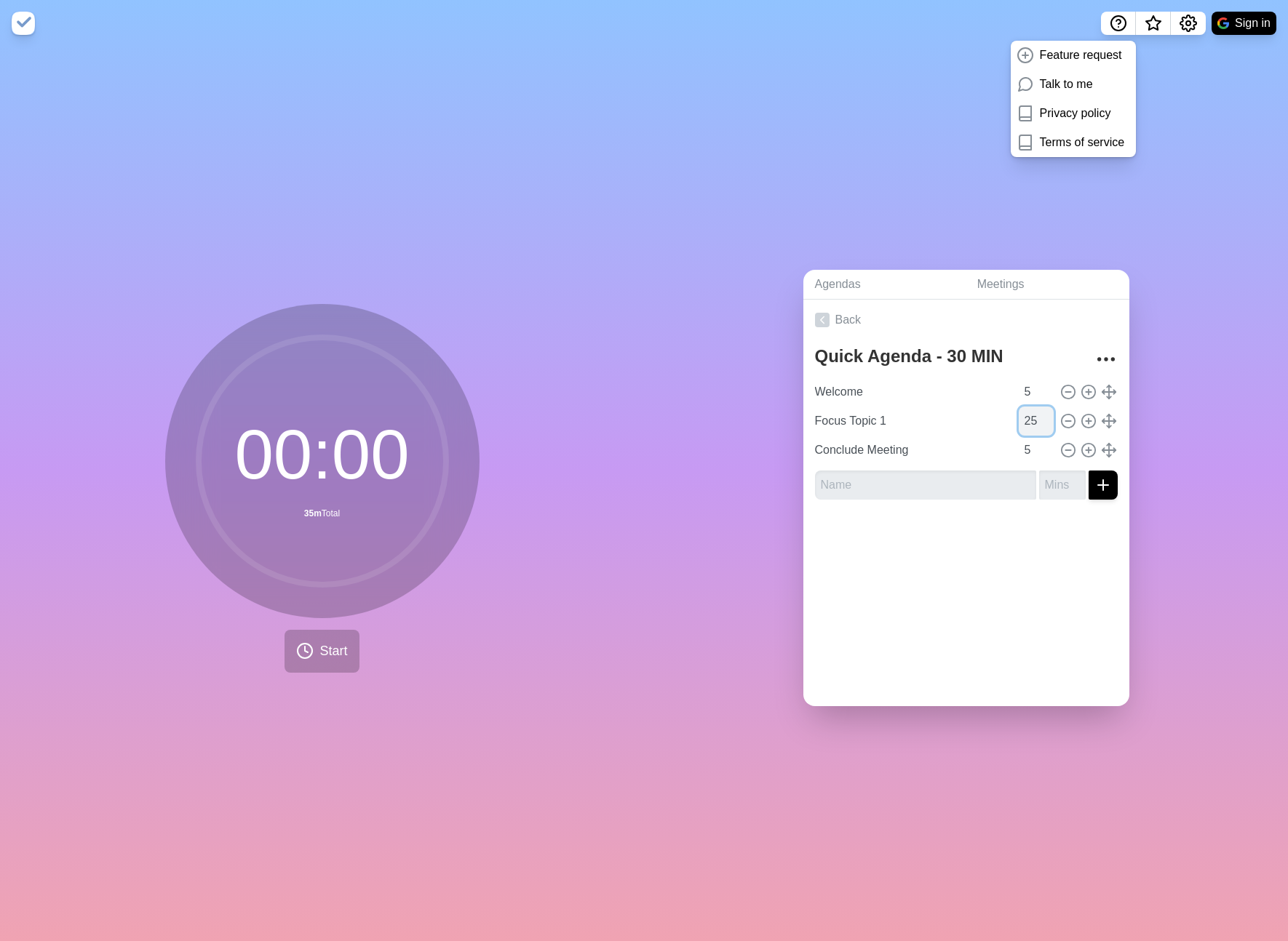
click at [1037, 420] on input "25" at bounding box center [1036, 421] width 35 height 29
type input "20"
click at [1038, 512] on div at bounding box center [966, 541] width 326 height 58
click at [827, 309] on link "Back" at bounding box center [966, 320] width 326 height 41
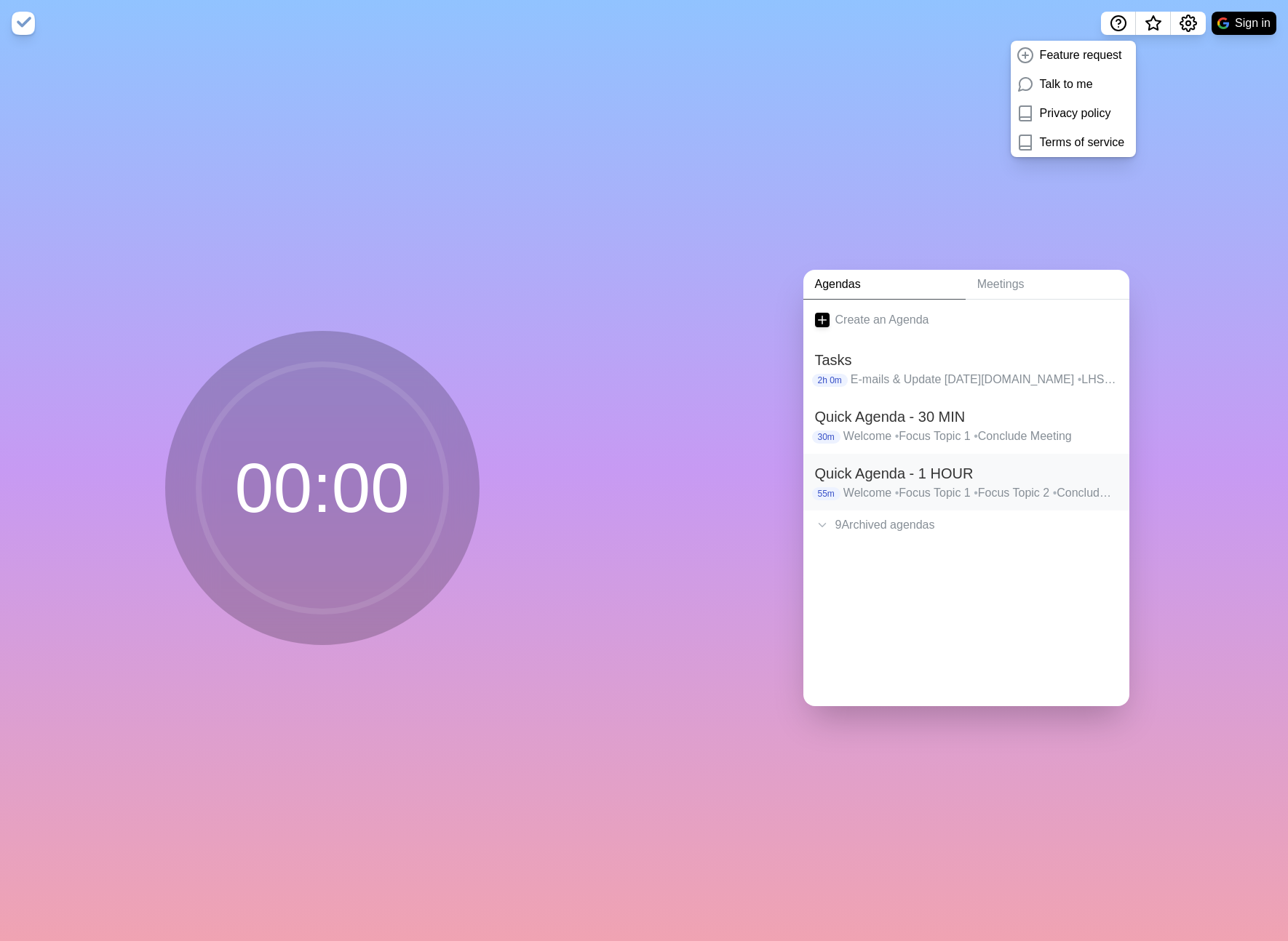
click at [878, 486] on p "Welcome • Focus Topic 1 • Focus Topic 2 • Conclude Meeting" at bounding box center [980, 493] width 274 height 17
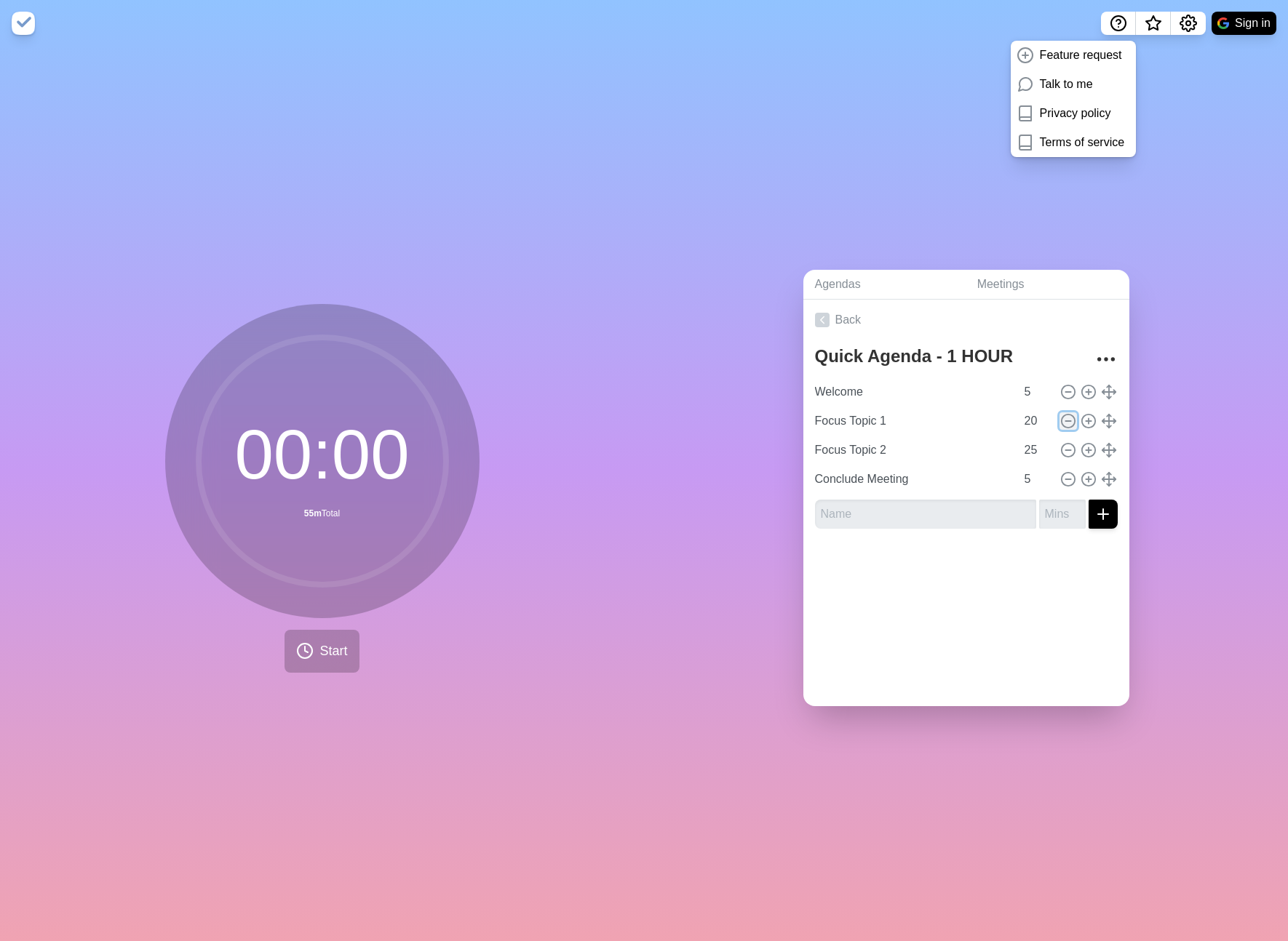
click at [1069, 416] on icon at bounding box center [1068, 421] width 16 height 16
type input "Focus Topic 2"
type input "25"
type input "Conclude Meeting"
type input "5"
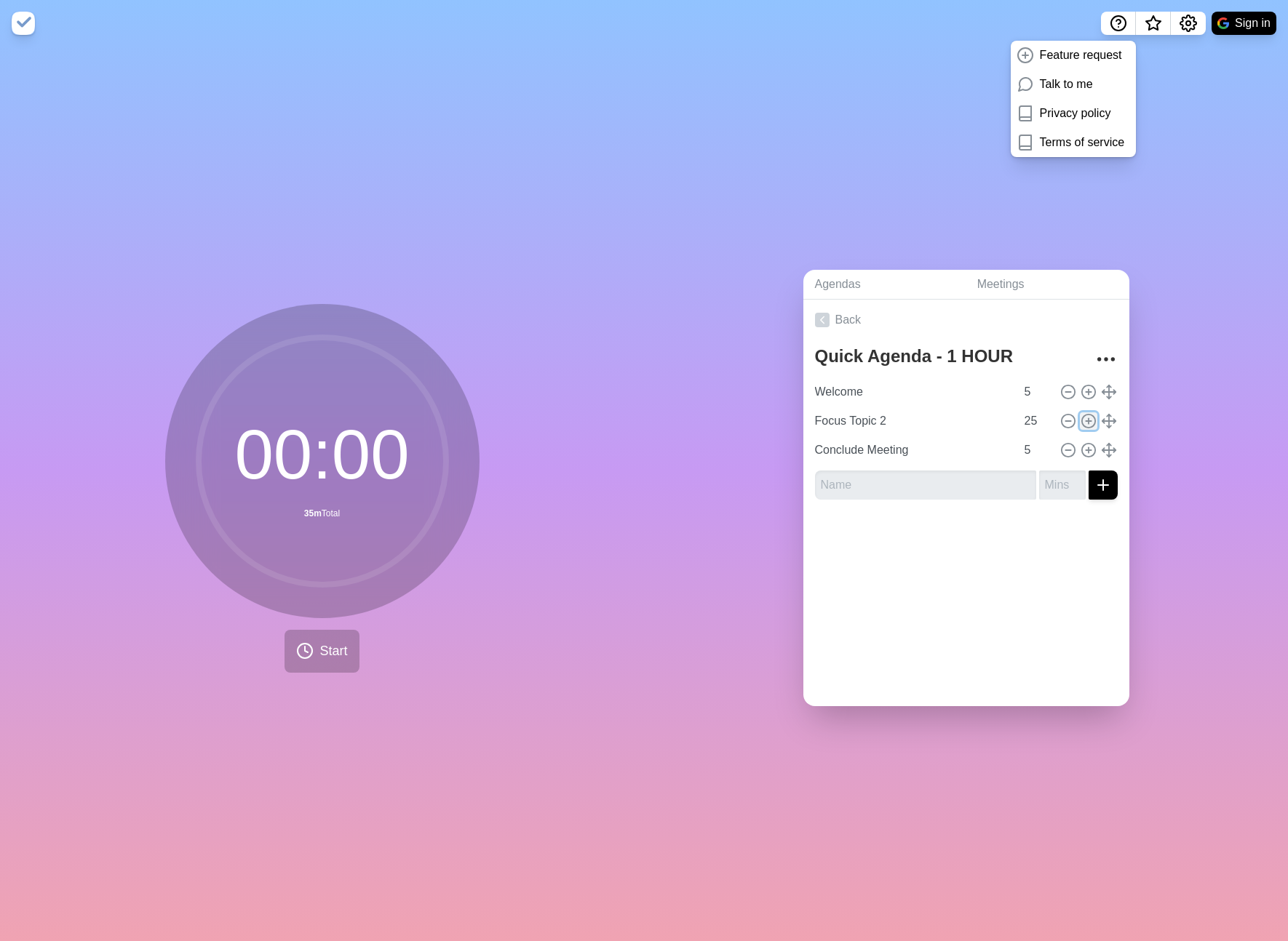
click at [1088, 423] on icon at bounding box center [1088, 421] width 16 height 16
type input "Focus Topic 2"
type input "25"
click at [845, 325] on link "Back" at bounding box center [966, 320] width 326 height 41
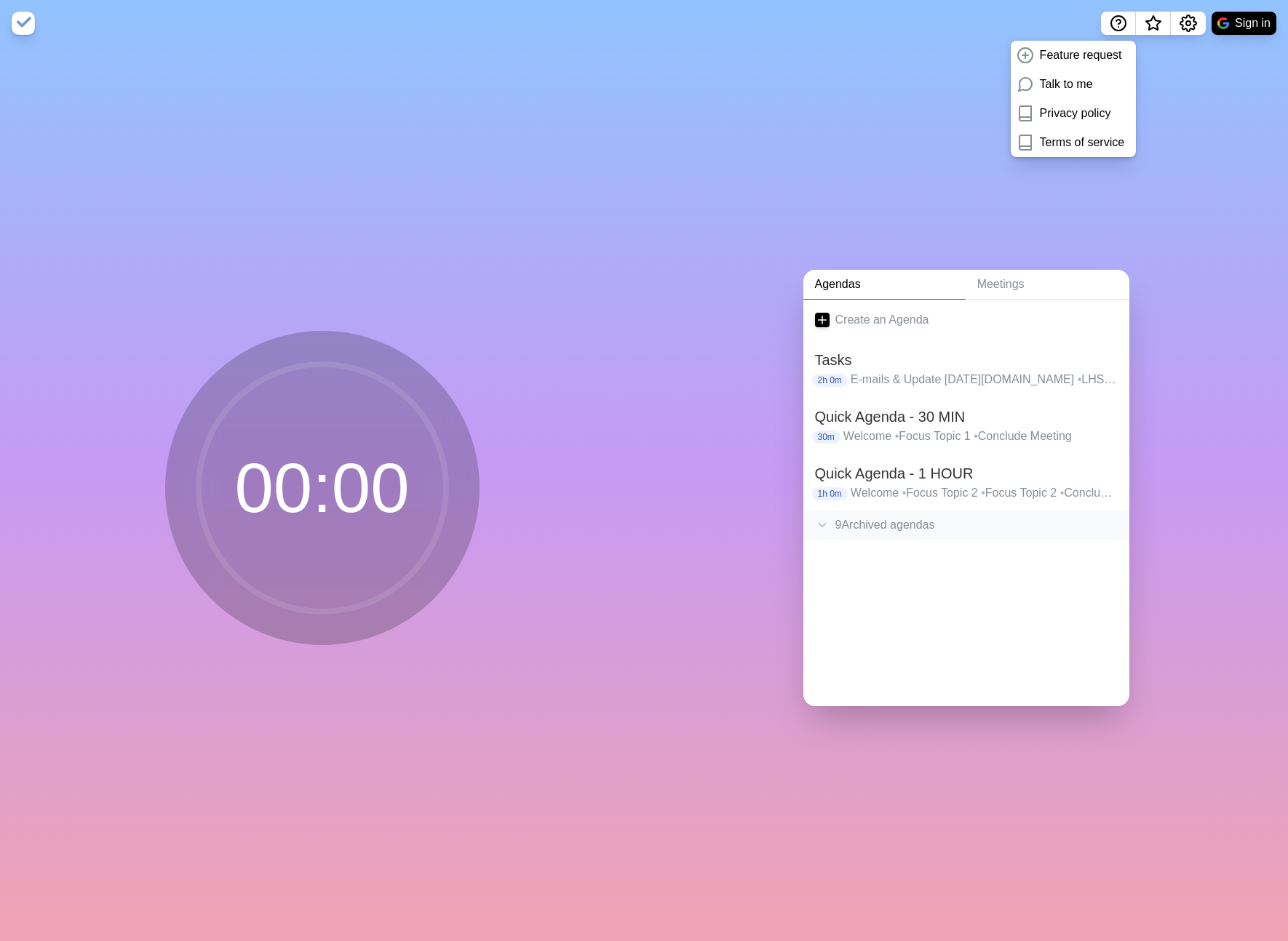
click at [918, 532] on div "9 Archived agenda s" at bounding box center [966, 525] width 326 height 29
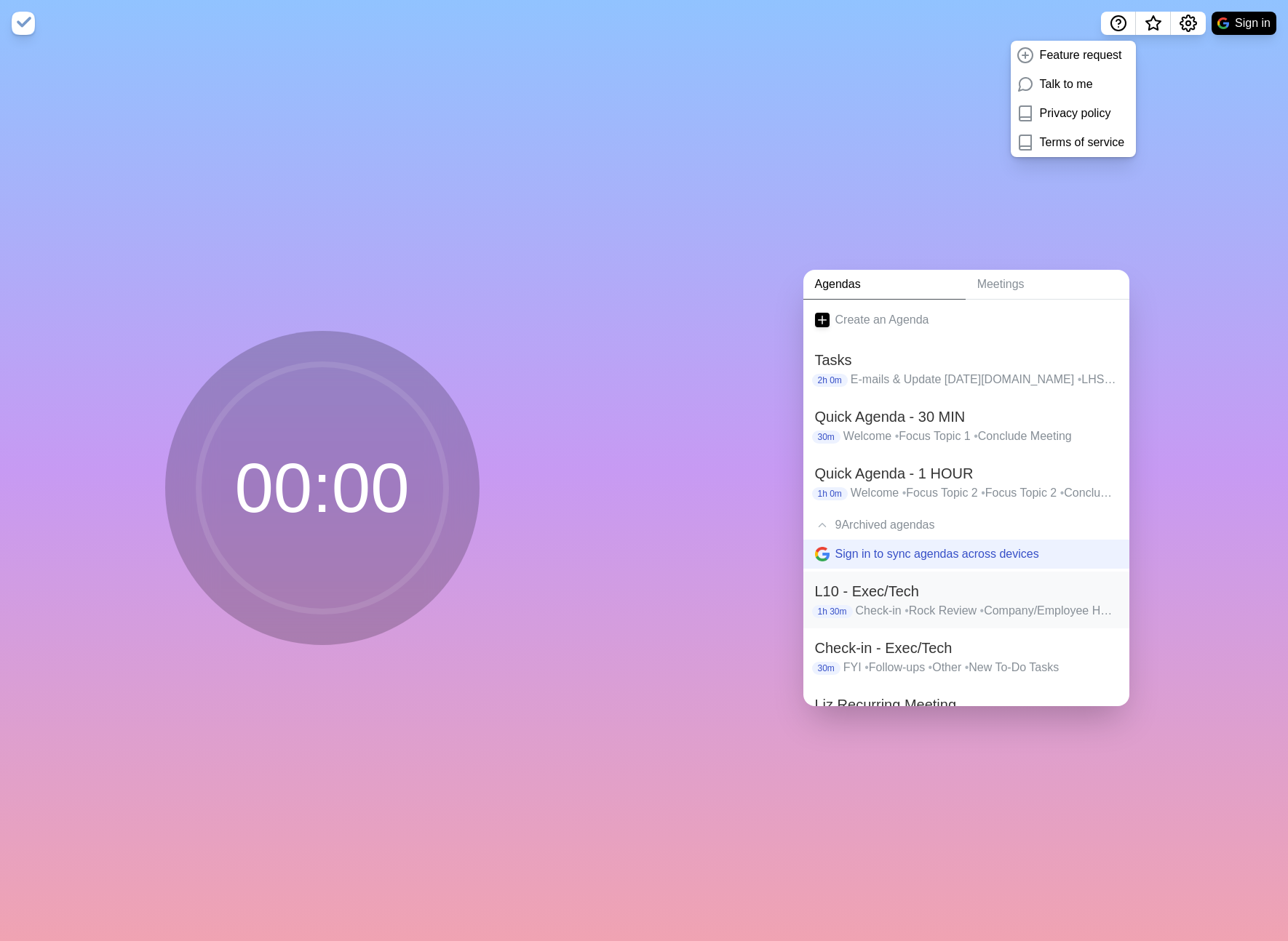
click at [914, 588] on h2 "L10 - Exec/Tech" at bounding box center [966, 591] width 303 height 22
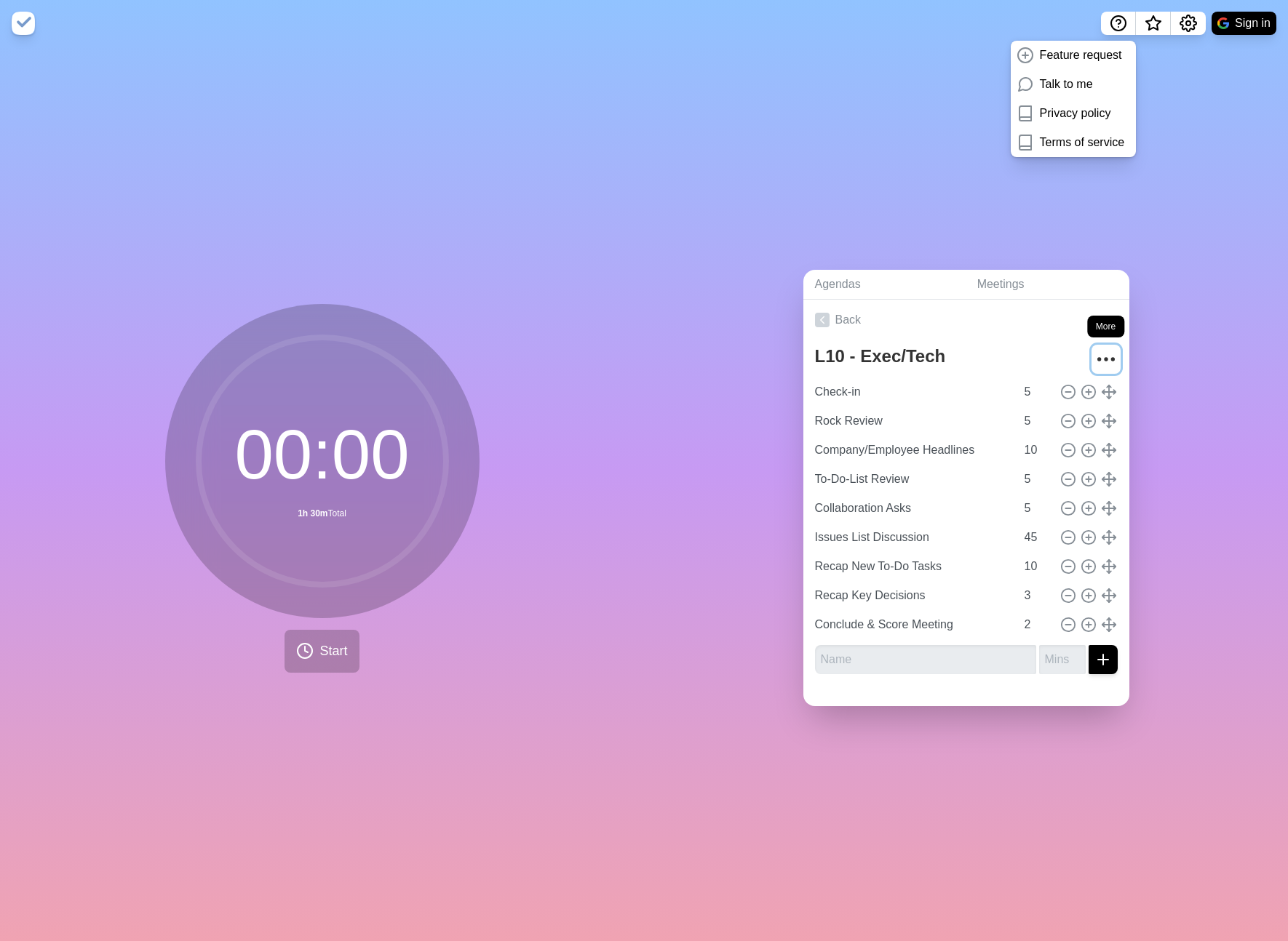
click at [1114, 355] on icon "More" at bounding box center [1106, 359] width 24 height 24
click at [1061, 469] on p "Un-archive" at bounding box center [1043, 470] width 56 height 17
click at [859, 317] on link "Back" at bounding box center [966, 320] width 326 height 41
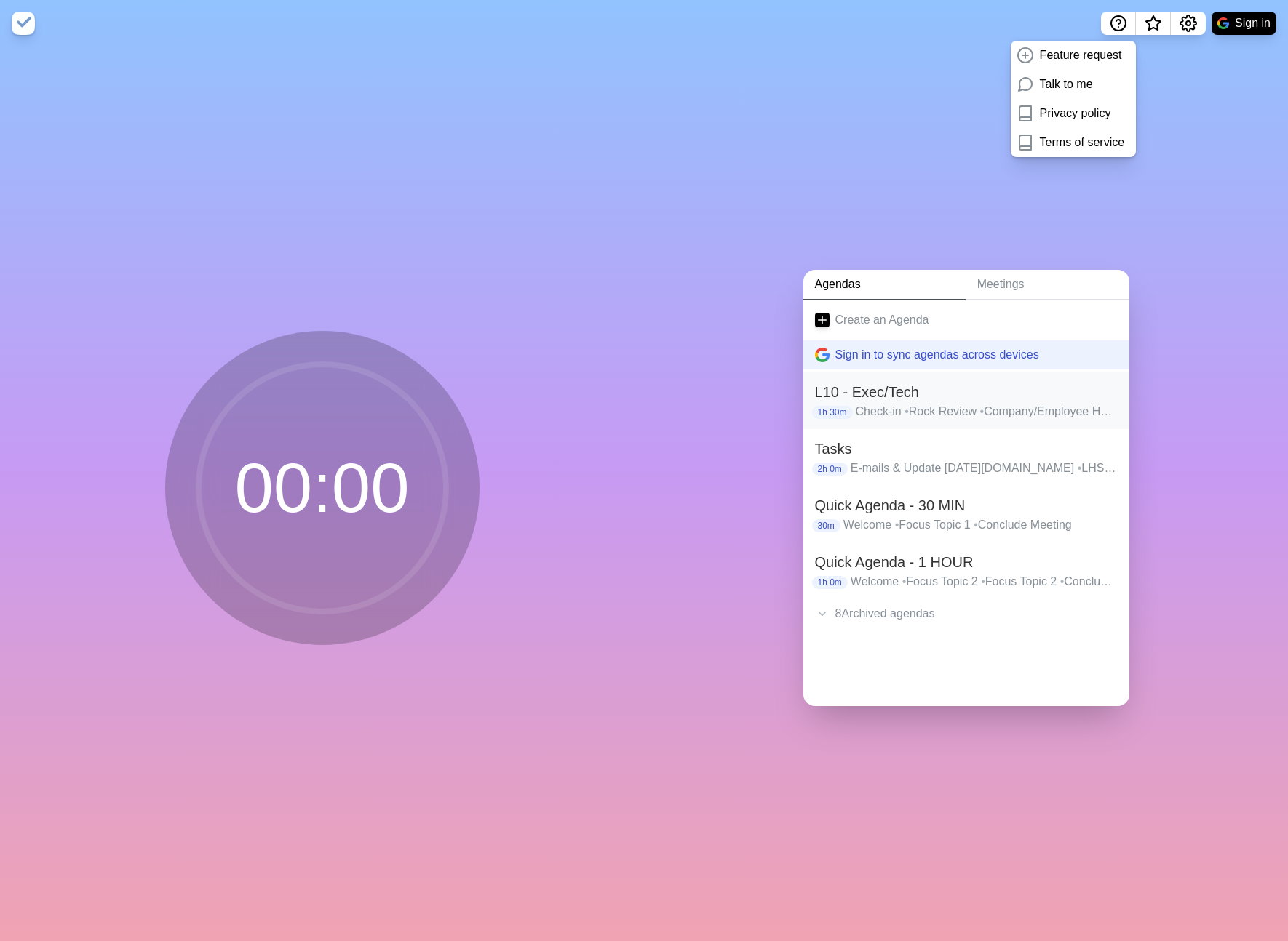
click at [890, 391] on h2 "L10 - Exec/Tech" at bounding box center [966, 392] width 303 height 22
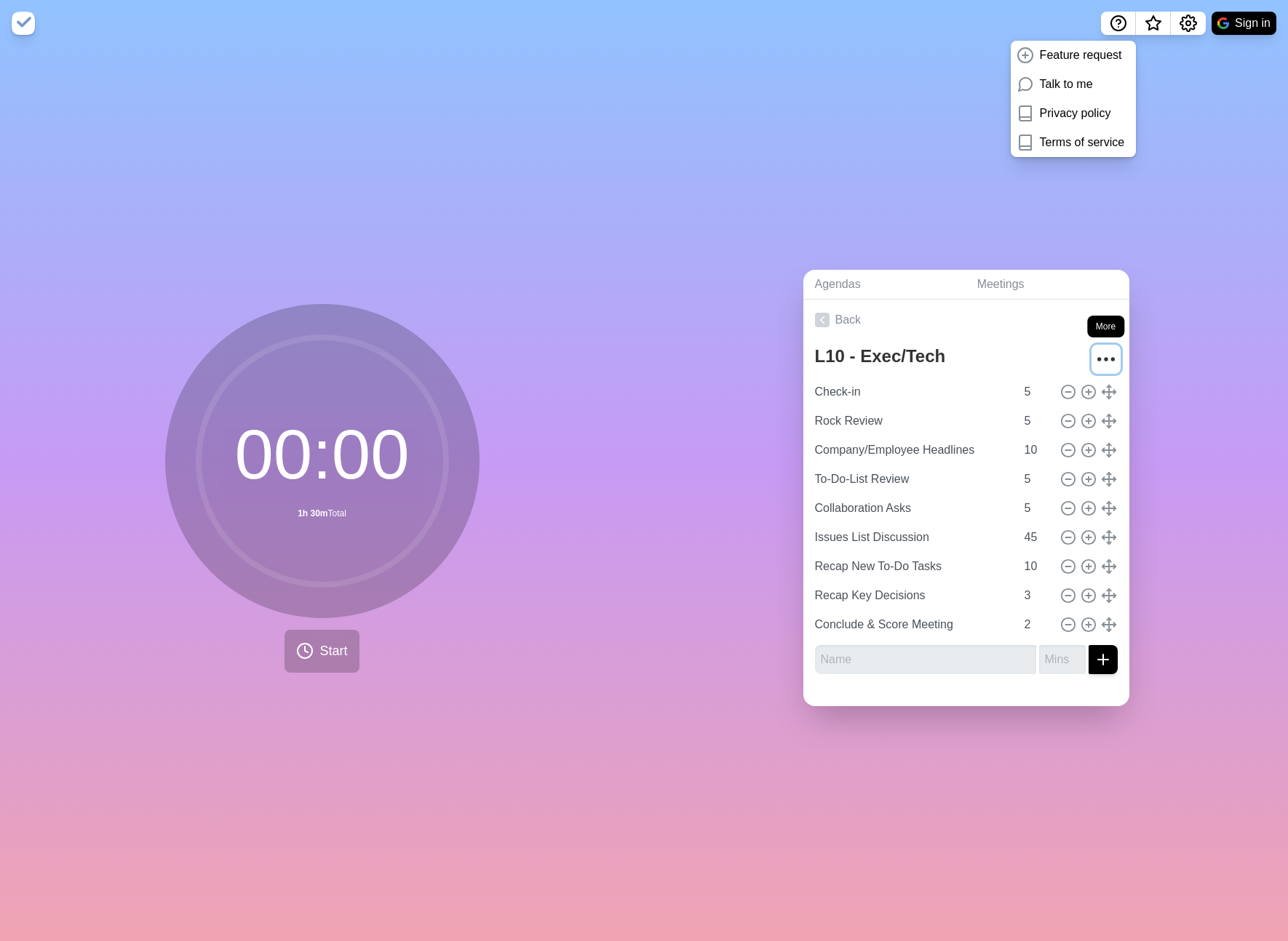
click at [1109, 358] on icon "More" at bounding box center [1106, 359] width 24 height 24
click at [1049, 469] on p "Archive" at bounding box center [1034, 470] width 39 height 17
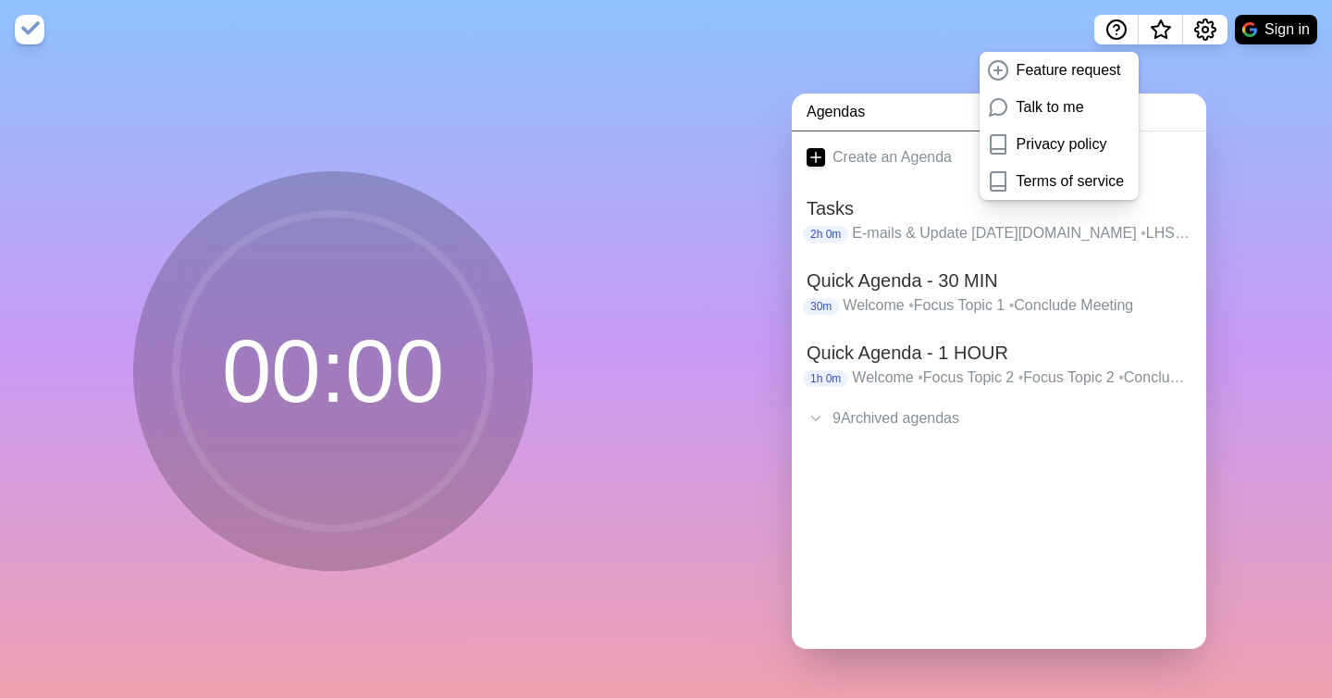
click at [1224, 228] on div "Agendas Meetings Create an Agenda Tasks 2h 0m E-mails & Update Monday.com • LHS…" at bounding box center [999, 378] width 666 height 638
click at [1212, 173] on div "Agendas Meetings Create an Agenda Tasks 2h 0m E-mails & Update Monday.com • LHS…" at bounding box center [999, 378] width 666 height 638
click at [1110, 24] on icon "Help" at bounding box center [1117, 30] width 22 height 22
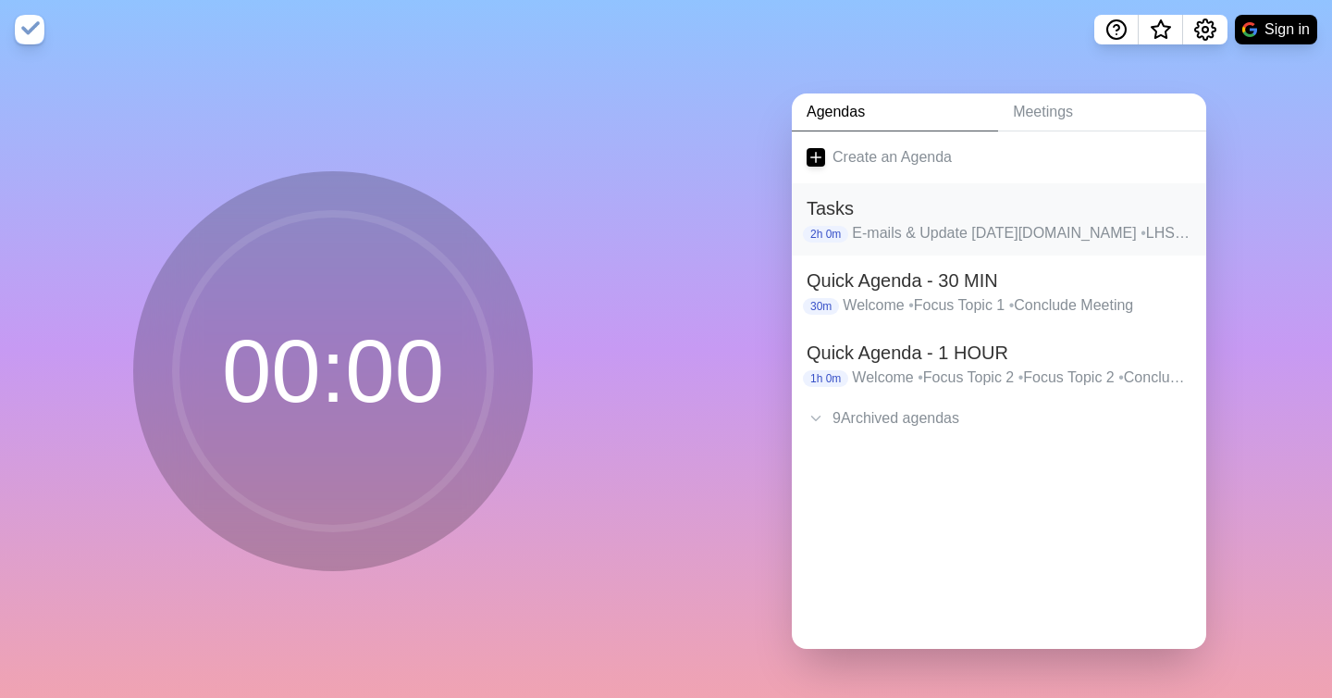
click at [840, 217] on h2 "Tasks" at bounding box center [999, 208] width 385 height 28
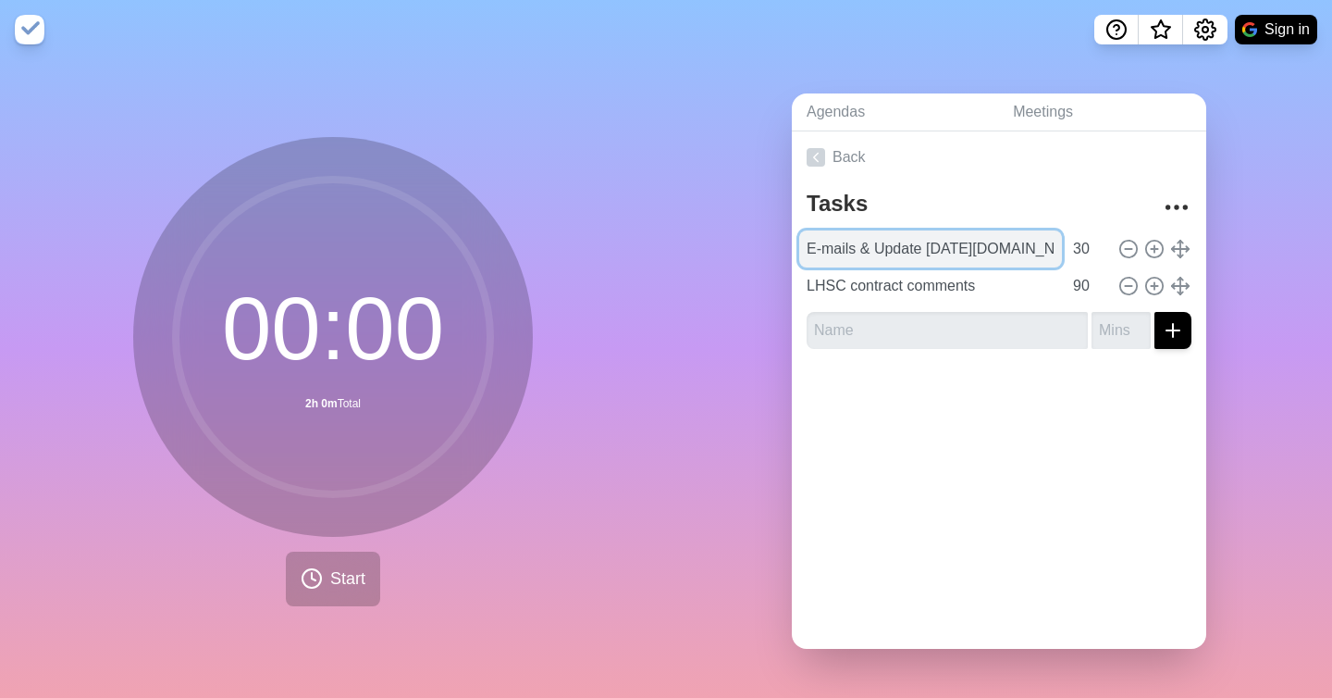
click at [1002, 249] on input "E-mails & Update Monday.com" at bounding box center [930, 248] width 263 height 37
type input "Meeting prep"
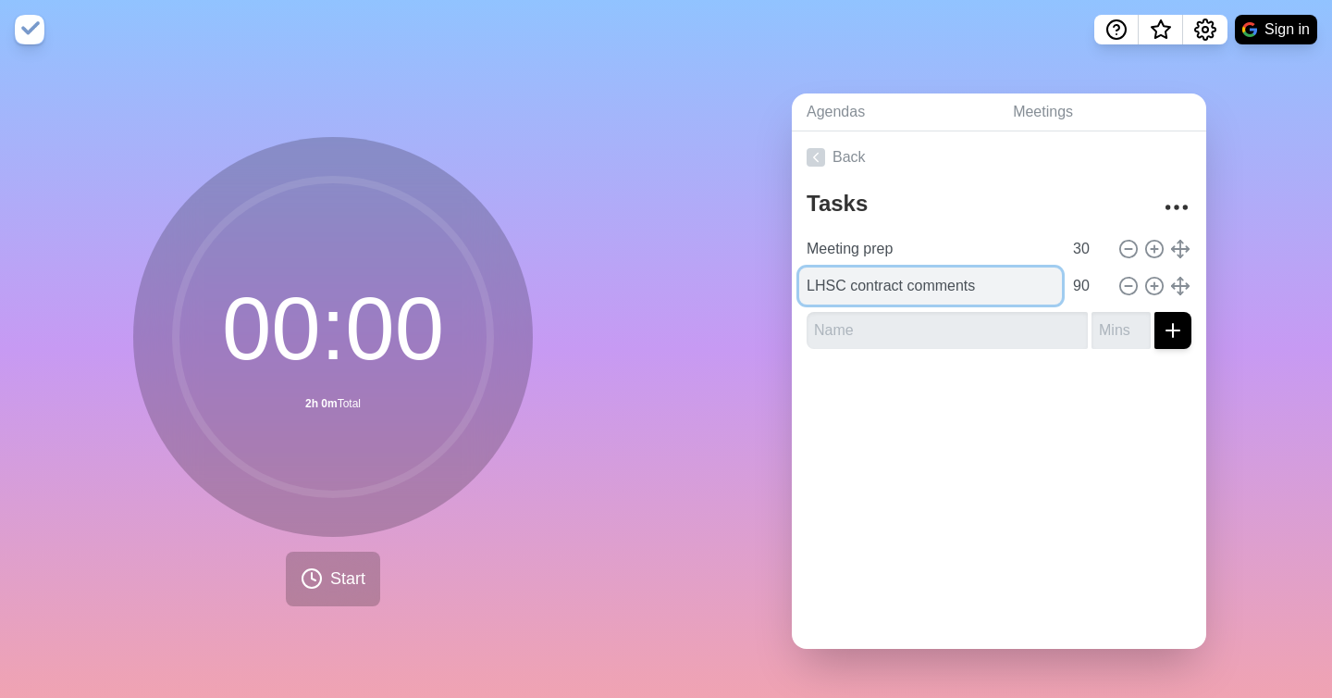
click at [979, 289] on input "LHSC contract comments" at bounding box center [930, 285] width 263 height 37
type input "Rock breakdown - Annotation Workflow"
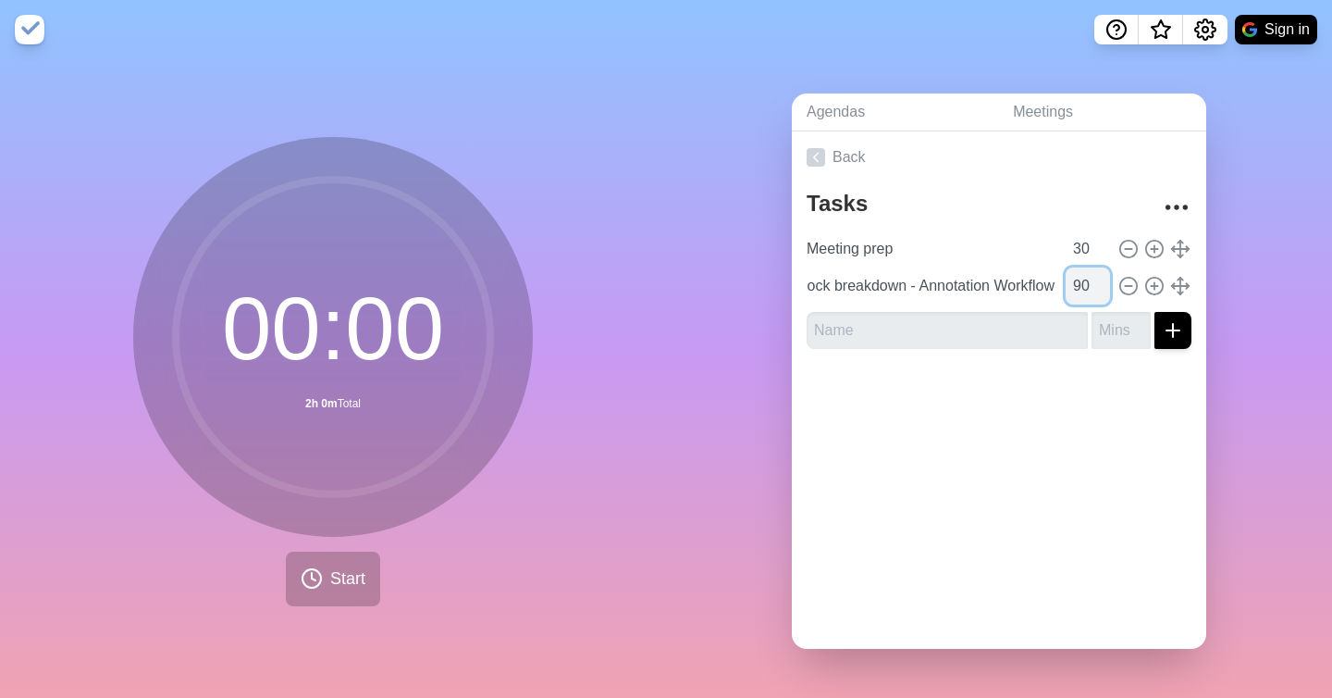
click at [1086, 281] on input "90" at bounding box center [1088, 285] width 44 height 37
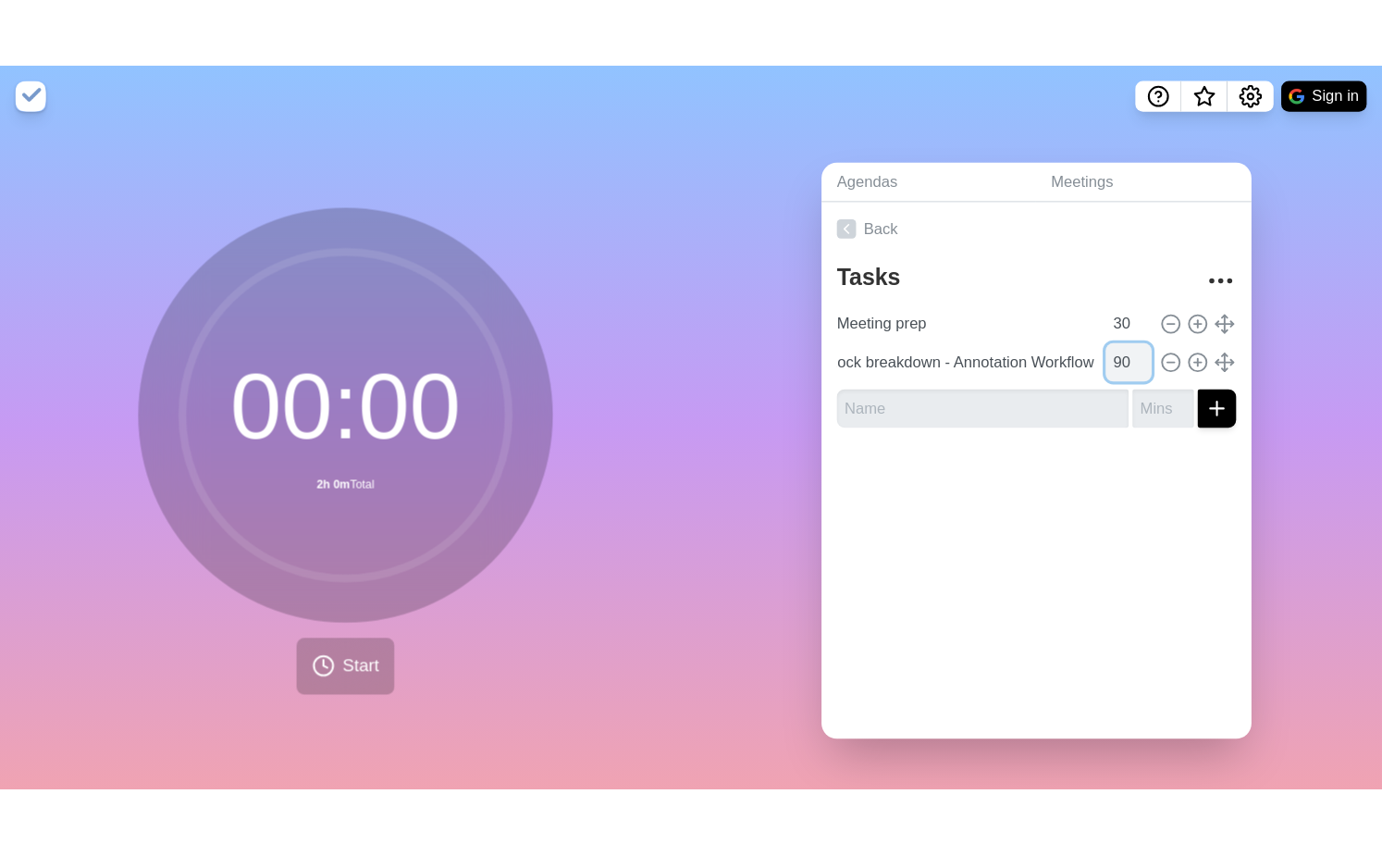
scroll to position [0, 0]
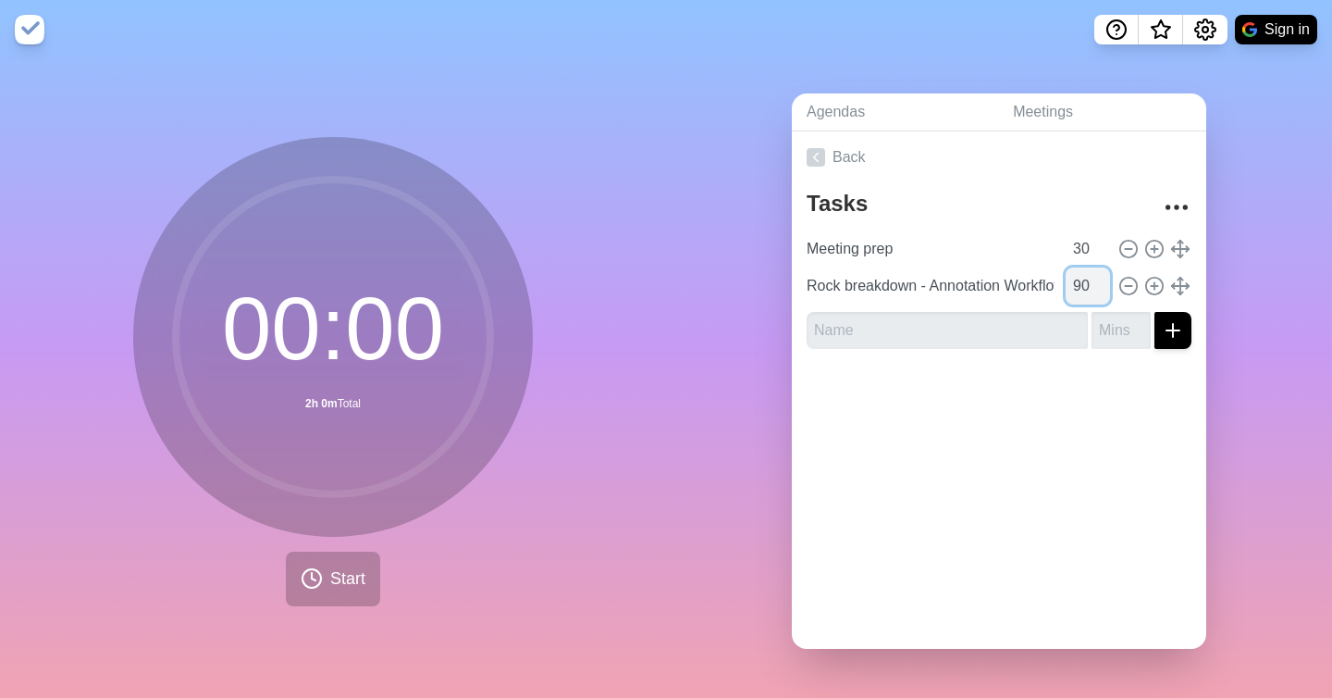
click at [1086, 281] on input "90" at bounding box center [1088, 285] width 44 height 37
type input "60"
click at [996, 338] on input "text" at bounding box center [947, 330] width 281 height 37
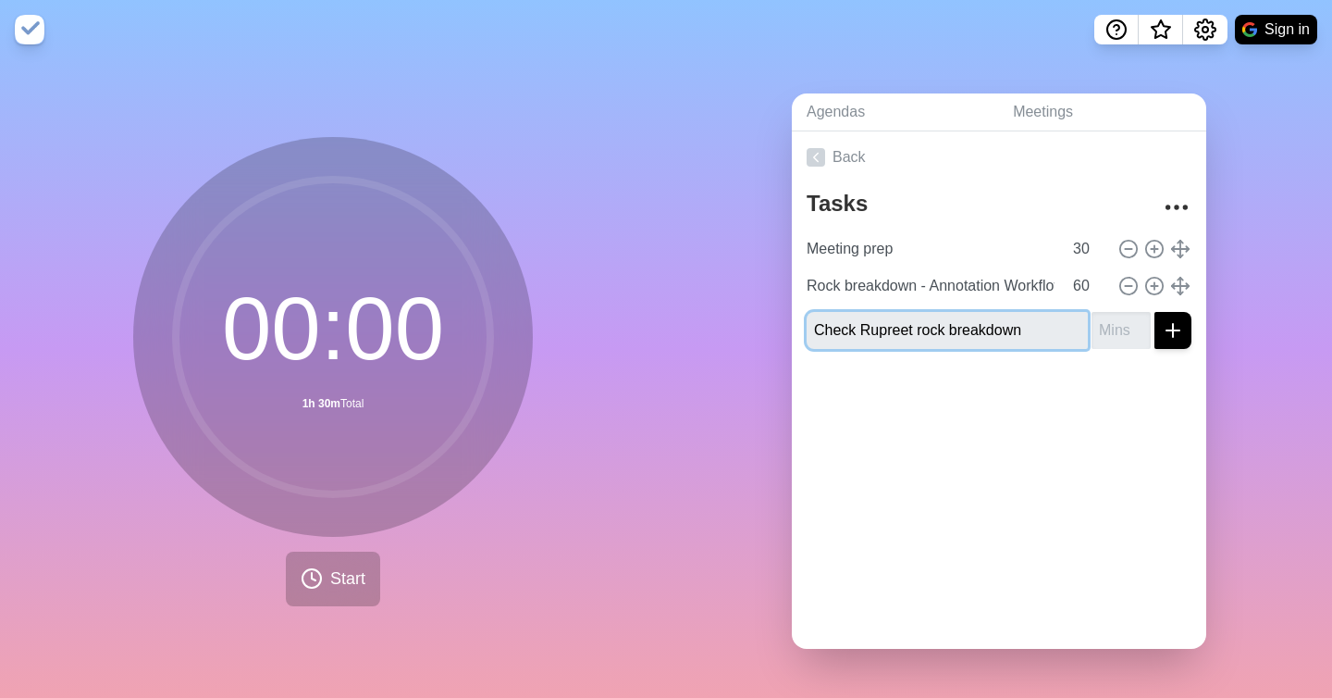
type input "Check Rupreet rock breakdown"
click at [1111, 329] on input "number" at bounding box center [1121, 330] width 59 height 37
type input "30"
click at [1168, 325] on icon "submit" at bounding box center [1173, 330] width 22 height 22
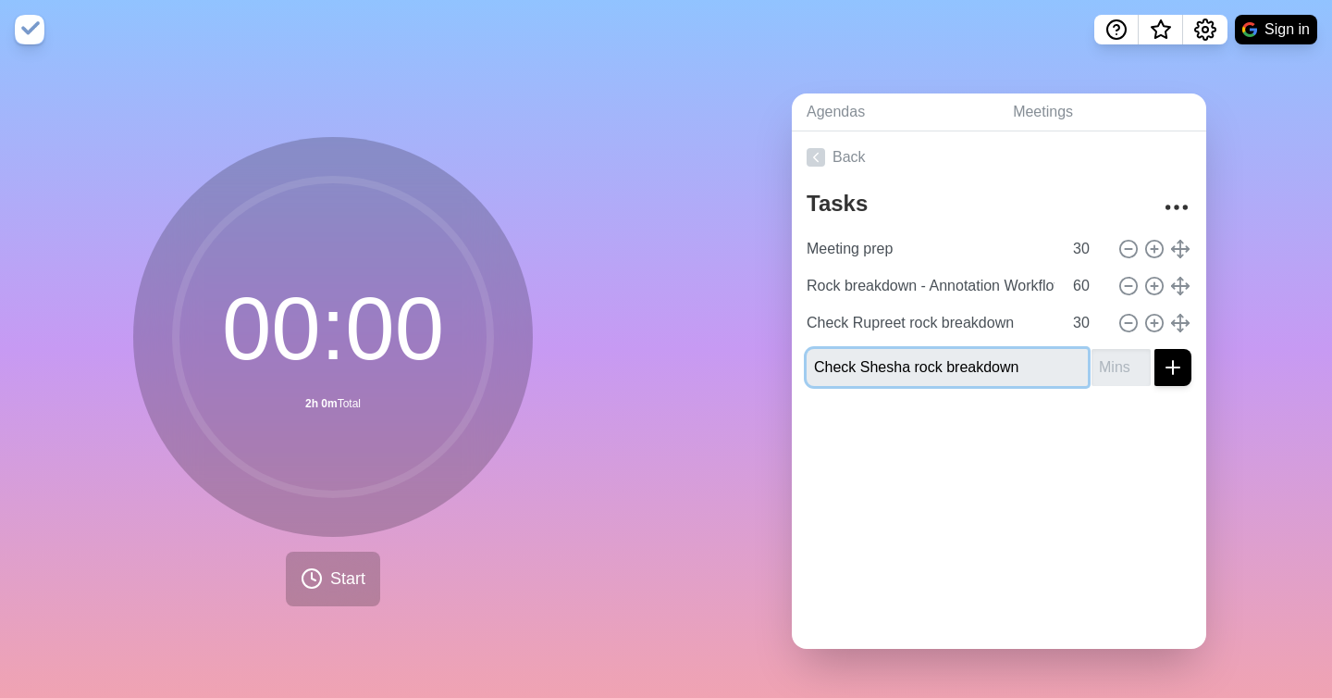
type input "Check Shesha rock breakdown"
click at [1113, 370] on input "number" at bounding box center [1121, 367] width 59 height 37
type input "30"
click at [1176, 370] on icon "submit" at bounding box center [1173, 367] width 22 height 22
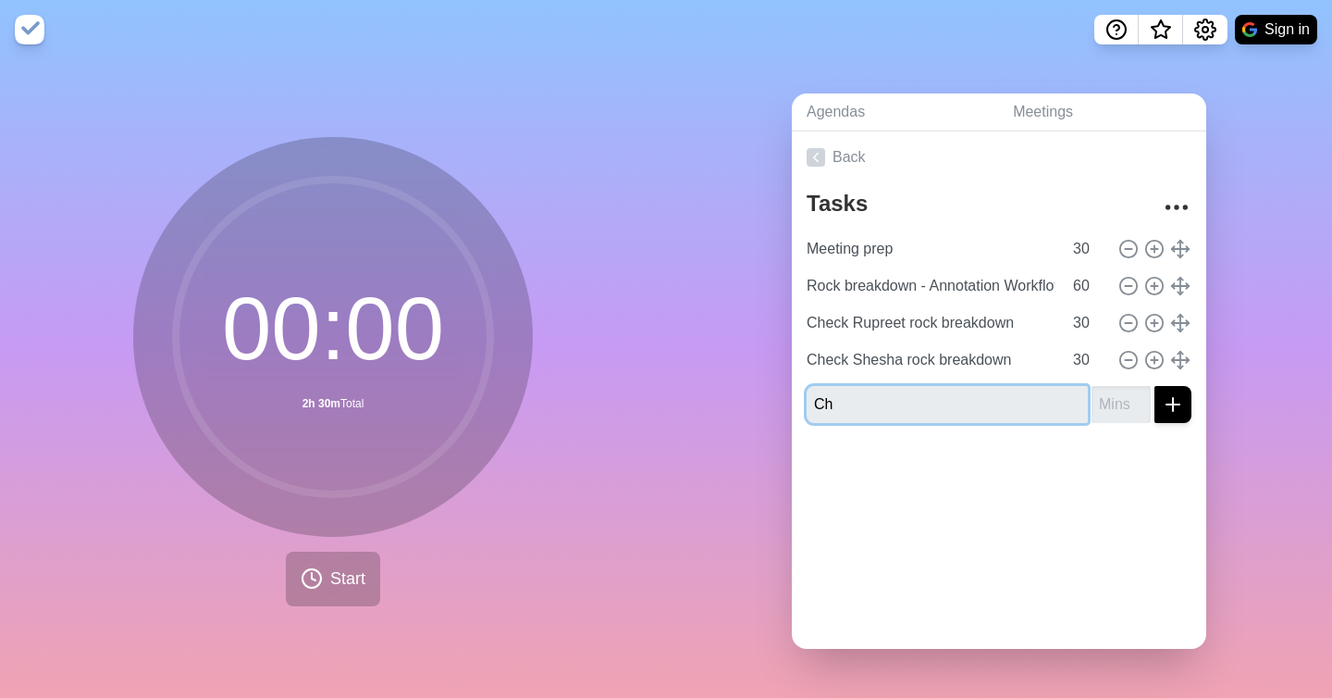
type input "C"
click at [1064, 447] on div at bounding box center [999, 475] width 415 height 74
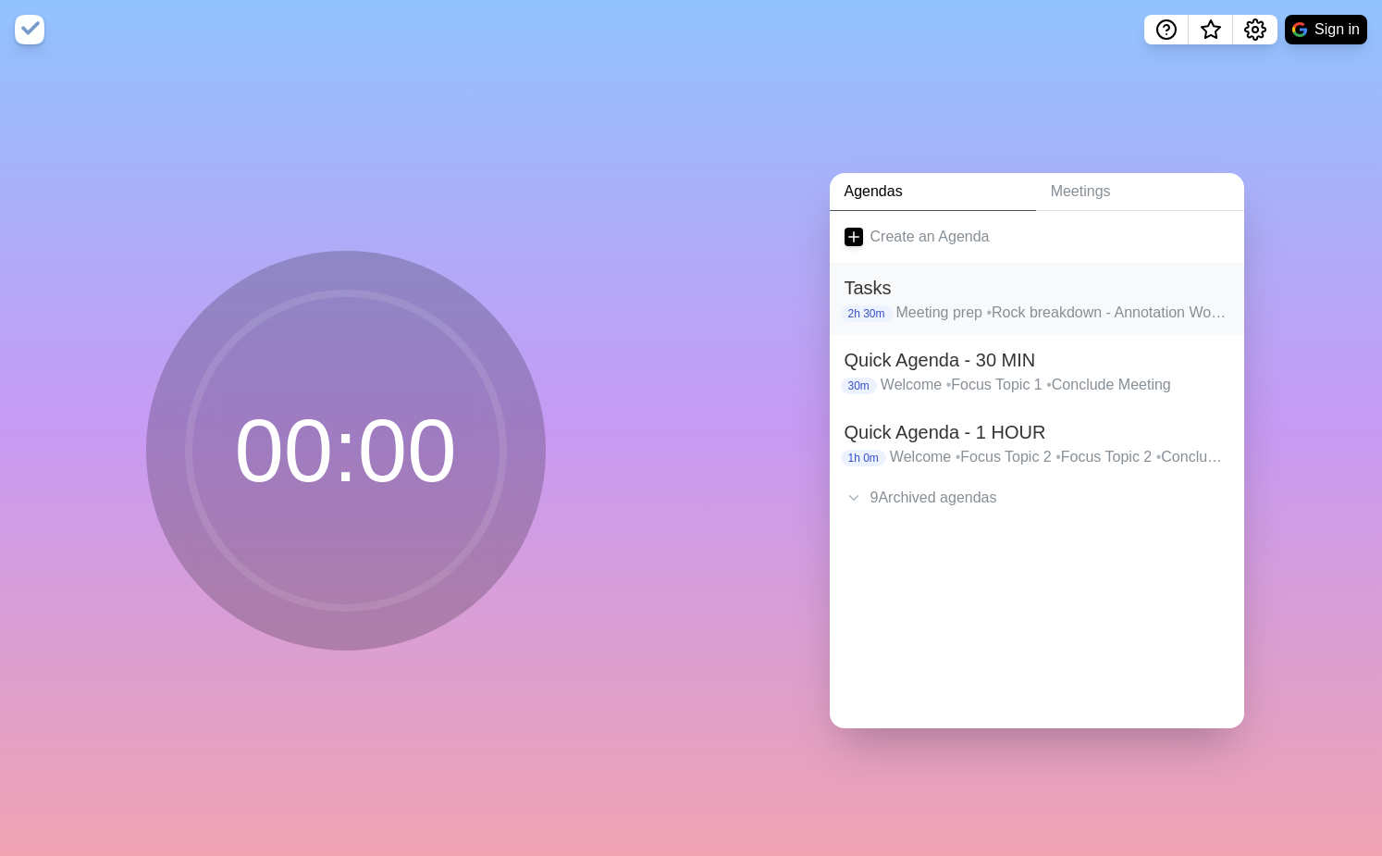
click at [913, 297] on h2 "Tasks" at bounding box center [1037, 288] width 385 height 28
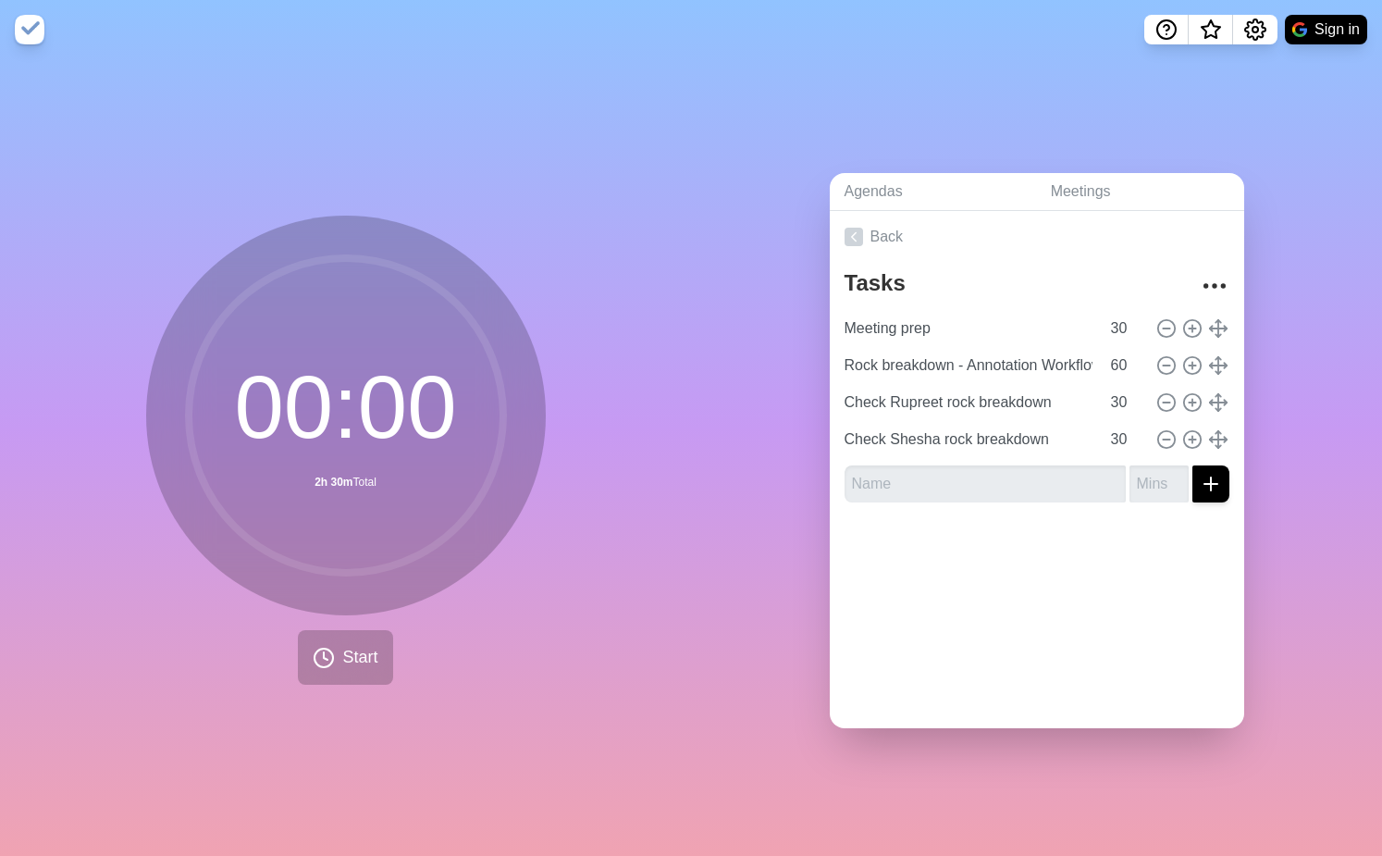
click at [338, 686] on div "00 : 00 2h 30m Total Start" at bounding box center [345, 457] width 691 height 797
click at [339, 665] on button "Start" at bounding box center [345, 657] width 94 height 55
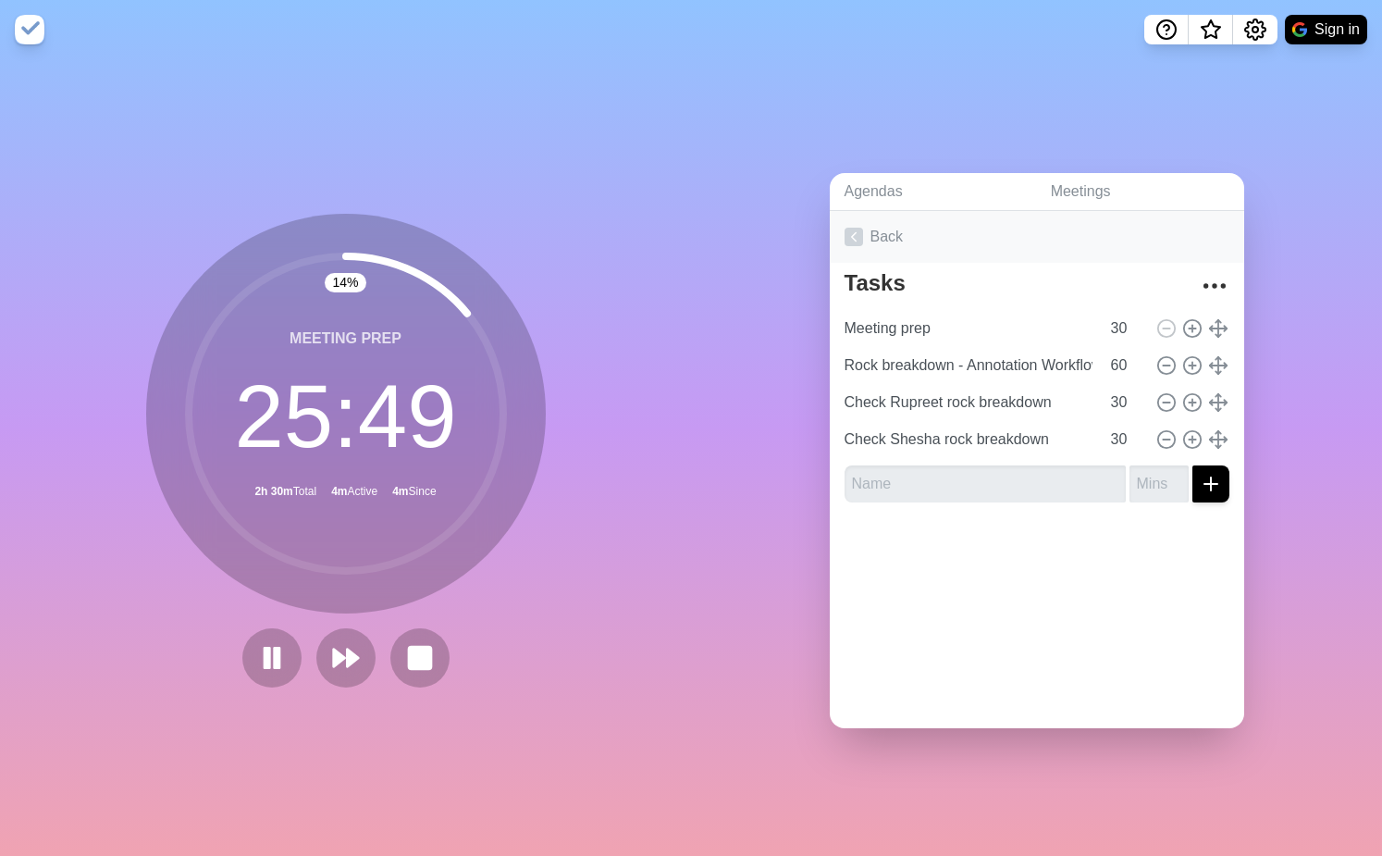
click at [863, 240] on link "Back" at bounding box center [1037, 237] width 415 height 52
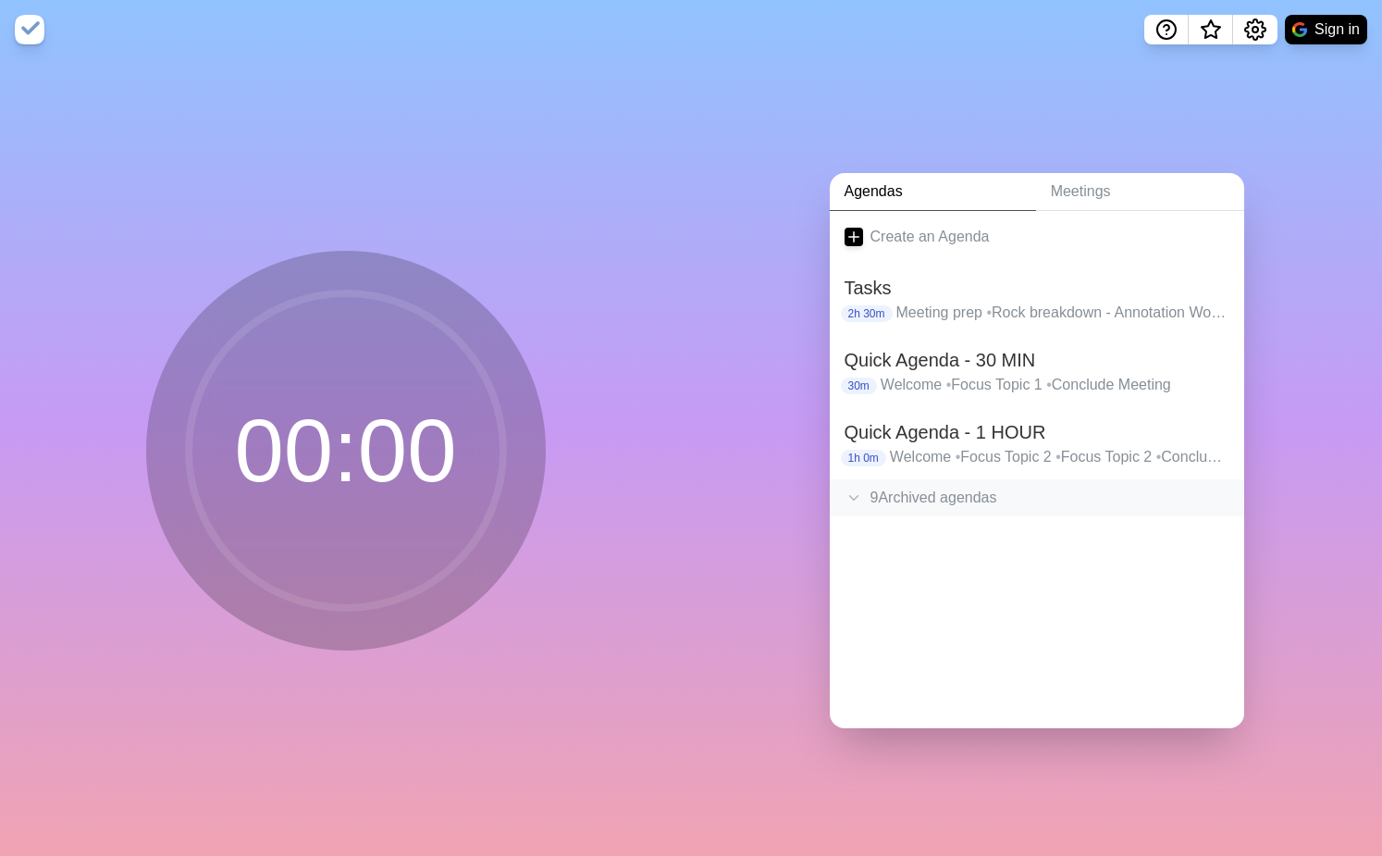
click at [893, 491] on div "9 Archived agenda s" at bounding box center [1037, 497] width 415 height 37
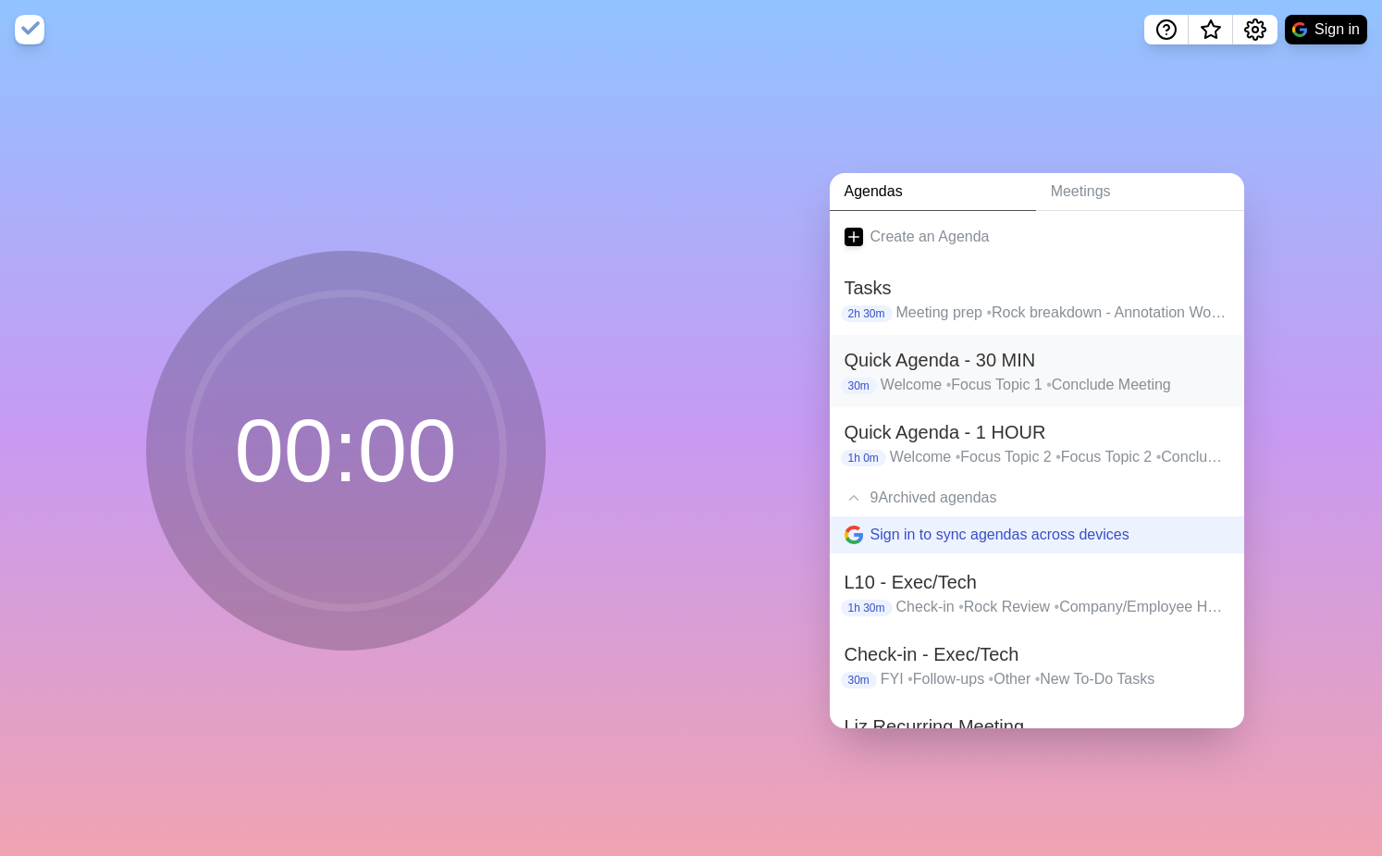
click at [939, 358] on h2 "Quick Agenda - 30 MIN" at bounding box center [1037, 360] width 385 height 28
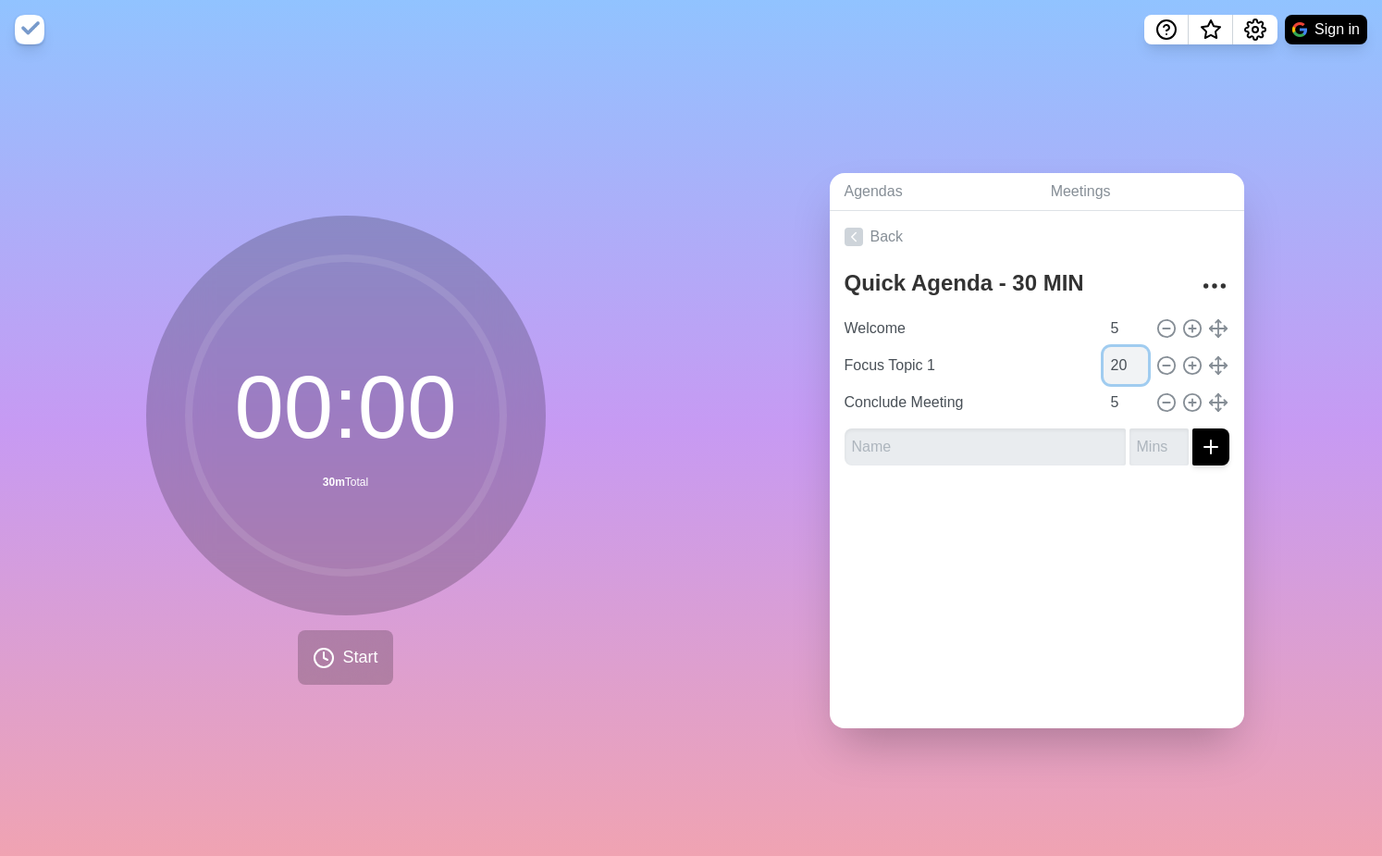
click at [1118, 366] on input "20" at bounding box center [1126, 365] width 44 height 37
click at [884, 235] on link "Back" at bounding box center [1037, 237] width 415 height 52
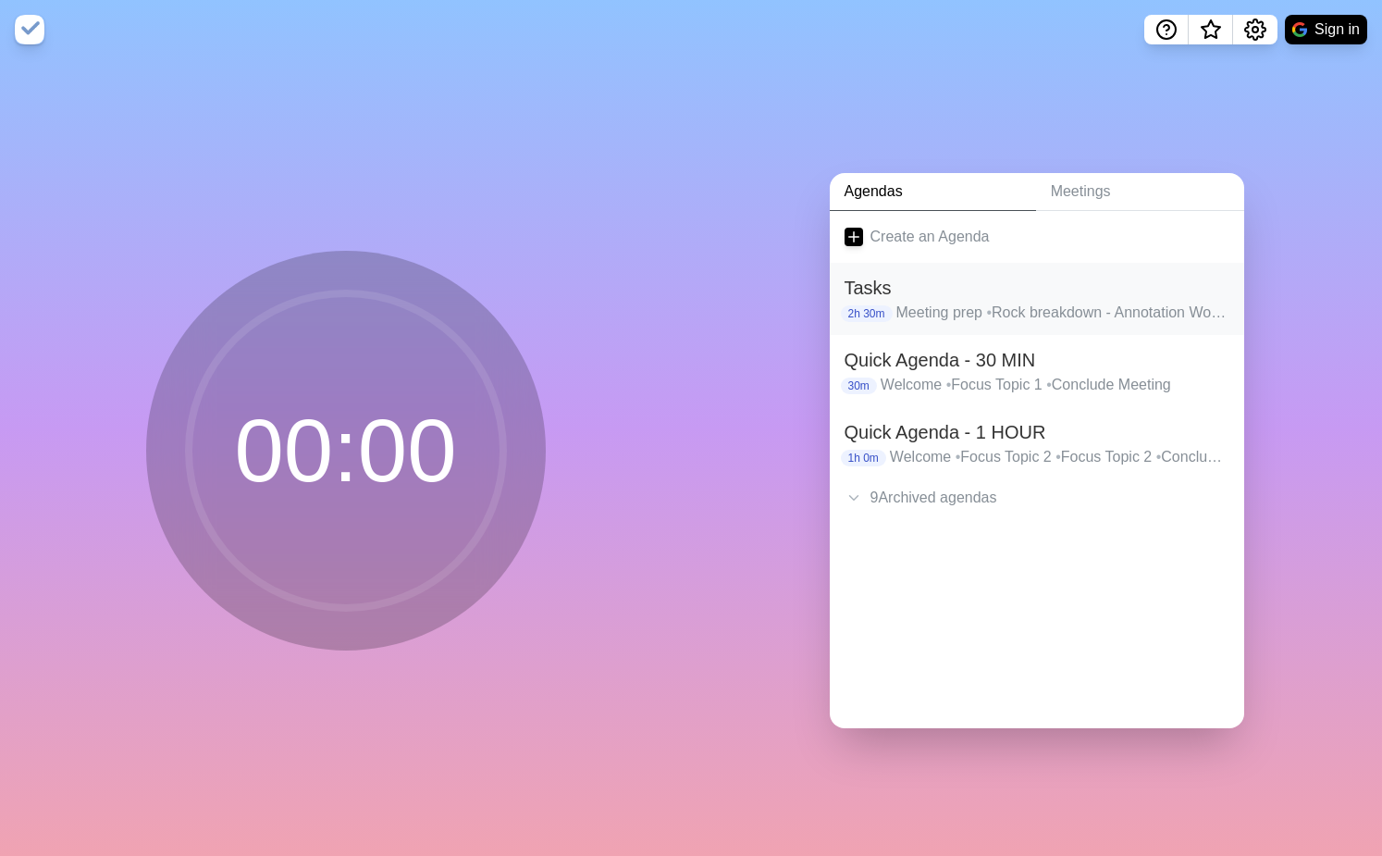
click at [920, 302] on p "Meeting prep • Rock breakdown - Annotation Workflow • Check Rupreet rock breakd…" at bounding box center [1063, 313] width 333 height 22
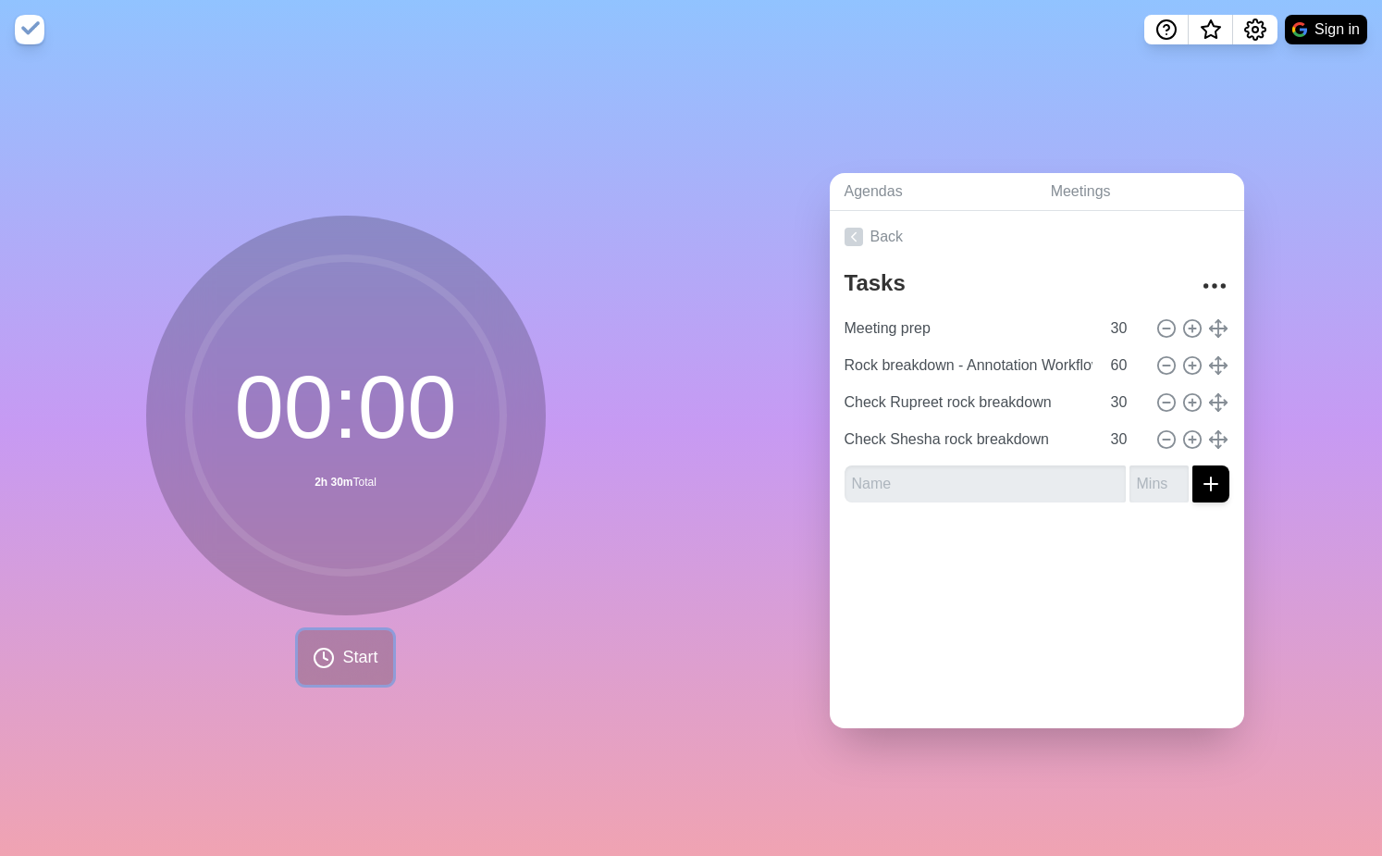
click at [334, 651] on button "Start" at bounding box center [345, 657] width 94 height 55
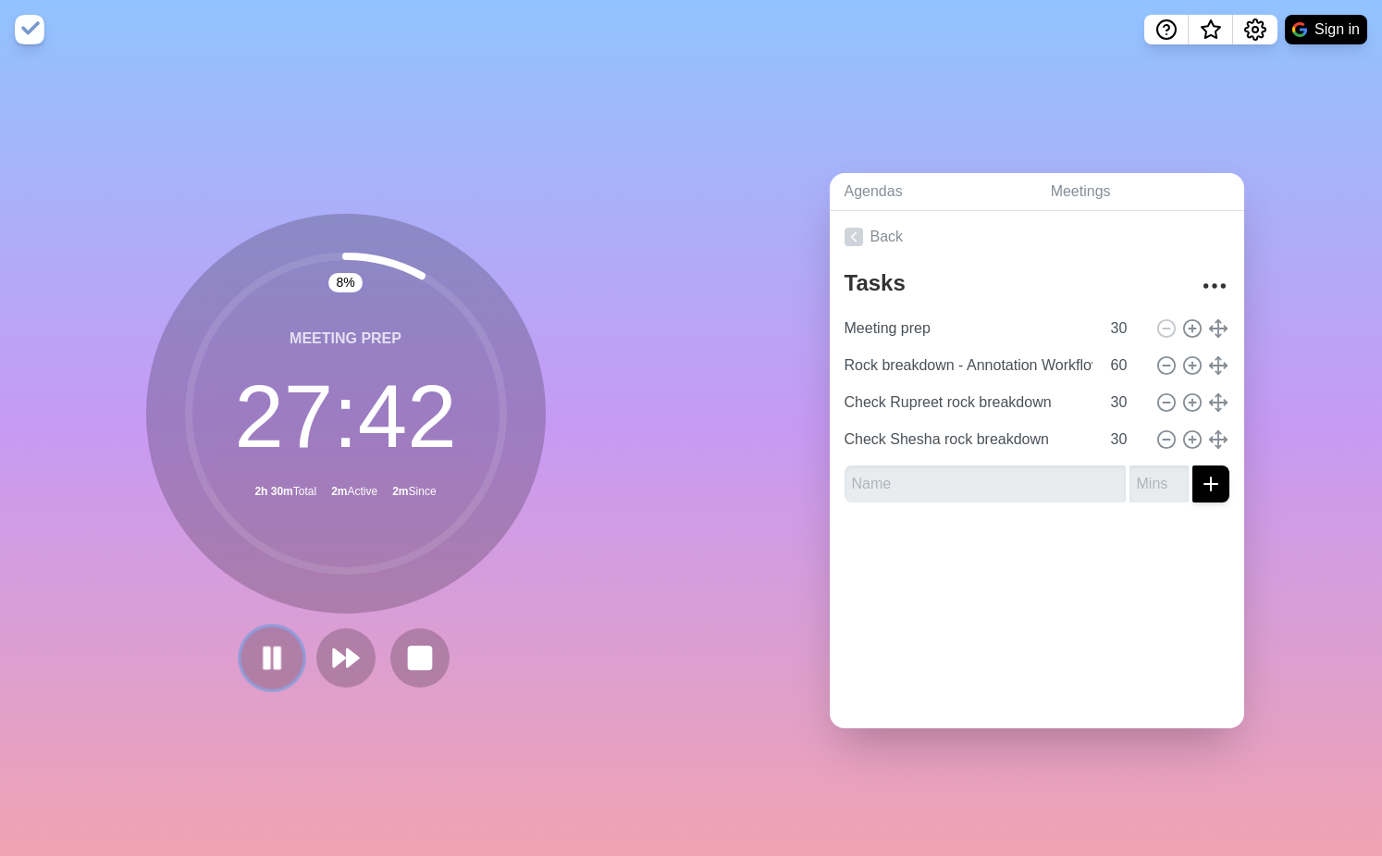
click at [269, 648] on rect at bounding box center [267, 657] width 6 height 20
click at [274, 646] on icon at bounding box center [271, 657] width 31 height 31
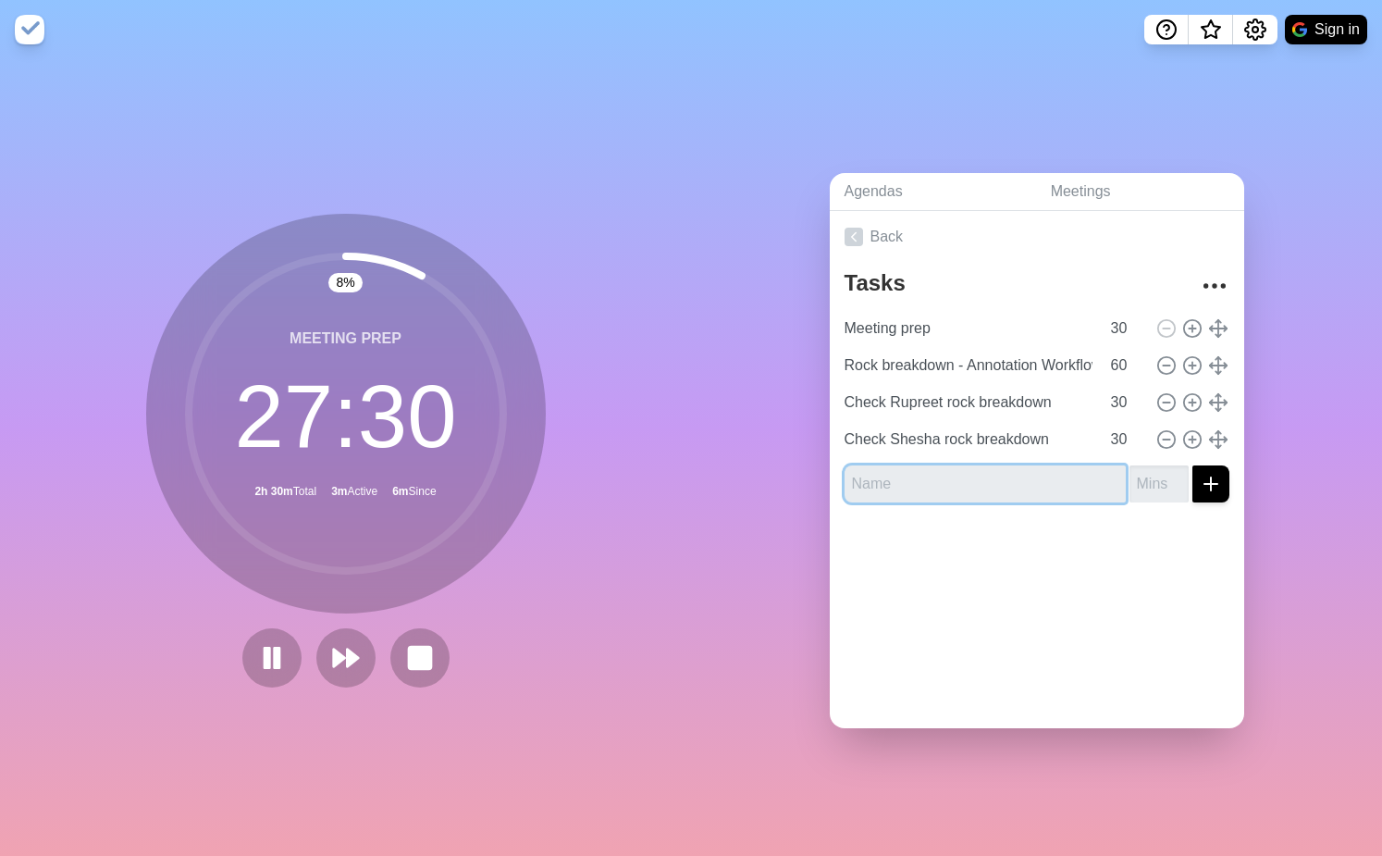
click at [874, 484] on input "text" at bounding box center [985, 483] width 281 height 37
type input "Review UH ethics feedback"
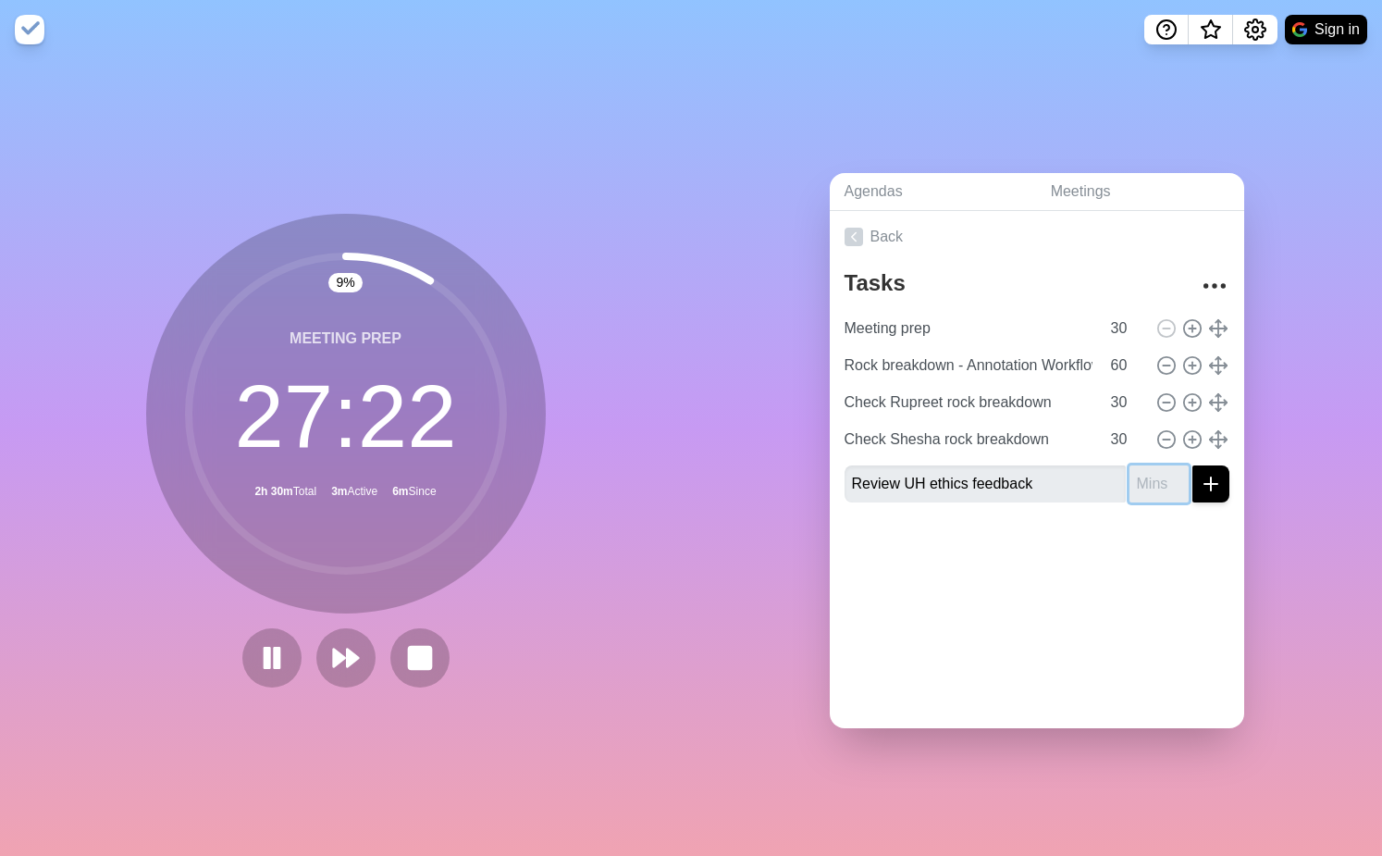
click at [1162, 489] on input "number" at bounding box center [1159, 483] width 59 height 37
type input "30"
click at [1212, 493] on icon "submit" at bounding box center [1211, 484] width 22 height 22
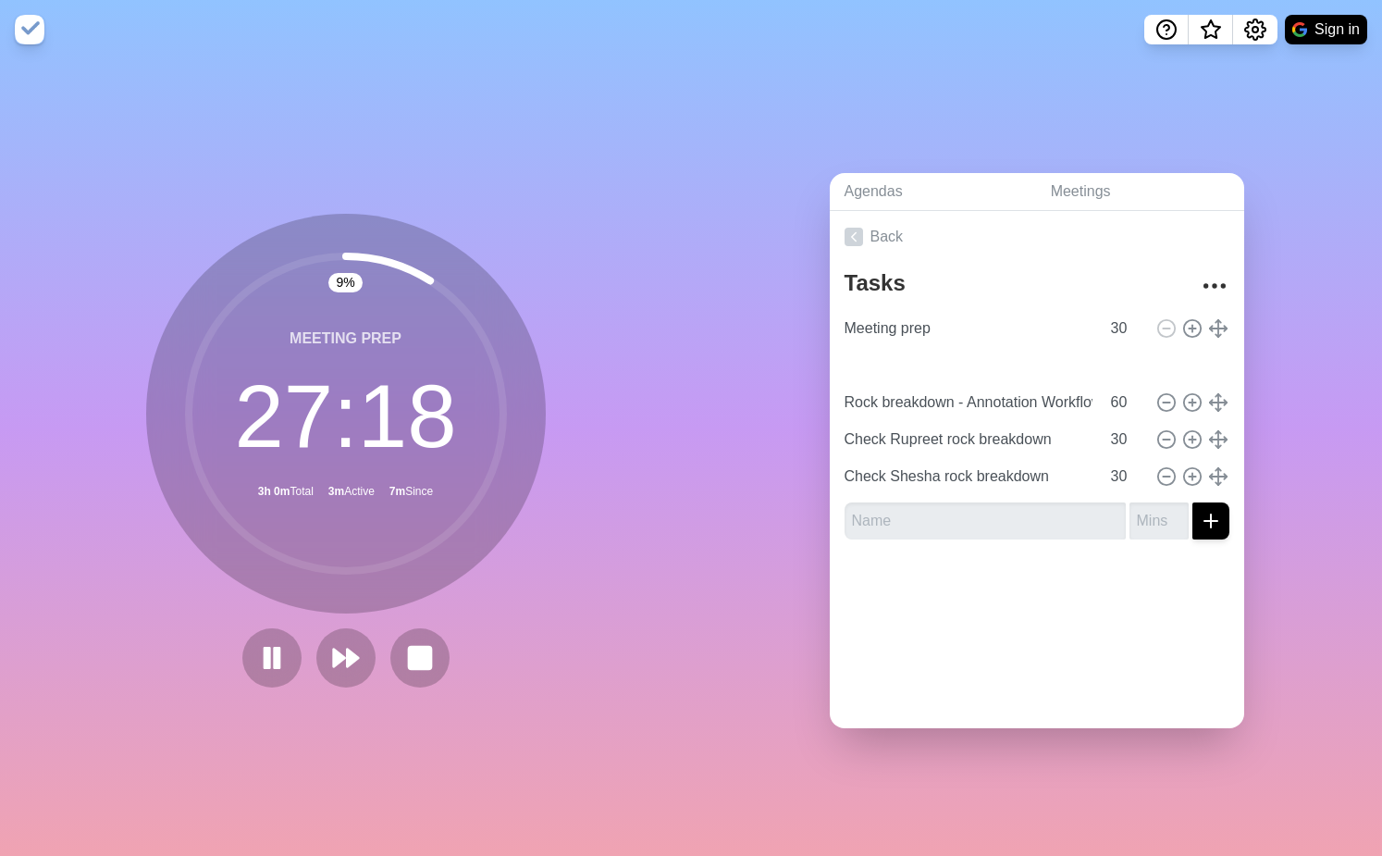
type input "Review UH ethics feedback"
type input "30"
type input "Rock breakdown - Annotation Workflow"
type input "60"
type input "Check Rupreet rock breakdown"
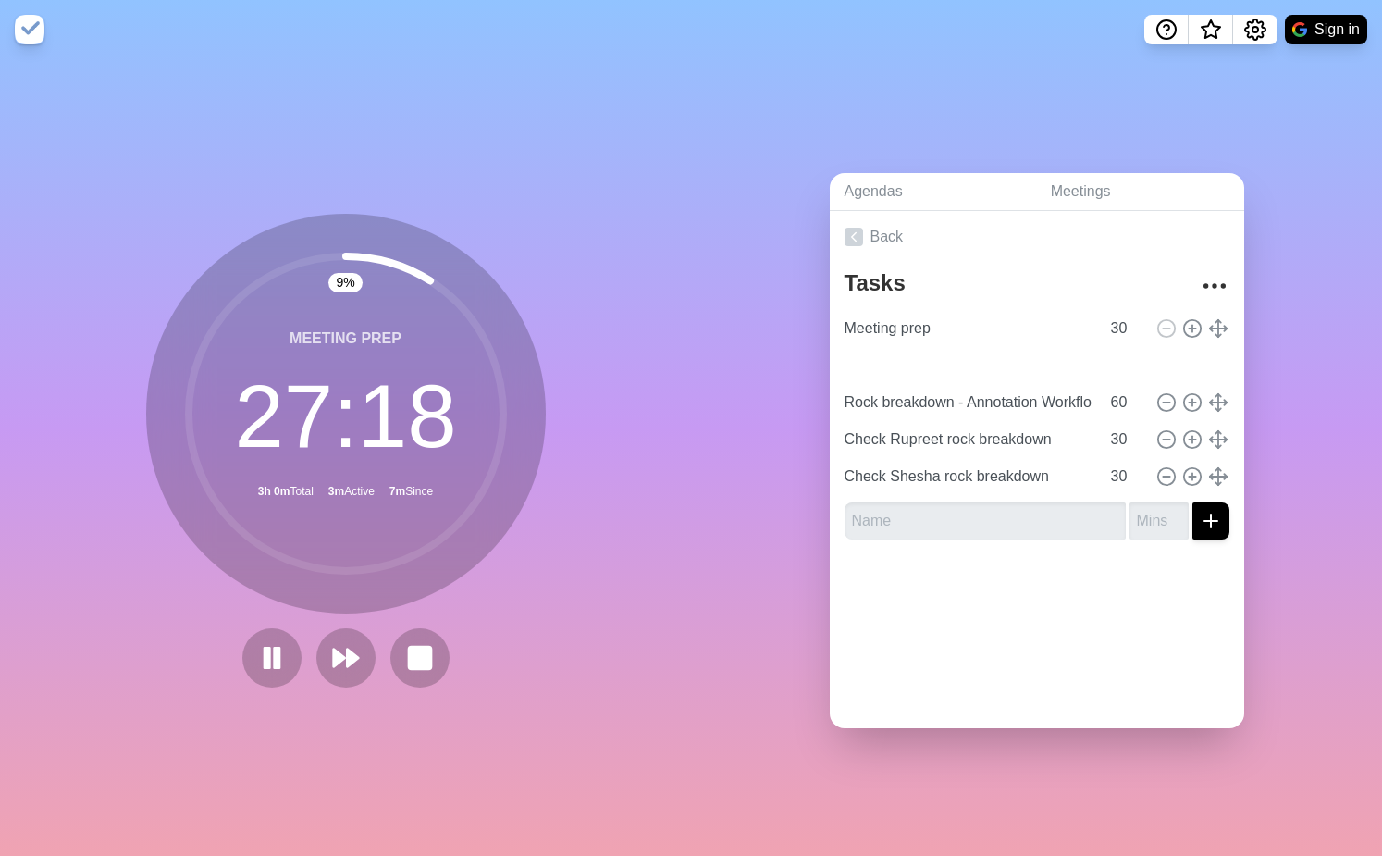
type input "Check Shesha rock breakdown"
drag, startPoint x: 1218, startPoint y: 484, endPoint x: 543, endPoint y: 849, distance: 767.2
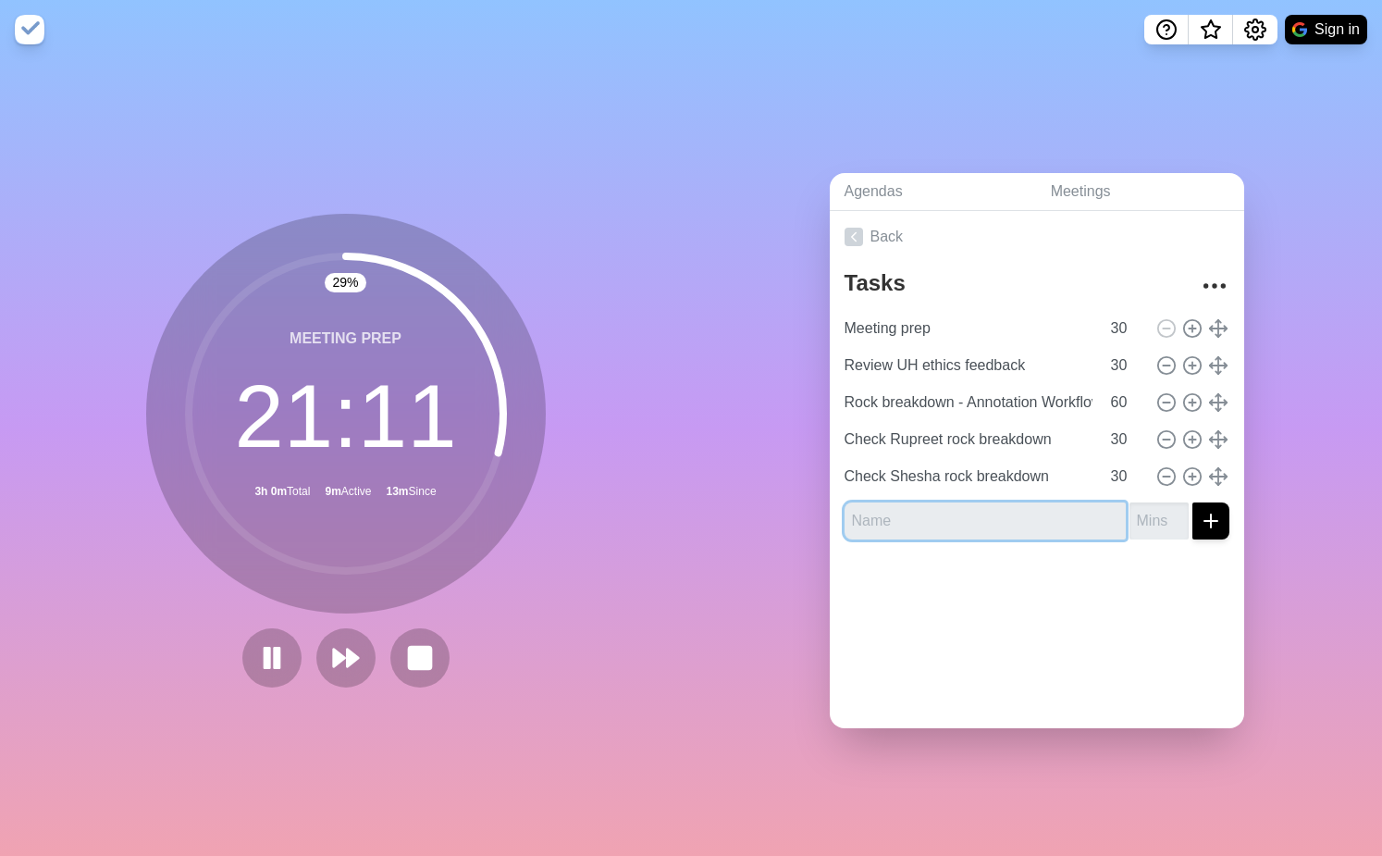
click at [874, 519] on input "text" at bounding box center [985, 520] width 281 height 37
type input "Re-upload files to Non-NDA dataroom"
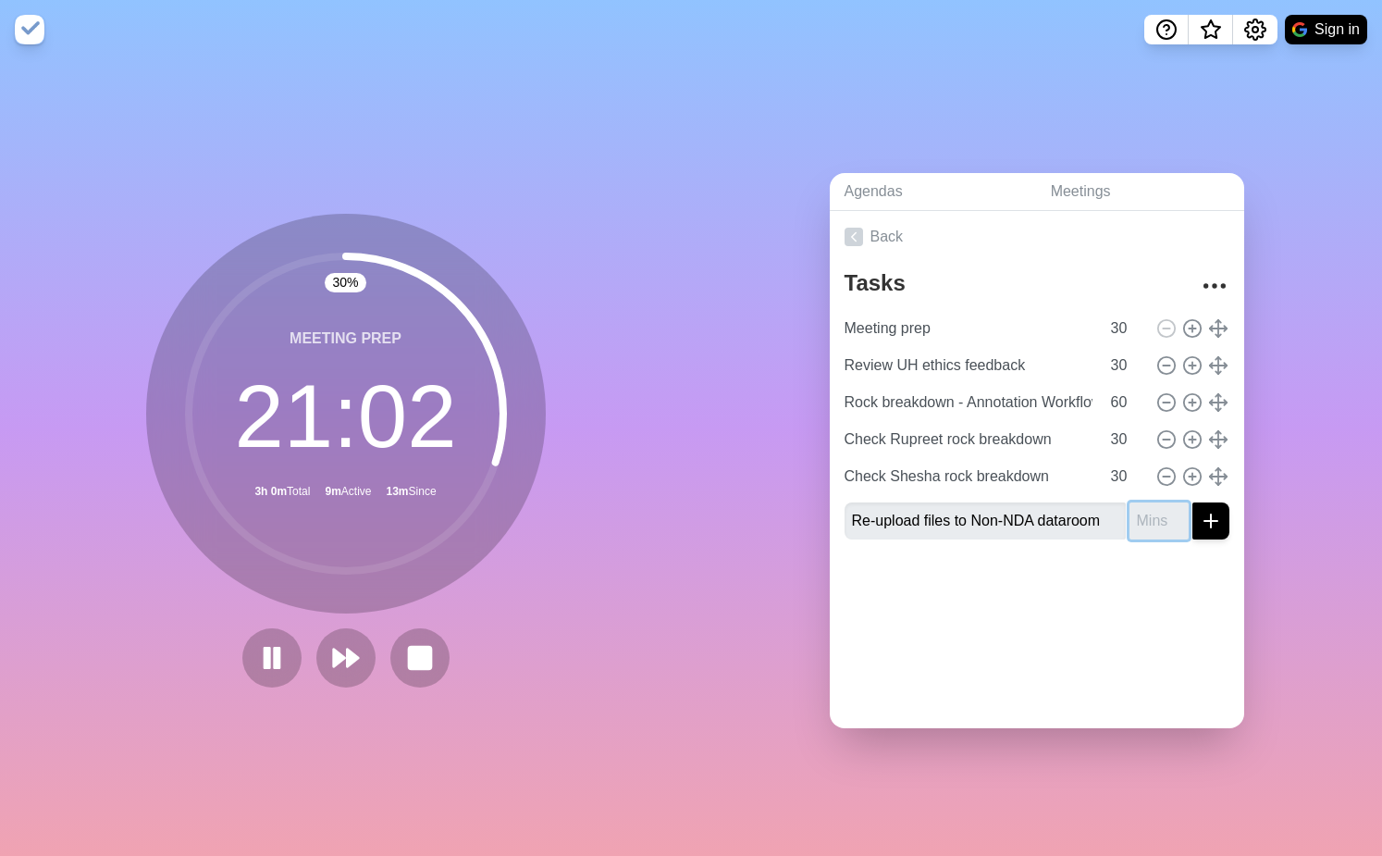
click at [1158, 518] on input "number" at bounding box center [1159, 520] width 59 height 37
type input "30"
click at [1217, 525] on icon "submit" at bounding box center [1211, 521] width 22 height 22
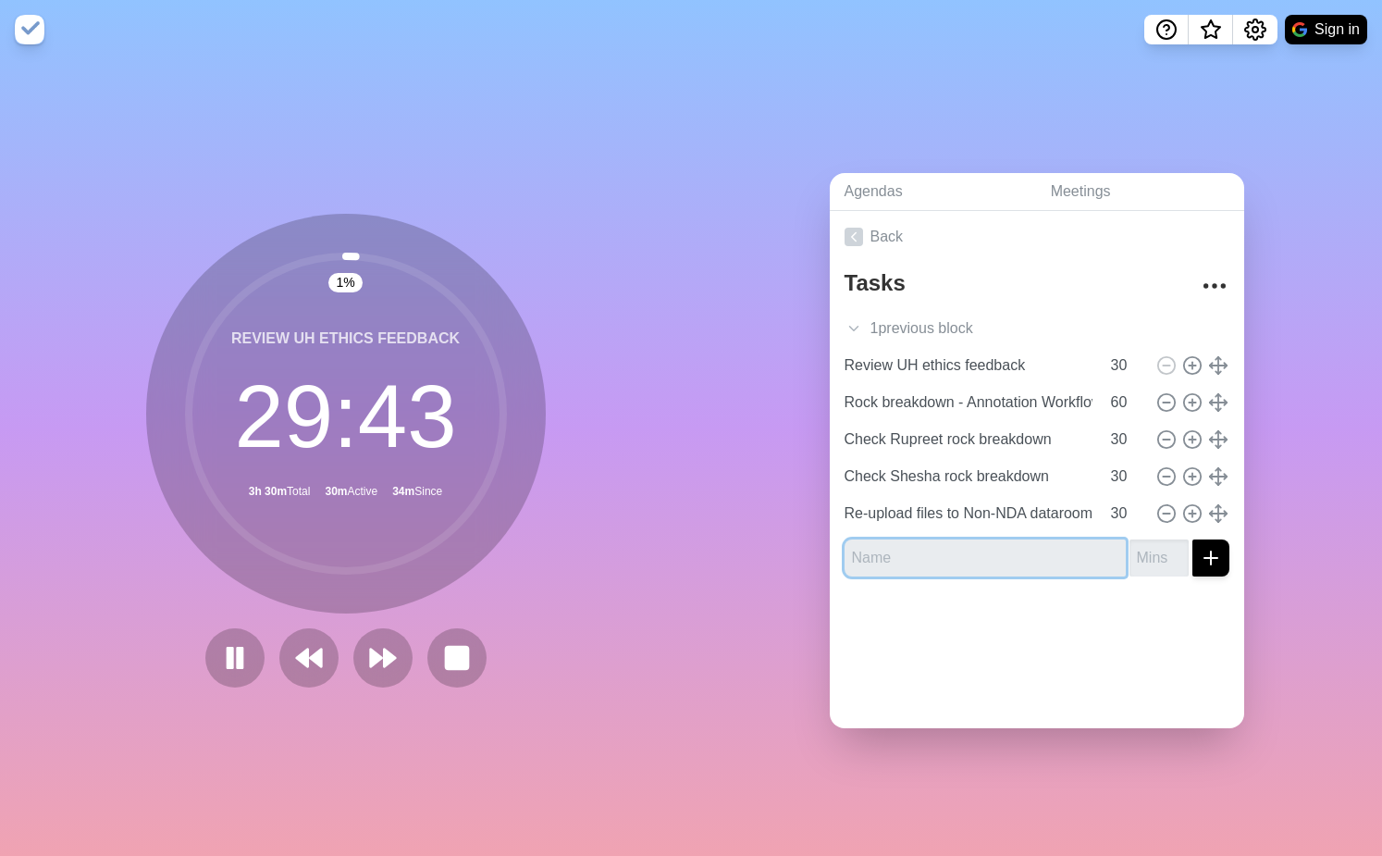
click at [886, 550] on input "text" at bounding box center [985, 557] width 281 height 37
type input "Upload relevant IPON resources for [PERSON_NAME]"
click at [1162, 557] on input "number" at bounding box center [1159, 557] width 59 height 37
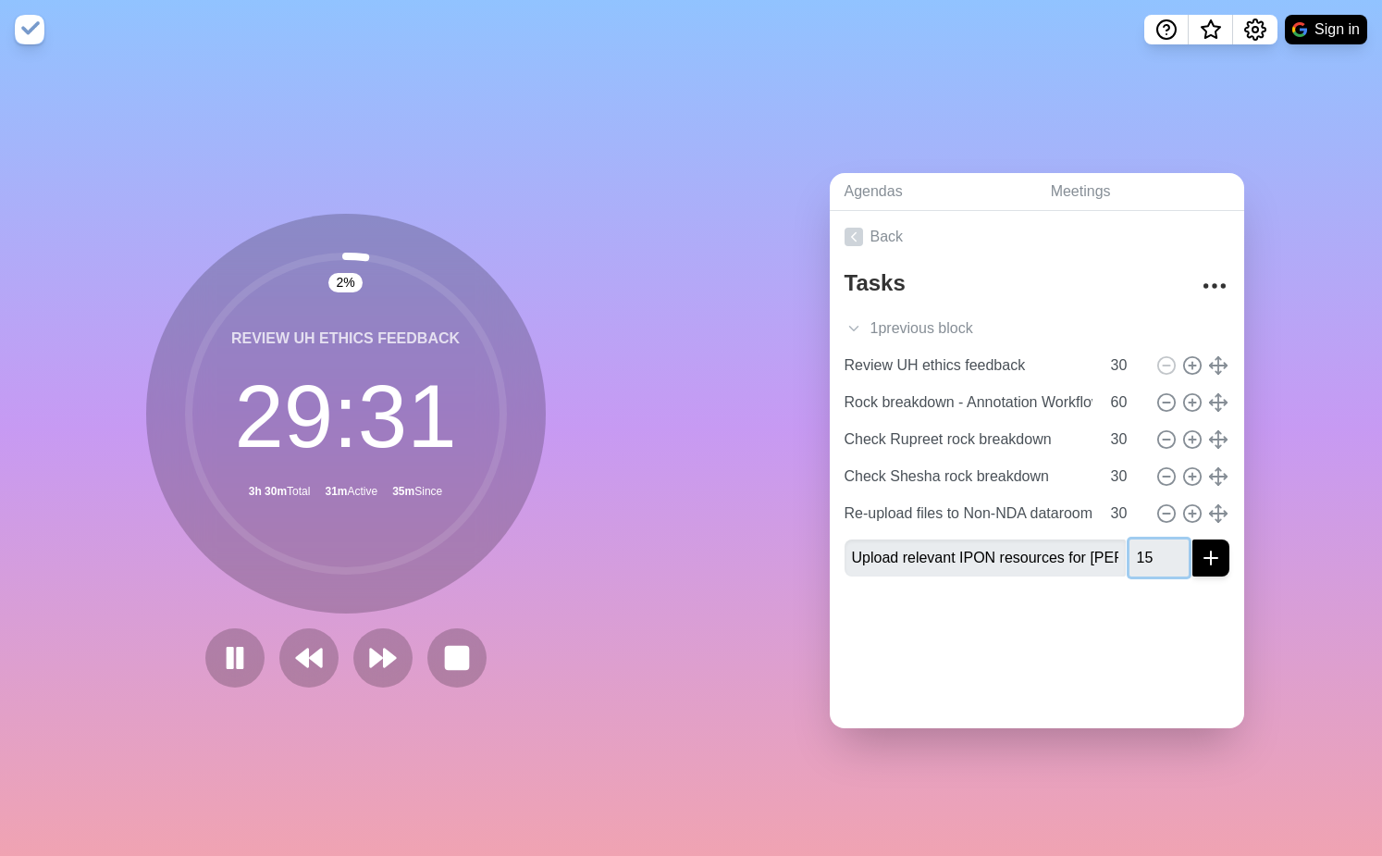
type input "15"
click at [1215, 562] on icon "submit" at bounding box center [1211, 558] width 22 height 22
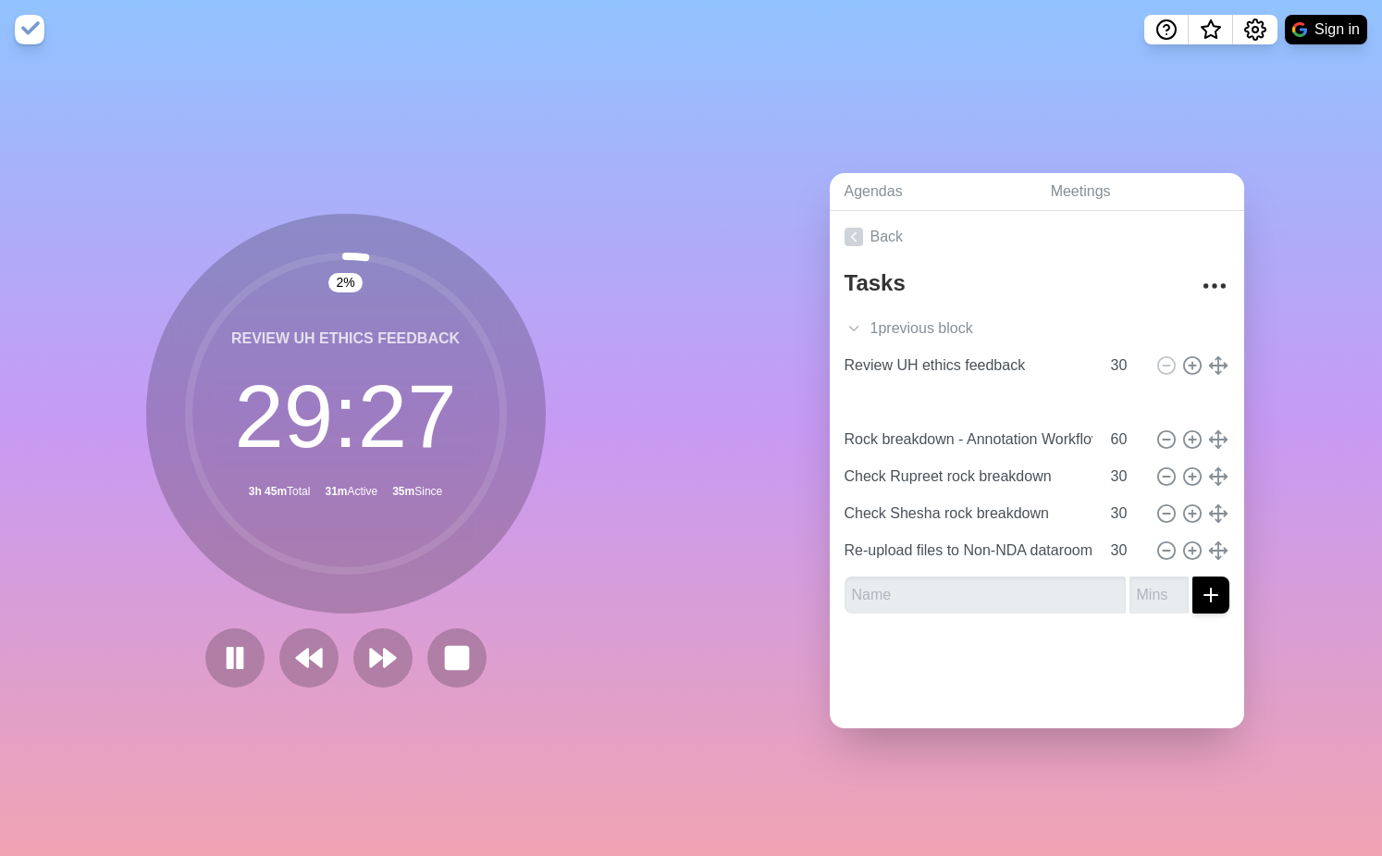
type input "Upload relevant IPON resources for [PERSON_NAME]"
type input "15"
type input "Rock breakdown - Annotation Workflow"
type input "60"
type input "Check Rupreet rock breakdown"
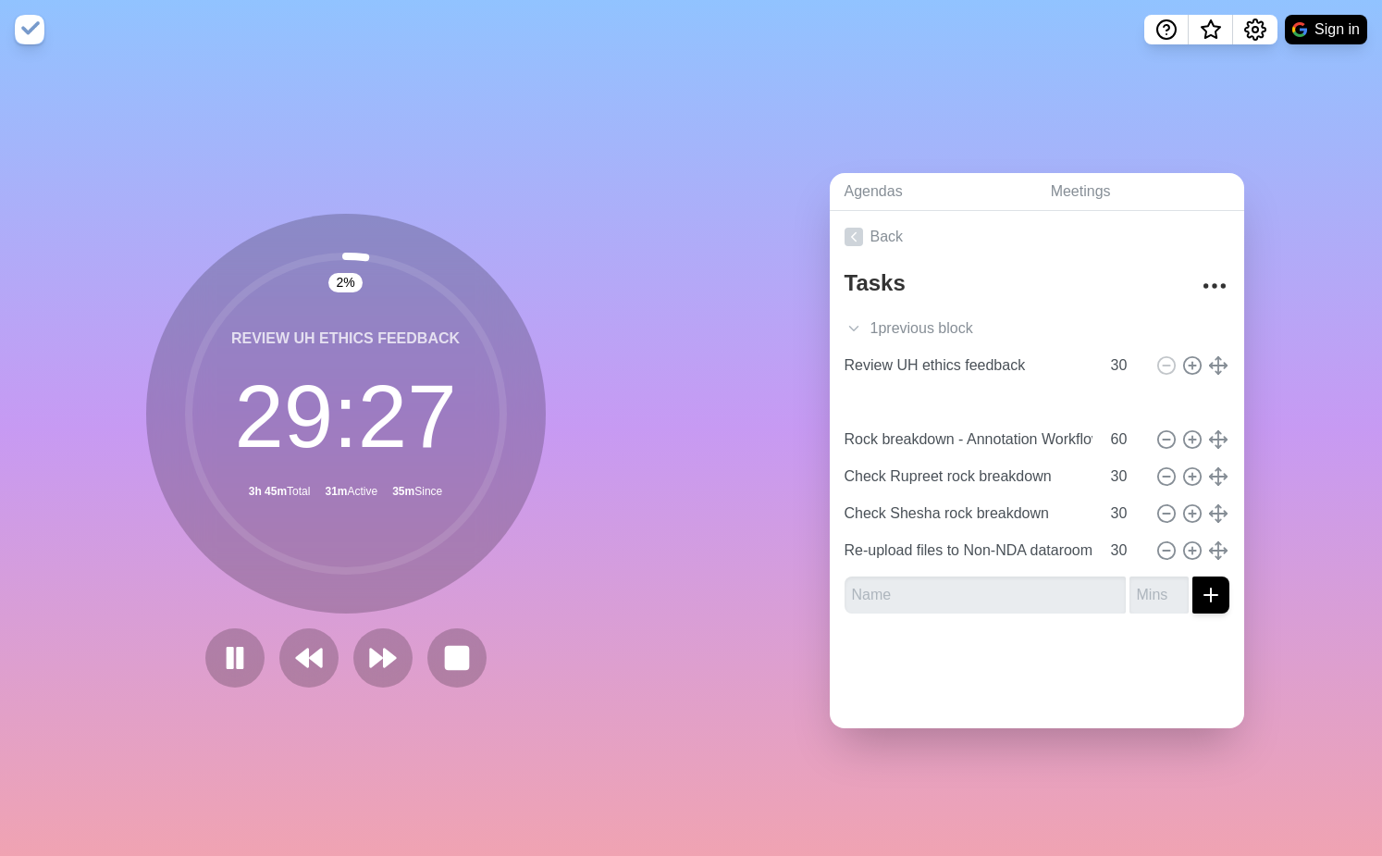
type input "Check Shesha rock breakdown"
type input "Re-upload files to Non-NDA dataroom"
type input "30"
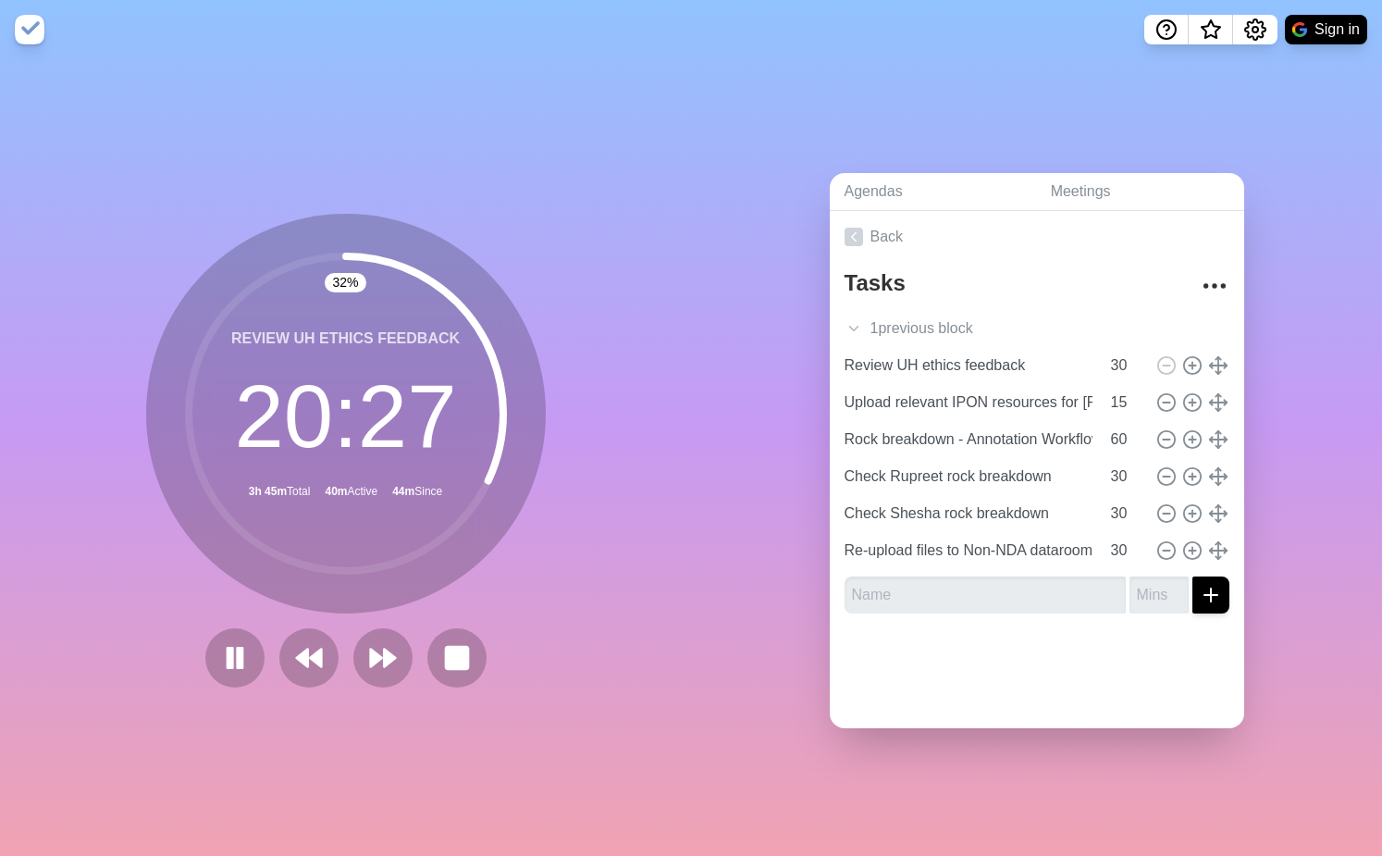
drag, startPoint x: 1221, startPoint y: 553, endPoint x: 8, endPoint y: 744, distance: 1228.0
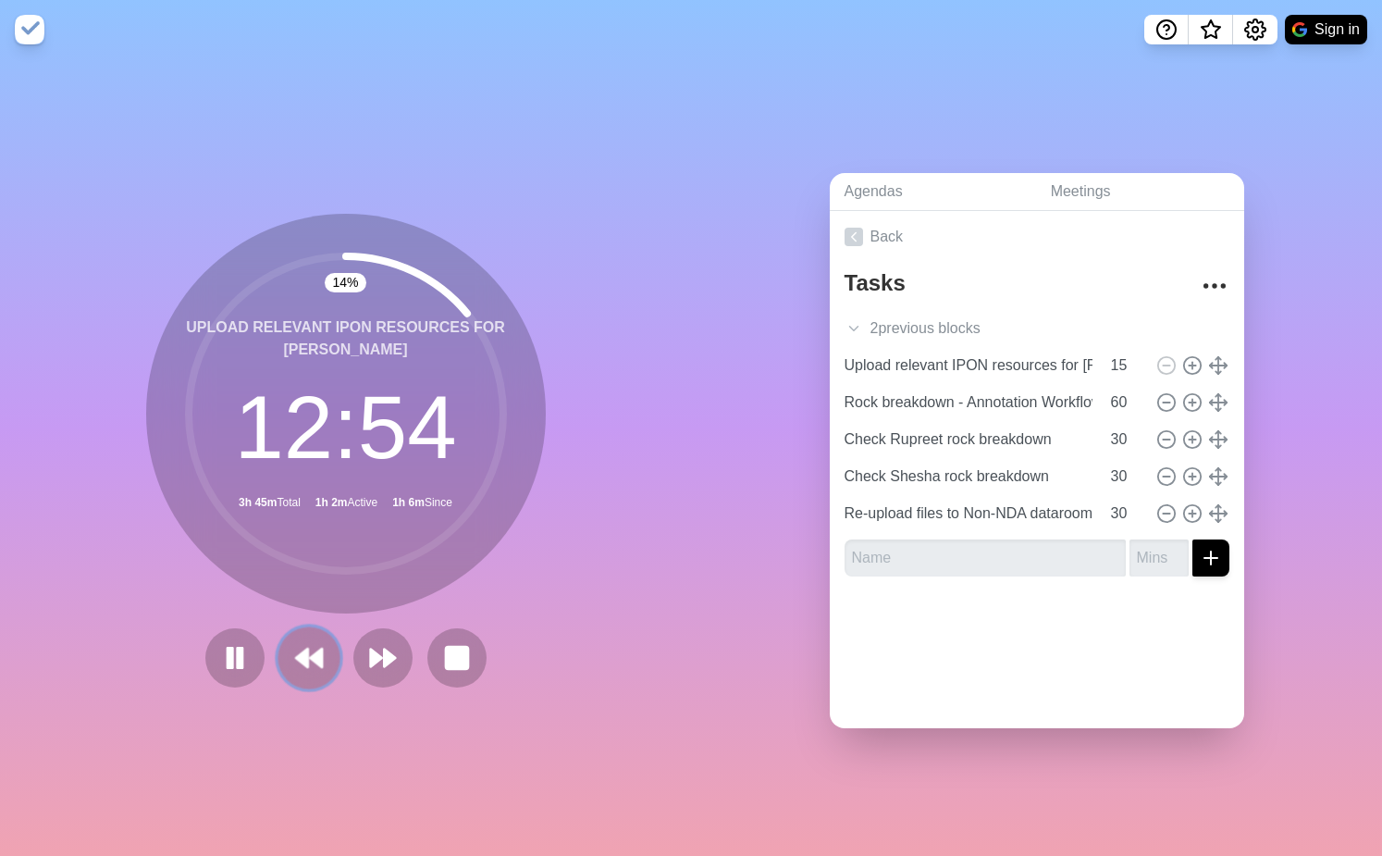
click at [300, 663] on icon at bounding box center [308, 657] width 31 height 31
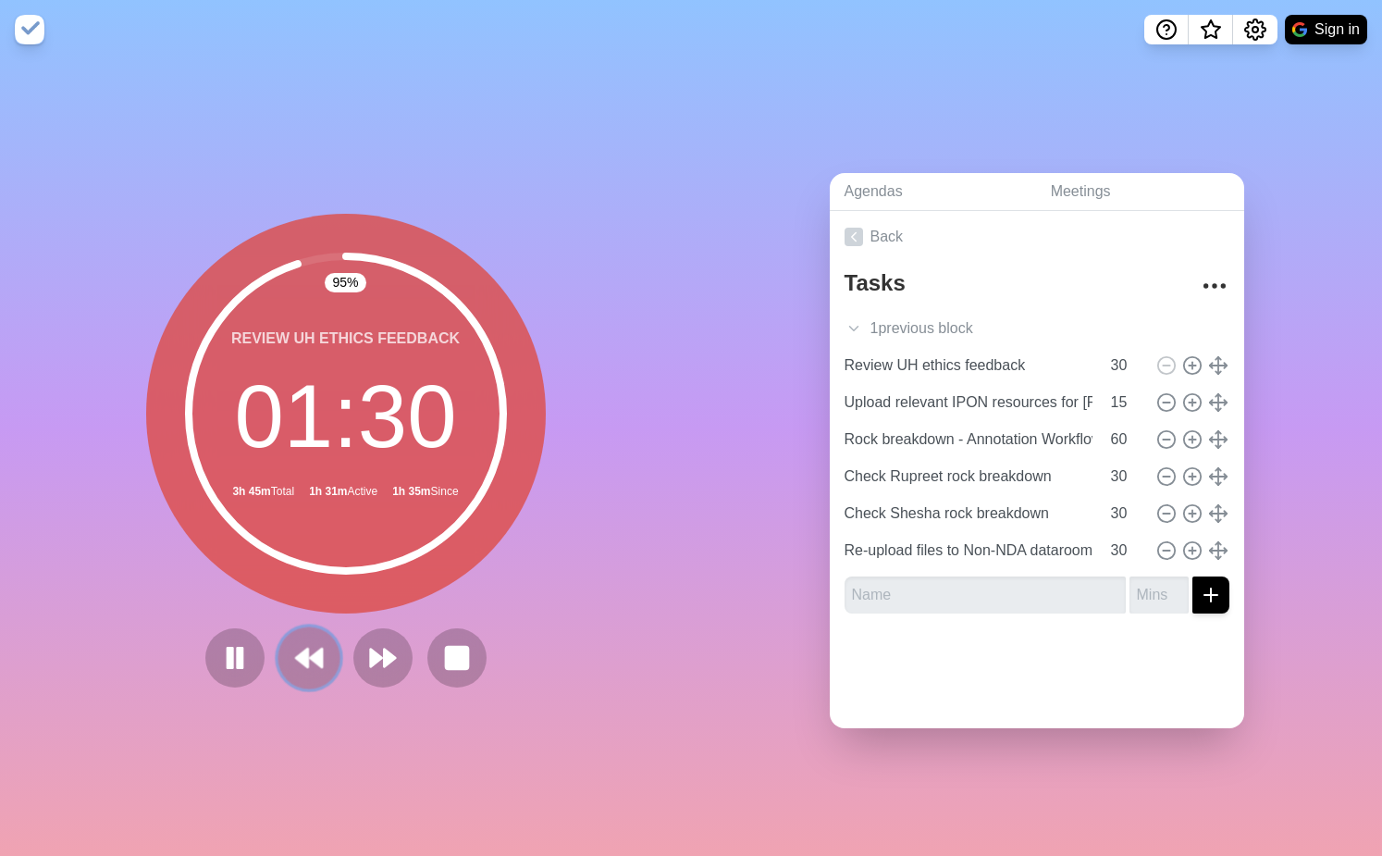
click at [298, 651] on icon at bounding box center [308, 657] width 31 height 31
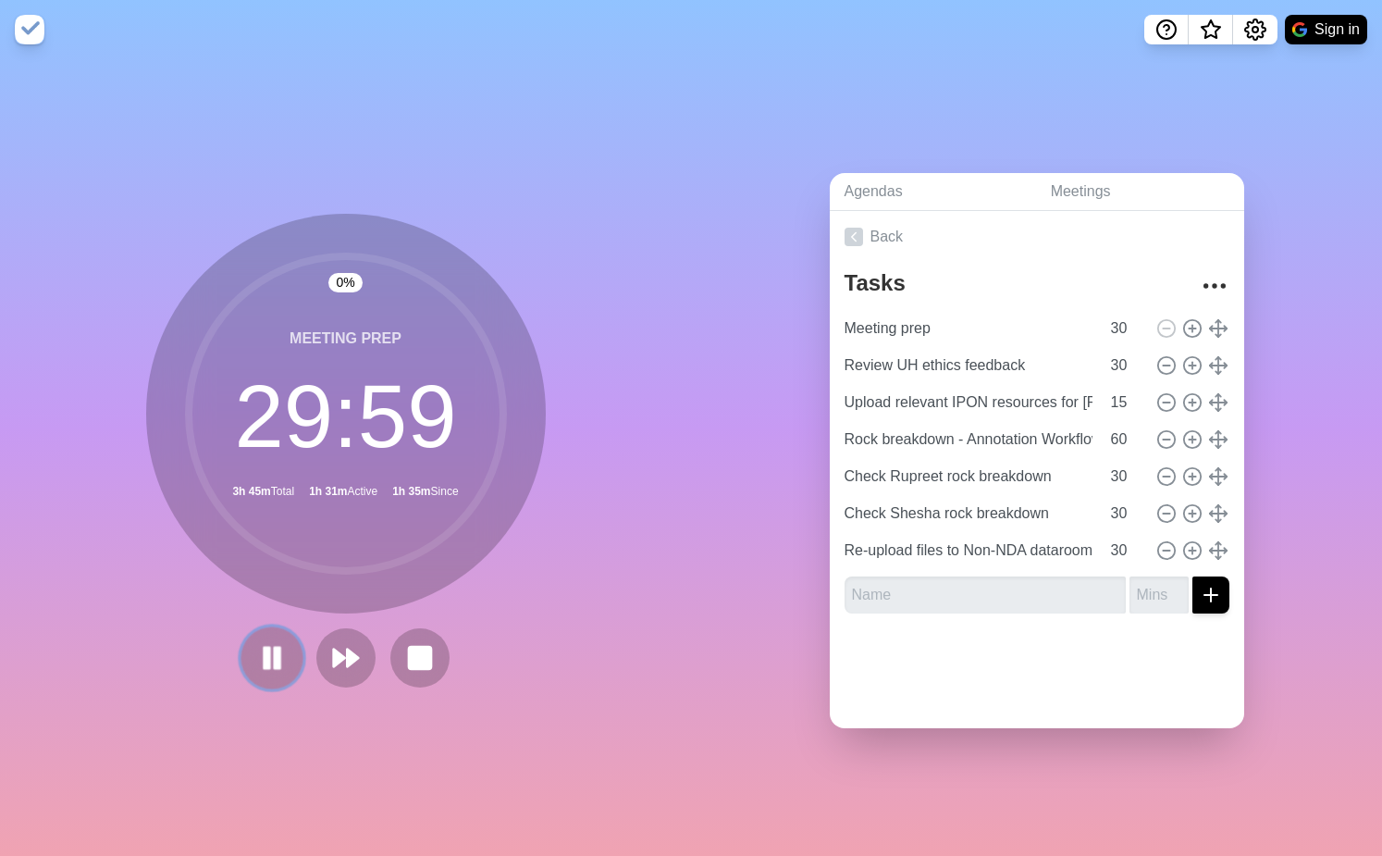
click at [282, 653] on icon at bounding box center [271, 657] width 31 height 31
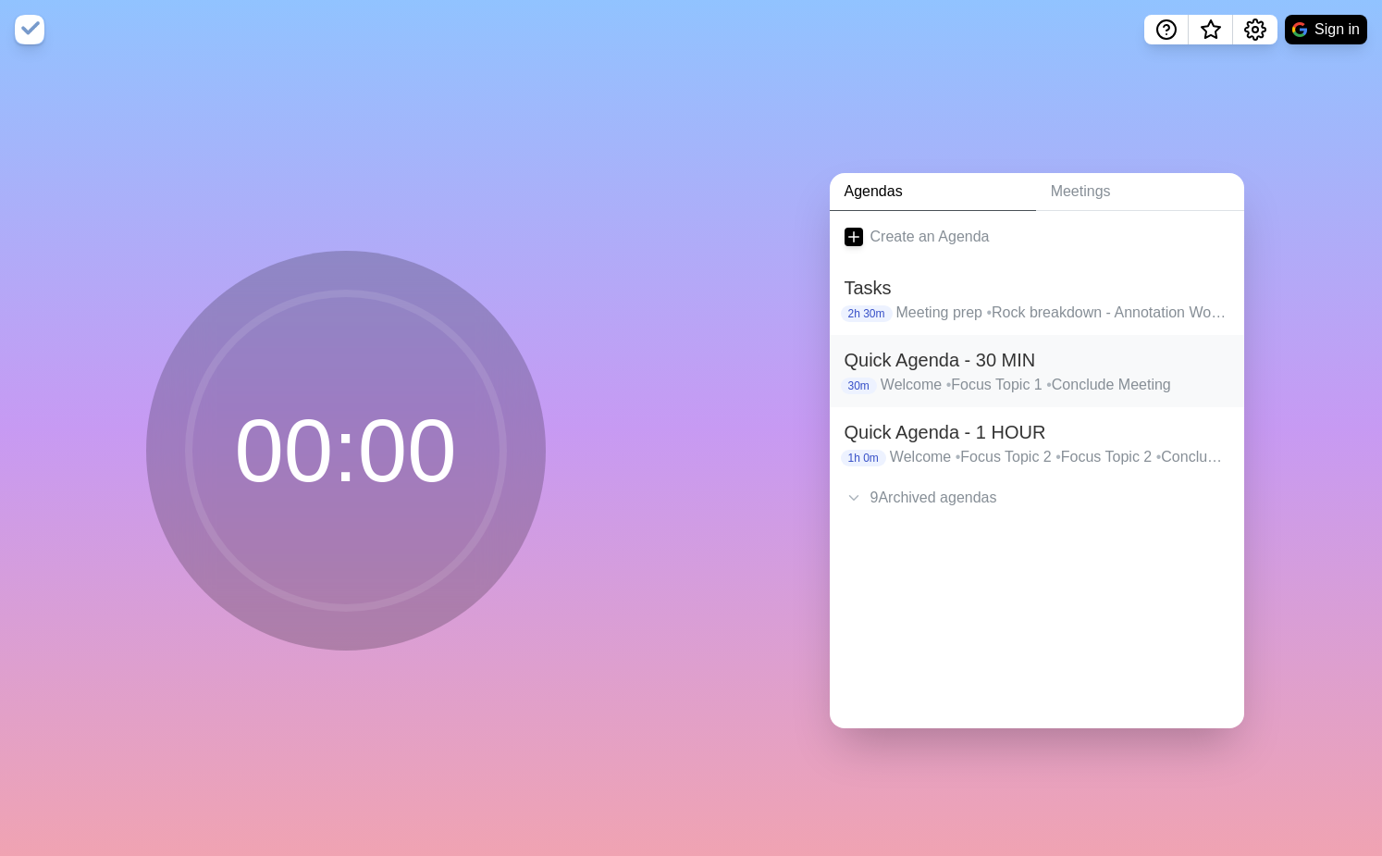
click at [904, 360] on h2 "Quick Agenda - 30 MIN" at bounding box center [1037, 360] width 385 height 28
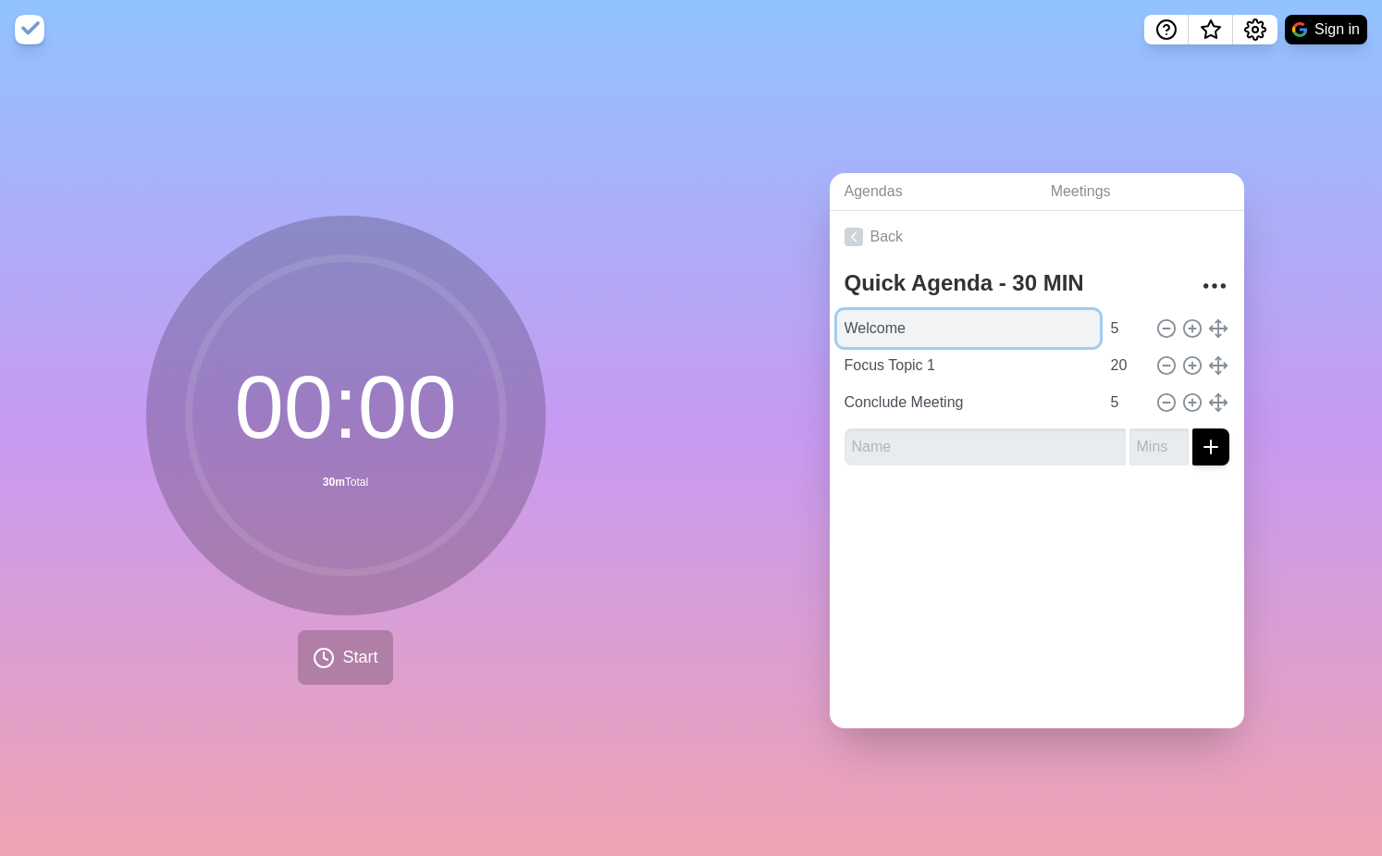
click at [903, 331] on input "Welcome" at bounding box center [968, 328] width 263 height 37
type input "Catch up"
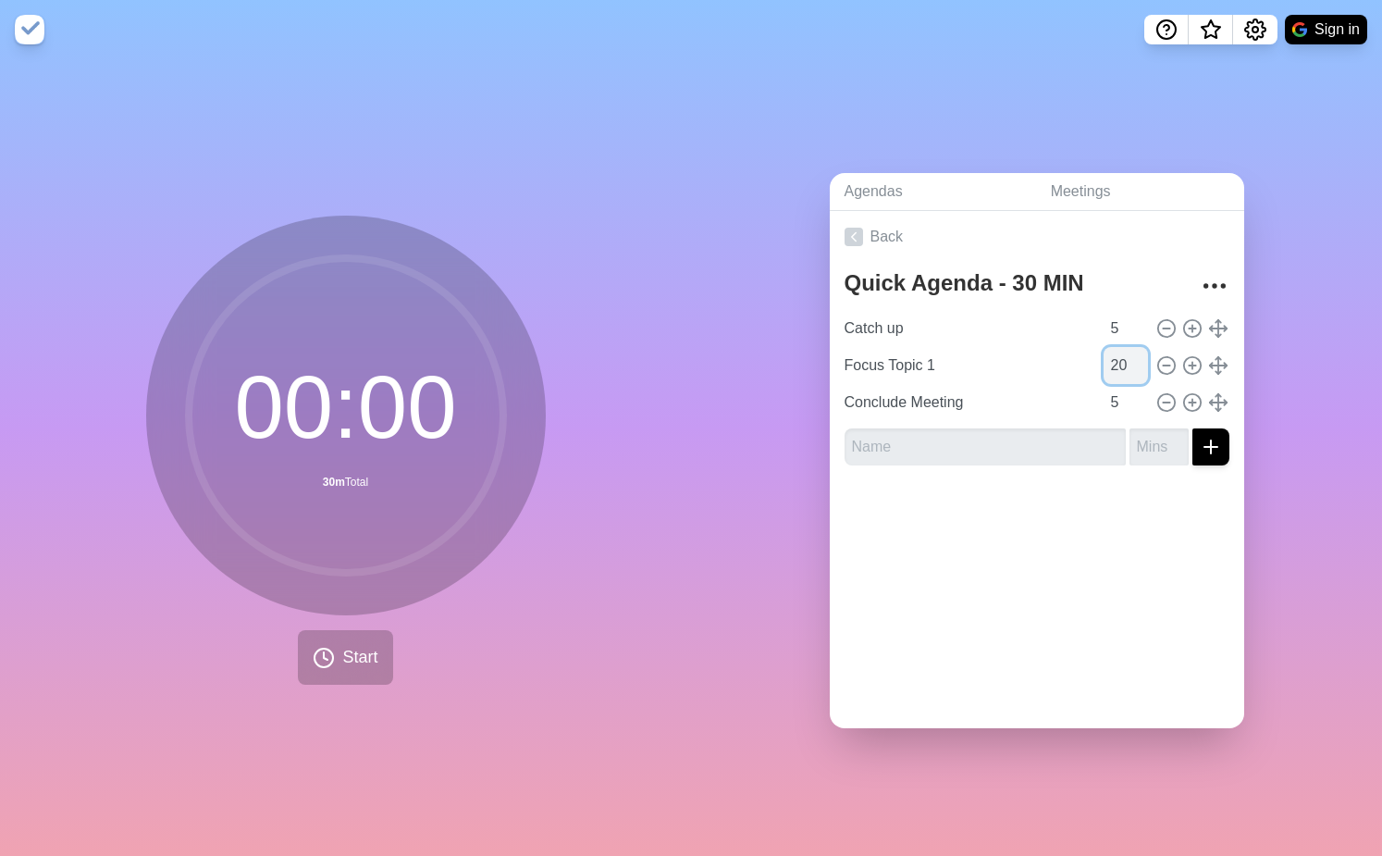
click at [1118, 359] on input "20" at bounding box center [1126, 365] width 44 height 37
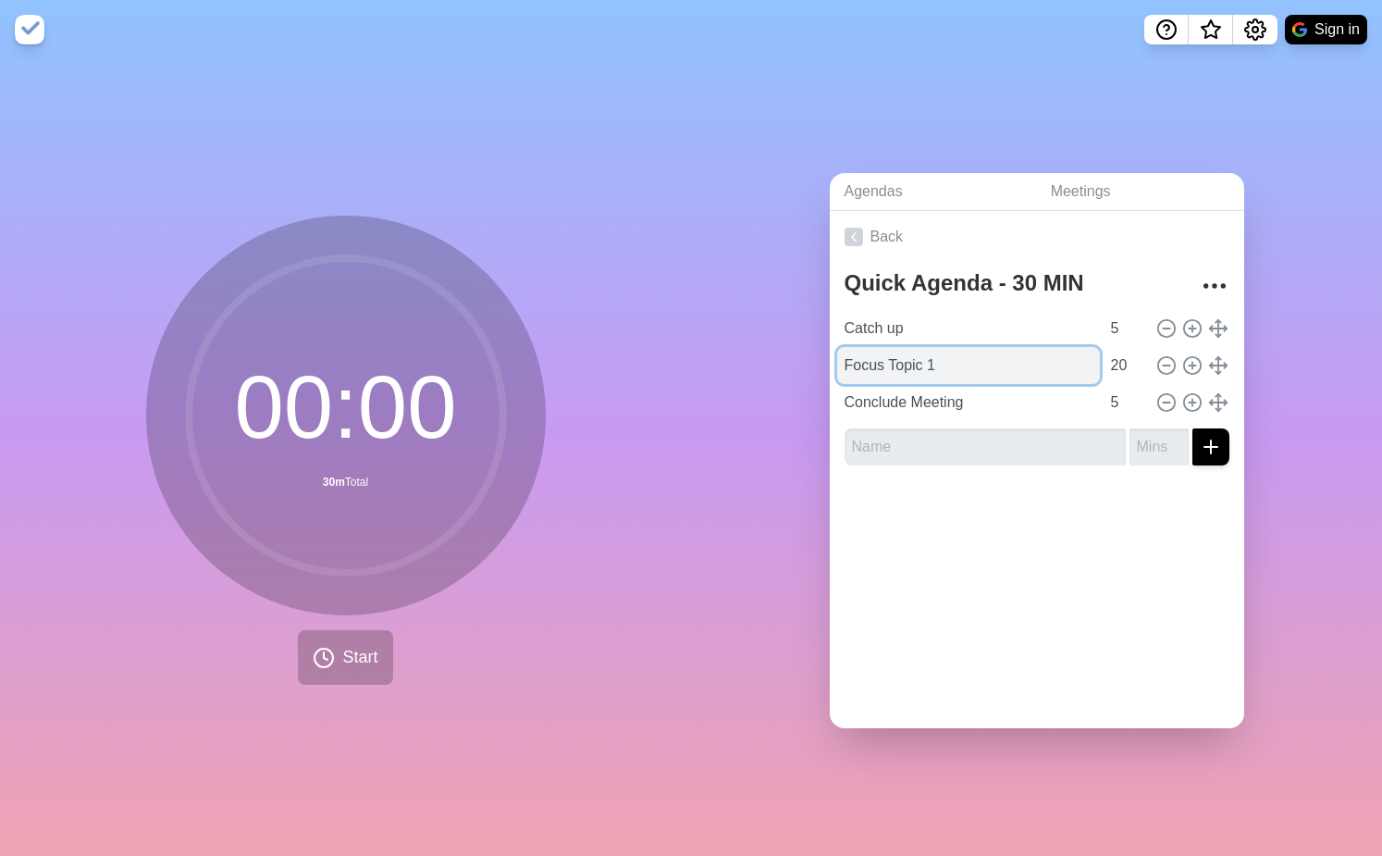
click at [1009, 355] on input "Focus Topic 1" at bounding box center [968, 365] width 263 height 37
type input "Rock Status"
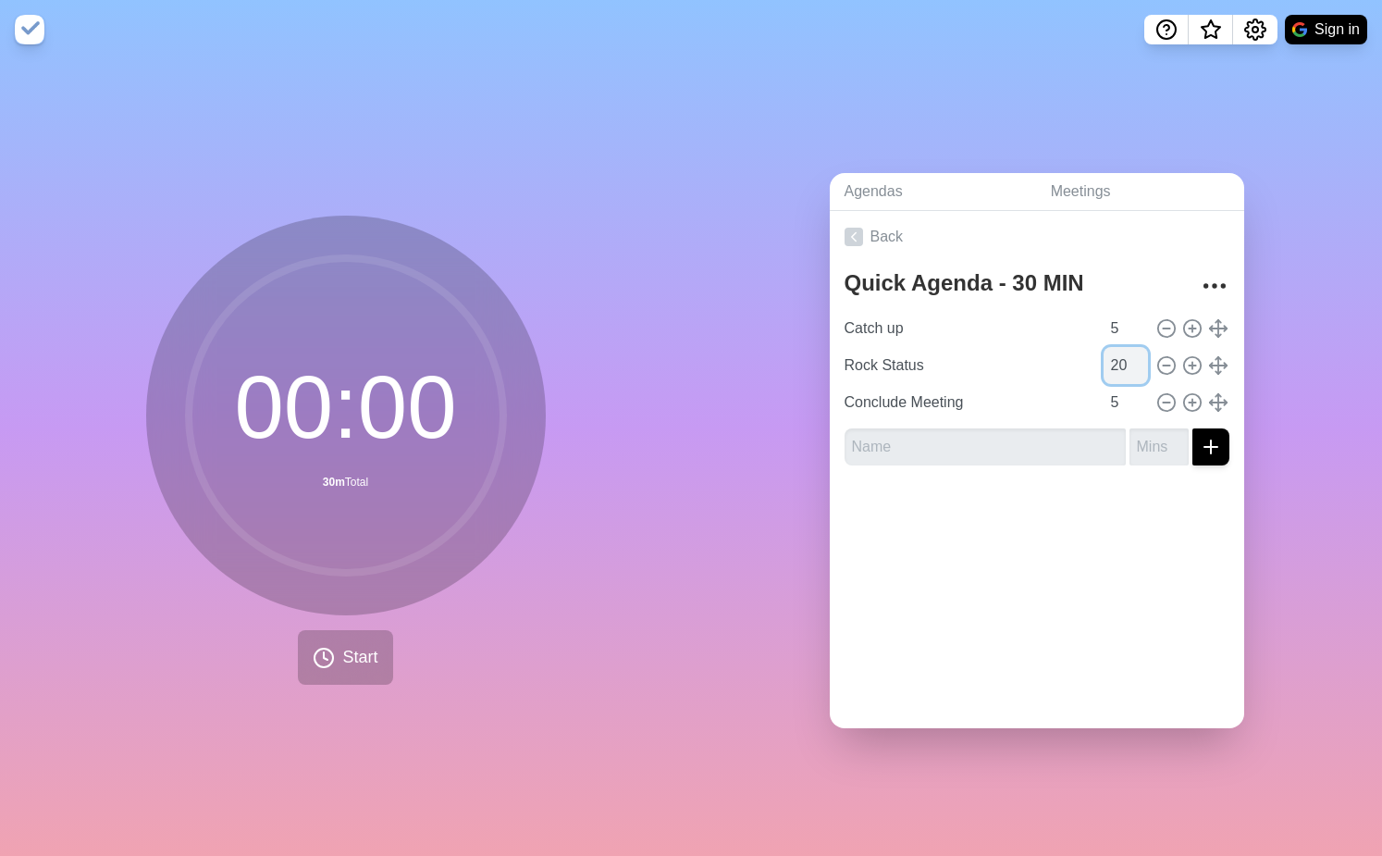
click at [1121, 361] on input "20" at bounding box center [1126, 365] width 44 height 37
type input "5"
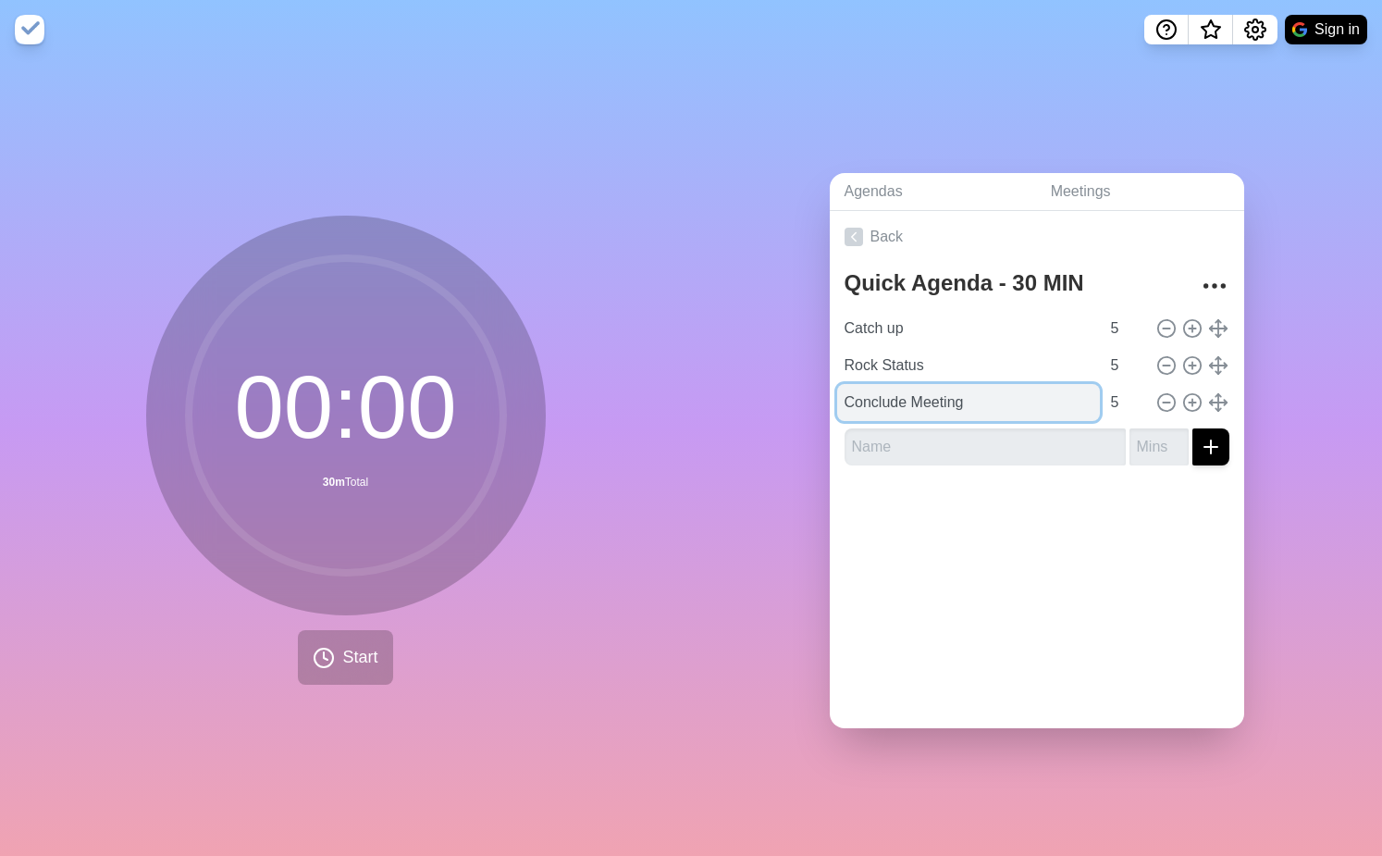
click at [981, 402] on input "Conclude Meeting" at bounding box center [968, 402] width 263 height 37
click at [1190, 366] on line at bounding box center [1192, 366] width 6 height 0
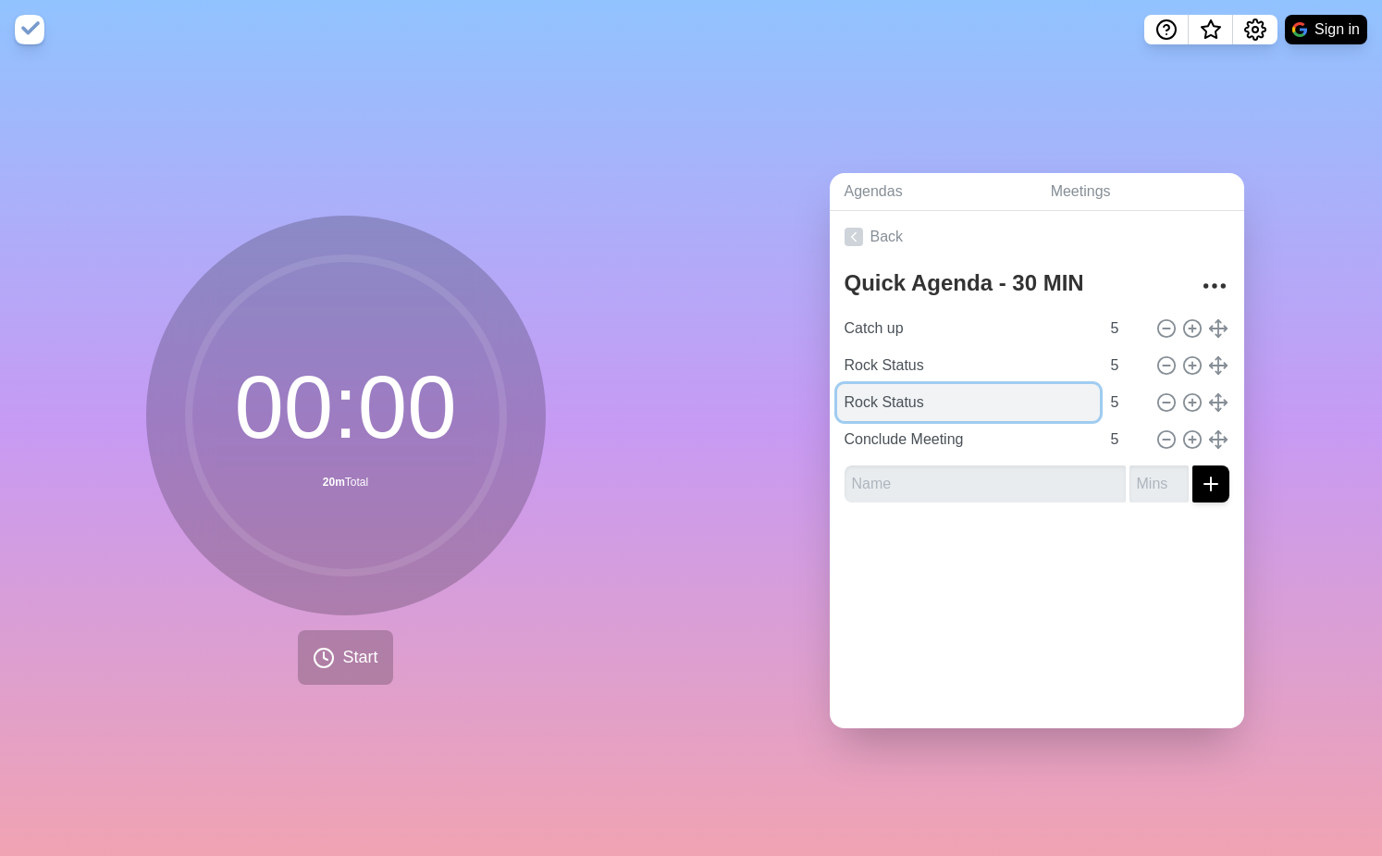
click at [897, 403] on input "Rock Status" at bounding box center [968, 402] width 263 height 37
type input "UH Ethics next steps"
click at [1119, 399] on input "5" at bounding box center [1126, 402] width 44 height 37
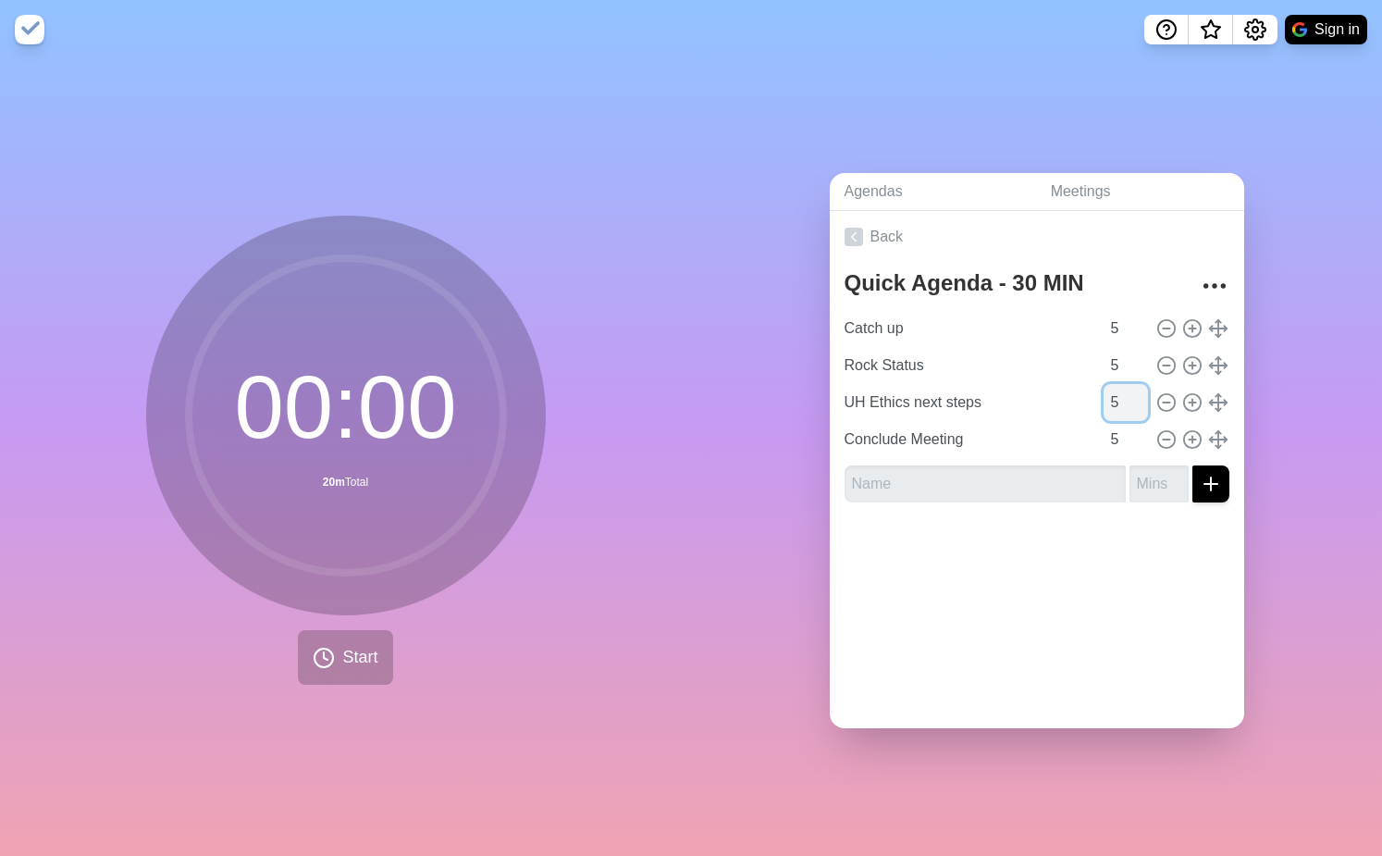
click at [1119, 399] on input "5" at bounding box center [1126, 402] width 44 height 37
type input "15"
click at [1102, 529] on div at bounding box center [1037, 554] width 415 height 74
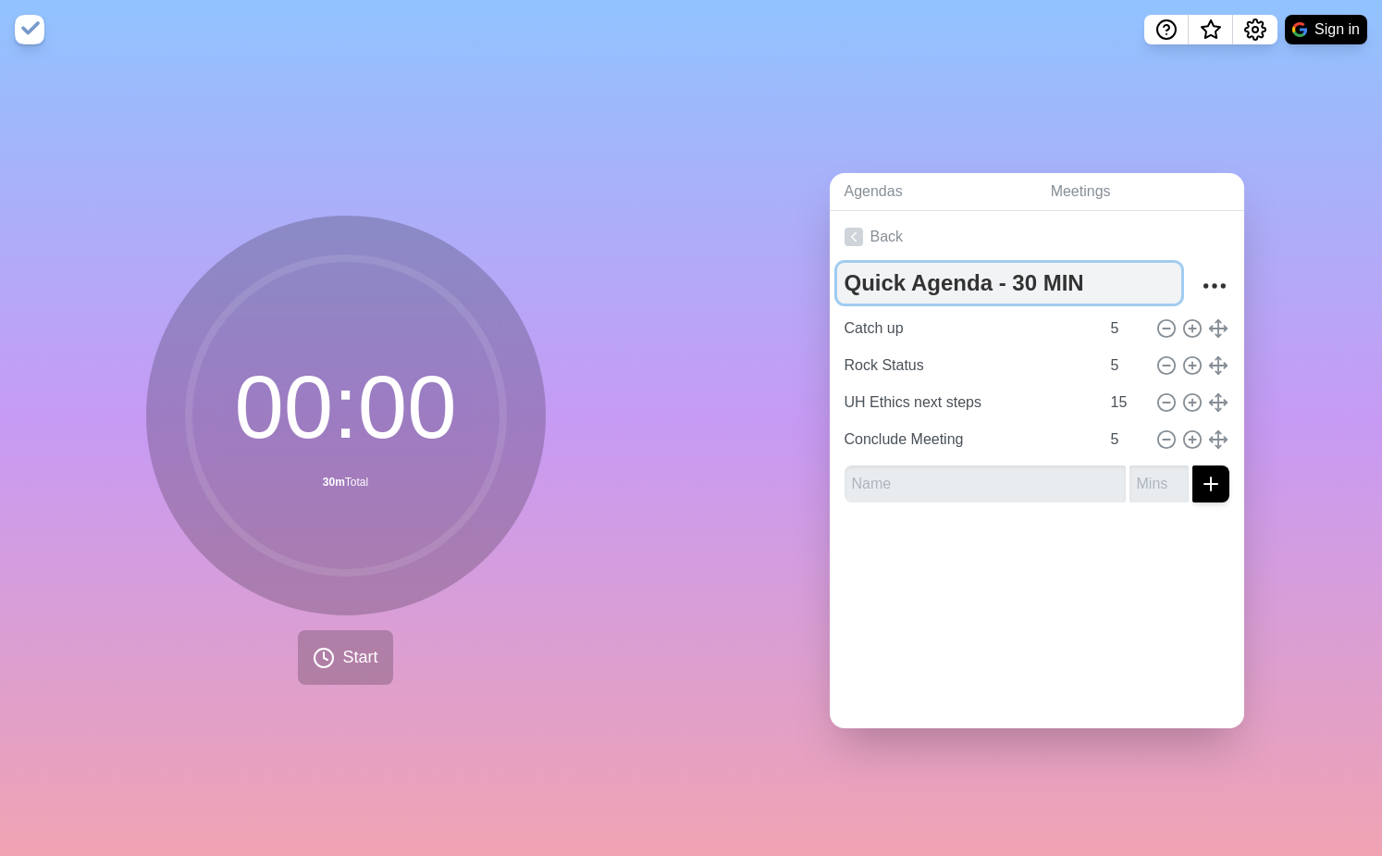
click at [1081, 279] on textarea "Quick Agenda - 30 MIN" at bounding box center [1009, 283] width 344 height 41
type textarea "Quick Agenda - 30 MIN [RB]"
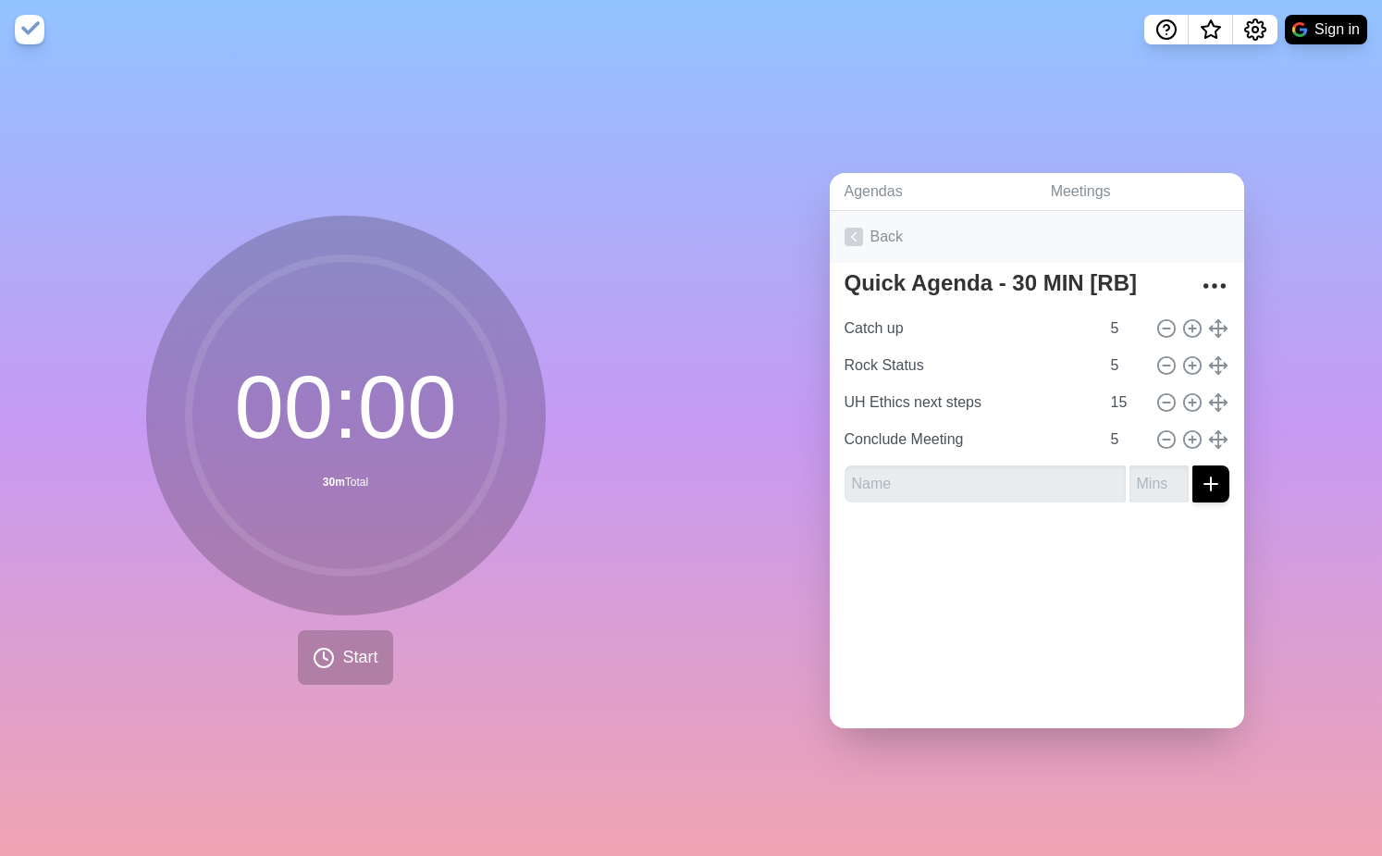
click at [886, 239] on link "Back" at bounding box center [1037, 237] width 415 height 52
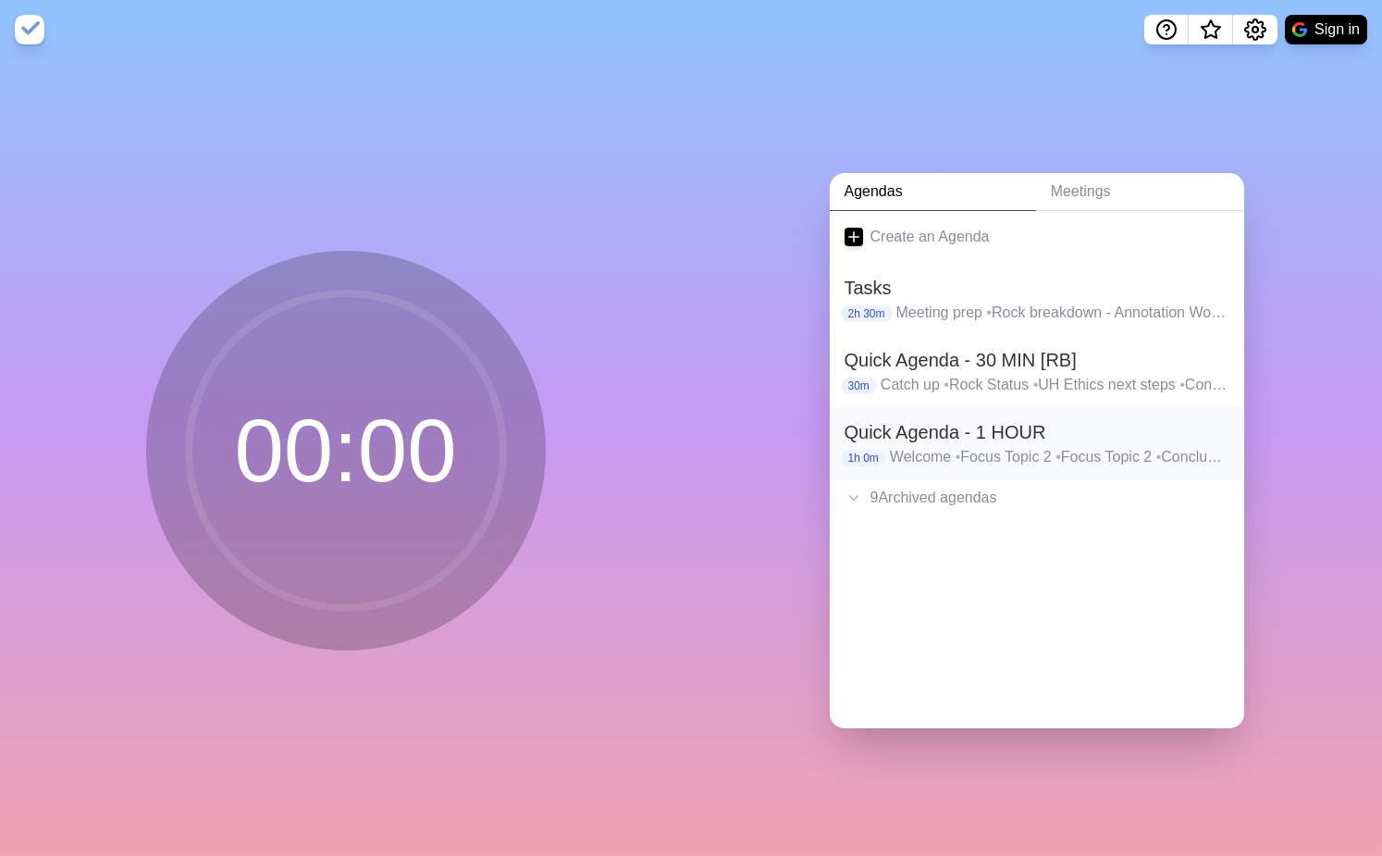
click at [957, 433] on h2 "Quick Agenda - 1 HOUR" at bounding box center [1037, 432] width 385 height 28
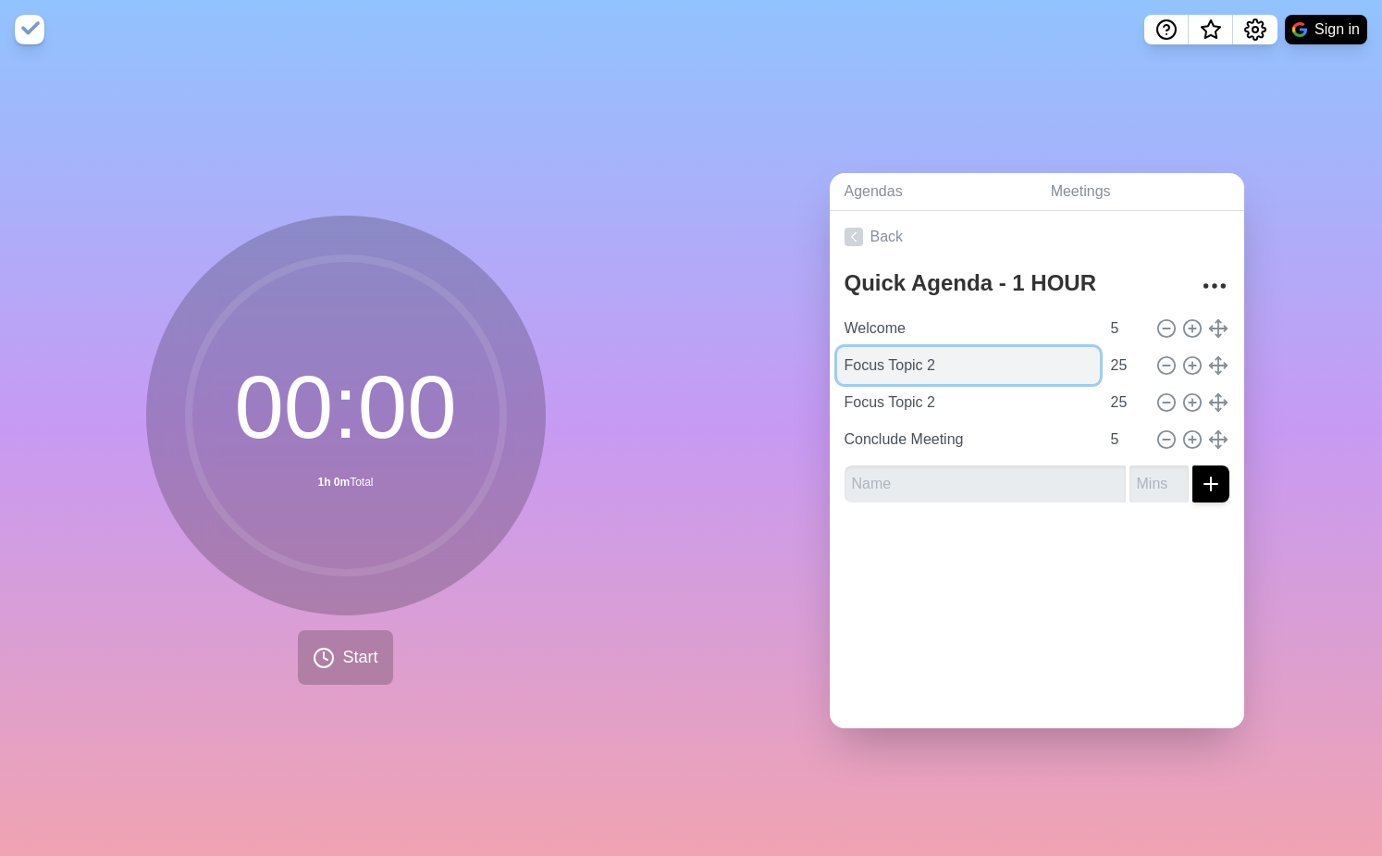
click at [914, 366] on input "Focus Topic 2" at bounding box center [968, 365] width 263 height 37
type input "ROCK 1"
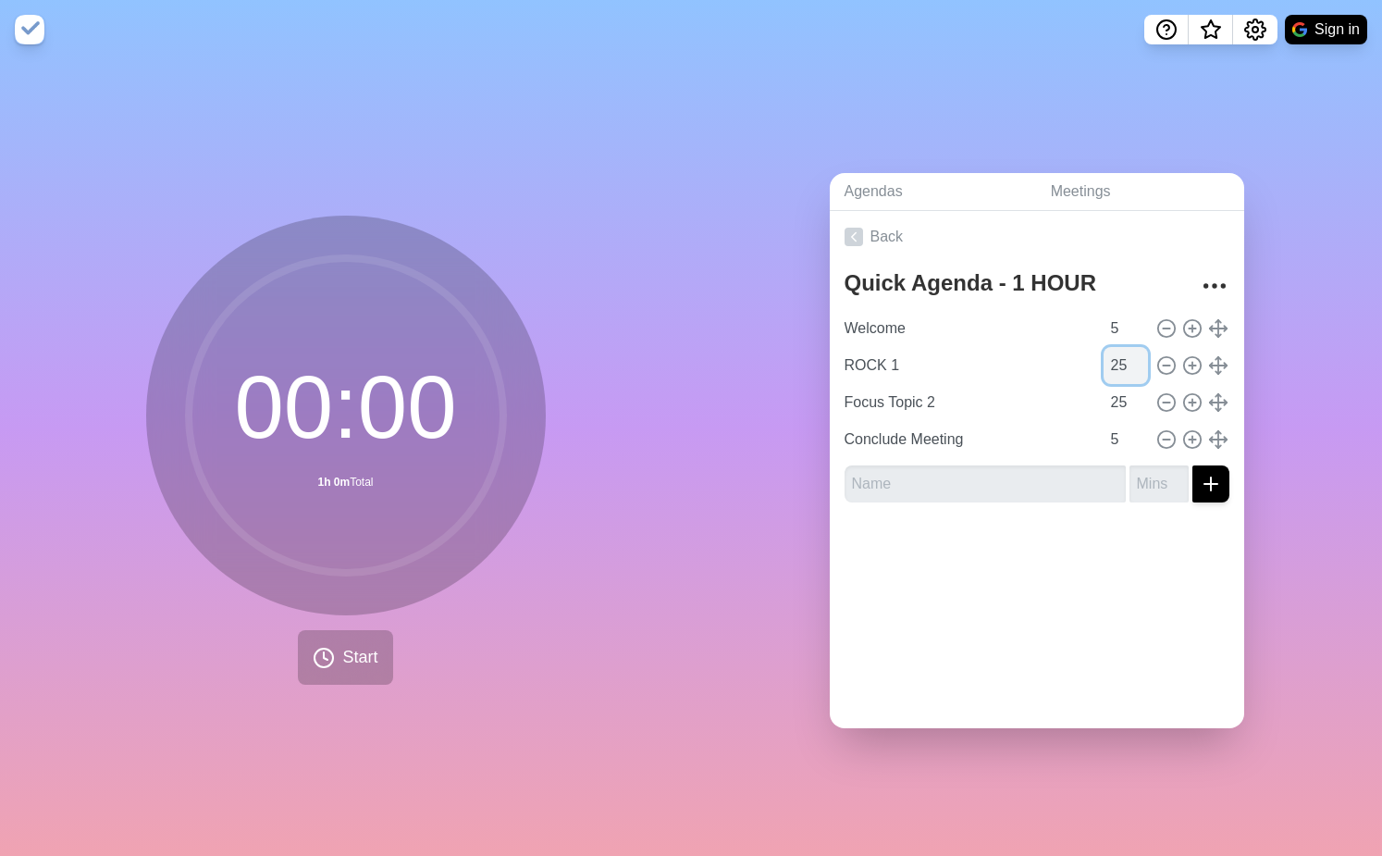
click at [1121, 366] on input "25" at bounding box center [1126, 365] width 44 height 37
type input "10"
click at [1195, 359] on icon at bounding box center [1193, 365] width 20 height 20
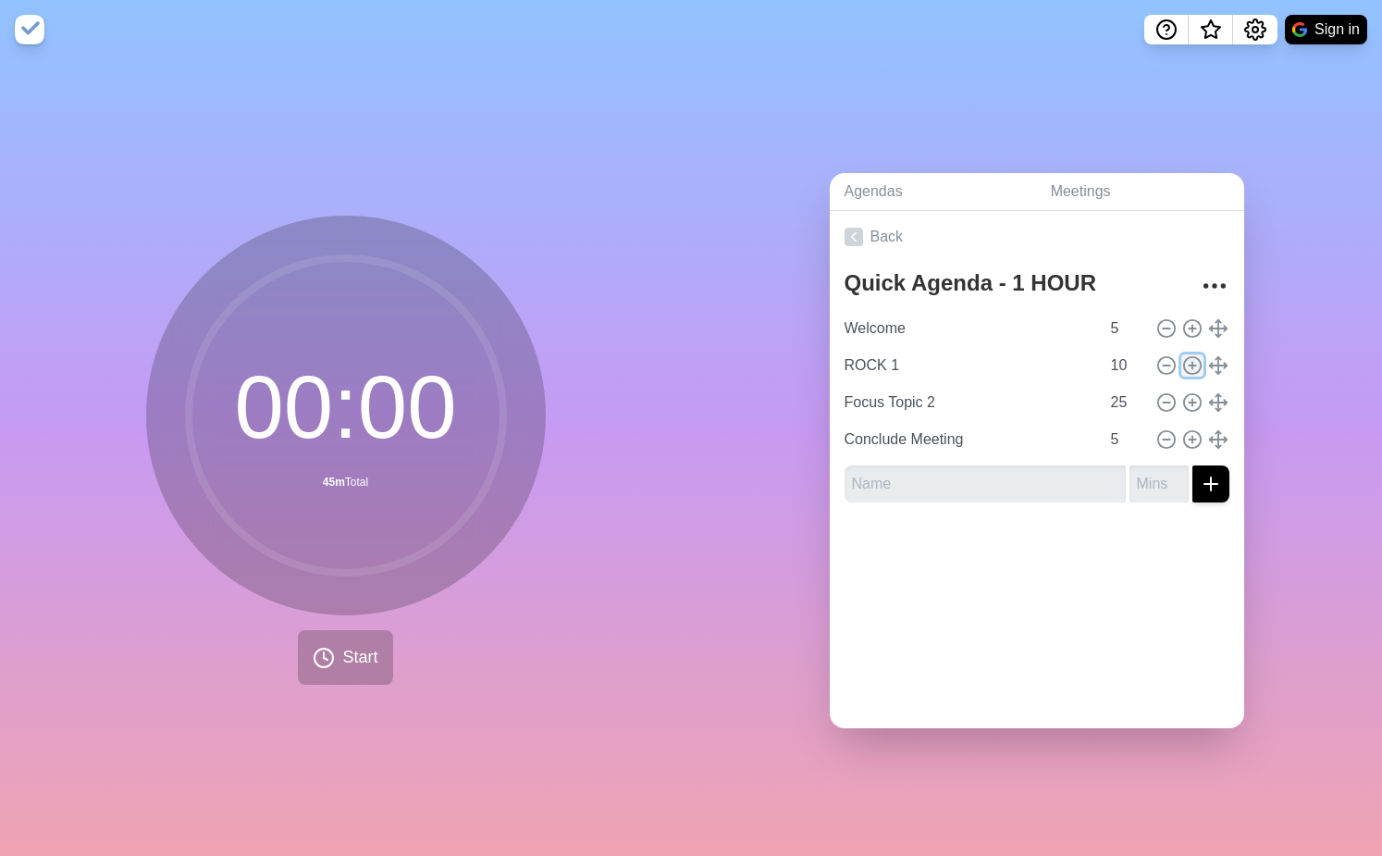
type input "ROCK 1"
type input "10"
type input "Focus Topic 2"
type input "25"
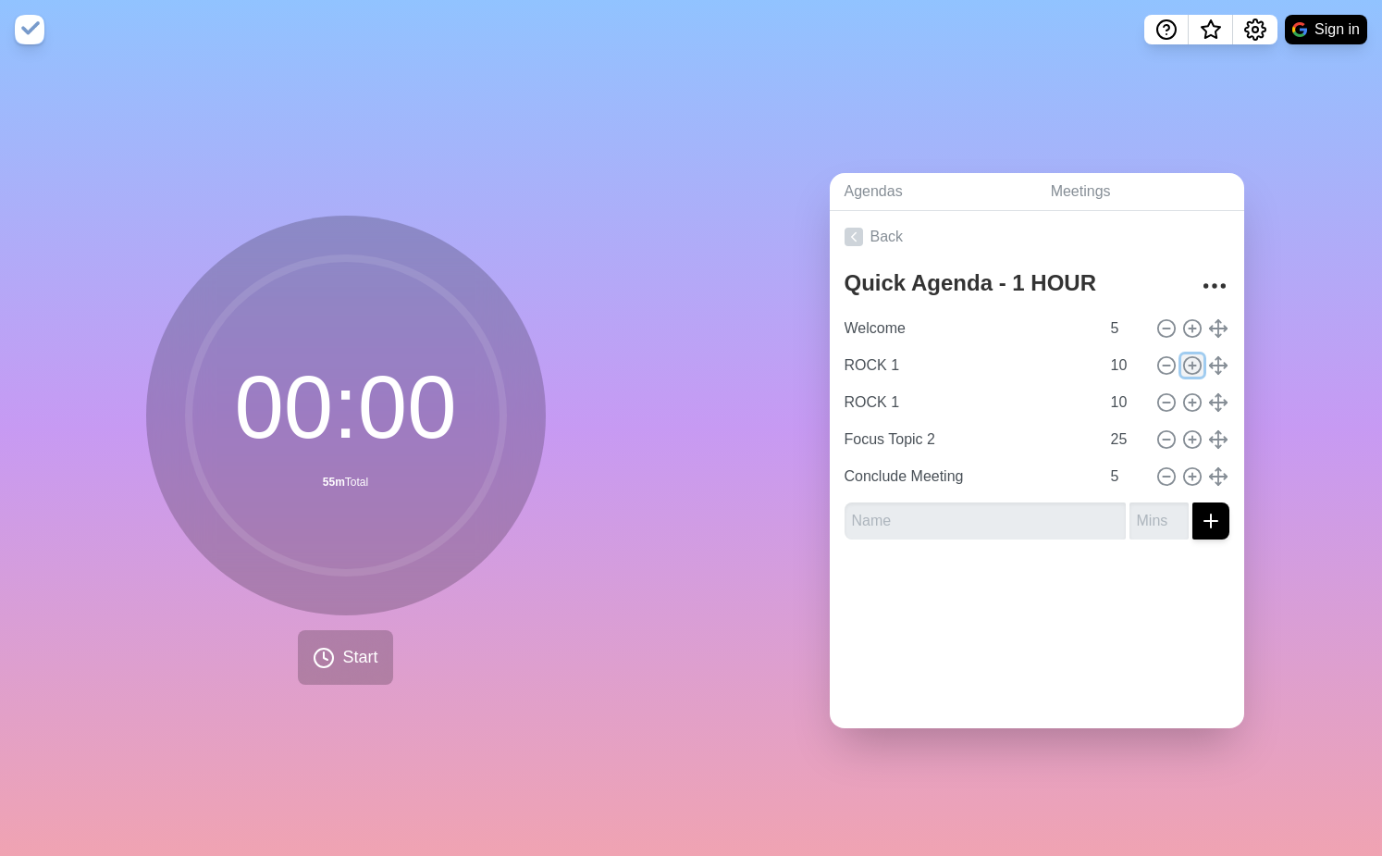
click at [1195, 359] on icon at bounding box center [1193, 365] width 20 height 20
type input "ROCK 1"
type input "10"
type input "Focus Topic 2"
type input "25"
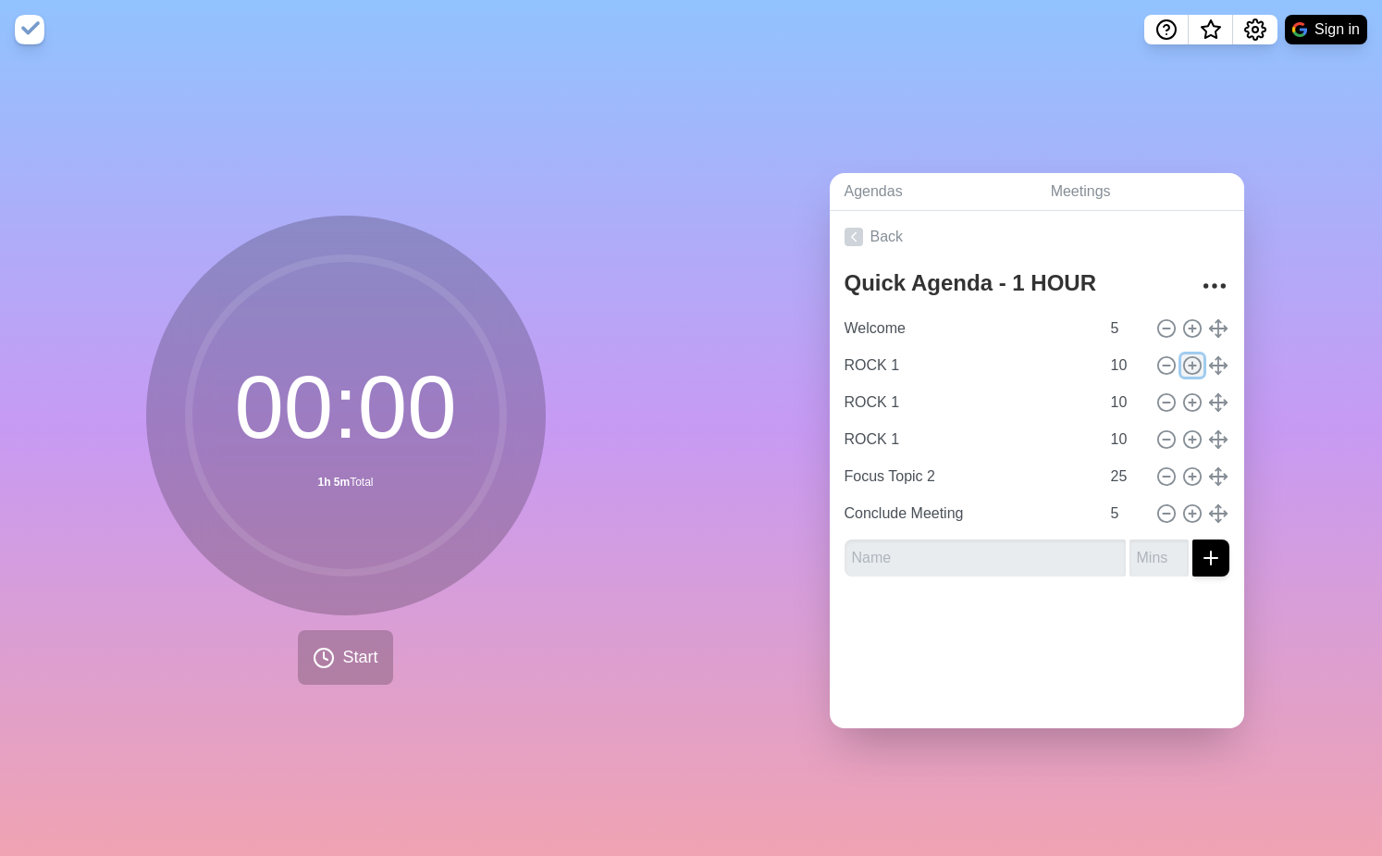
click at [1195, 359] on icon at bounding box center [1193, 365] width 20 height 20
type input "ROCK 1"
type input "10"
type input "Focus Topic 2"
type input "25"
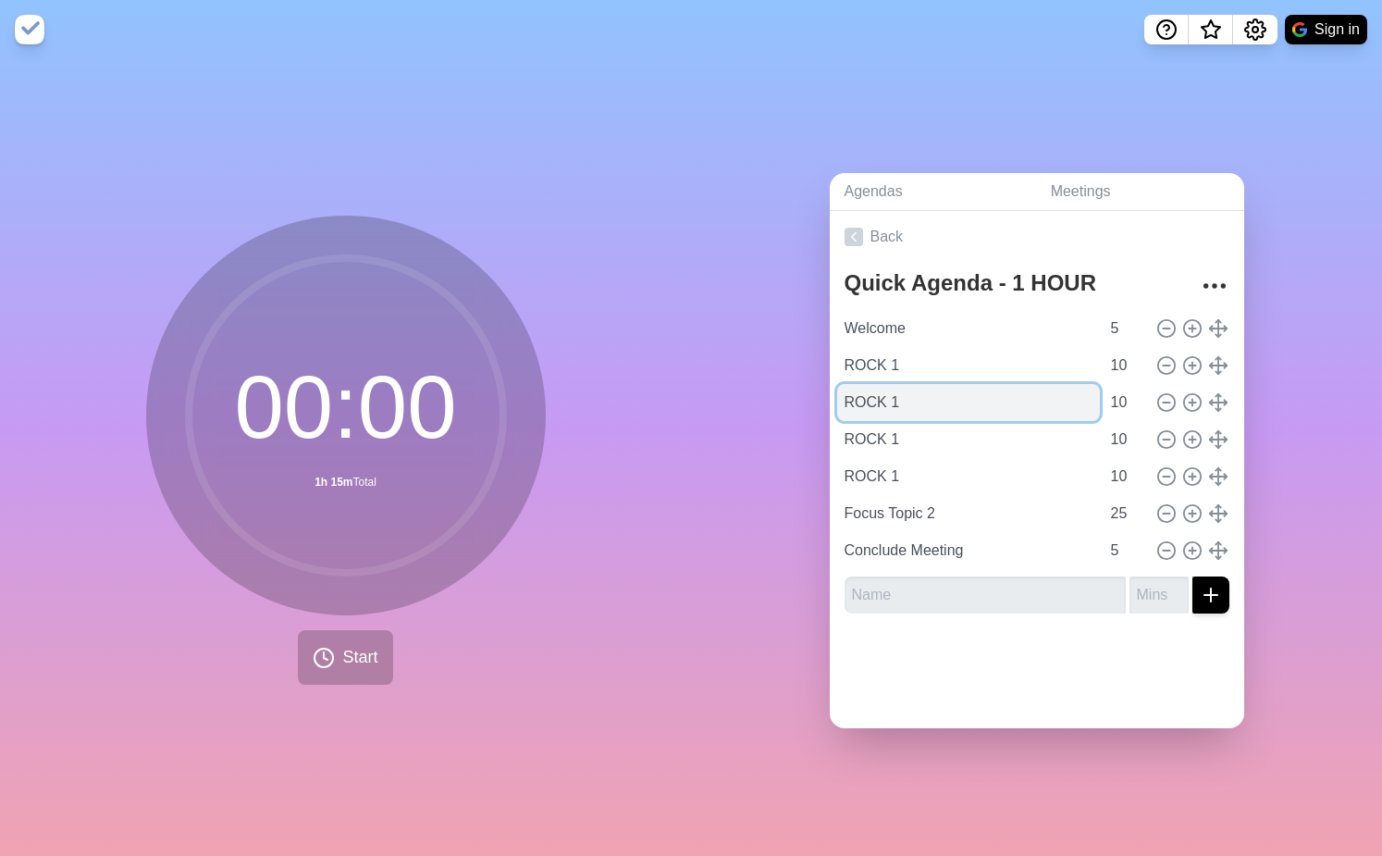
click at [914, 411] on input "ROCK 1" at bounding box center [968, 402] width 263 height 37
type input "ROCK 2"
click at [929, 443] on input "ROCK 1" at bounding box center [968, 439] width 263 height 37
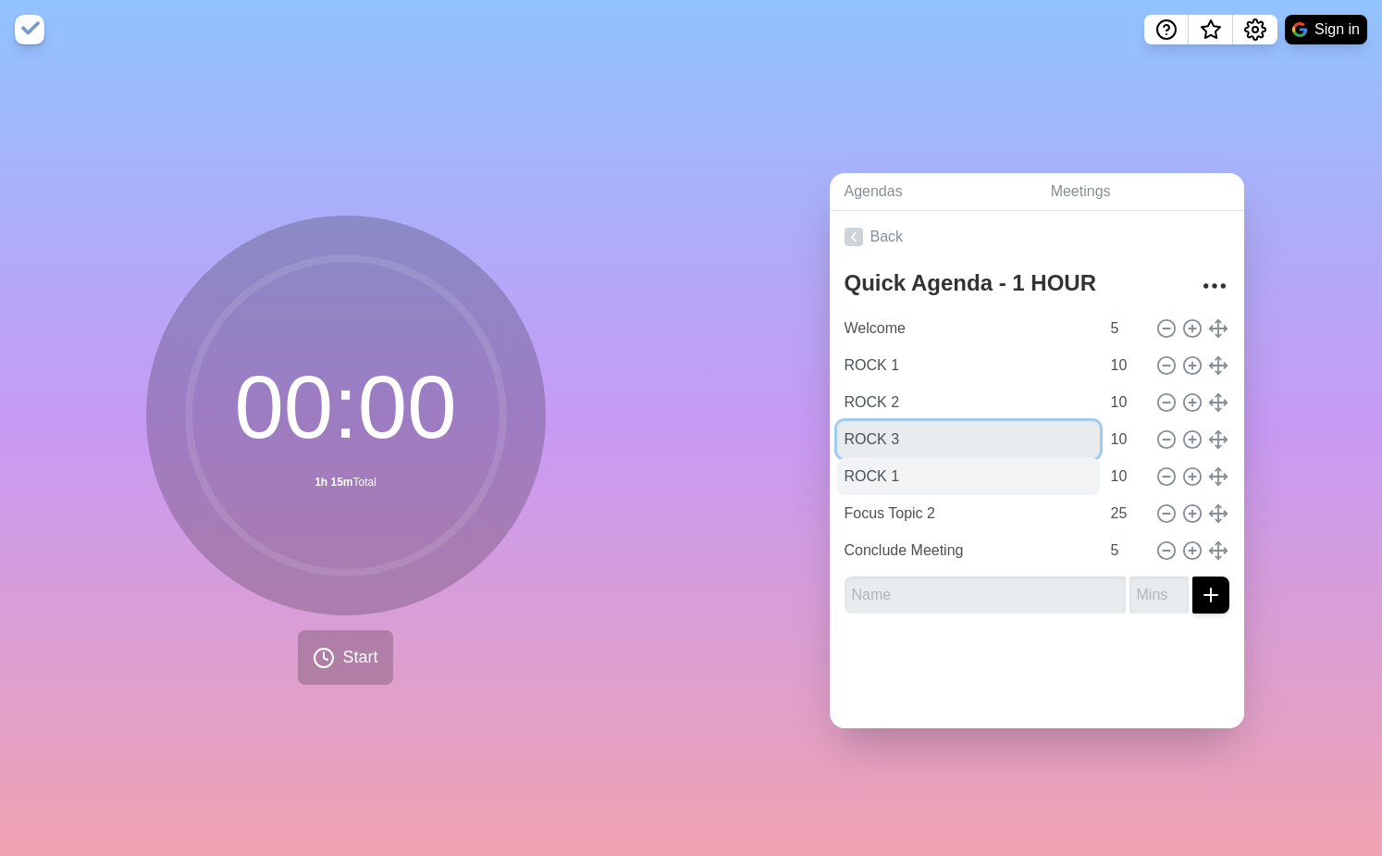
type input "ROCK 3"
click at [923, 472] on input "ROCK 1" at bounding box center [968, 476] width 263 height 37
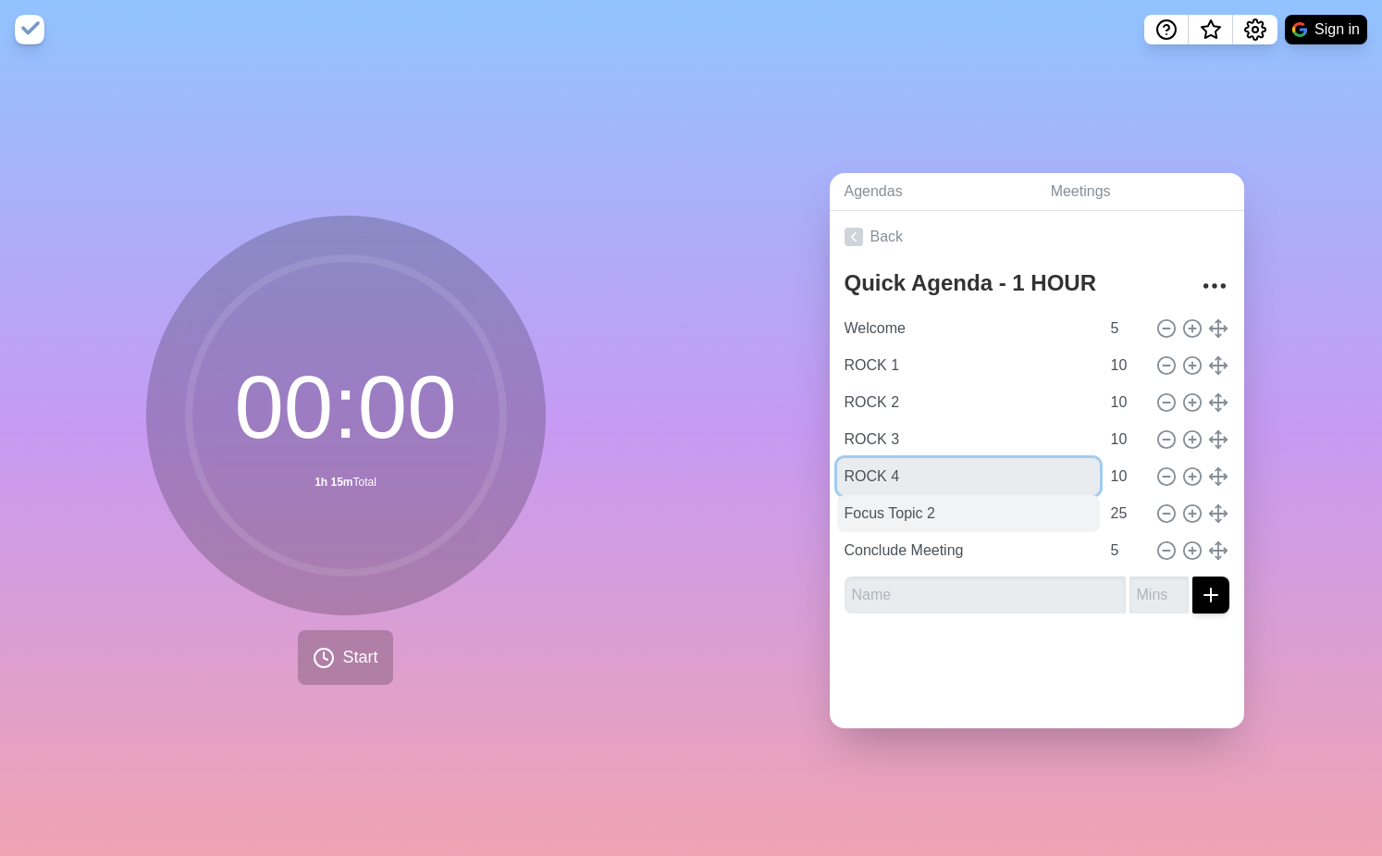
type input "ROCK 4"
click at [948, 507] on input "Focus Topic 2" at bounding box center [968, 513] width 263 height 37
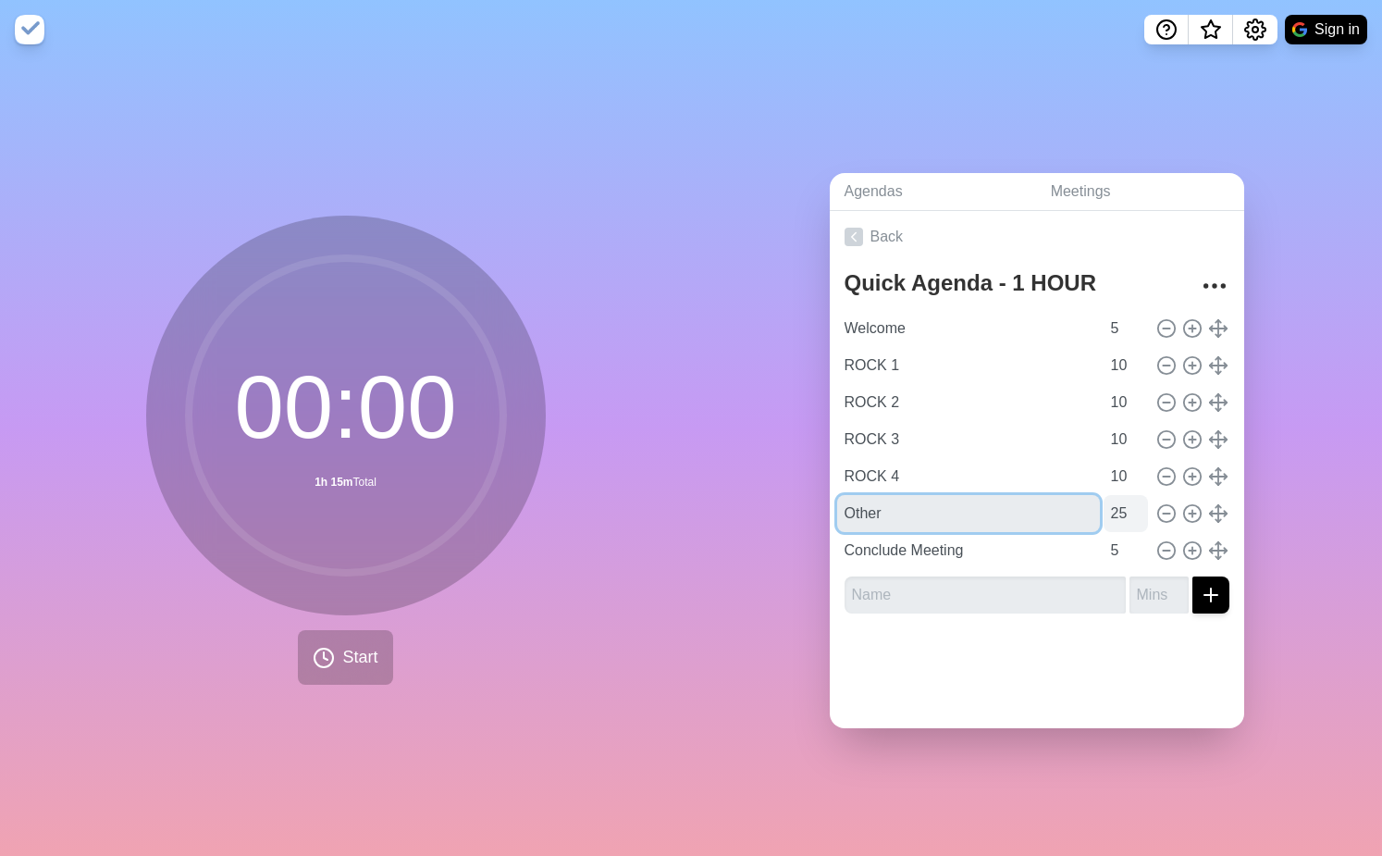
type input "Other"
click at [1115, 511] on input "25" at bounding box center [1126, 513] width 44 height 37
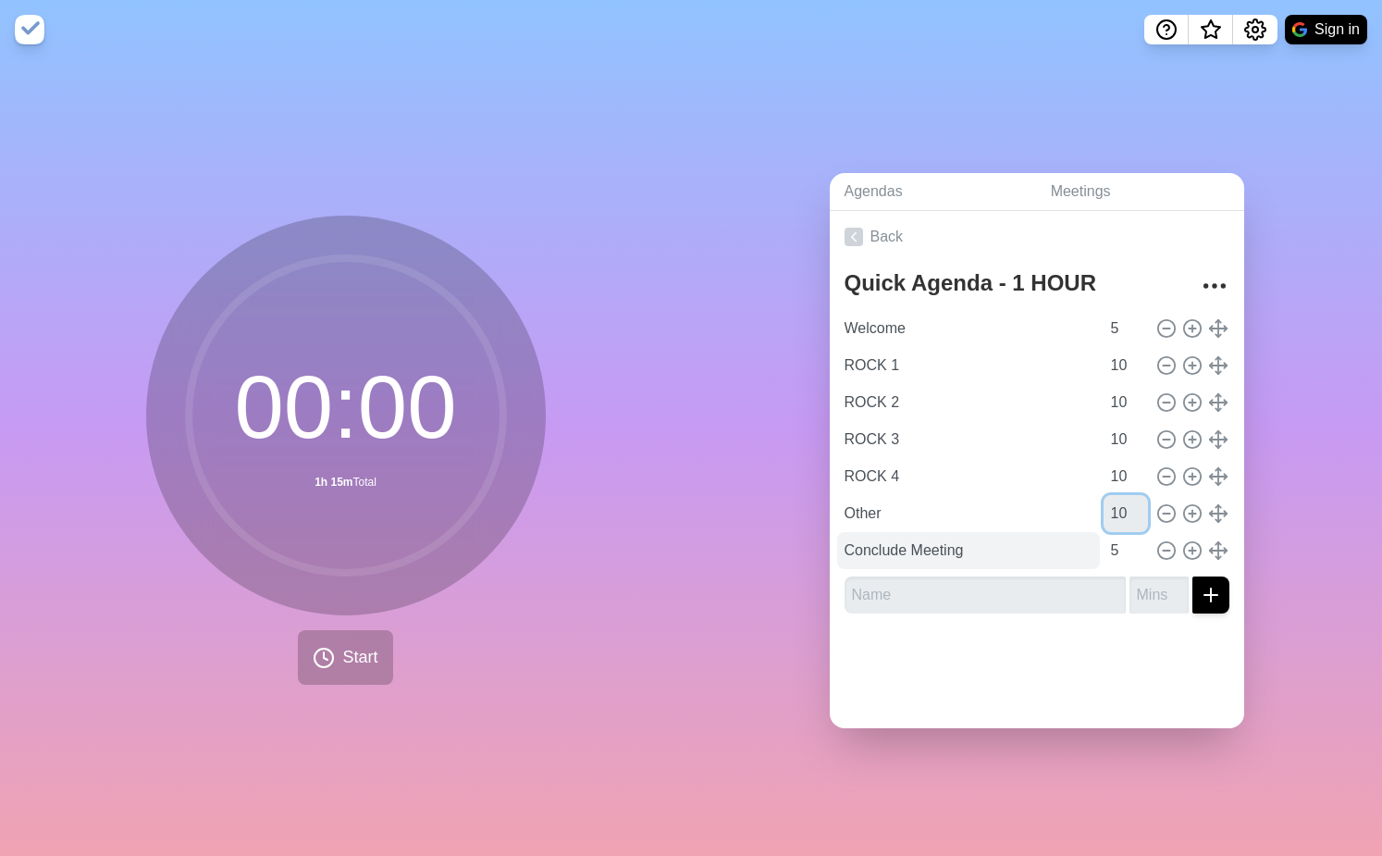
type input "10"
click at [1009, 550] on input "Conclude Meeting" at bounding box center [968, 550] width 263 height 37
click at [1171, 648] on div at bounding box center [1037, 665] width 415 height 74
click at [1109, 227] on link "Back" at bounding box center [1037, 237] width 415 height 52
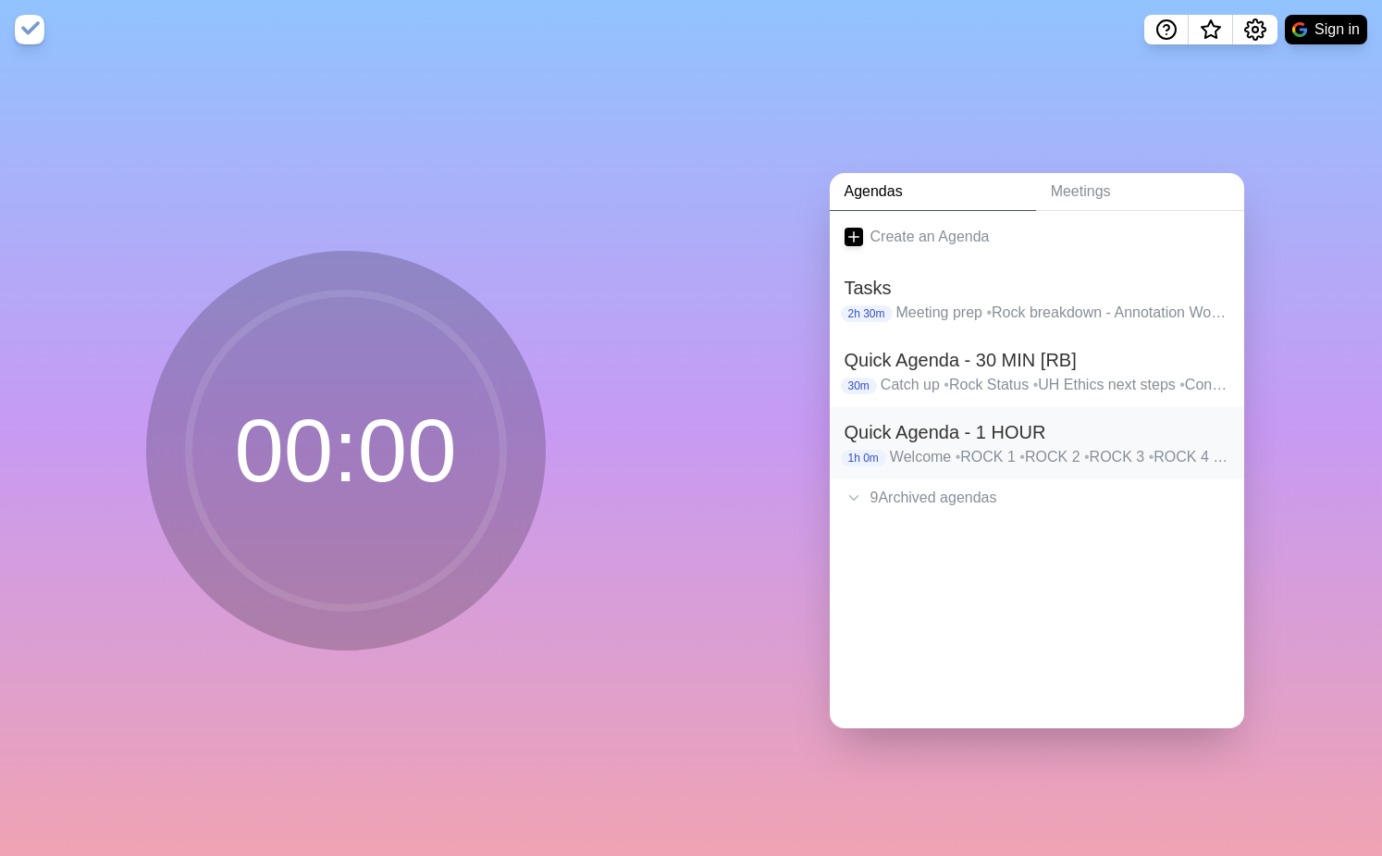
click at [982, 428] on h2 "Quick Agenda - 1 HOUR" at bounding box center [1037, 432] width 385 height 28
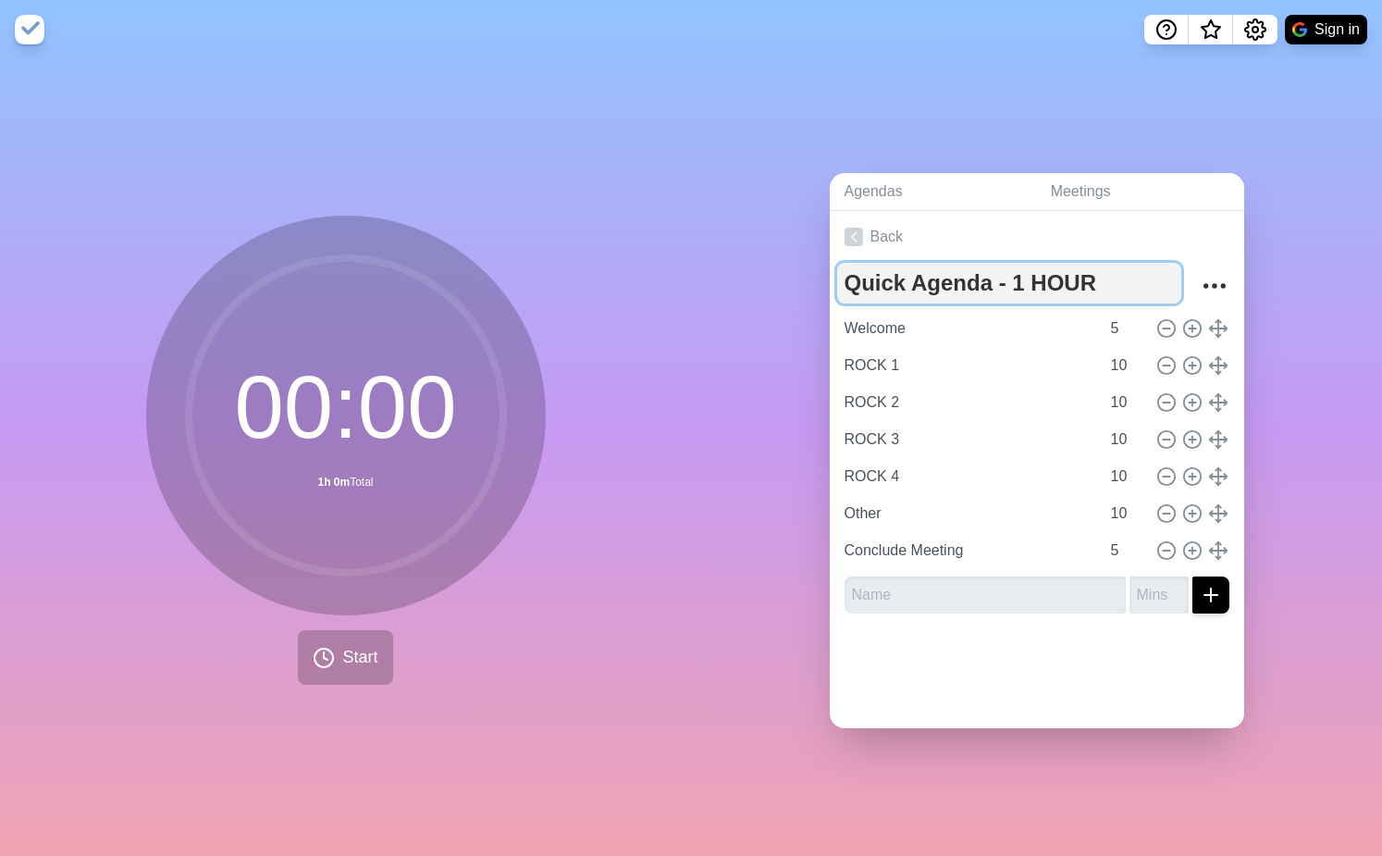
click at [1084, 282] on textarea "Quick Agenda - 1 HOUR" at bounding box center [1009, 283] width 344 height 41
type textarea "Quick Agenda - 1 HOUR [RB/ST]"
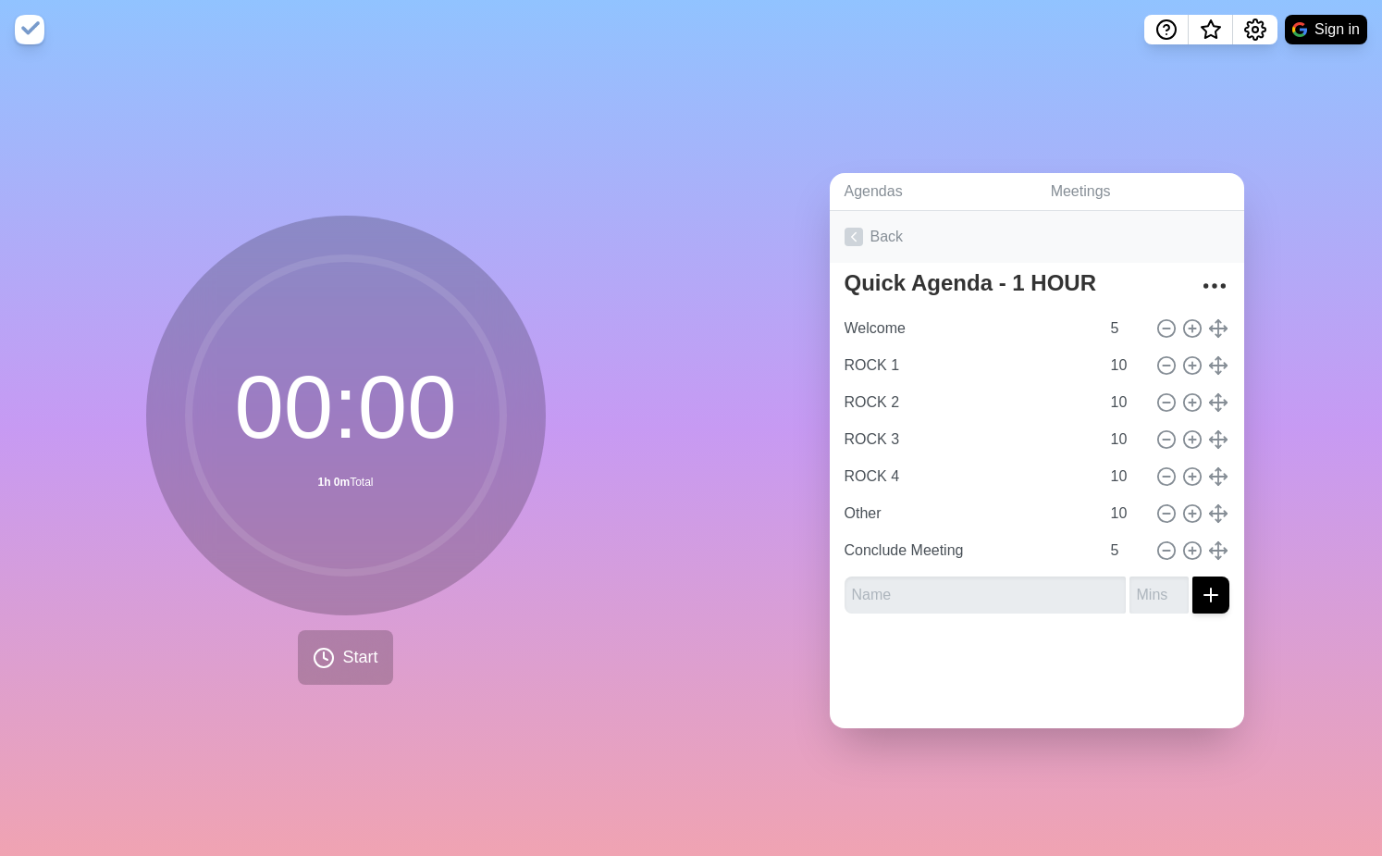
click at [896, 239] on link "Back" at bounding box center [1037, 237] width 415 height 52
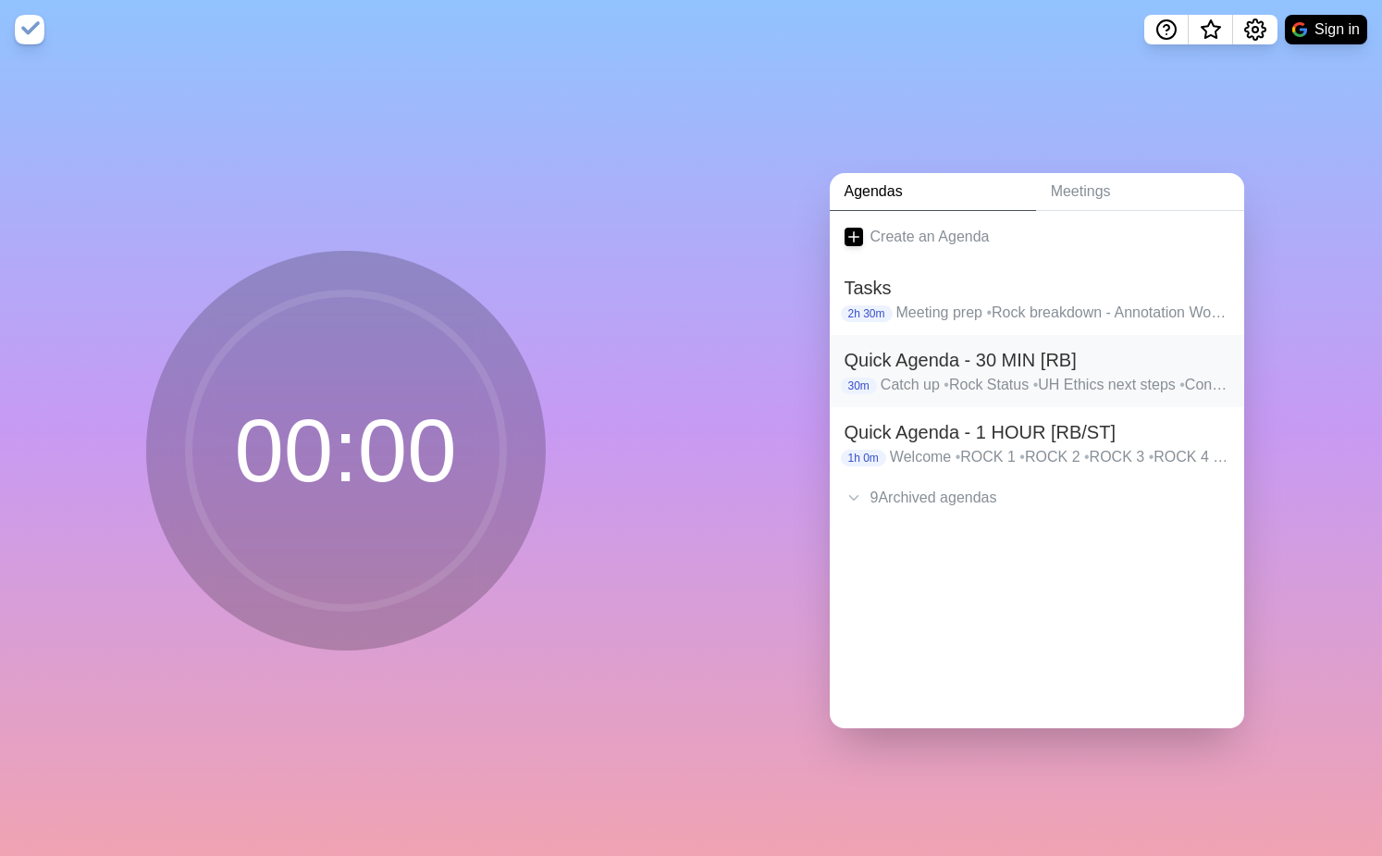
click at [1088, 355] on h2 "Quick Agenda - 30 MIN [RB]" at bounding box center [1037, 360] width 385 height 28
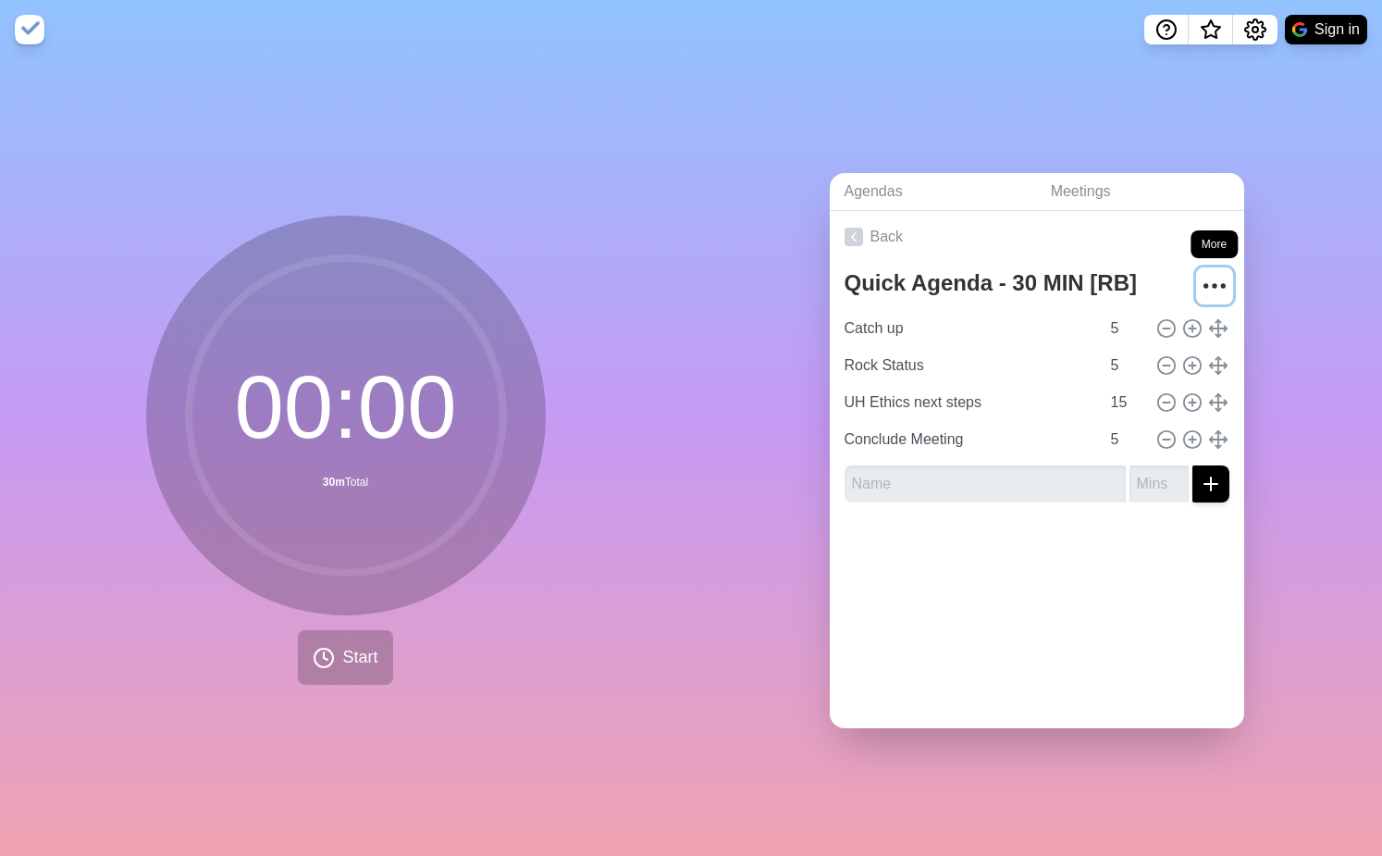
click at [1224, 276] on icon "More" at bounding box center [1215, 286] width 30 height 30
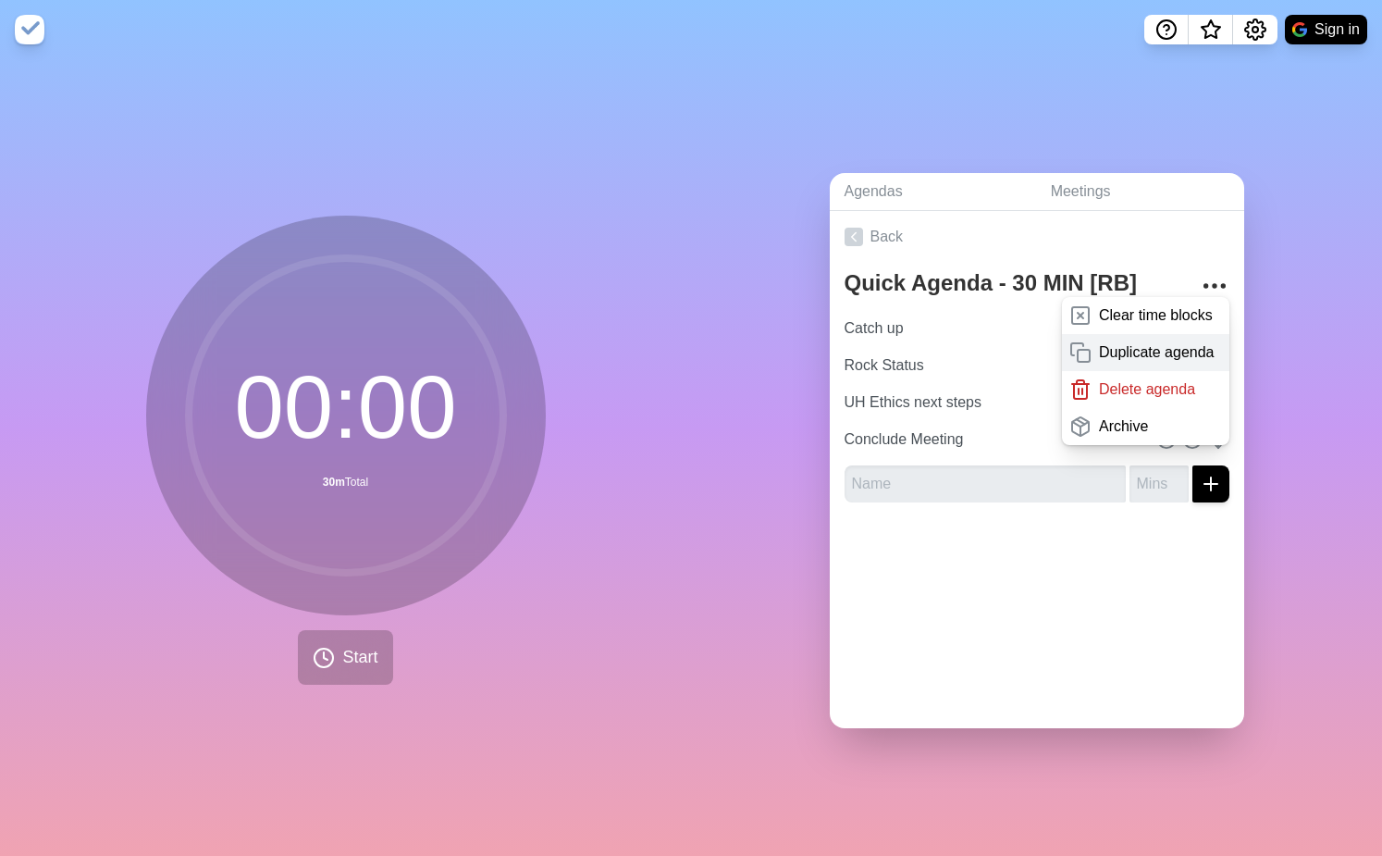
click at [1189, 344] on p "Duplicate agenda" at bounding box center [1157, 352] width 116 height 22
type textarea "Quick Agenda - 30 MIN [RB] copy"
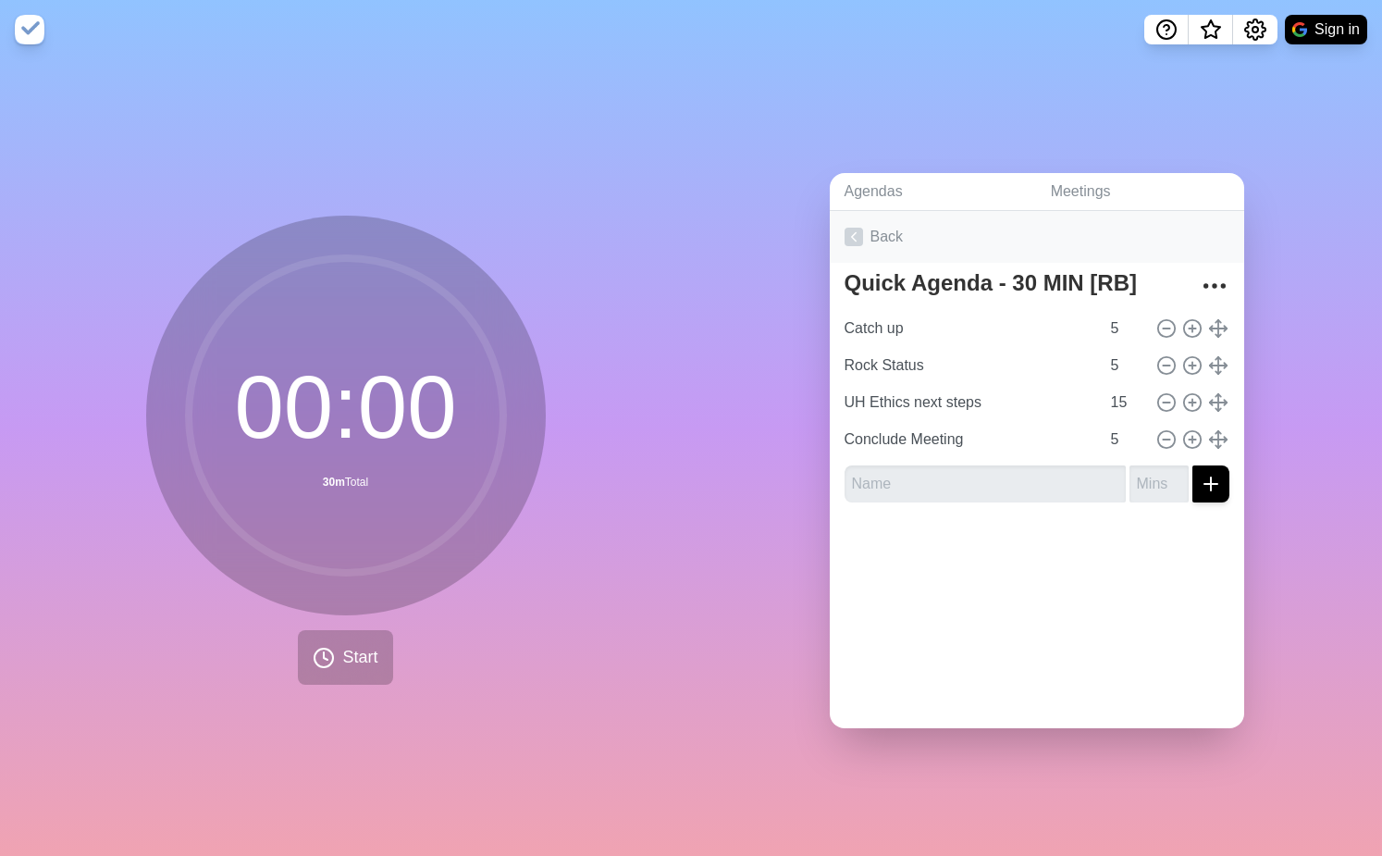
click at [870, 246] on link "Back" at bounding box center [1037, 237] width 415 height 52
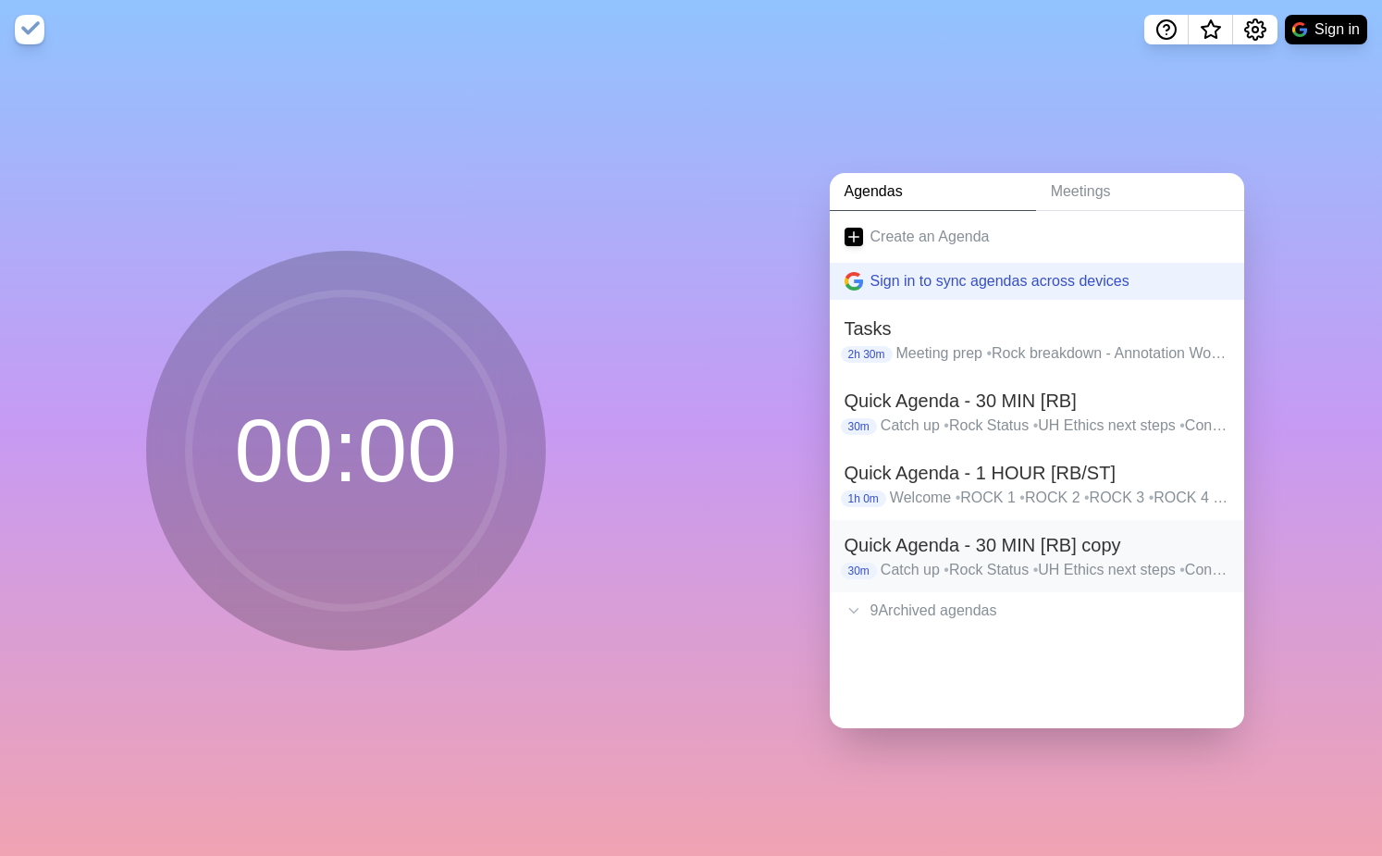
click at [1009, 539] on h2 "Quick Agenda - 30 MIN [RB] copy" at bounding box center [1037, 545] width 385 height 28
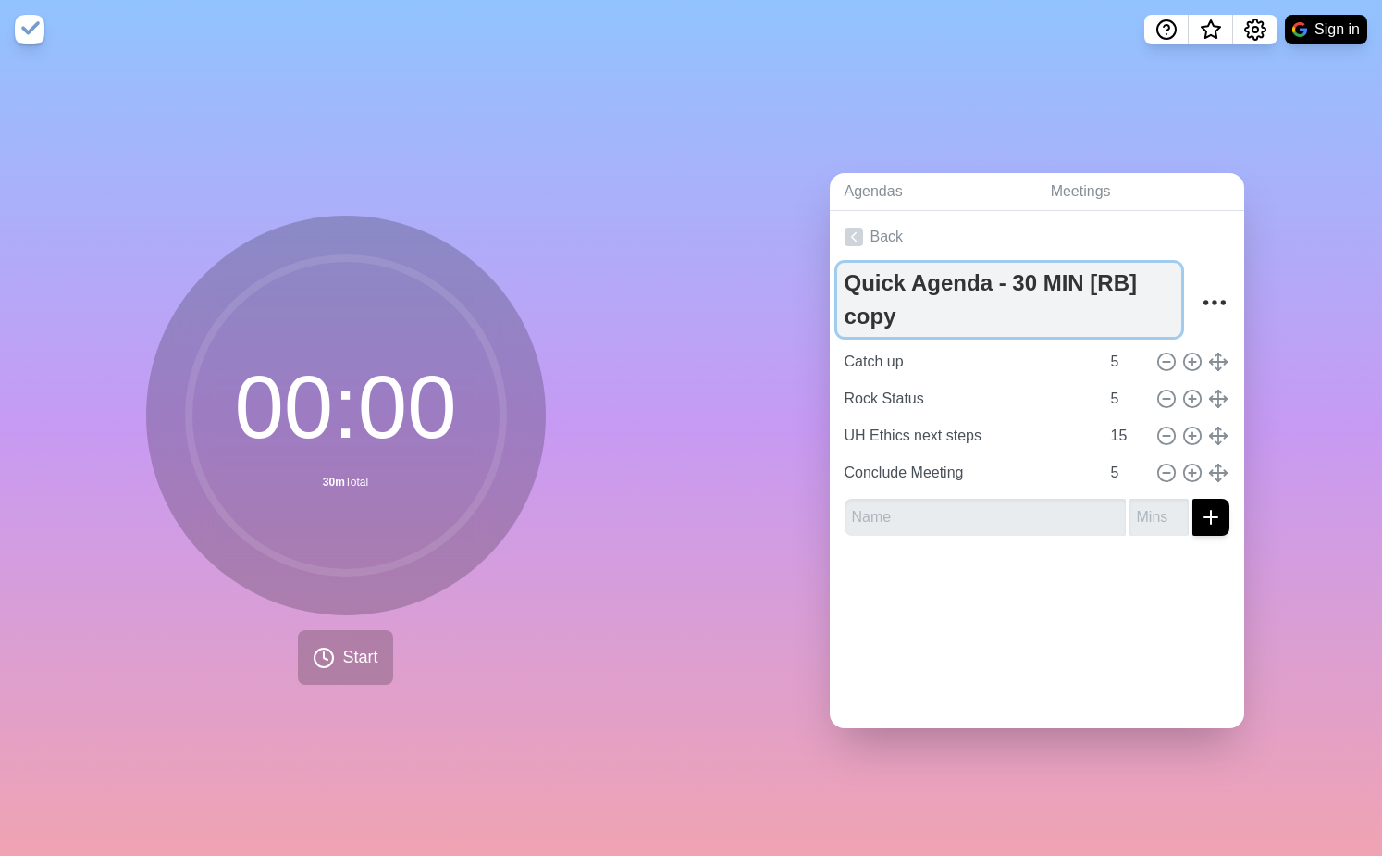
click at [914, 316] on textarea "Quick Agenda - 30 MIN [RB] copy" at bounding box center [1009, 300] width 344 height 74
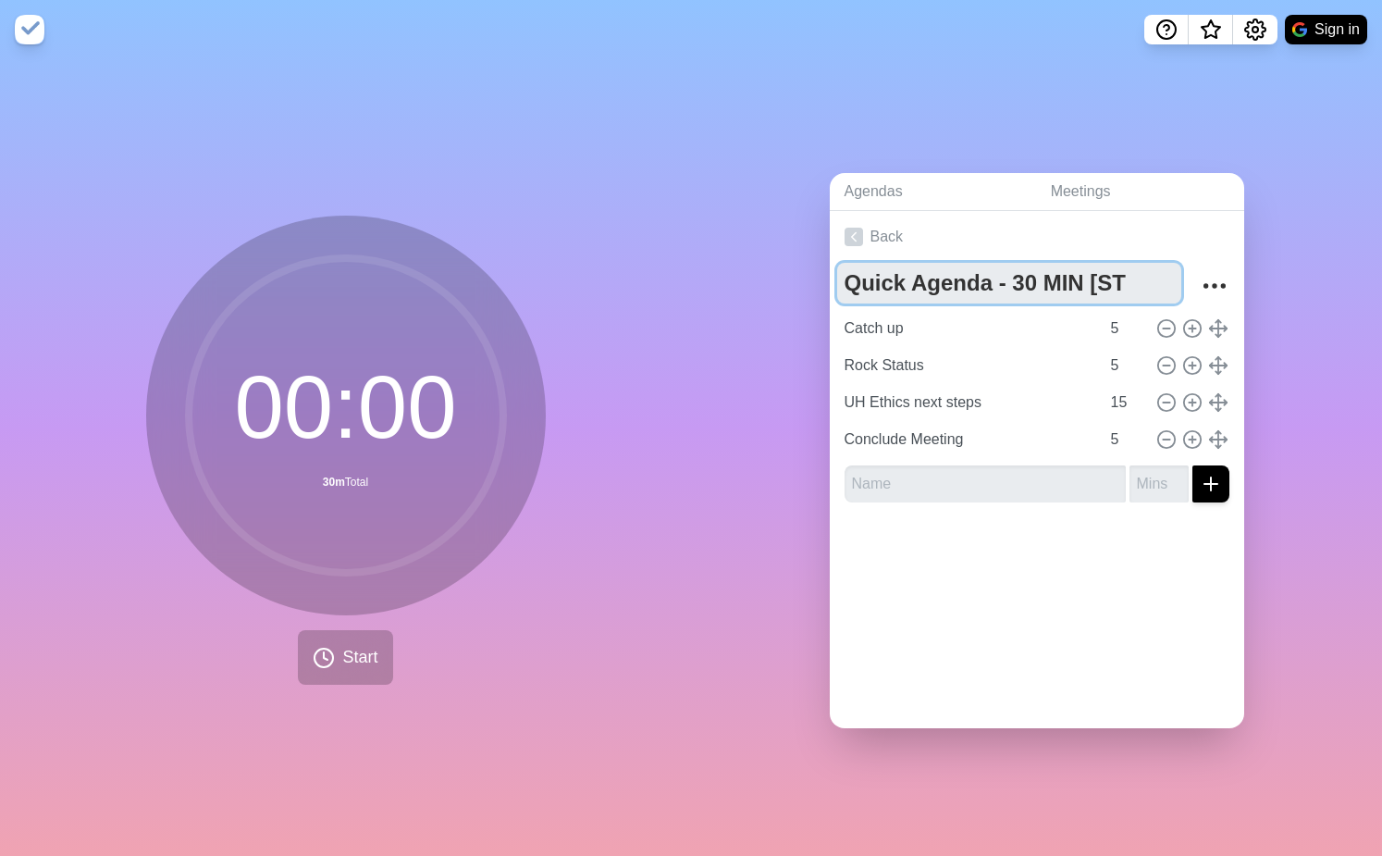
type textarea "Quick Agenda - 30 MIN [ST"
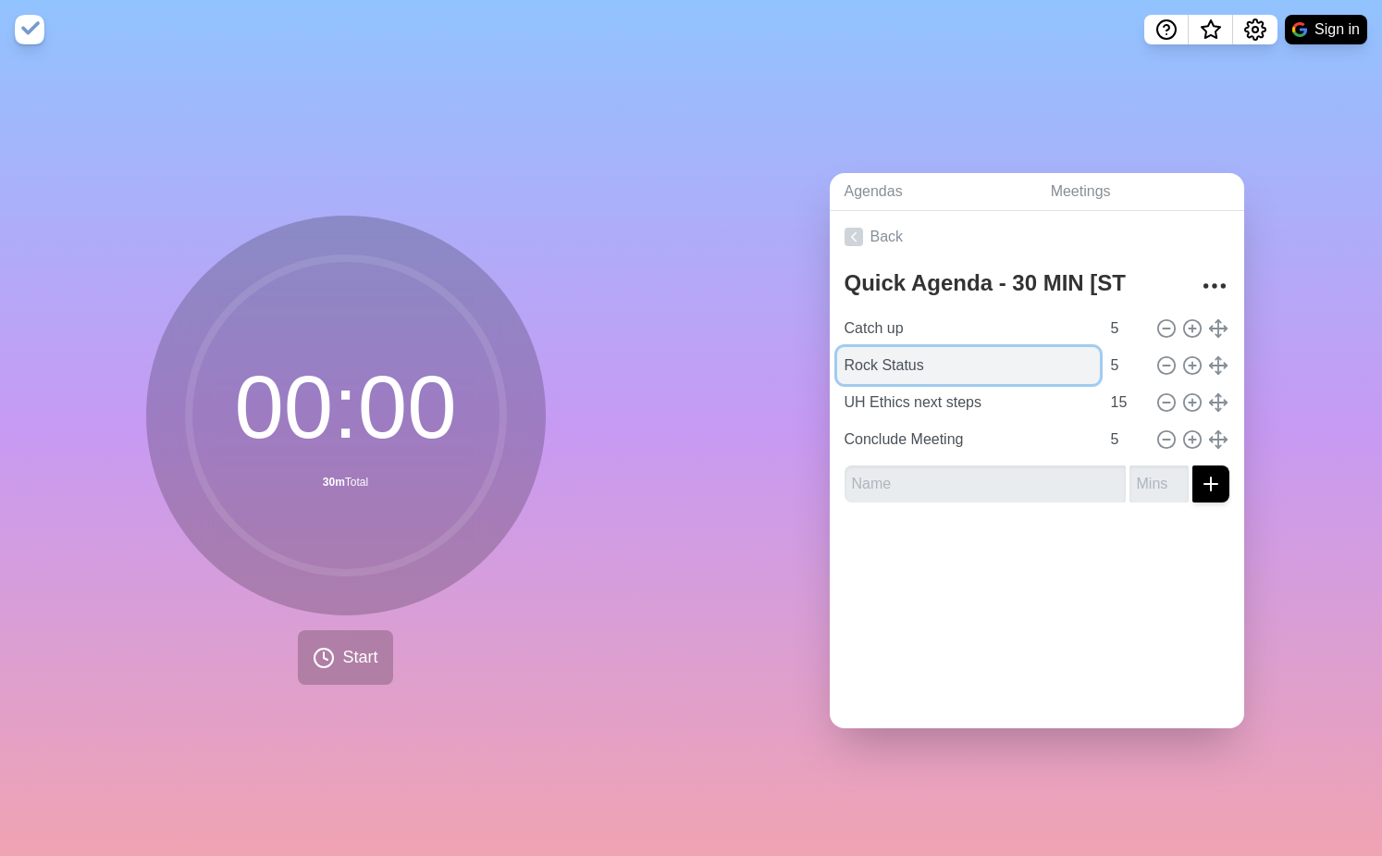
click at [950, 373] on input "Rock Status" at bounding box center [968, 365] width 263 height 37
type input "Non-NDA Data Room"
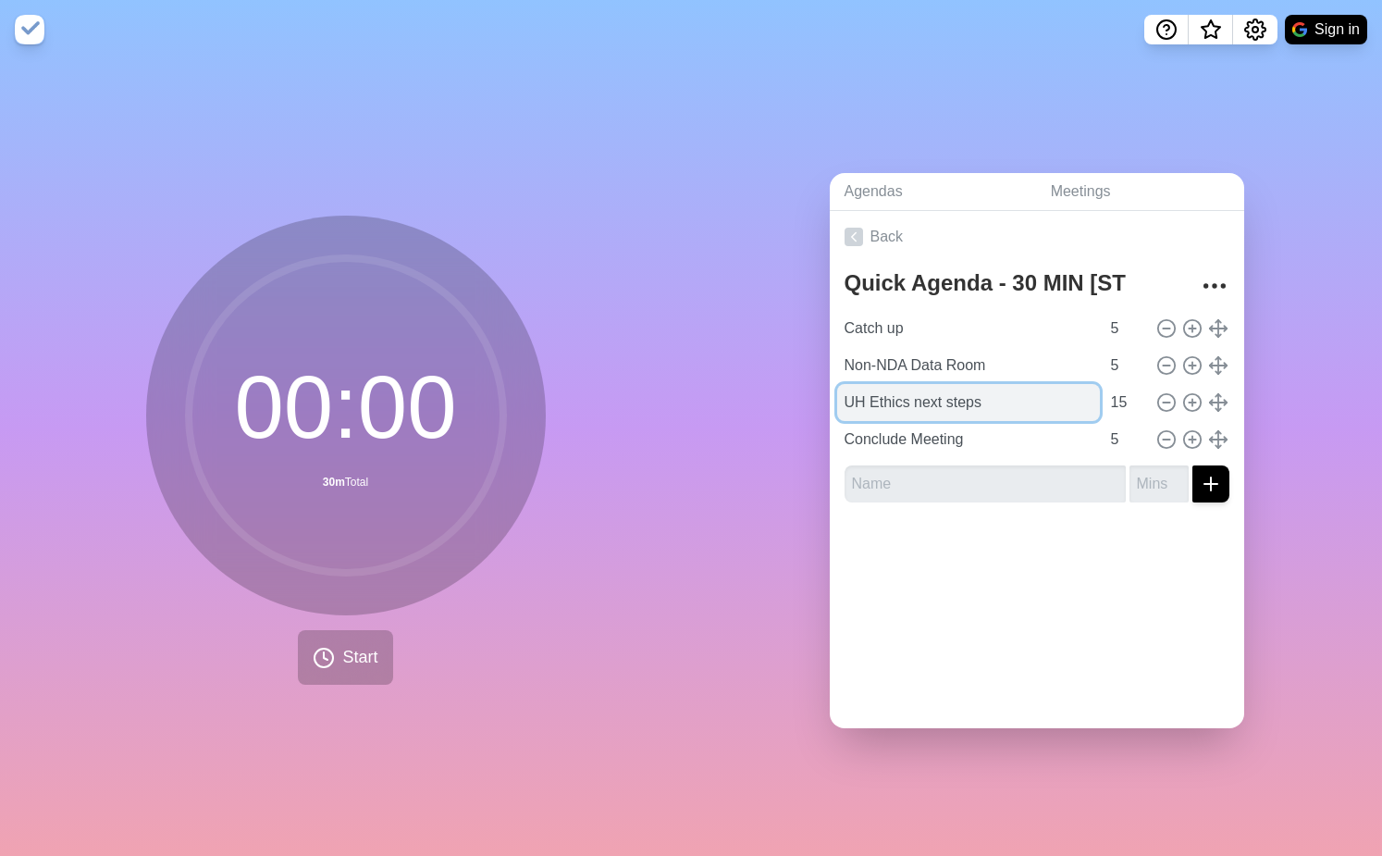
click at [911, 410] on input "UH Ethics next steps" at bounding box center [968, 402] width 263 height 37
type input "Microsoft Booking Links"
click at [1122, 405] on input "15" at bounding box center [1126, 402] width 44 height 37
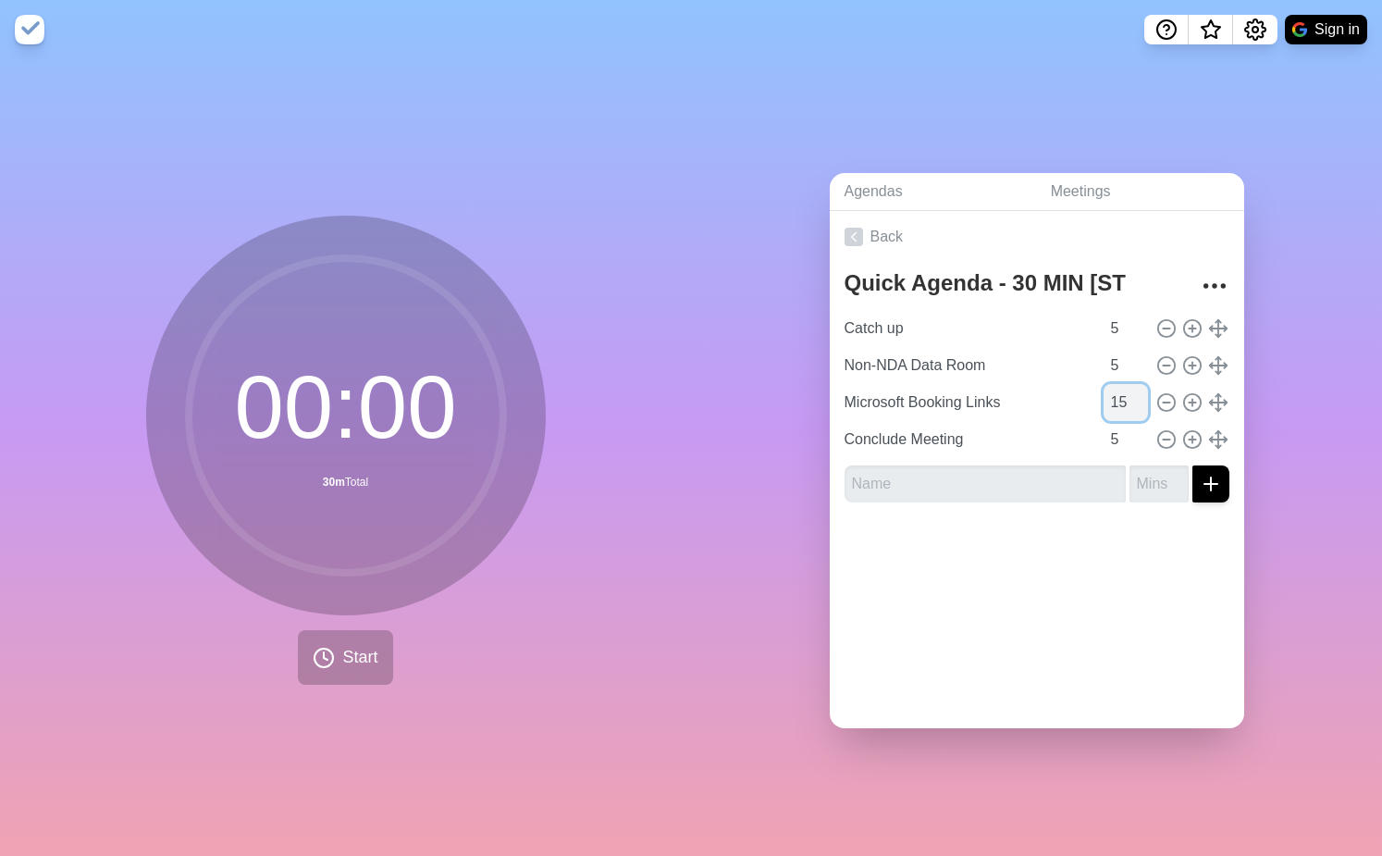
click at [1122, 405] on input "15" at bounding box center [1126, 402] width 44 height 37
type input "10"
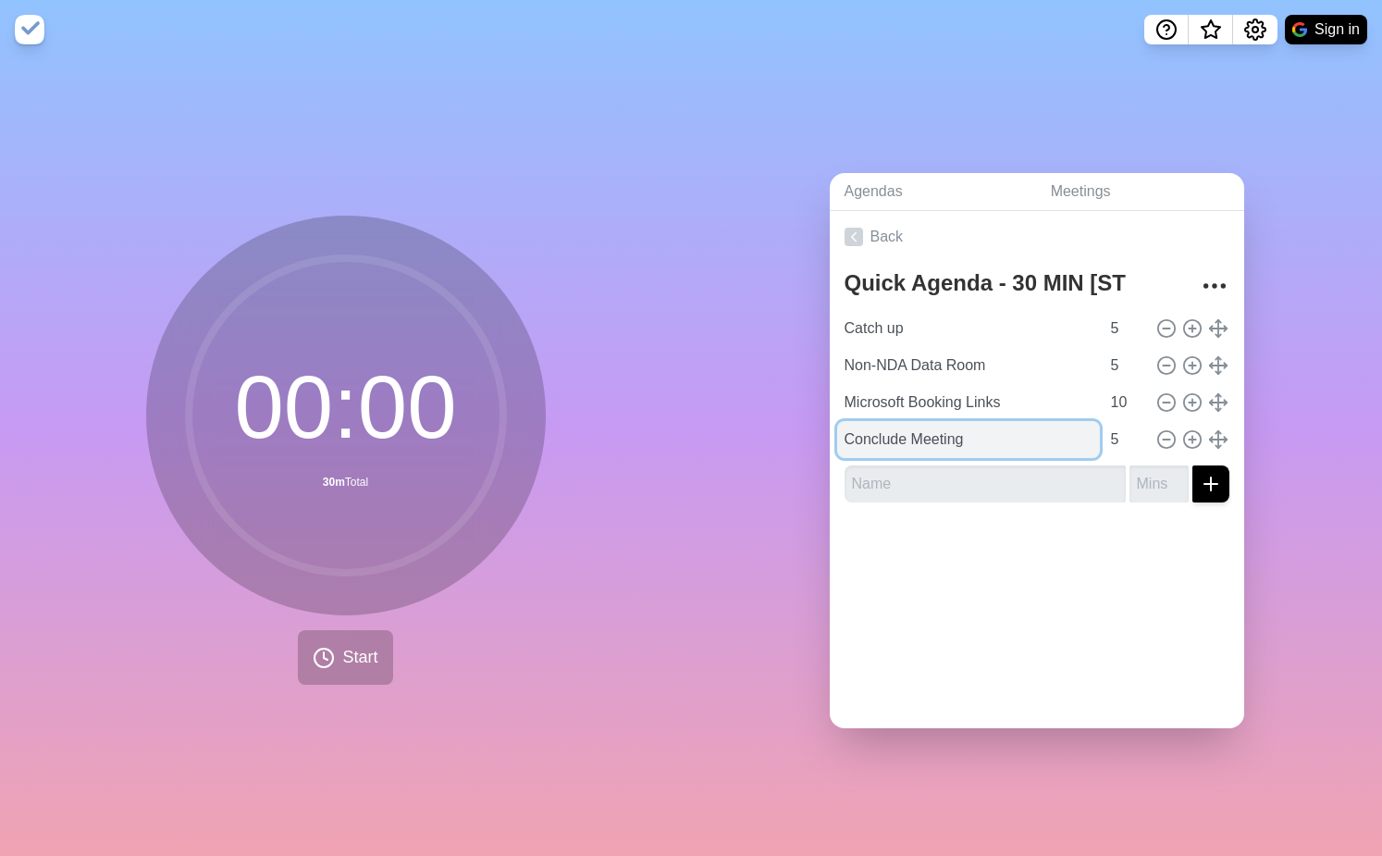
click at [1027, 437] on input "Conclude Meeting" at bounding box center [968, 439] width 263 height 37
click at [1192, 393] on circle at bounding box center [1191, 401] width 17 height 17
type input "Microsoft Booking Links"
type input "10"
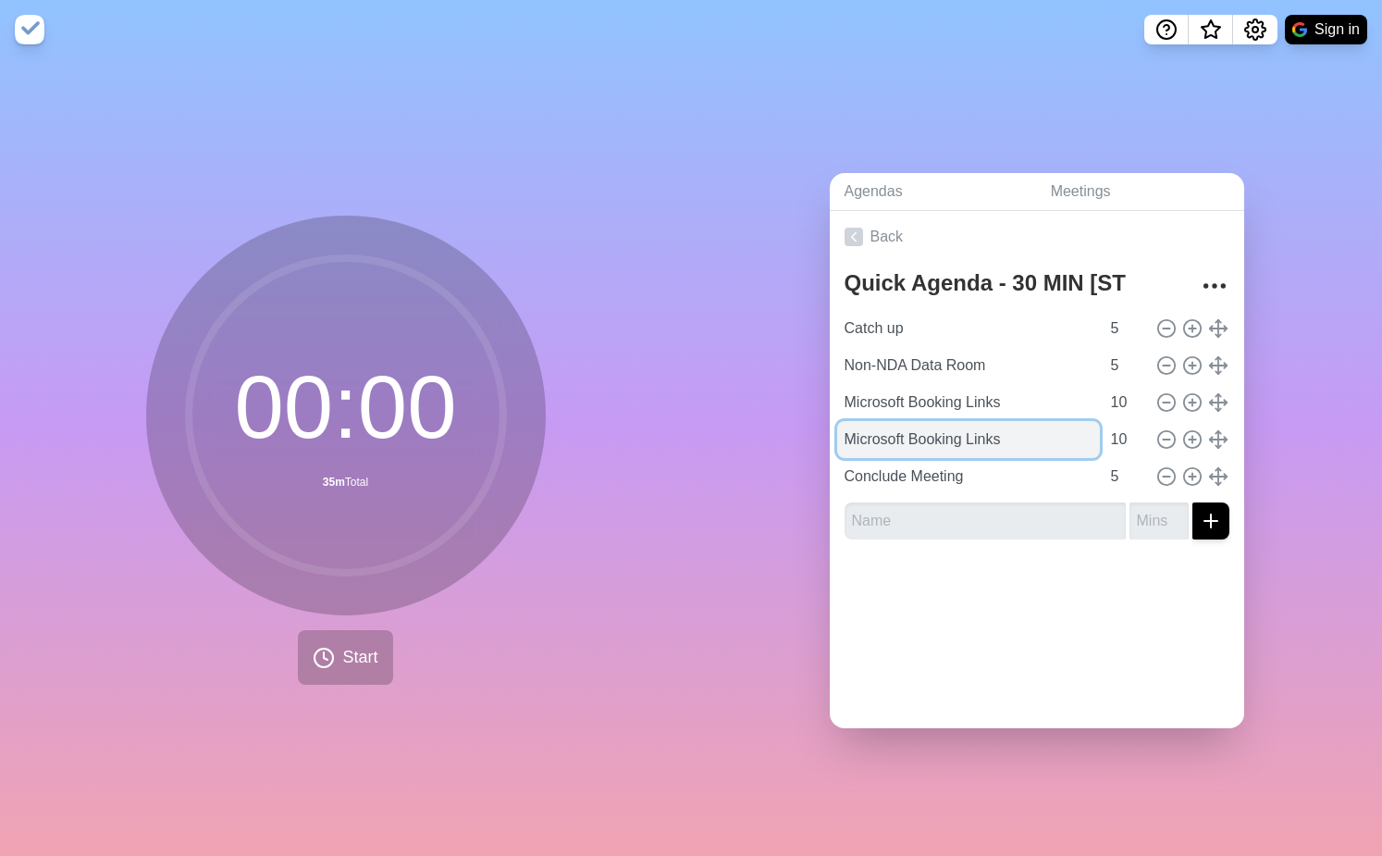
click at [929, 430] on input "Microsoft Booking Links" at bounding box center [968, 439] width 263 height 37
type input "Project Management in Q4-2025"
click at [1122, 442] on input "10" at bounding box center [1126, 439] width 44 height 37
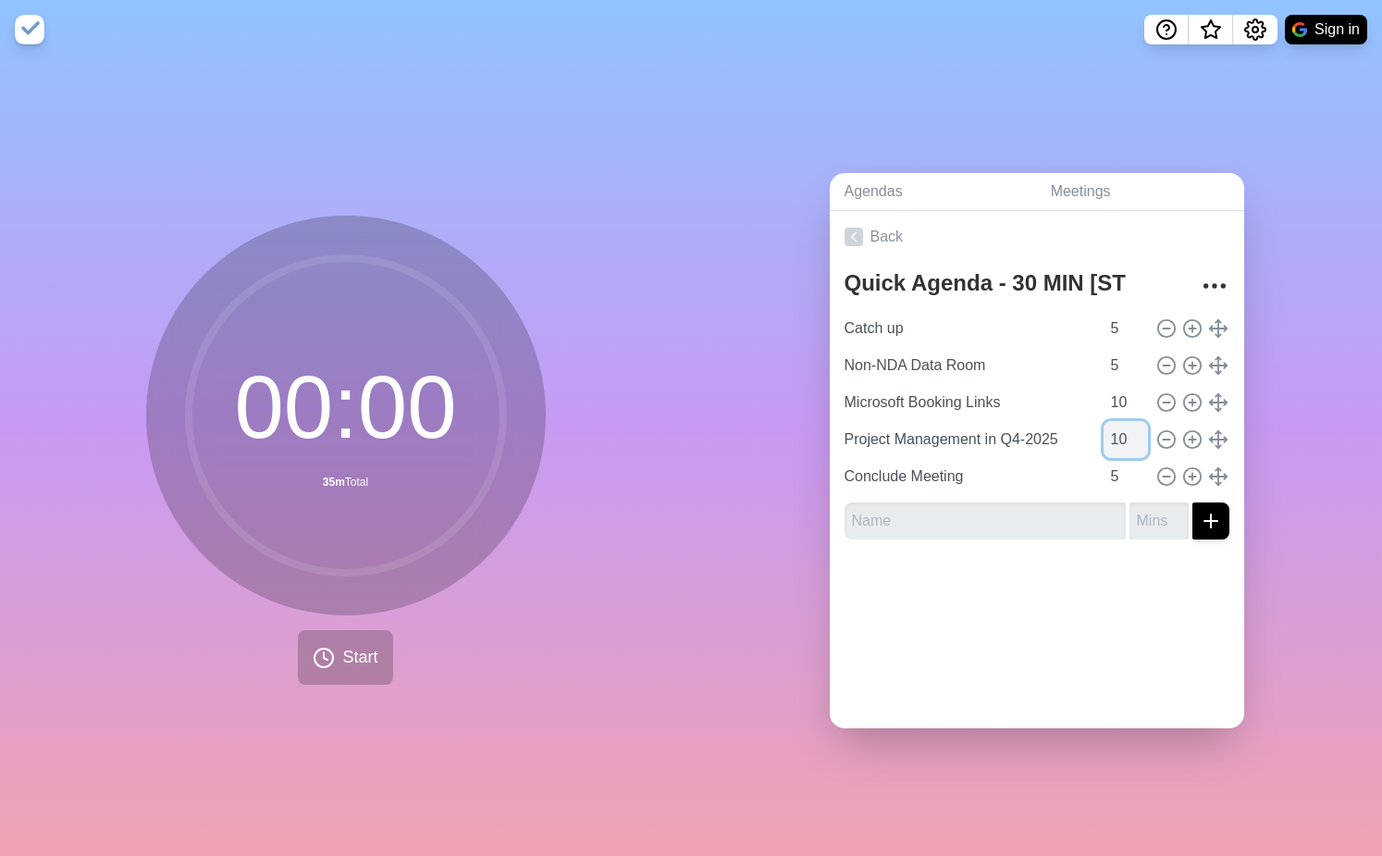
click at [1122, 442] on input "10" at bounding box center [1126, 439] width 44 height 37
type input "5"
click at [1193, 562] on div at bounding box center [1037, 591] width 415 height 74
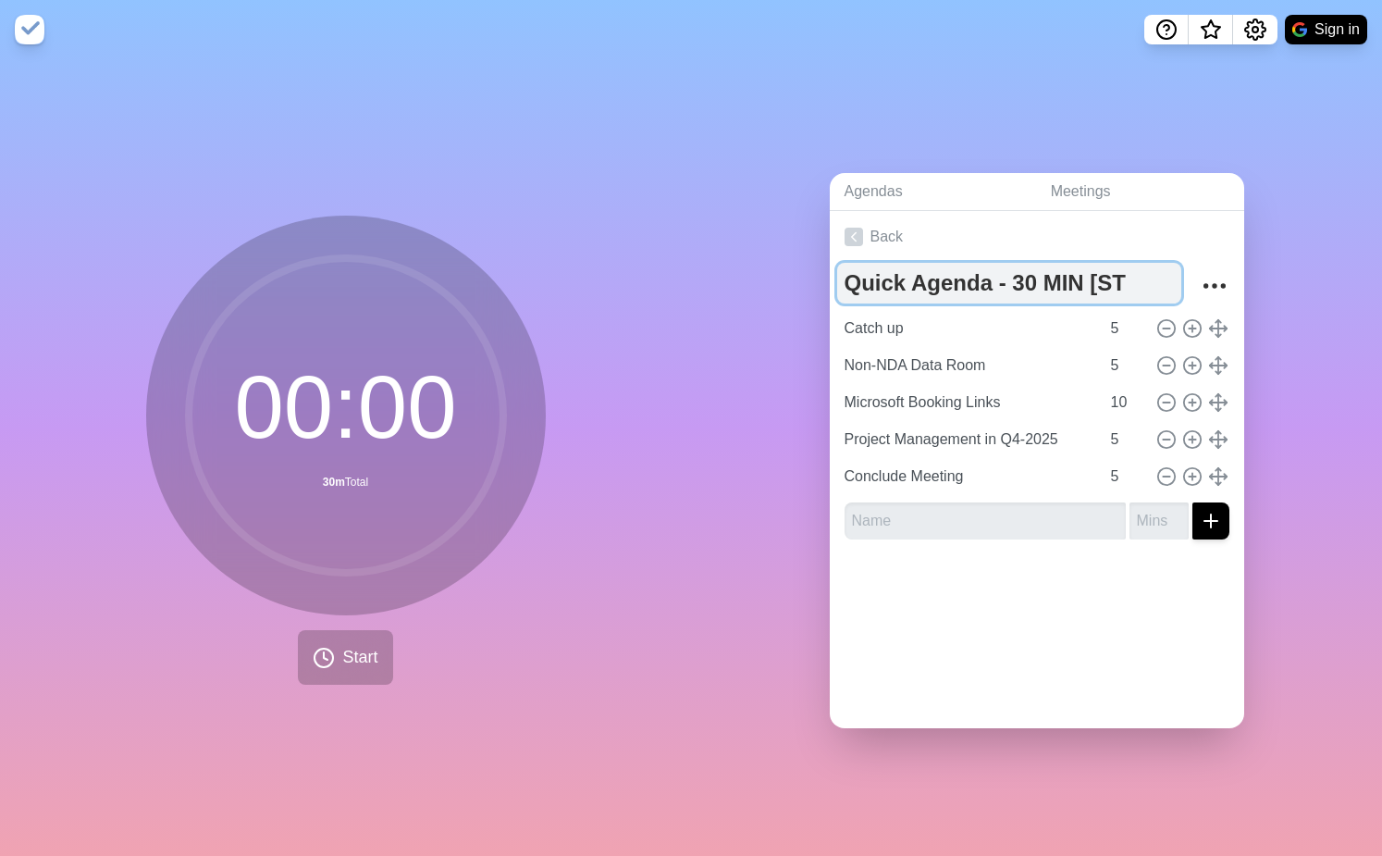
click at [1126, 279] on textarea "Quick Agenda - 30 MIN [ST" at bounding box center [1009, 283] width 344 height 41
type textarea "Quick Agenda - 30 MIN [ST]"
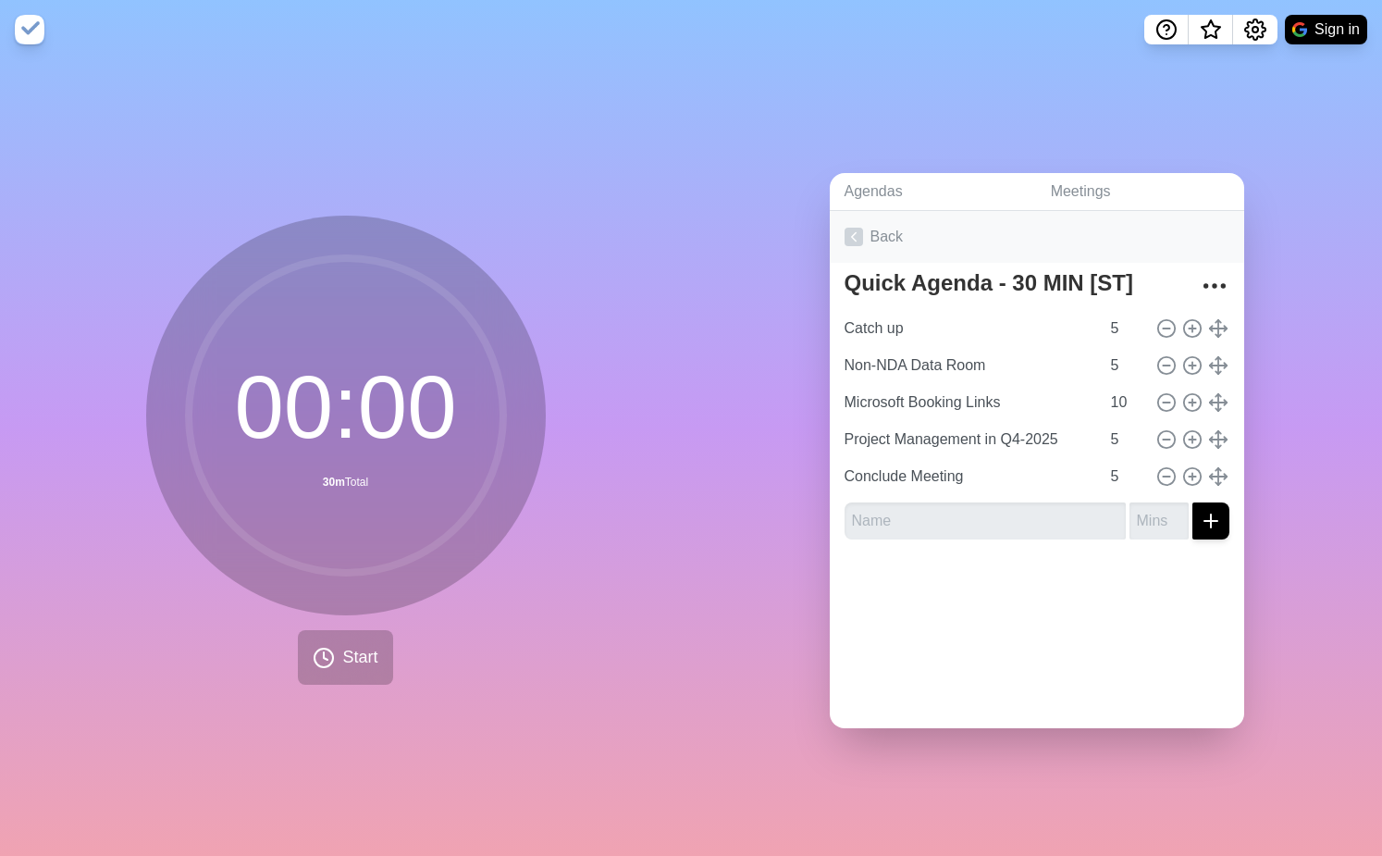
click at [894, 242] on link "Back" at bounding box center [1037, 237] width 415 height 52
